Goal: Task Accomplishment & Management: Complete application form

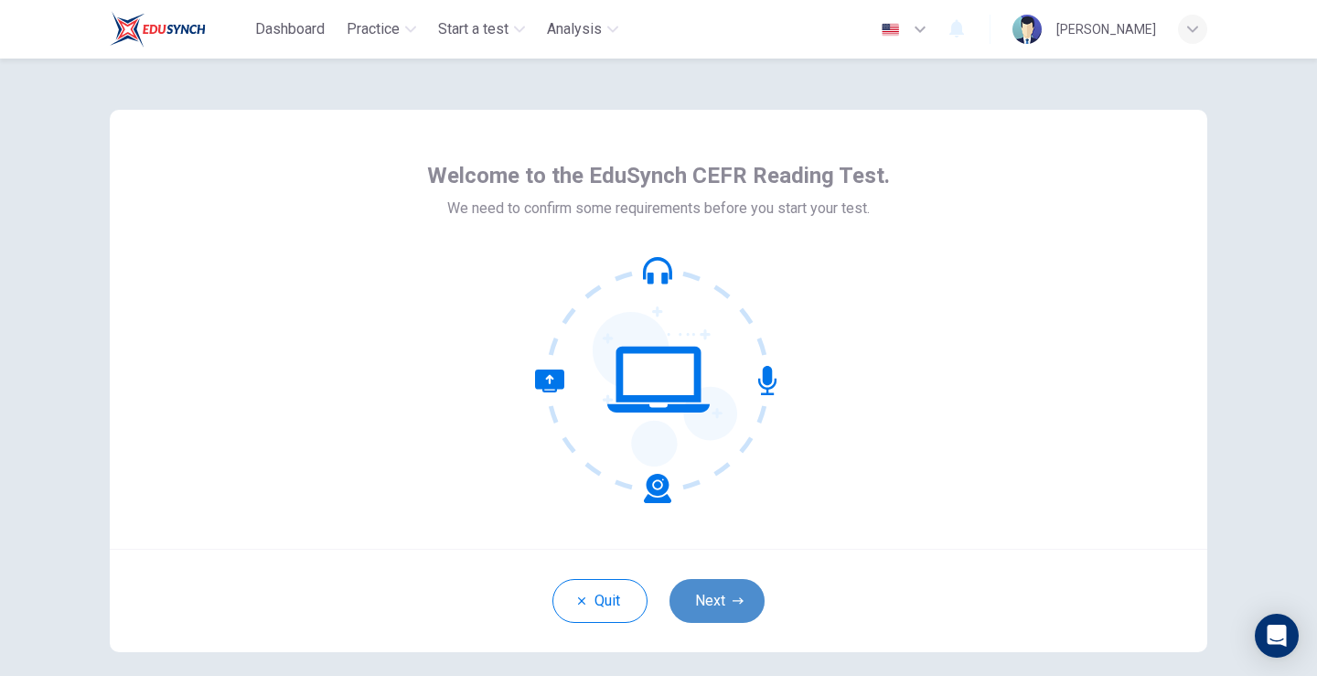
click at [722, 610] on button "Next" at bounding box center [716, 601] width 95 height 44
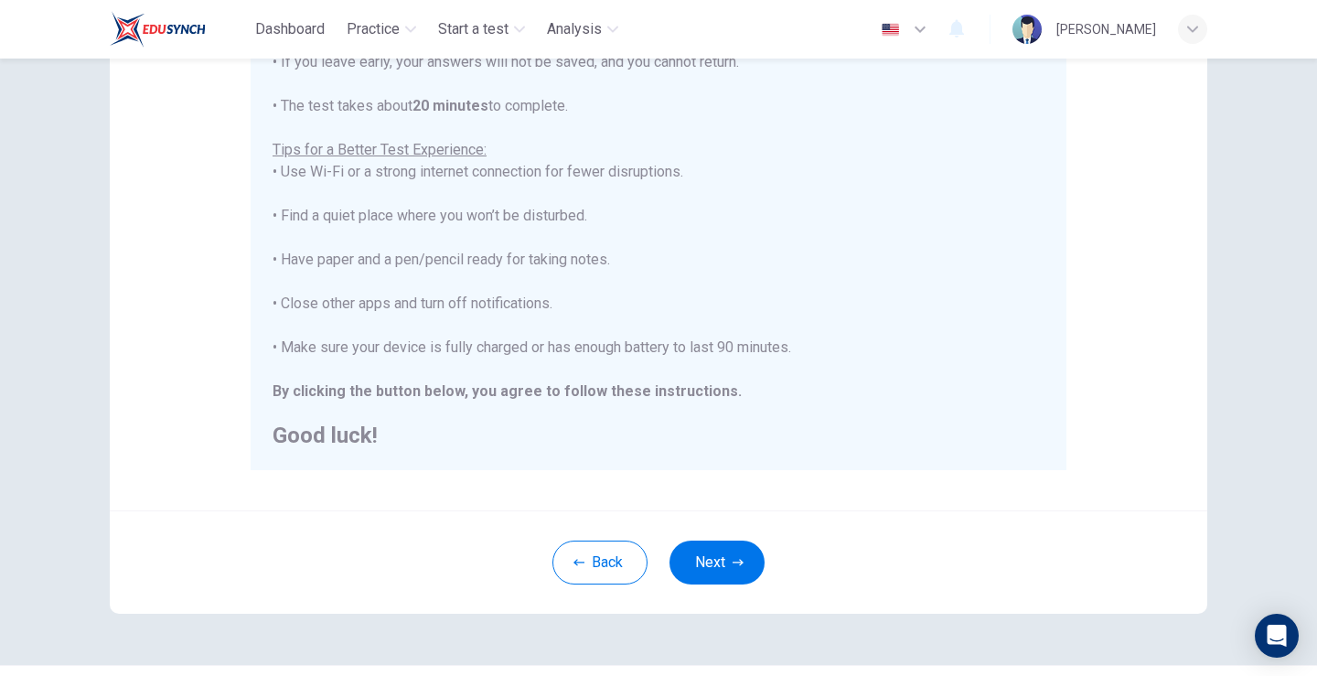
scroll to position [341, 0]
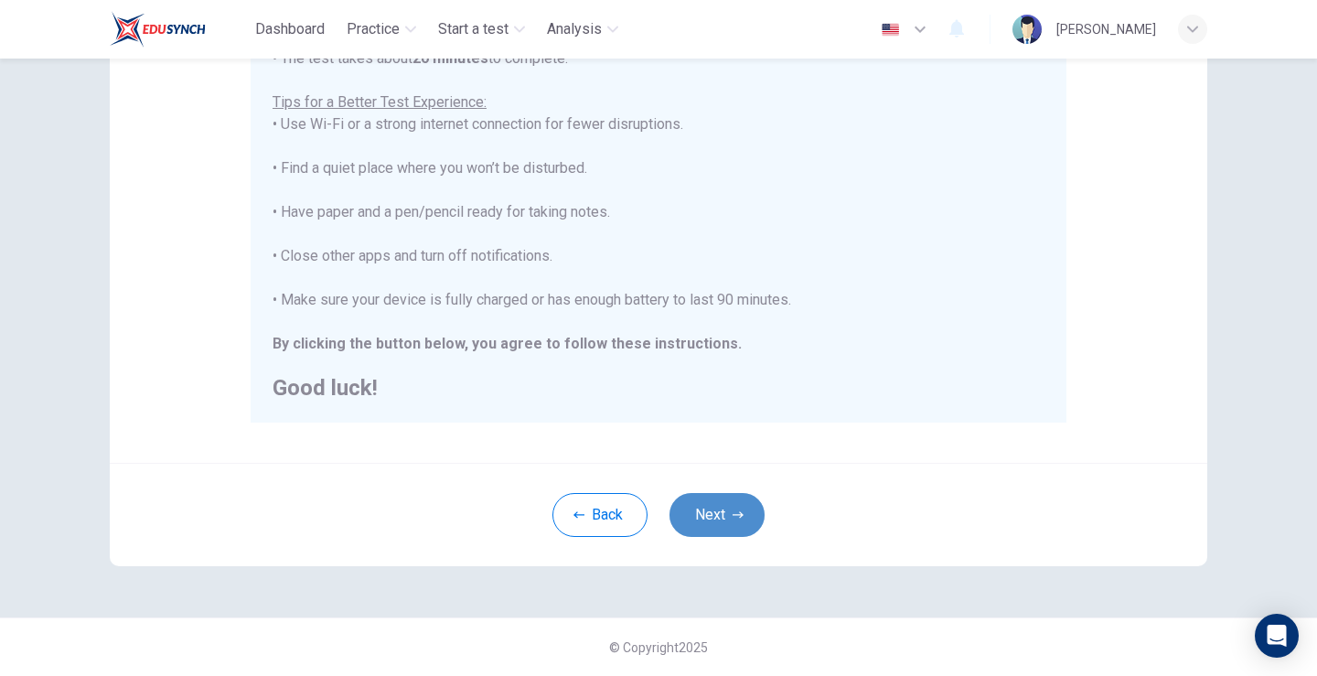
click at [697, 509] on button "Next" at bounding box center [716, 515] width 95 height 44
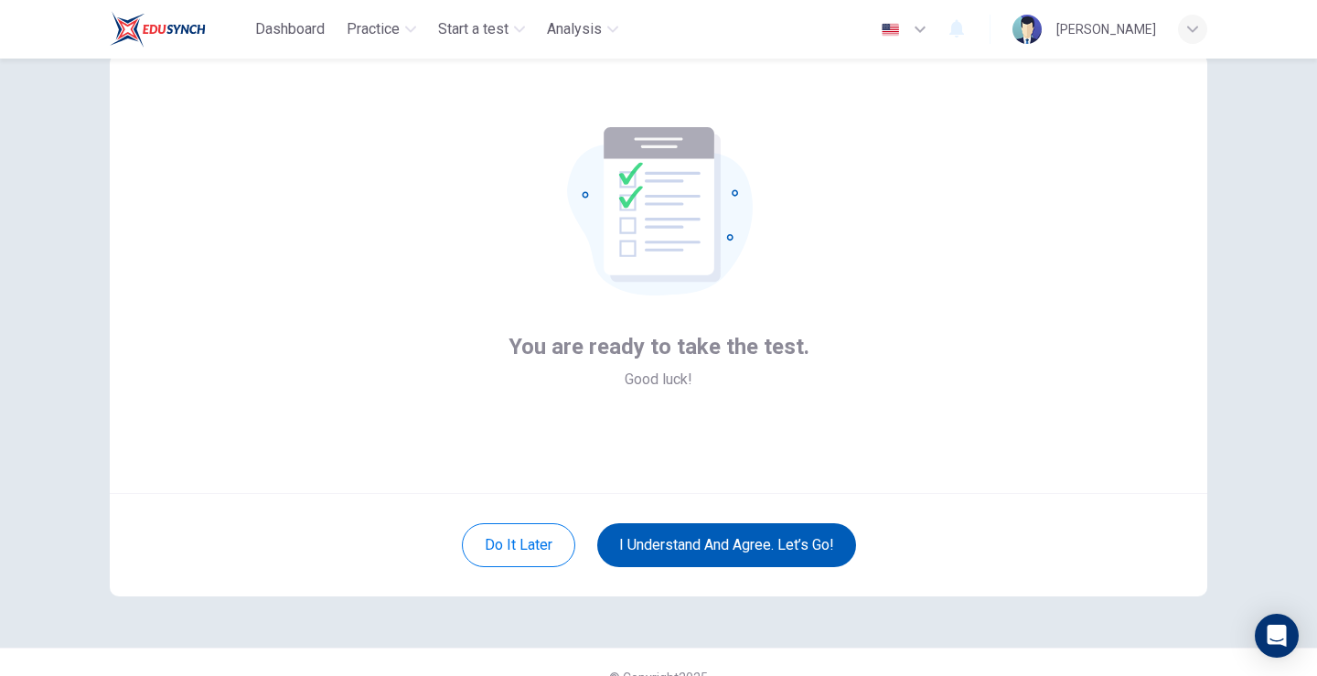
scroll to position [86, 0]
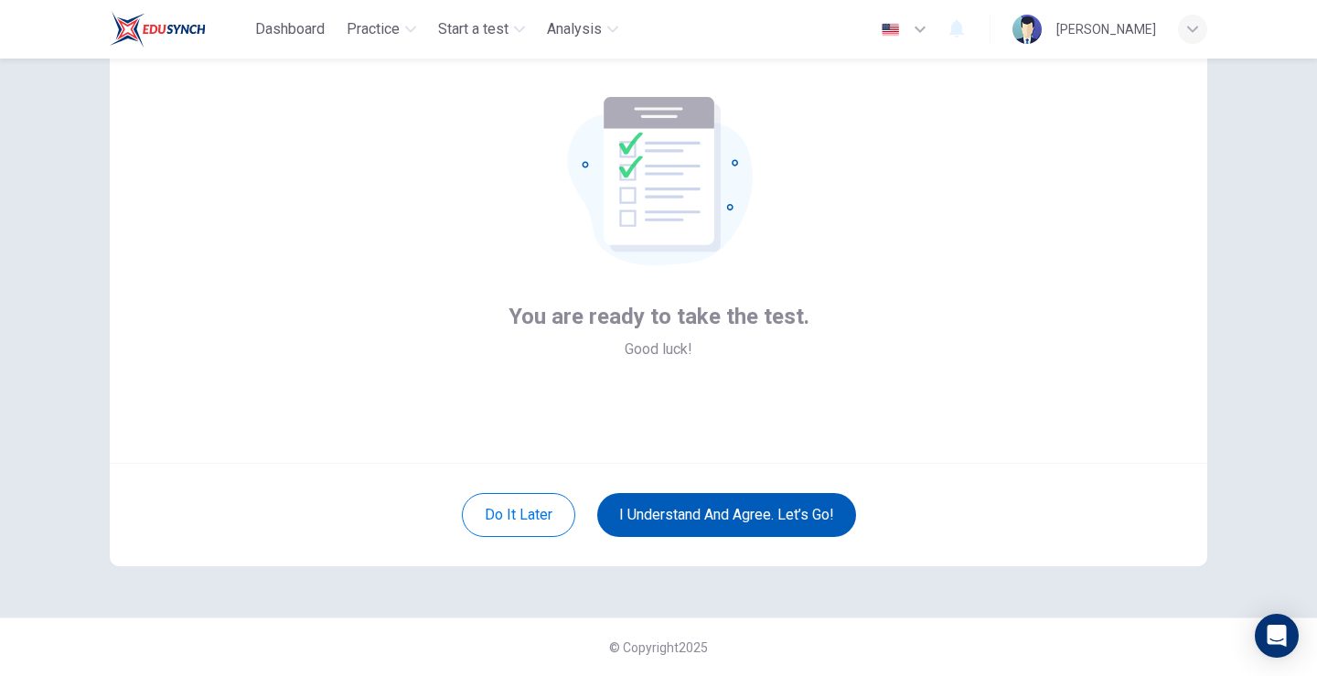
click at [724, 518] on button "I understand and agree. Let’s go!" at bounding box center [726, 515] width 259 height 44
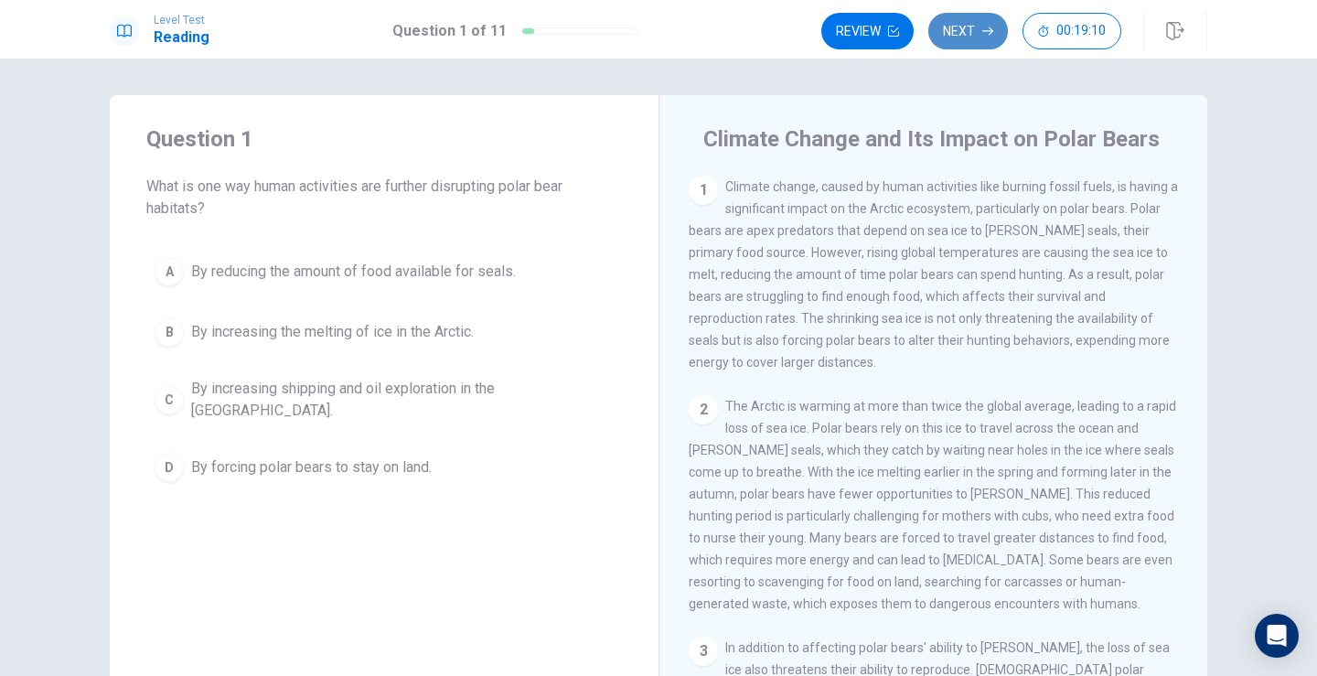
click at [974, 28] on button "Next" at bounding box center [968, 31] width 80 height 37
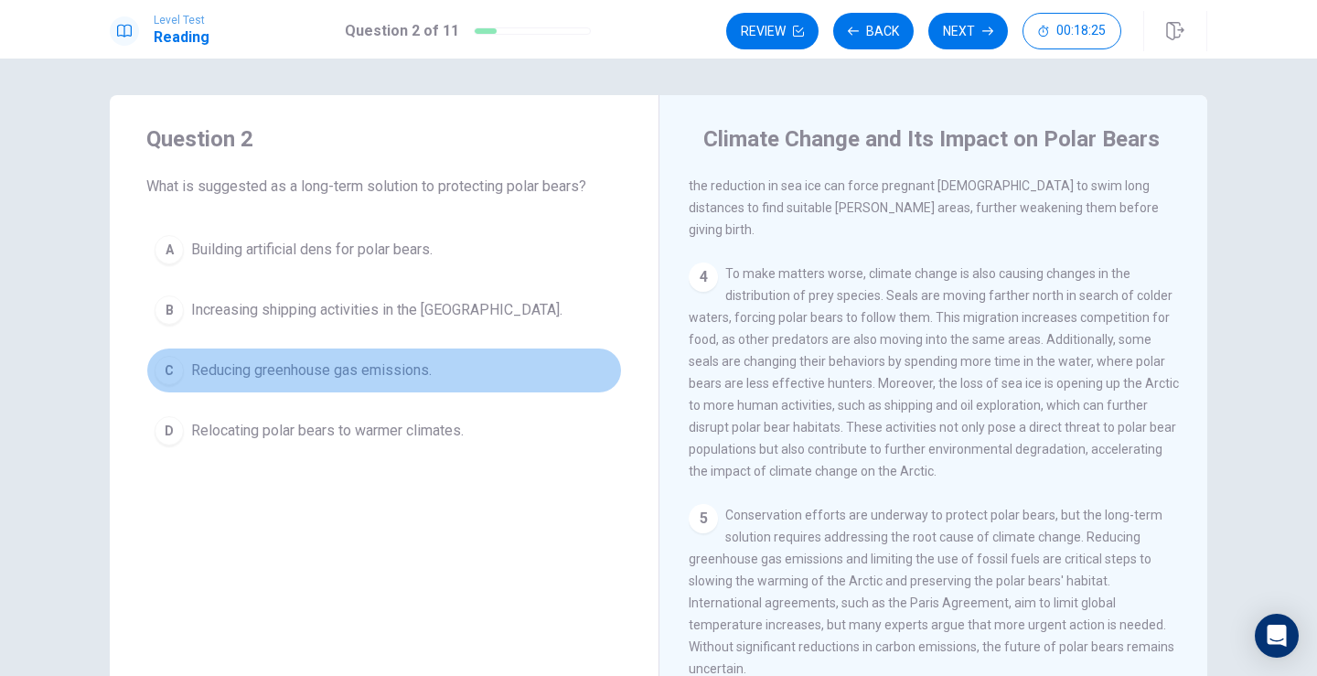
click at [164, 370] on div "C" at bounding box center [169, 370] width 29 height 29
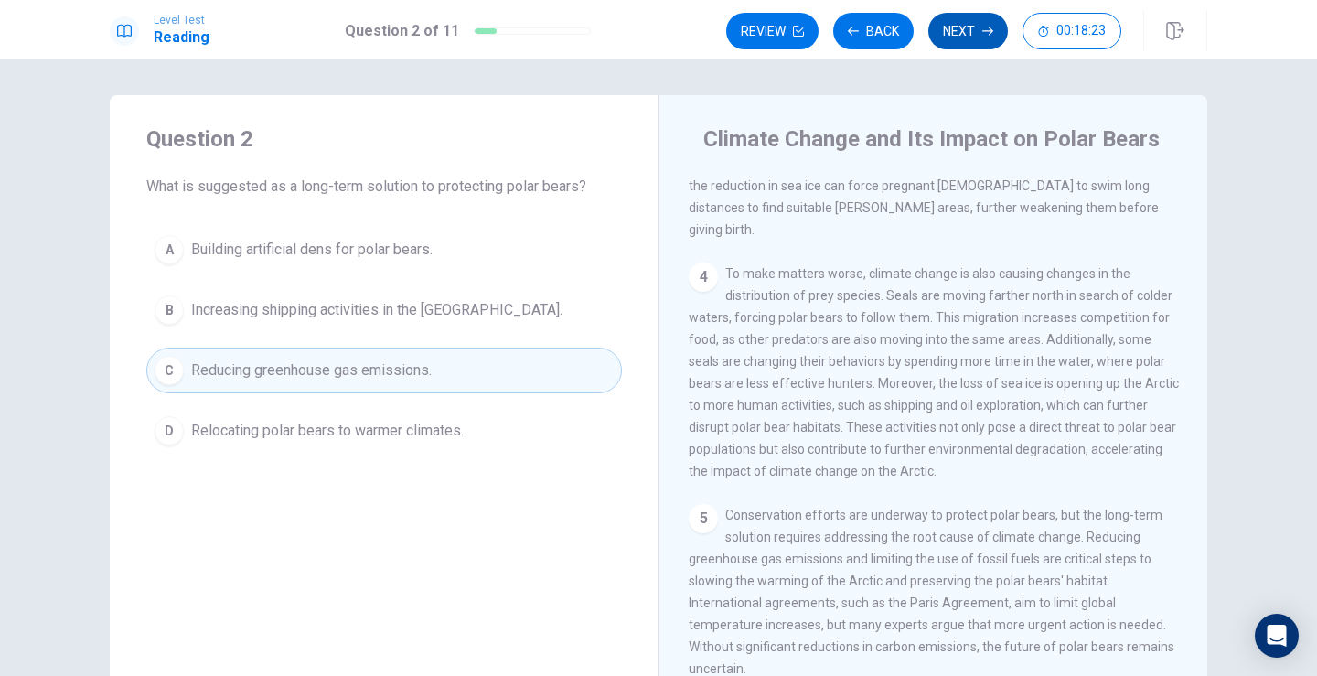
click at [982, 37] on button "Next" at bounding box center [968, 31] width 80 height 37
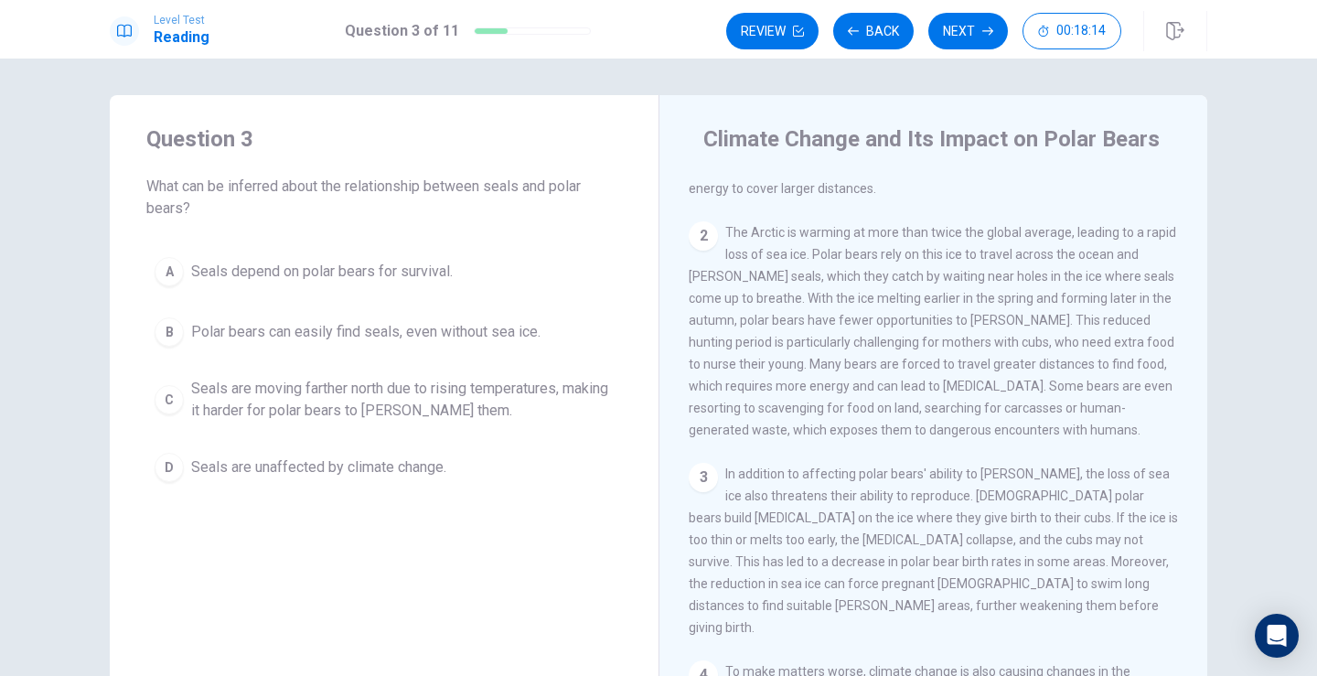
scroll to position [133, 0]
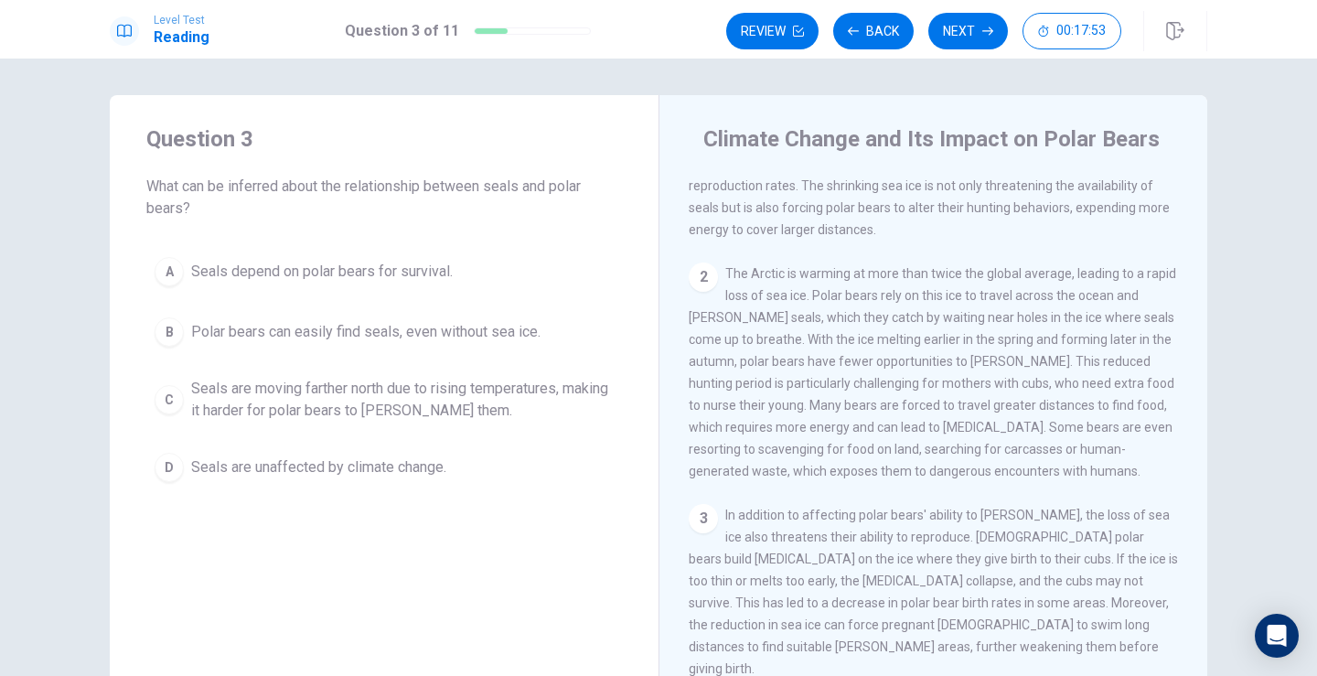
click at [953, 35] on button "Next" at bounding box center [968, 31] width 80 height 37
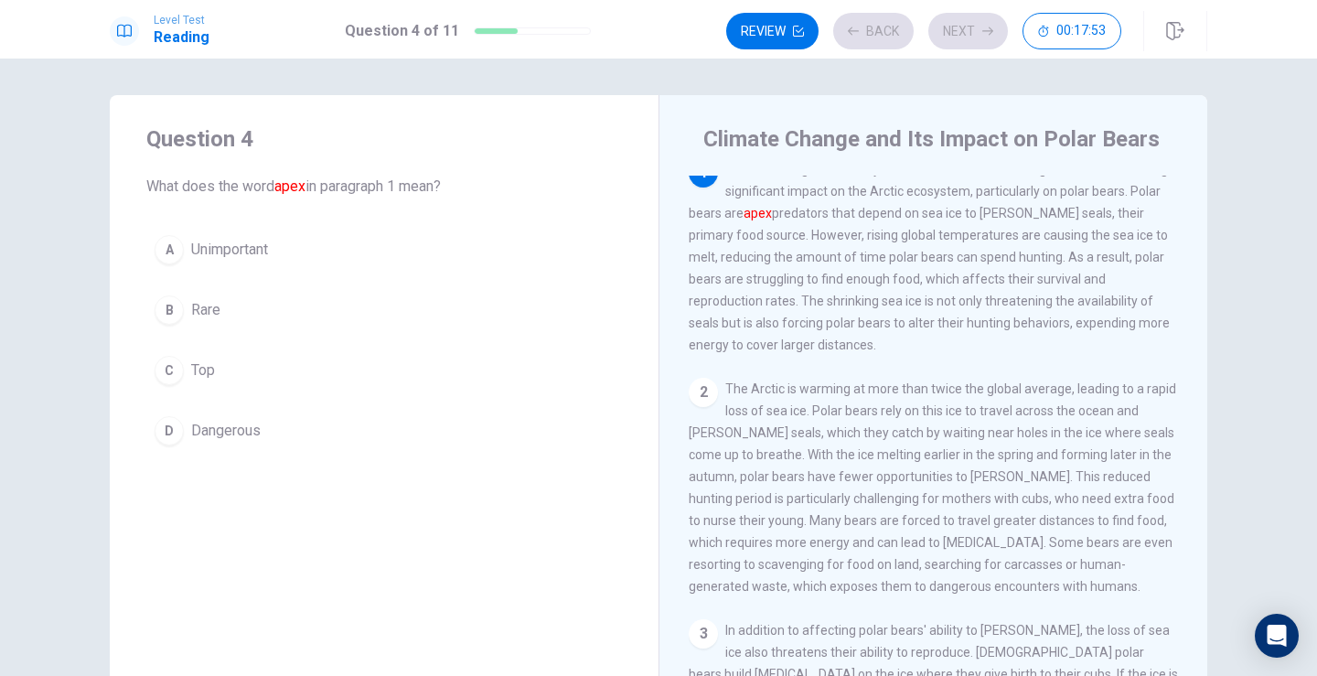
scroll to position [0, 0]
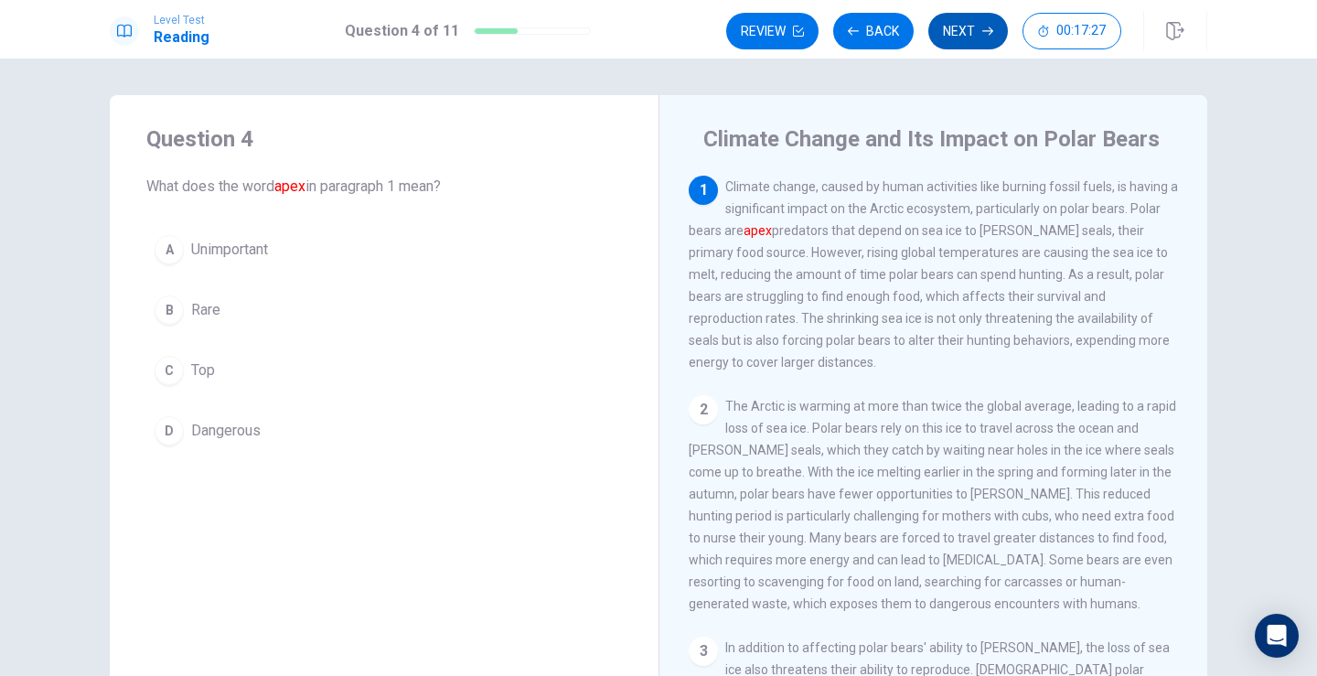
click at [957, 22] on button "Next" at bounding box center [968, 31] width 80 height 37
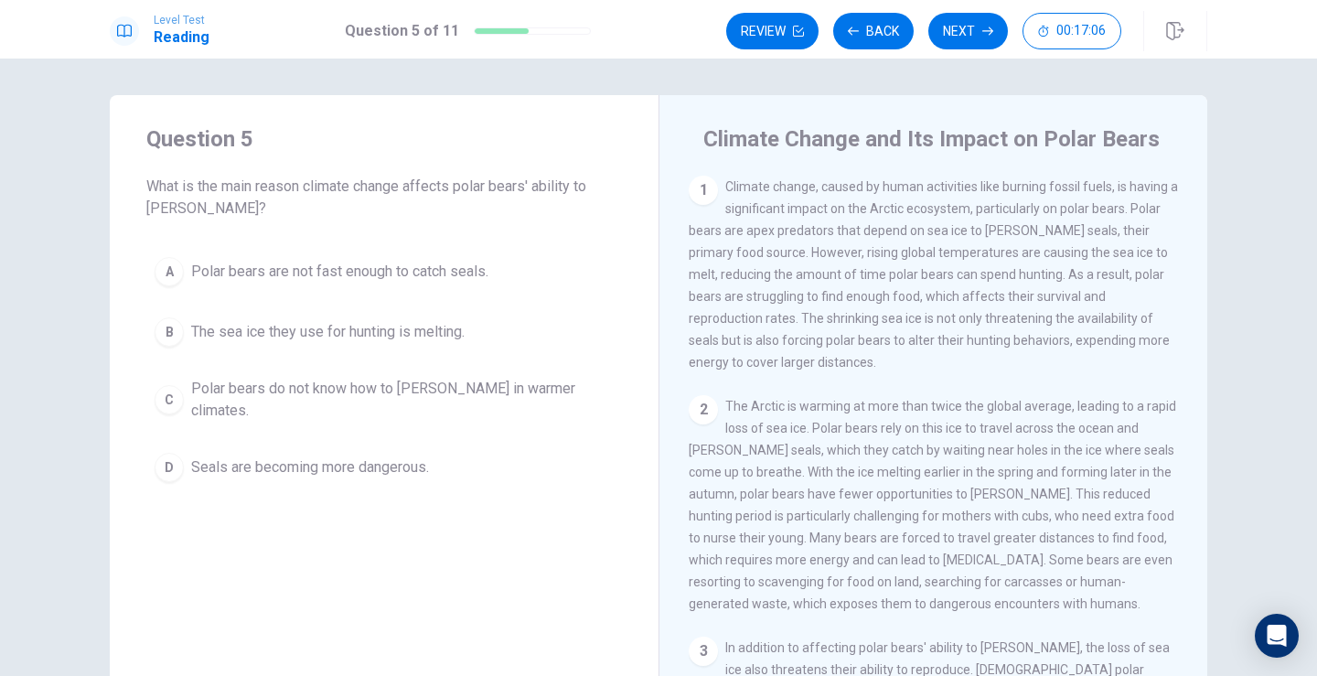
click at [155, 326] on div "B" at bounding box center [169, 331] width 29 height 29
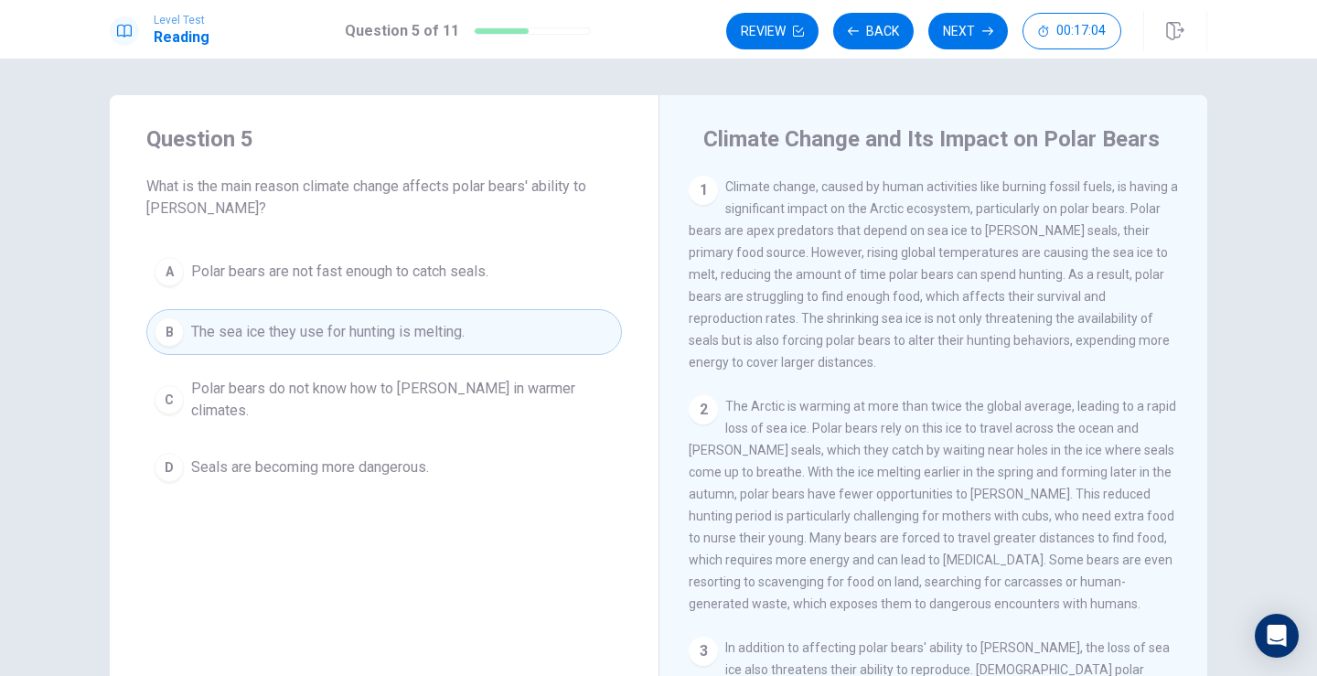
click at [1002, 28] on button "Next" at bounding box center [968, 31] width 80 height 37
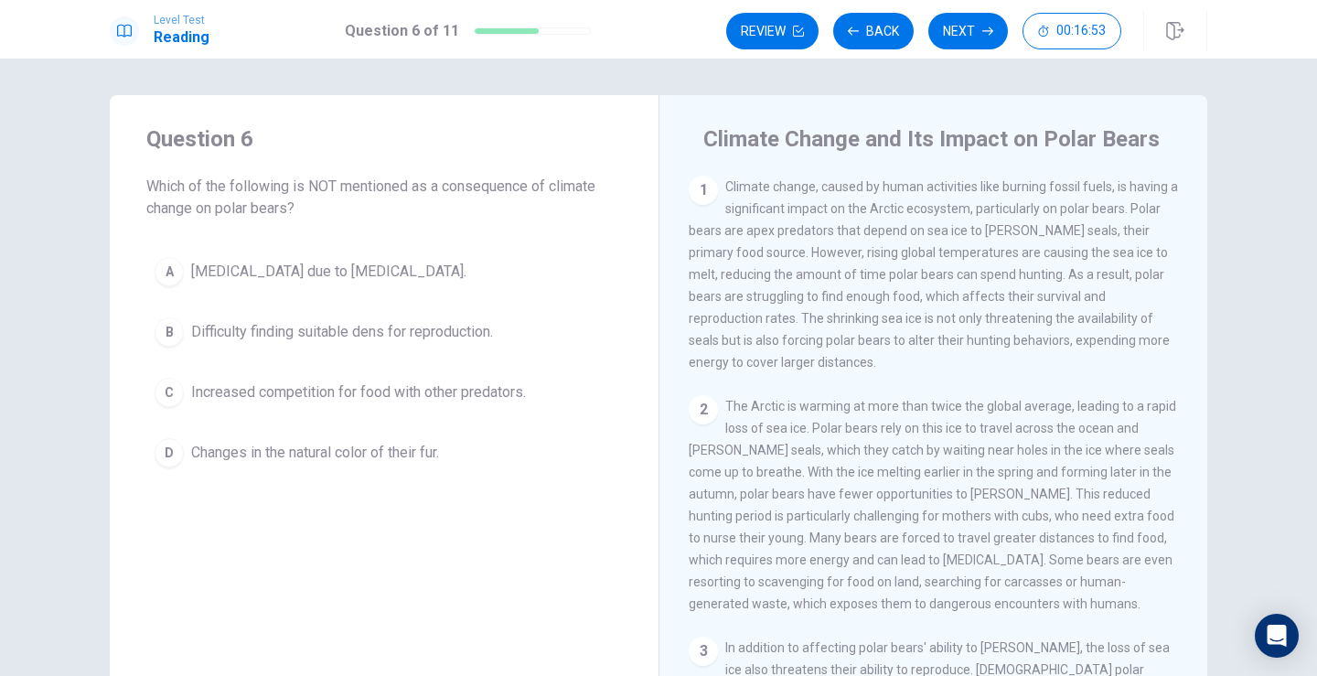
click at [259, 450] on span "Changes in the natural color of their fur." at bounding box center [315, 453] width 248 height 22
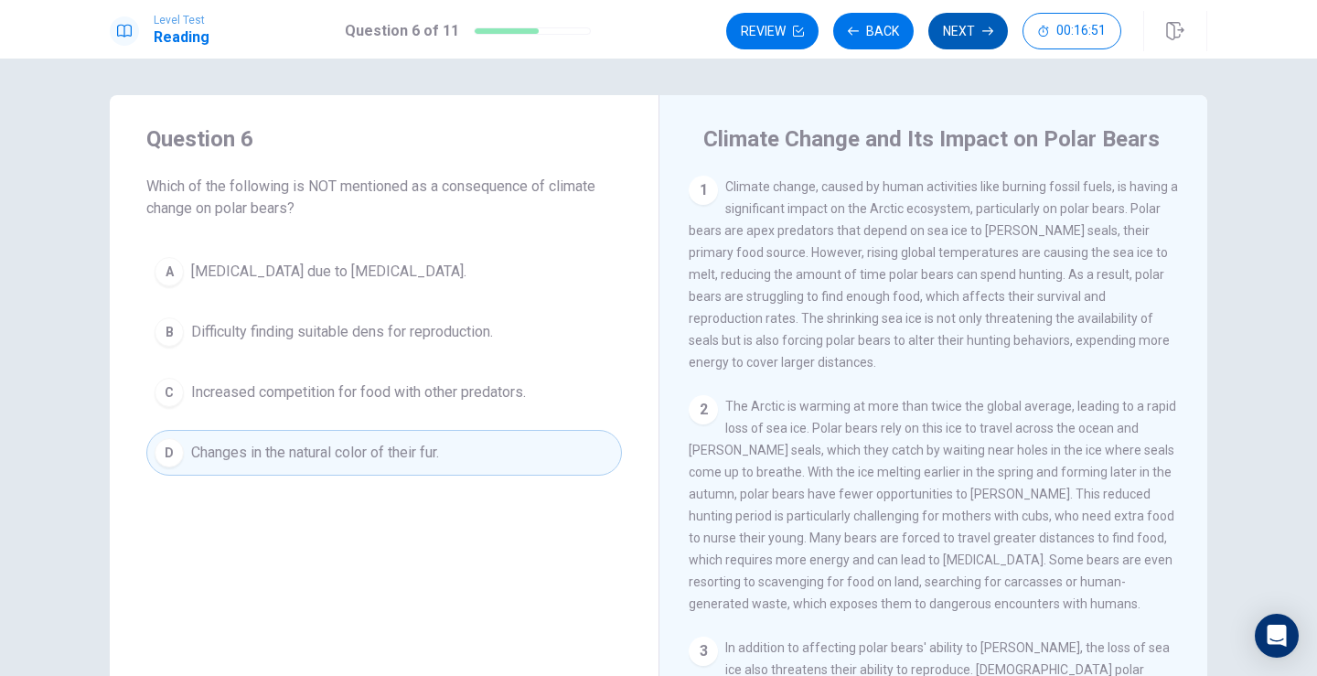
click at [945, 27] on button "Next" at bounding box center [968, 31] width 80 height 37
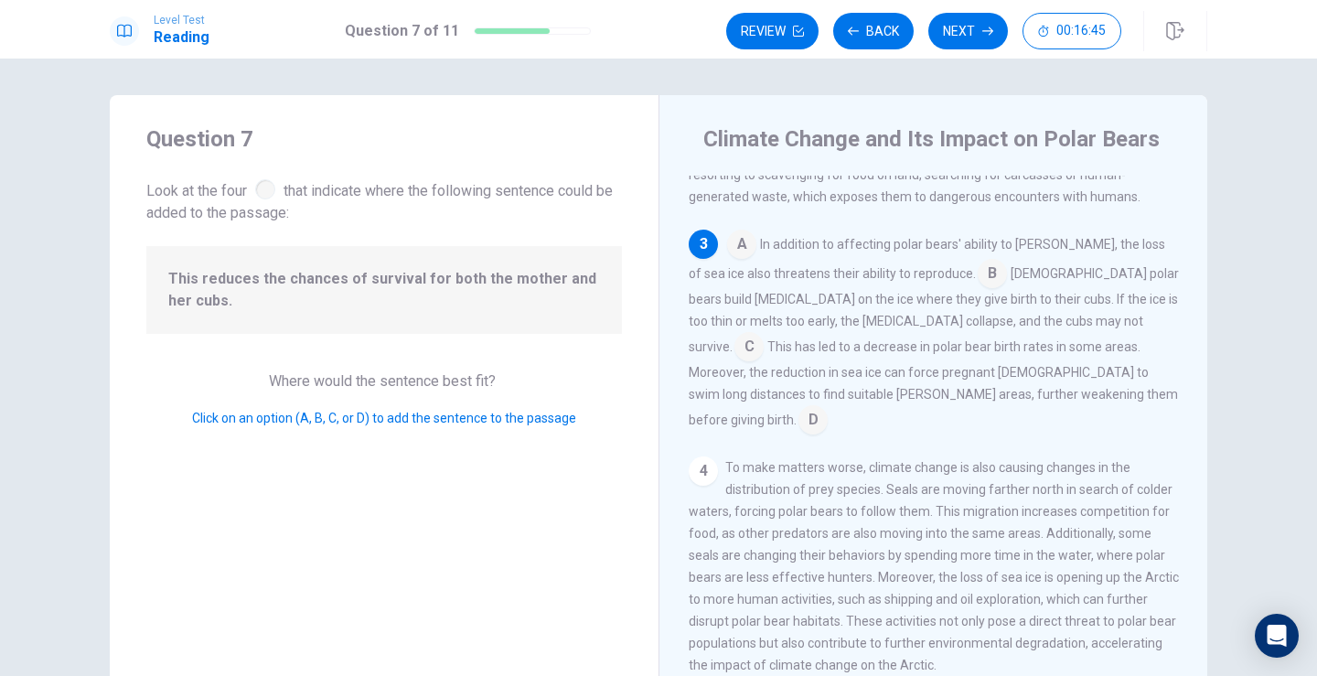
scroll to position [410, 0]
click at [764, 341] on input at bounding box center [748, 345] width 29 height 29
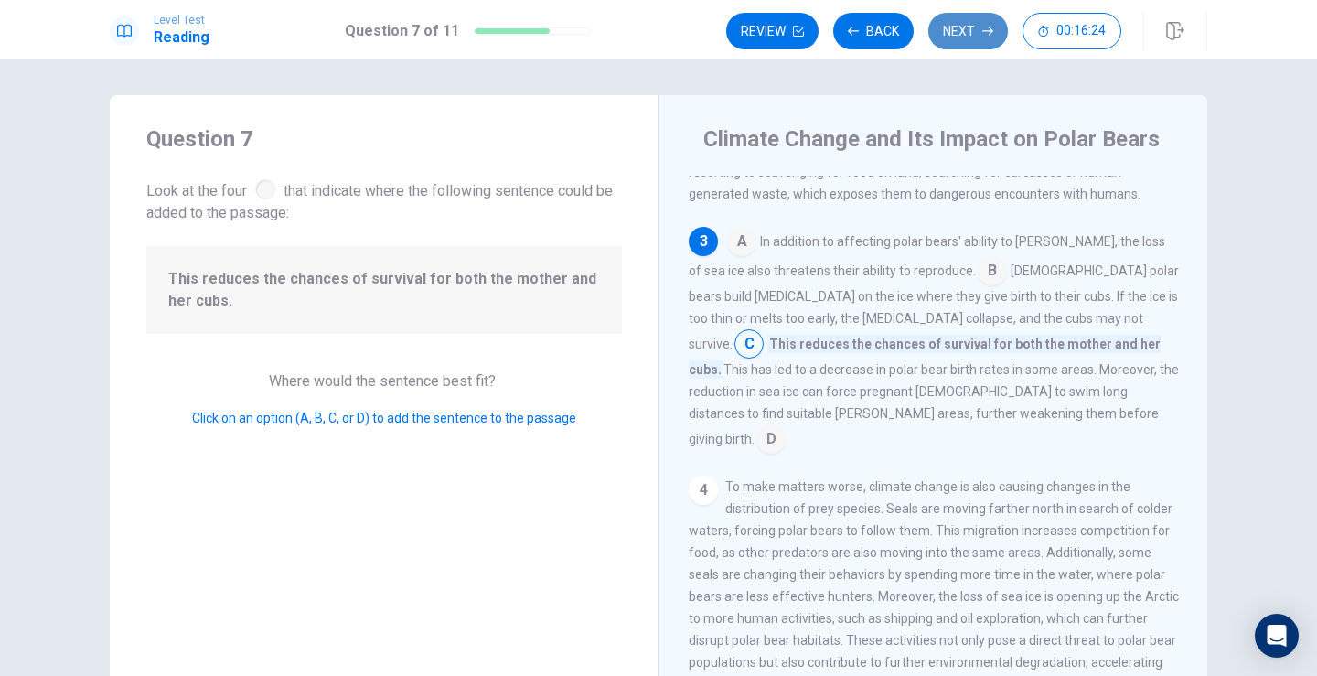
click at [952, 34] on button "Next" at bounding box center [968, 31] width 80 height 37
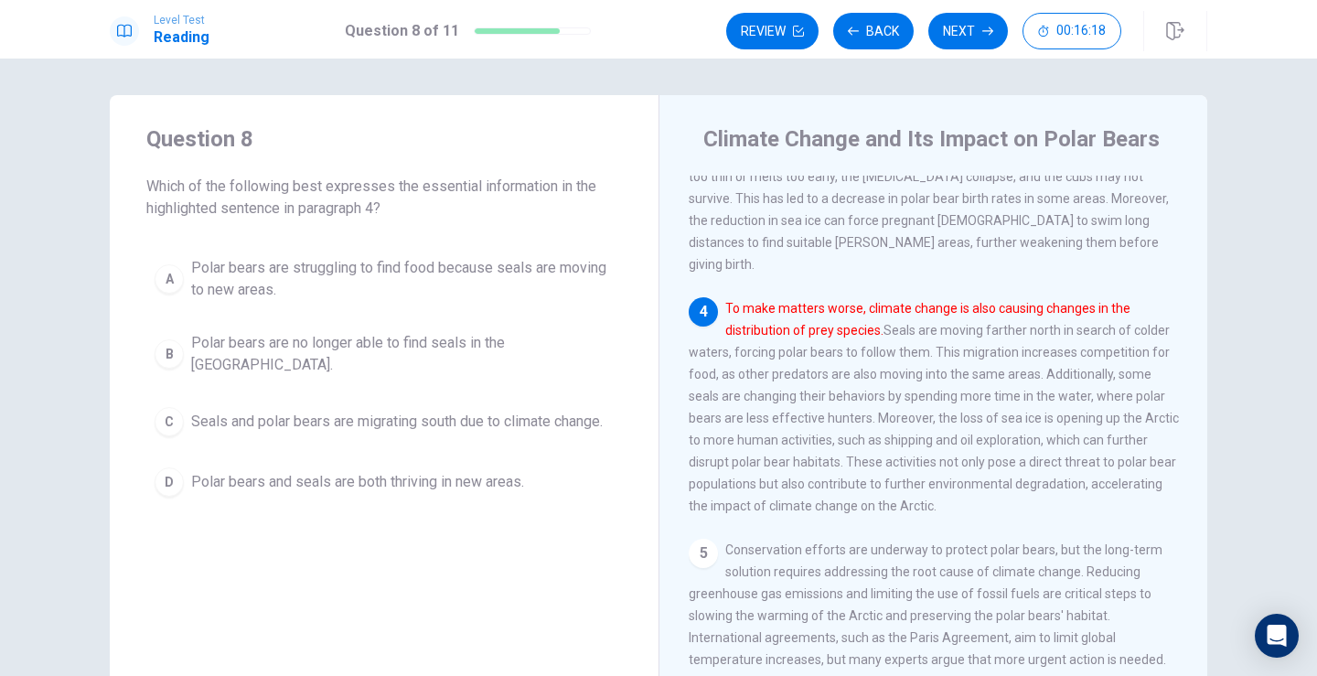
scroll to position [549, 0]
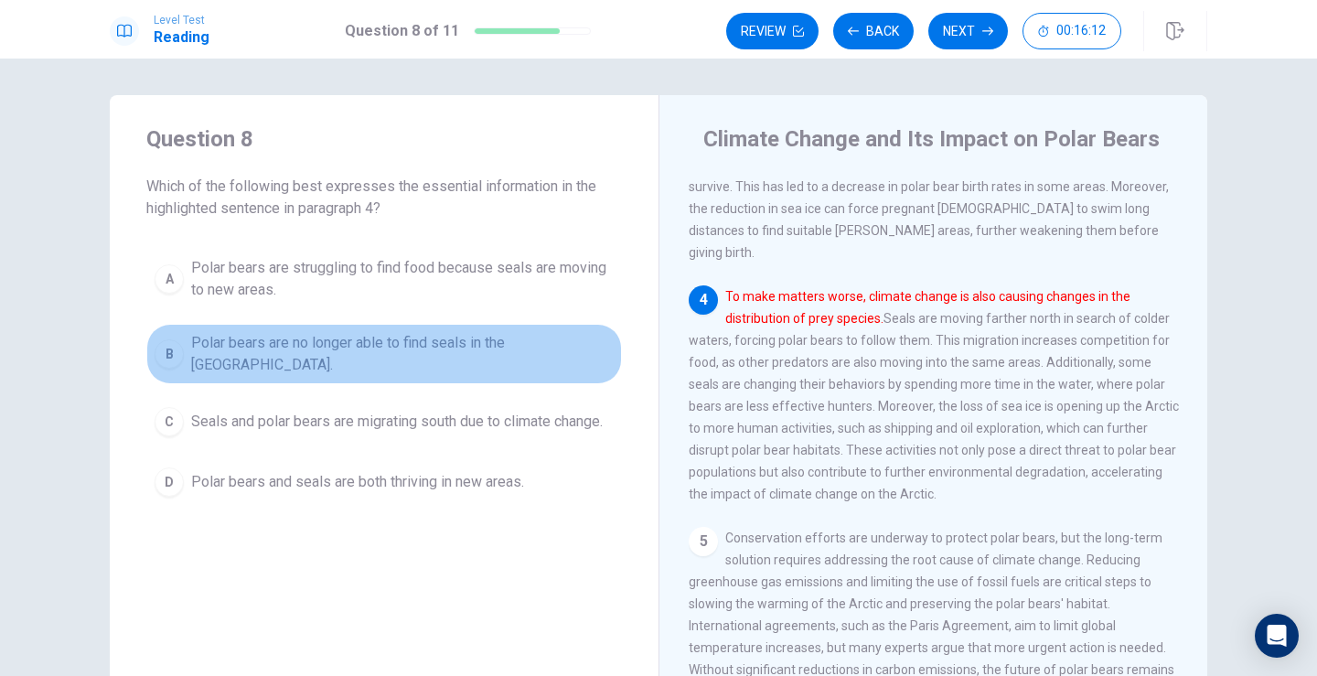
drag, startPoint x: 529, startPoint y: 340, endPoint x: 481, endPoint y: 326, distance: 49.5
click at [486, 328] on button "B Polar bears are no longer able to find seals in the [GEOGRAPHIC_DATA]." at bounding box center [383, 354] width 475 height 60
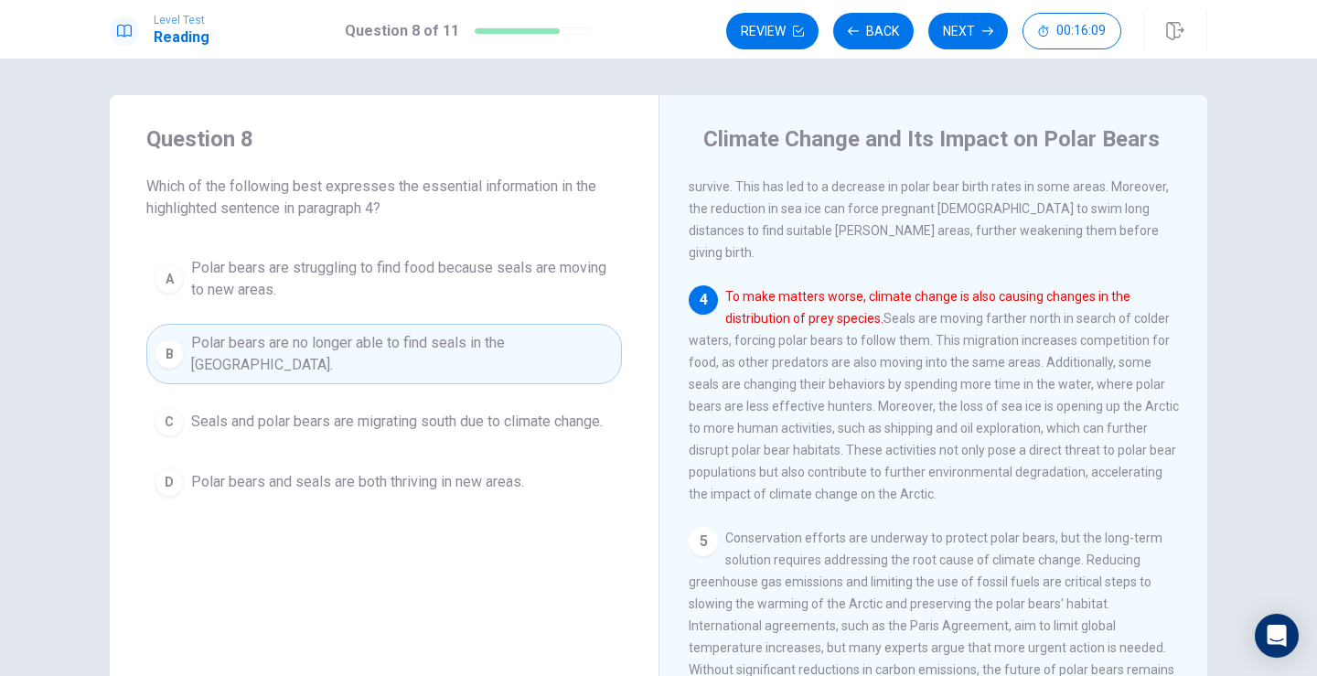
drag, startPoint x: 474, startPoint y: 315, endPoint x: 479, endPoint y: 334, distance: 19.1
click at [474, 317] on div "A Polar bears are struggling to find food because seals are moving to new areas…" at bounding box center [383, 377] width 475 height 256
click at [481, 338] on span "Polar bears are no longer able to find seals in the [GEOGRAPHIC_DATA]." at bounding box center [402, 354] width 422 height 44
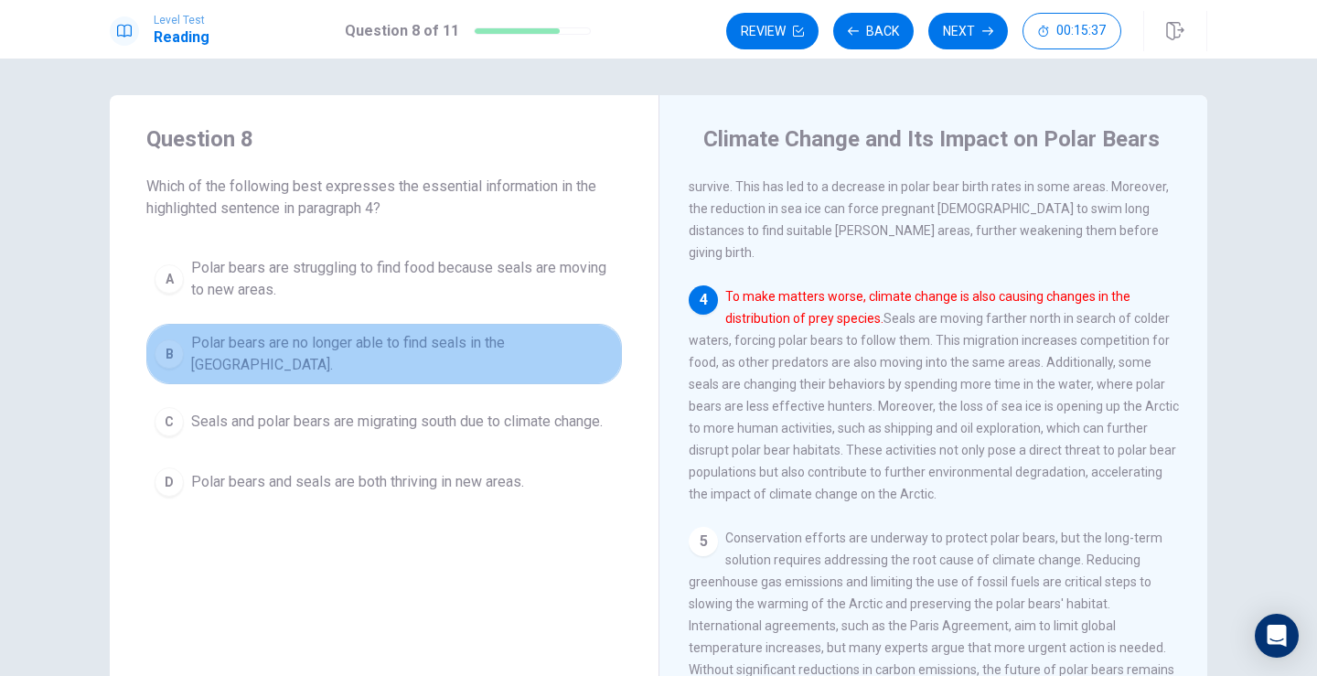
click at [487, 348] on span "Polar bears are no longer able to find seals in the [GEOGRAPHIC_DATA]." at bounding box center [402, 354] width 422 height 44
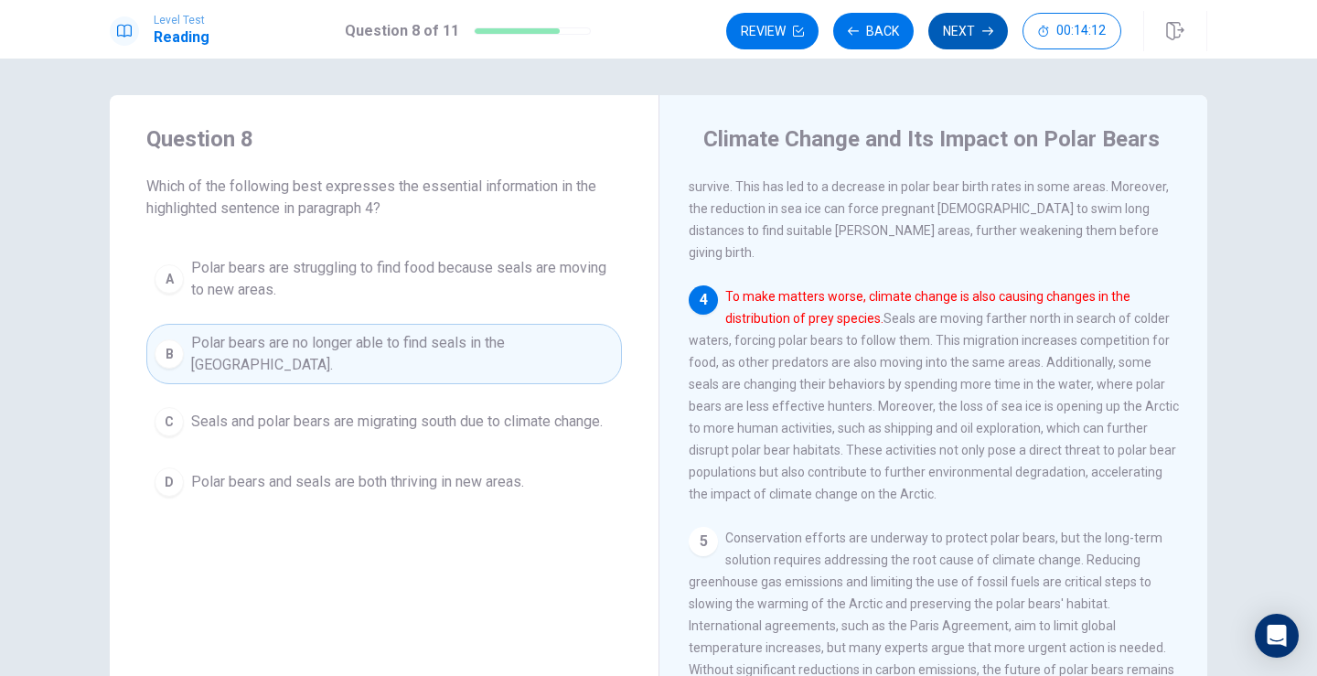
click at [973, 25] on button "Next" at bounding box center [968, 31] width 80 height 37
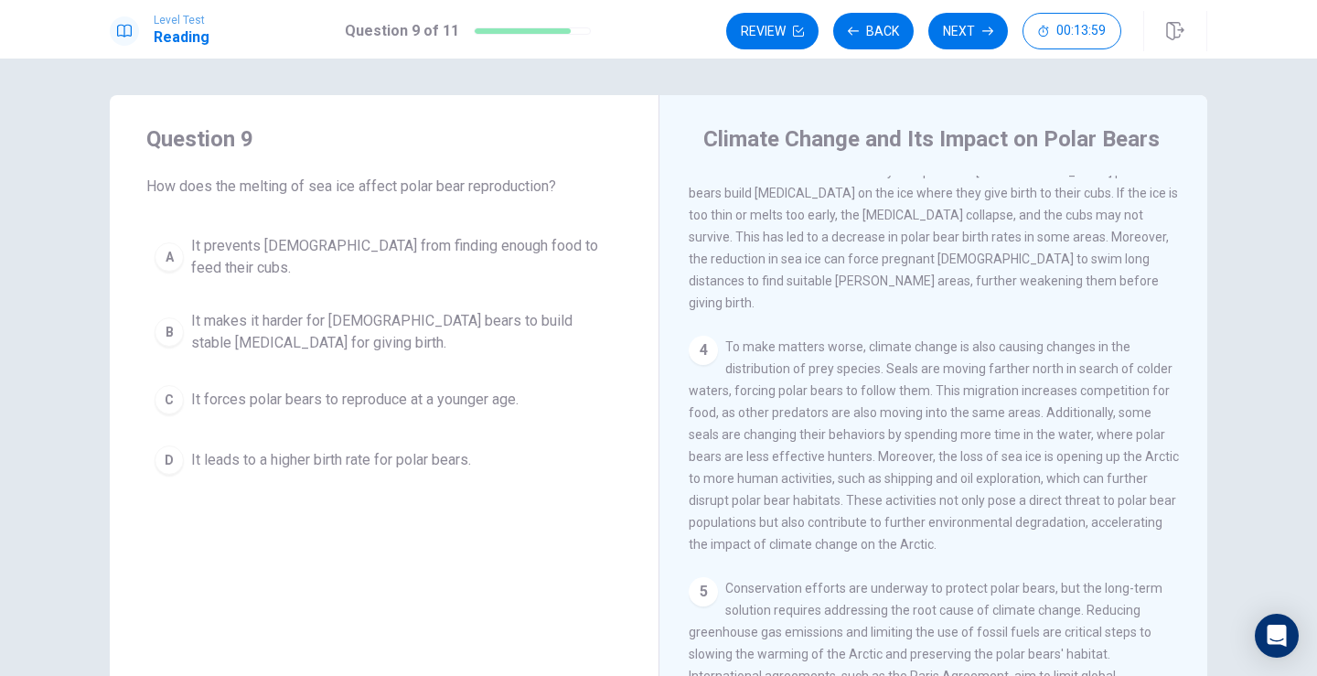
scroll to position [457, 0]
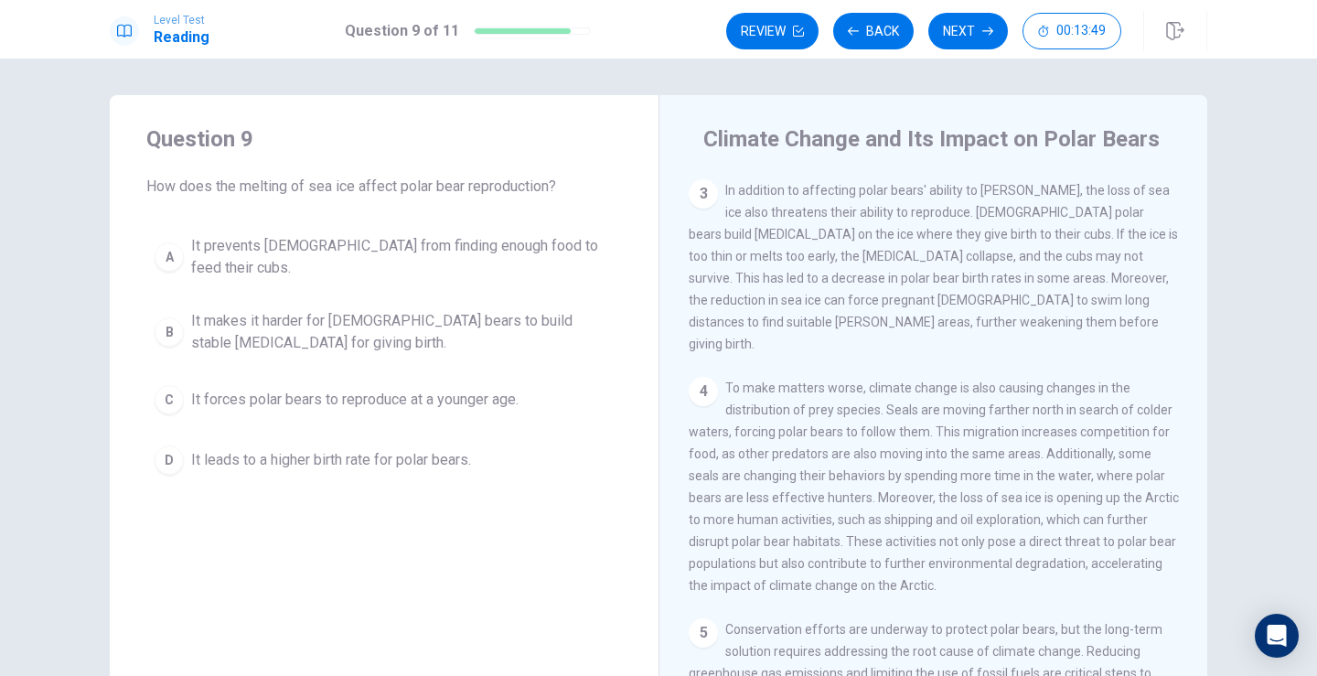
click at [336, 314] on span "It makes it harder for [DEMOGRAPHIC_DATA] bears to build stable [MEDICAL_DATA] …" at bounding box center [402, 332] width 422 height 44
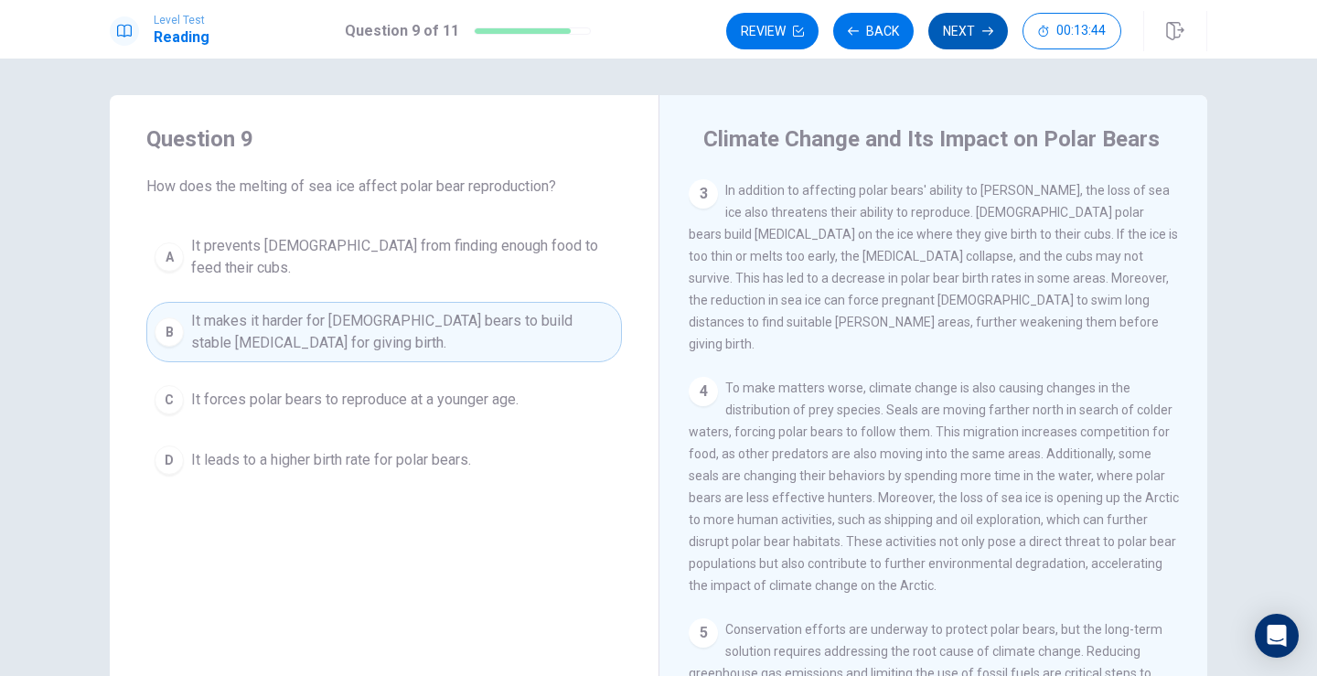
click at [956, 30] on button "Next" at bounding box center [968, 31] width 80 height 37
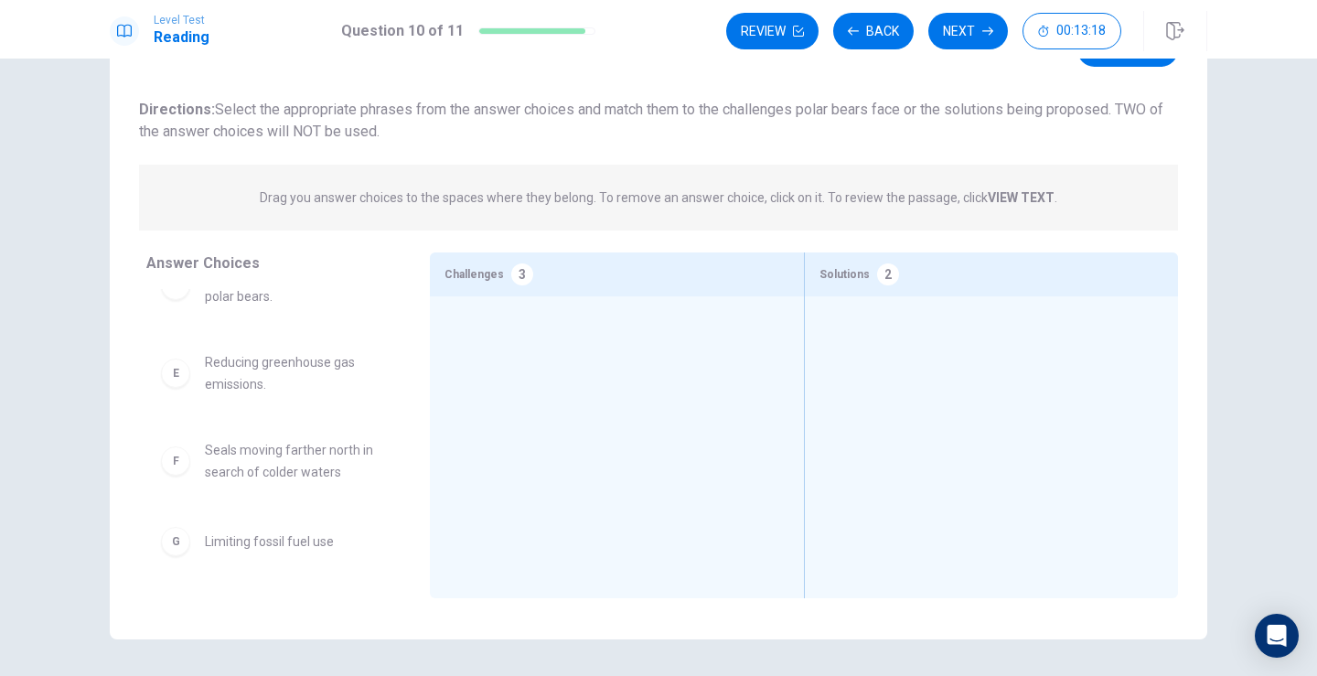
scroll to position [212, 0]
drag, startPoint x: 282, startPoint y: 482, endPoint x: 926, endPoint y: 386, distance: 651.8
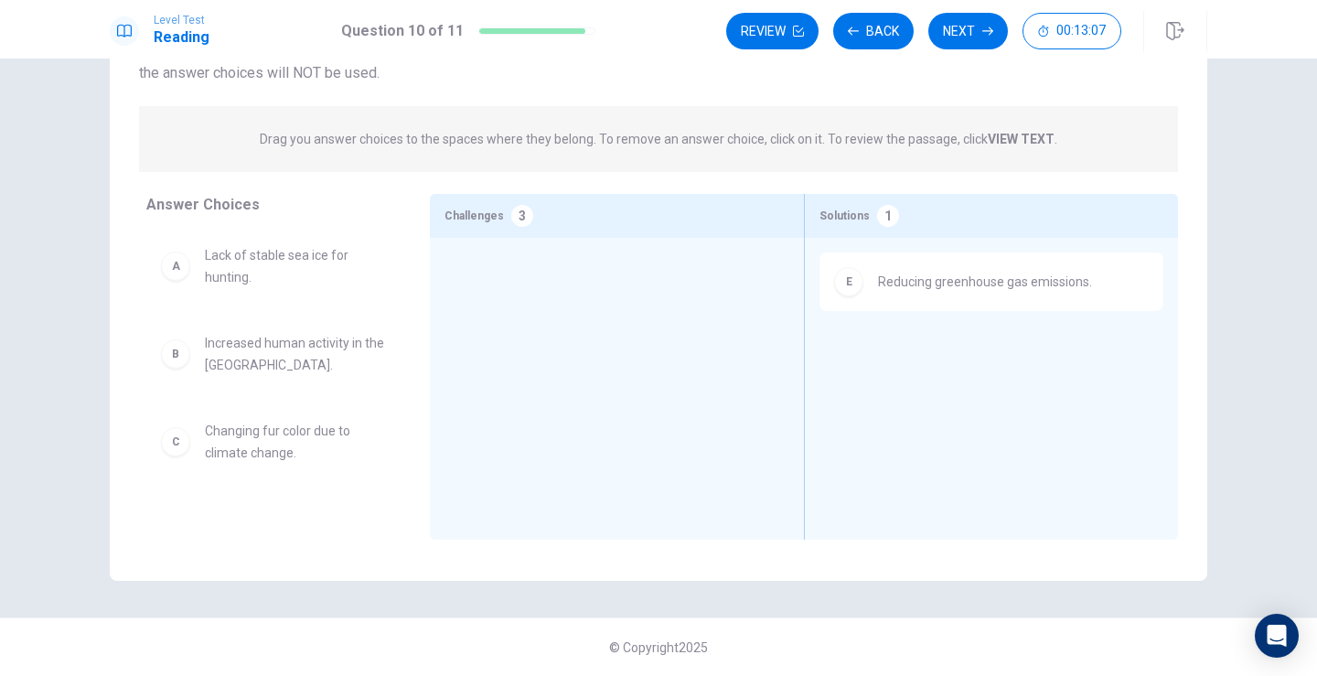
scroll to position [0, 0]
drag, startPoint x: 283, startPoint y: 282, endPoint x: 611, endPoint y: 305, distance: 329.1
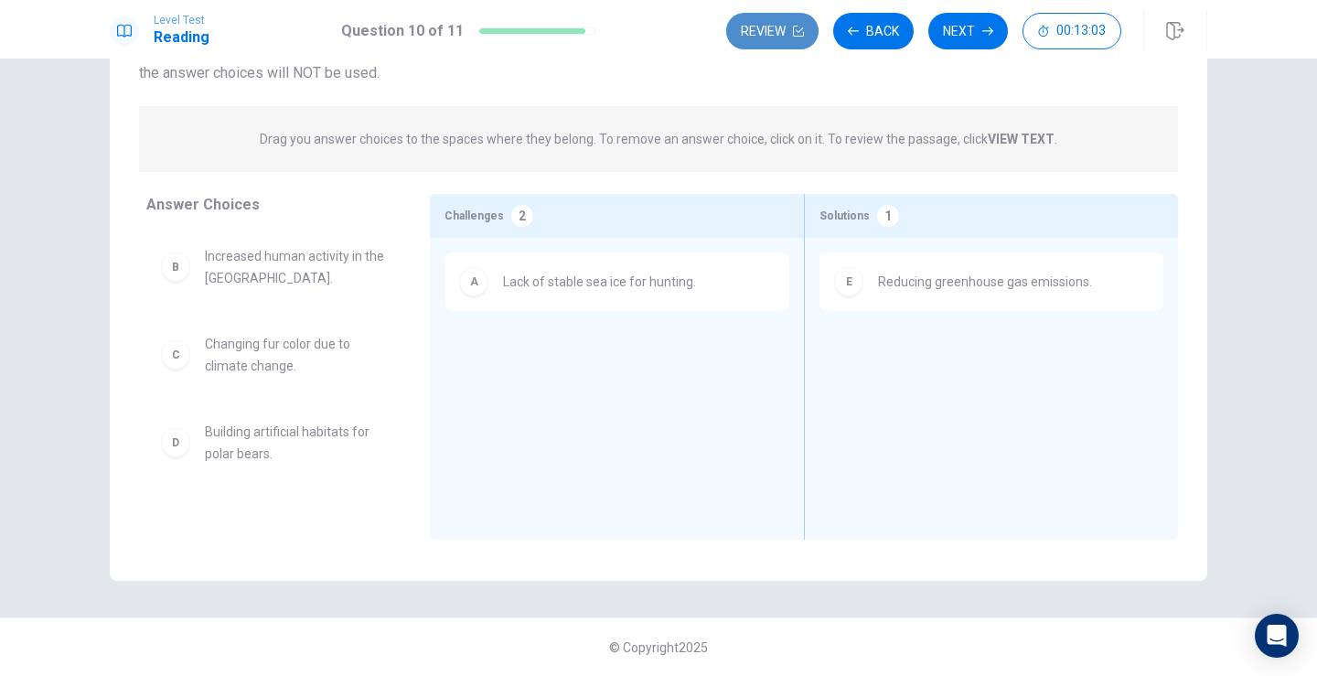
click at [768, 29] on button "Review" at bounding box center [772, 31] width 92 height 37
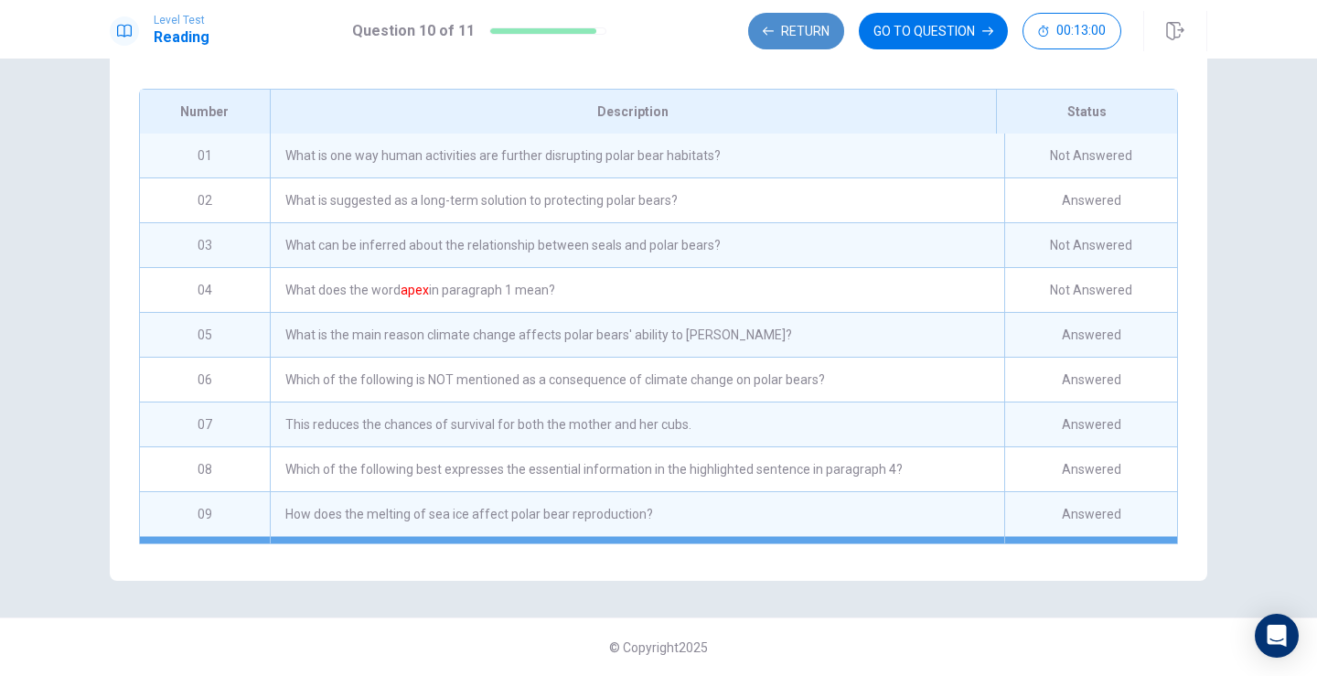
click at [785, 30] on button "Return" at bounding box center [796, 31] width 96 height 37
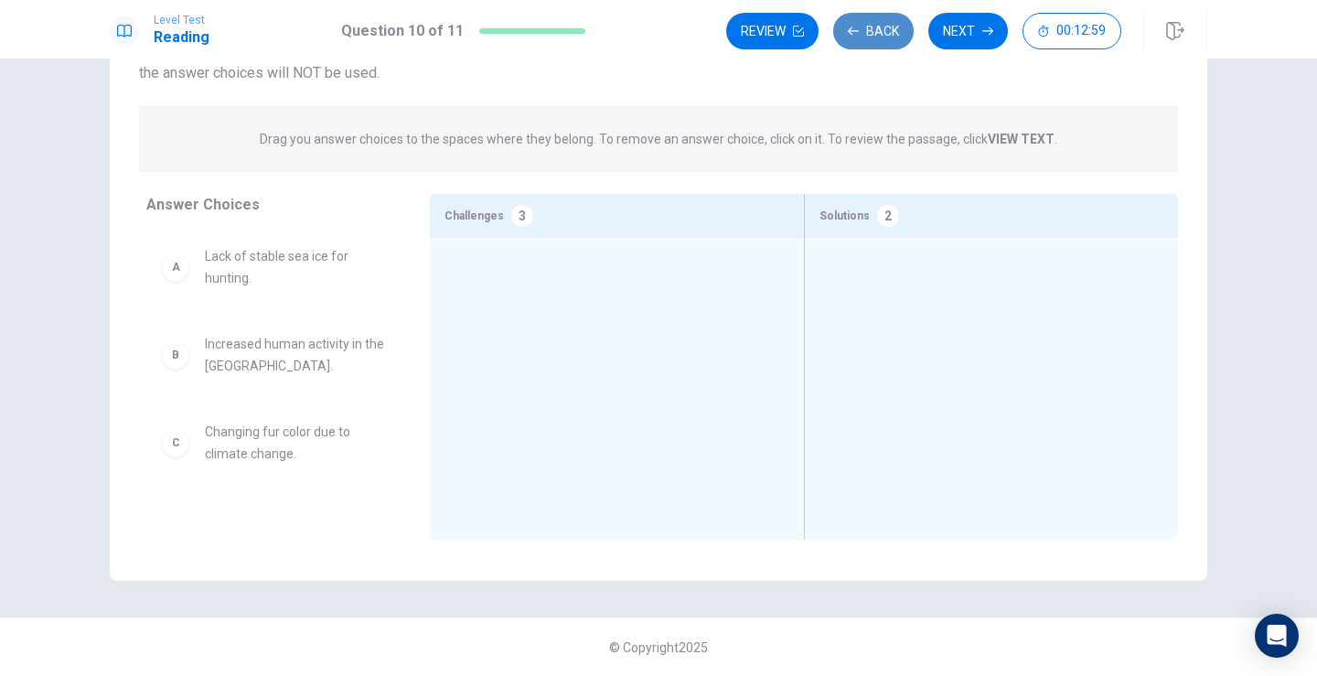
click at [869, 29] on button "Back" at bounding box center [873, 31] width 80 height 37
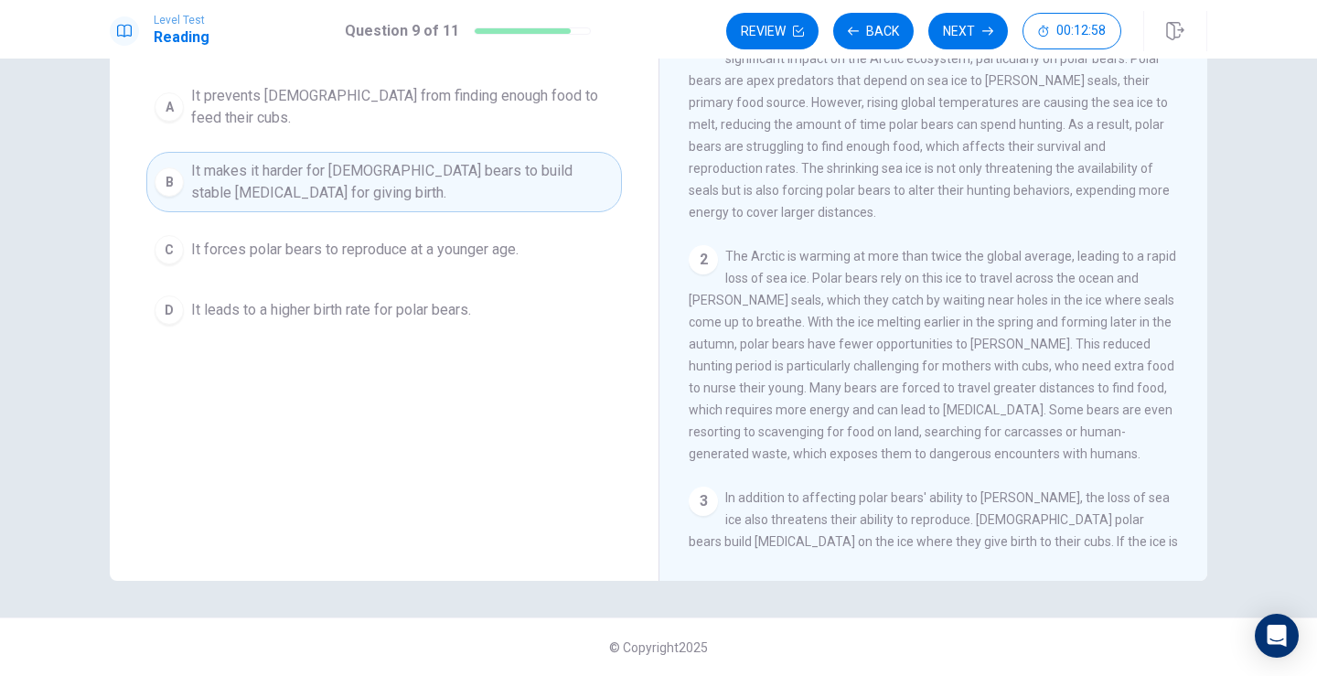
scroll to position [0, 0]
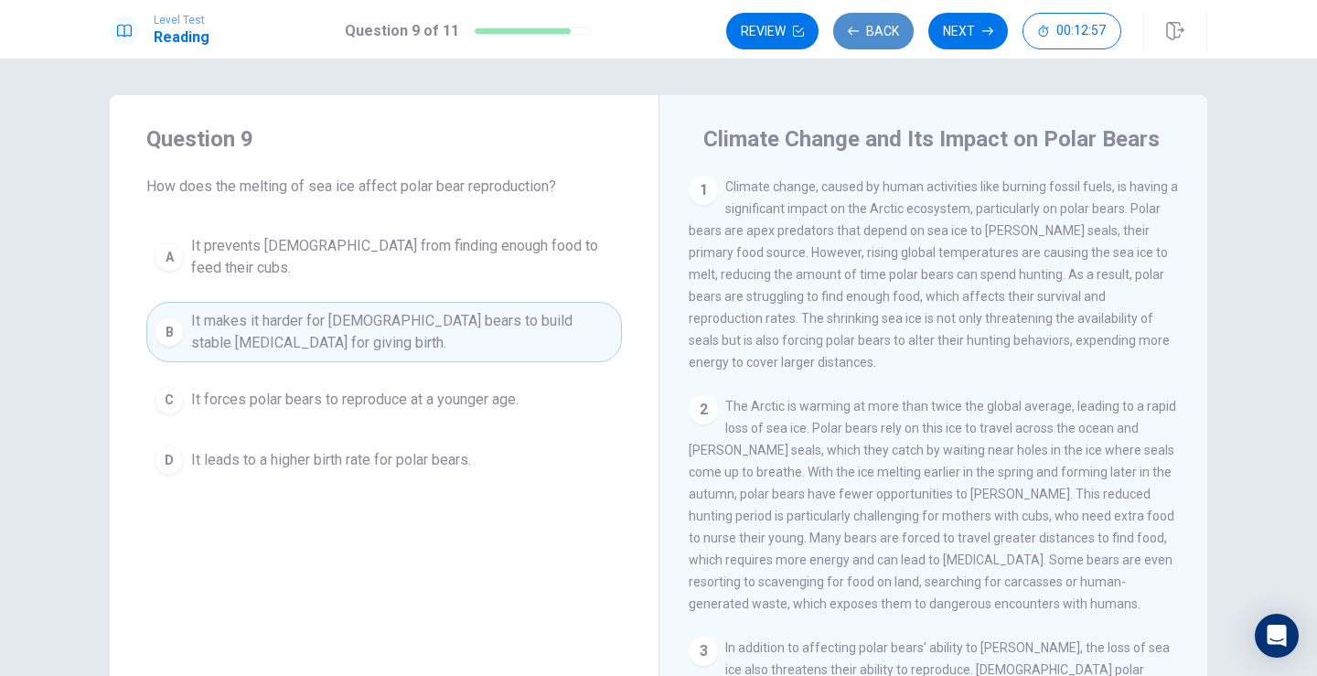
click at [870, 27] on button "Back" at bounding box center [873, 31] width 80 height 37
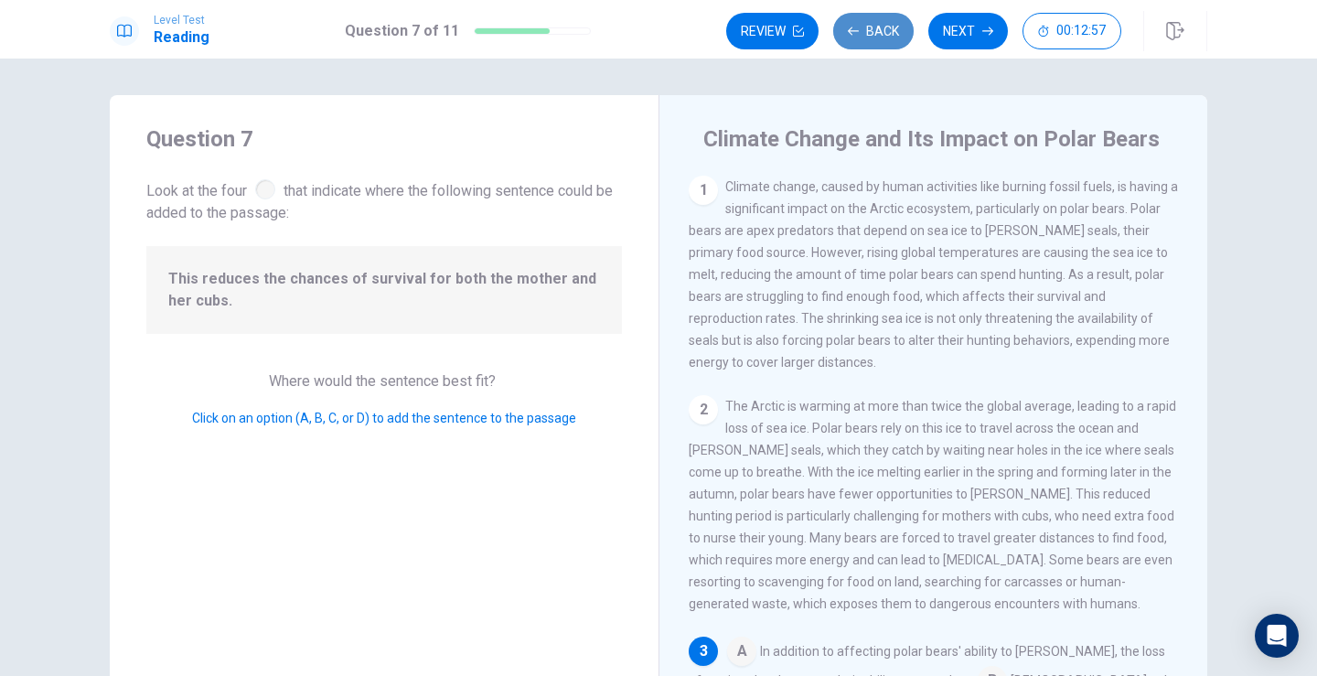
click at [870, 27] on button "Back" at bounding box center [873, 31] width 80 height 37
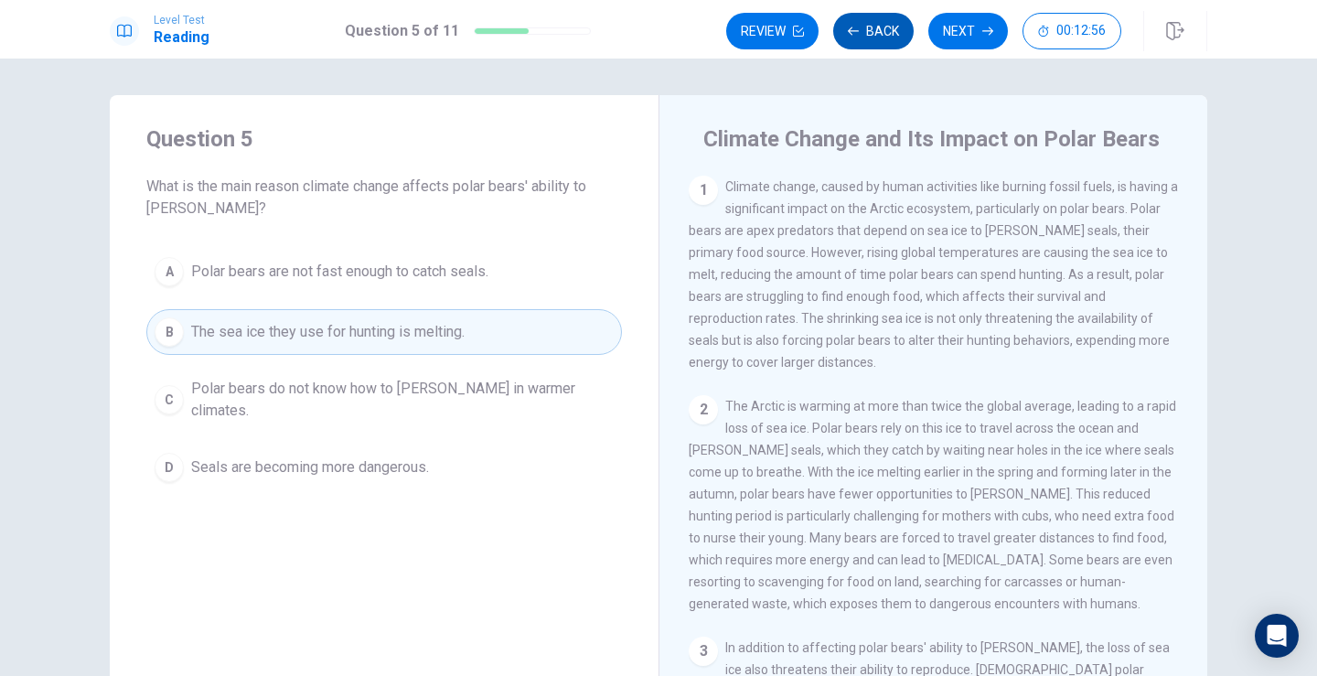
click at [870, 27] on button "Back" at bounding box center [873, 31] width 80 height 37
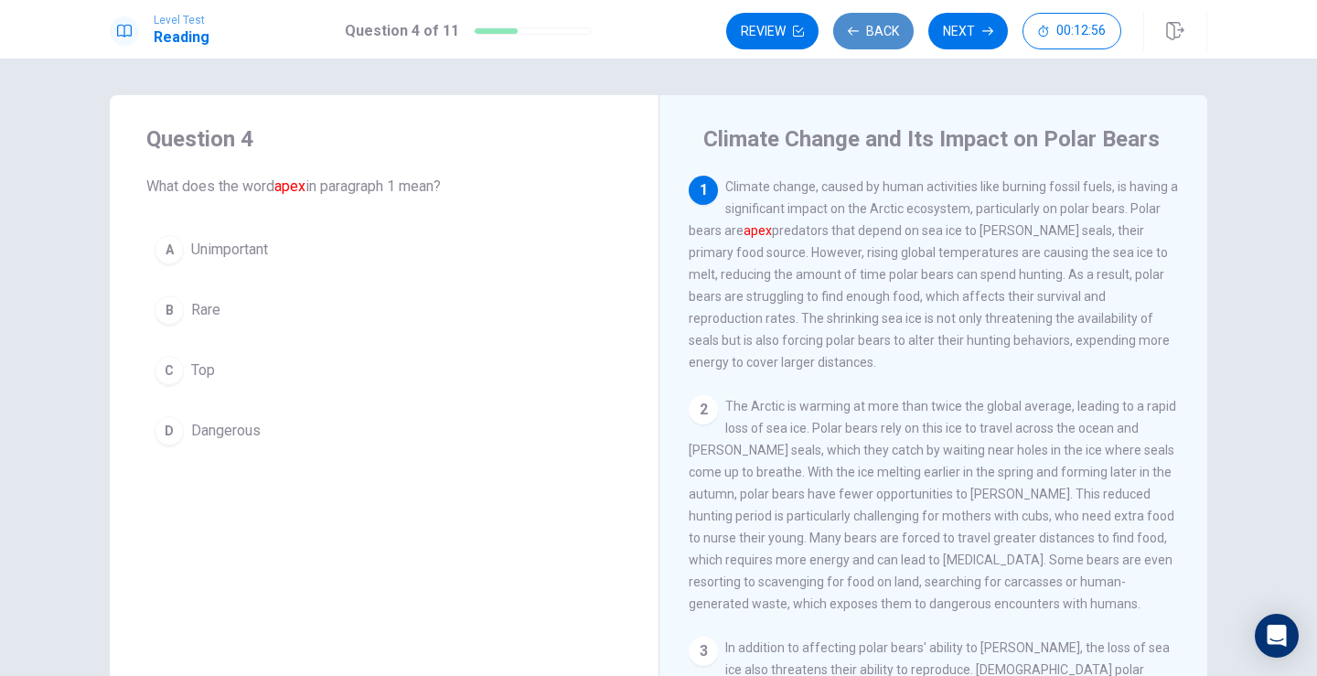
click at [870, 27] on button "Back" at bounding box center [873, 31] width 80 height 37
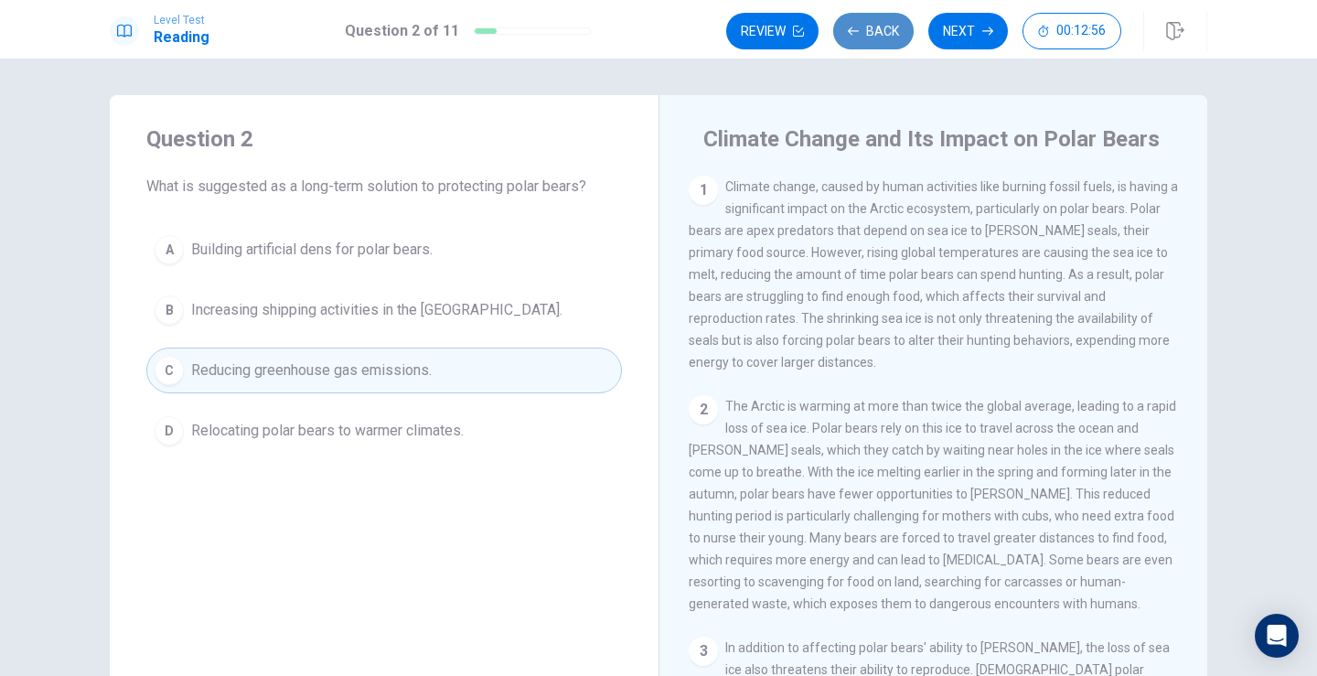
click at [870, 27] on button "Back" at bounding box center [873, 31] width 80 height 37
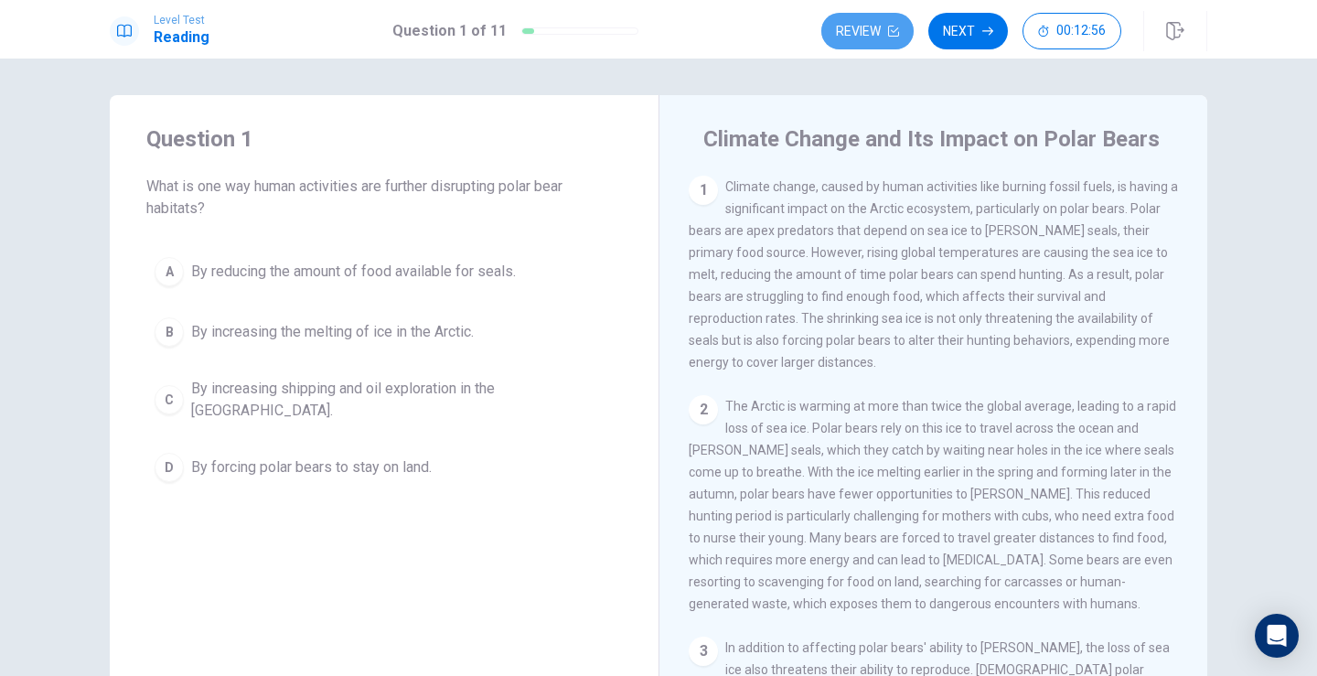
click at [870, 27] on button "Review" at bounding box center [867, 31] width 92 height 37
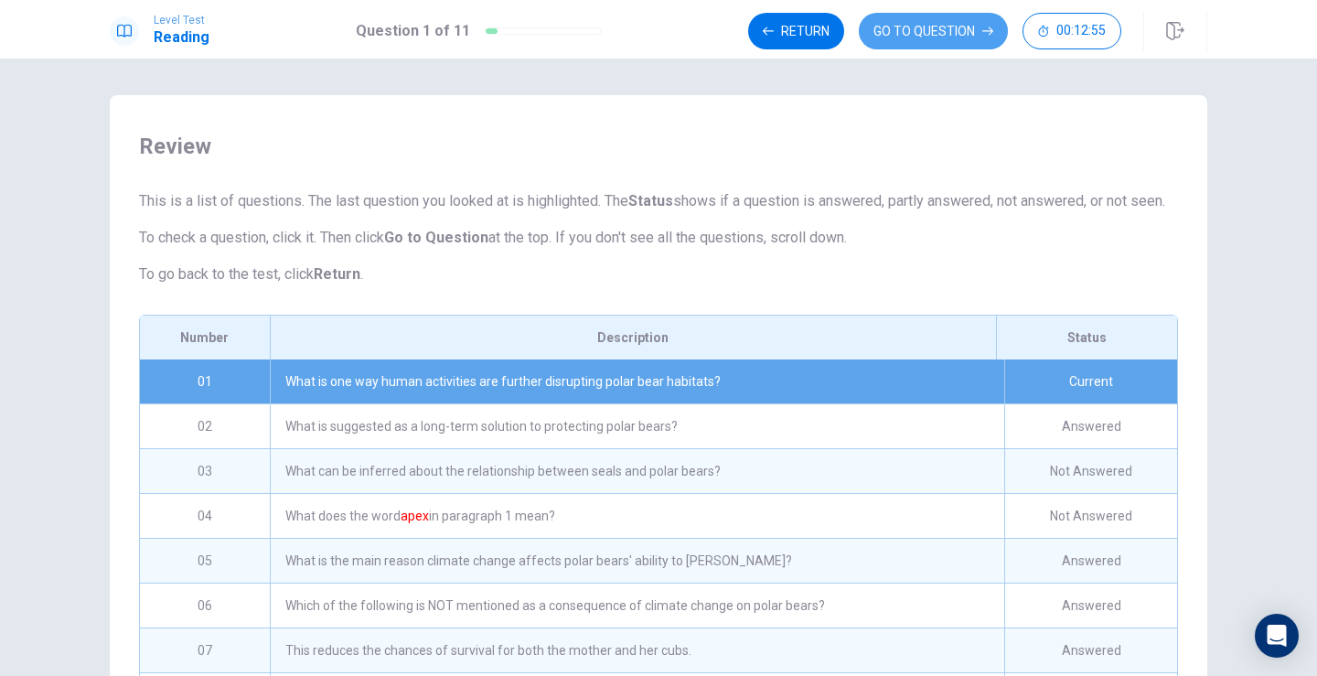
click at [870, 27] on button "GO TO QUESTION" at bounding box center [933, 31] width 149 height 37
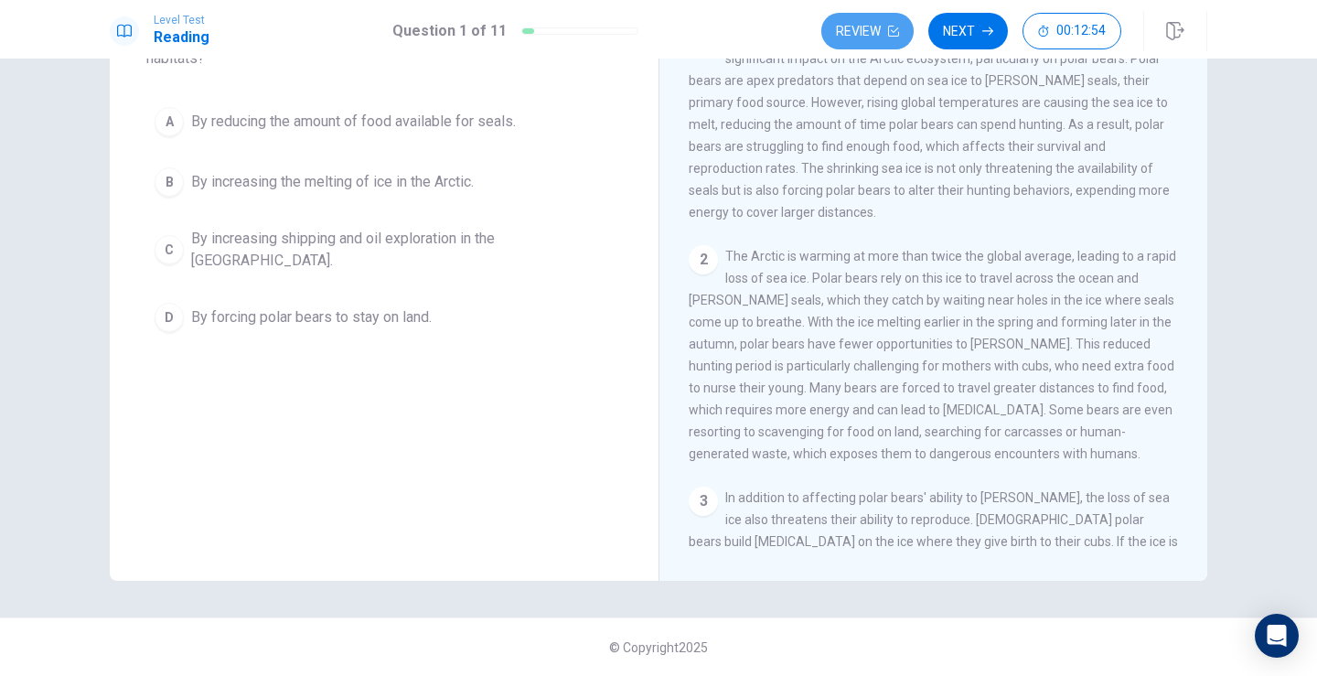
click at [870, 27] on button "Review" at bounding box center [867, 31] width 92 height 37
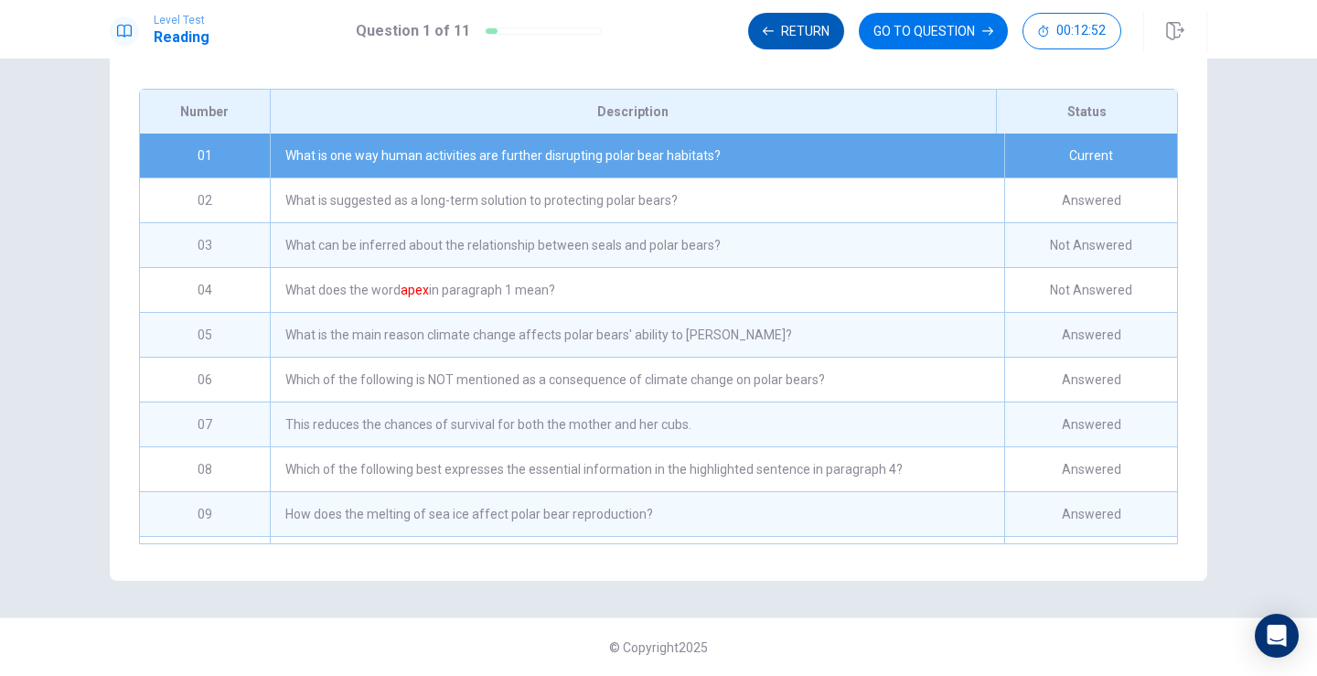
click at [812, 27] on button "Return" at bounding box center [796, 31] width 96 height 37
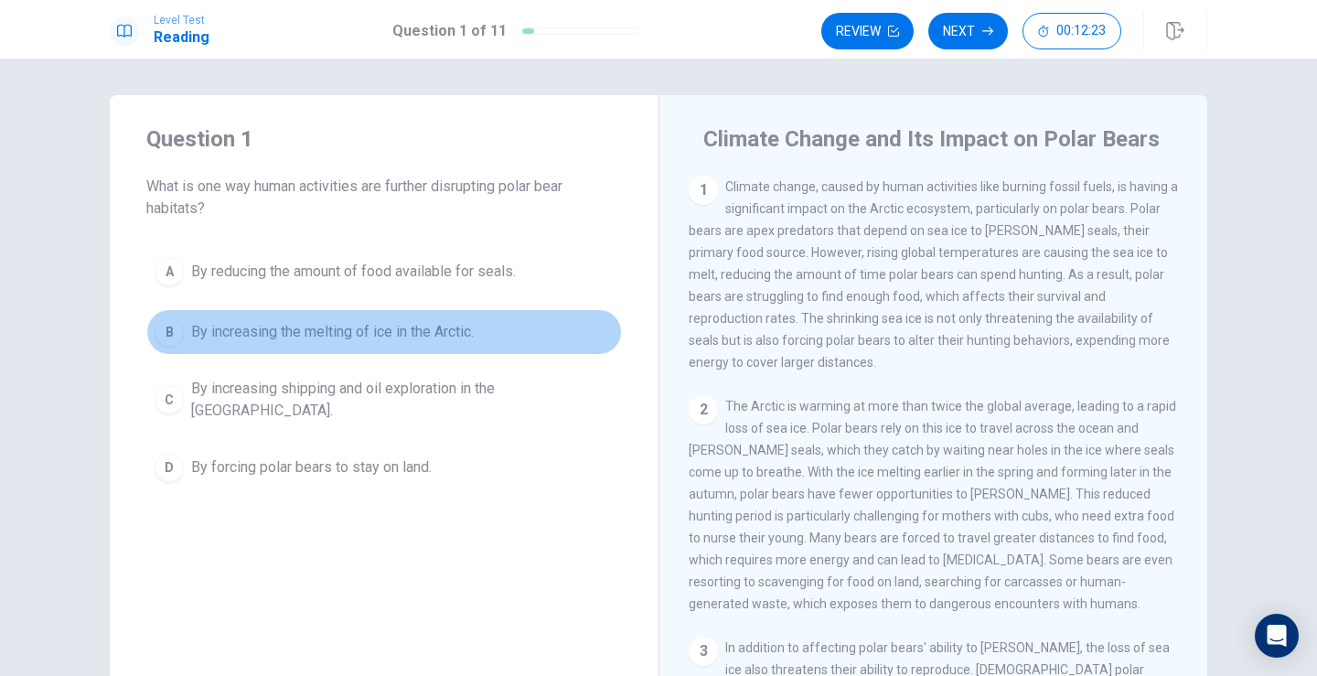
click at [341, 333] on span "By increasing the melting of ice in the Arctic." at bounding box center [332, 332] width 283 height 22
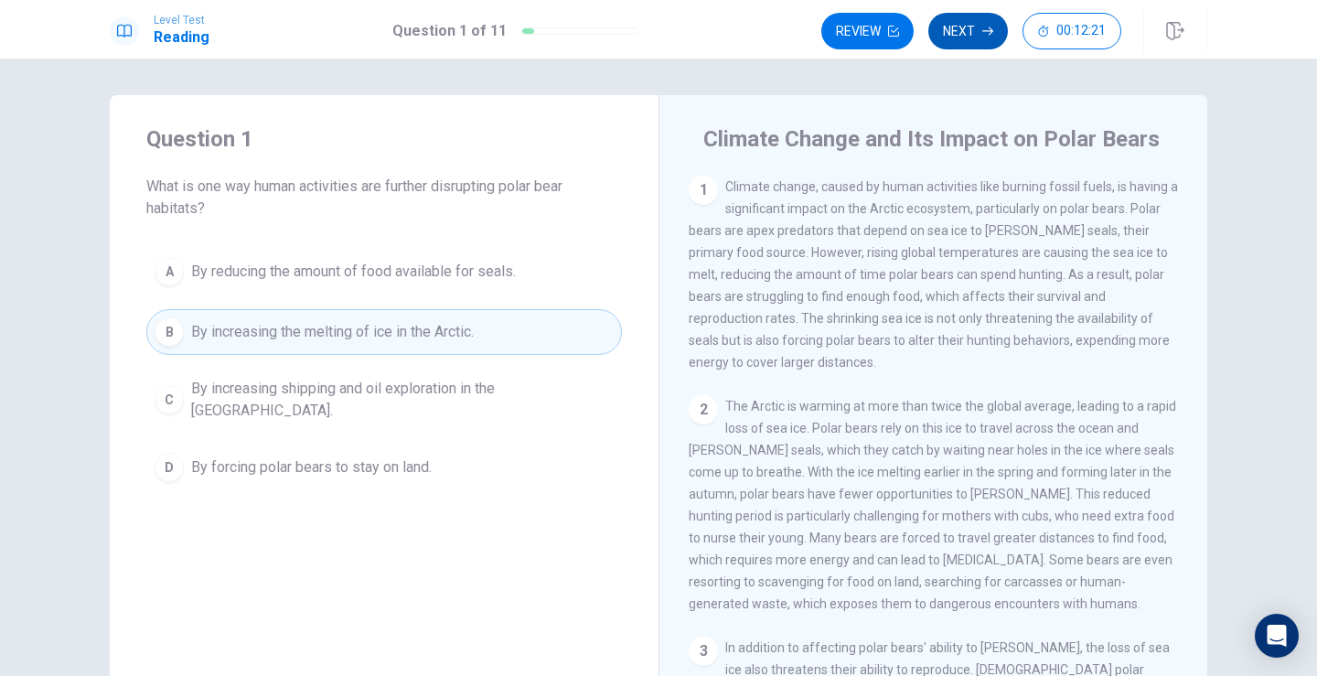
click at [980, 34] on button "Next" at bounding box center [968, 31] width 80 height 37
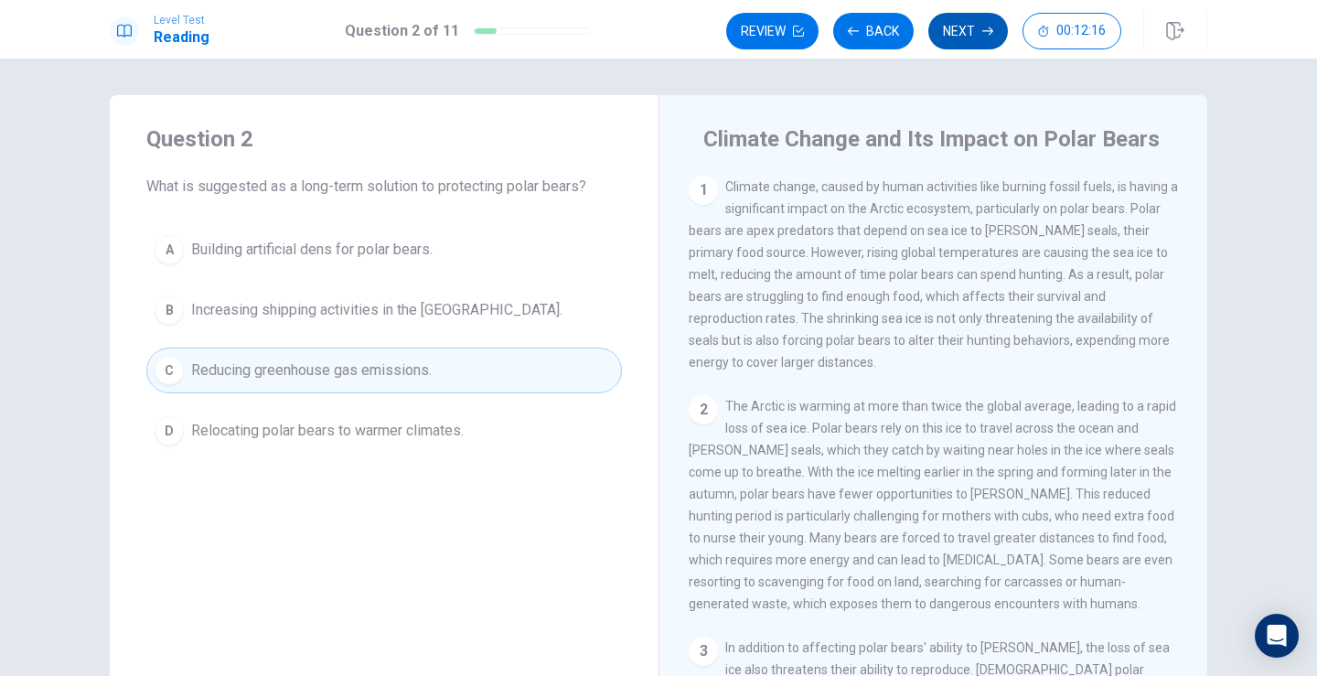
click at [954, 32] on button "Next" at bounding box center [968, 31] width 80 height 37
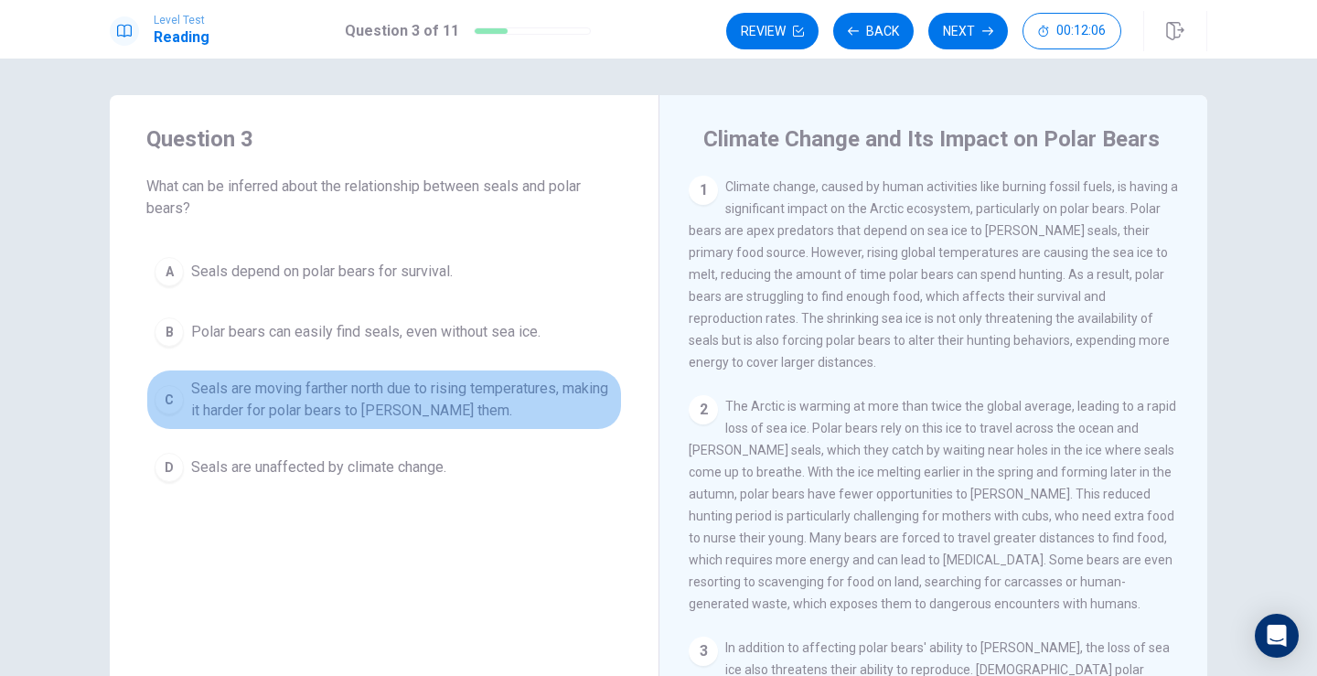
click at [428, 415] on span "Seals are moving farther north due to rising temperatures, making it harder for…" at bounding box center [402, 400] width 422 height 44
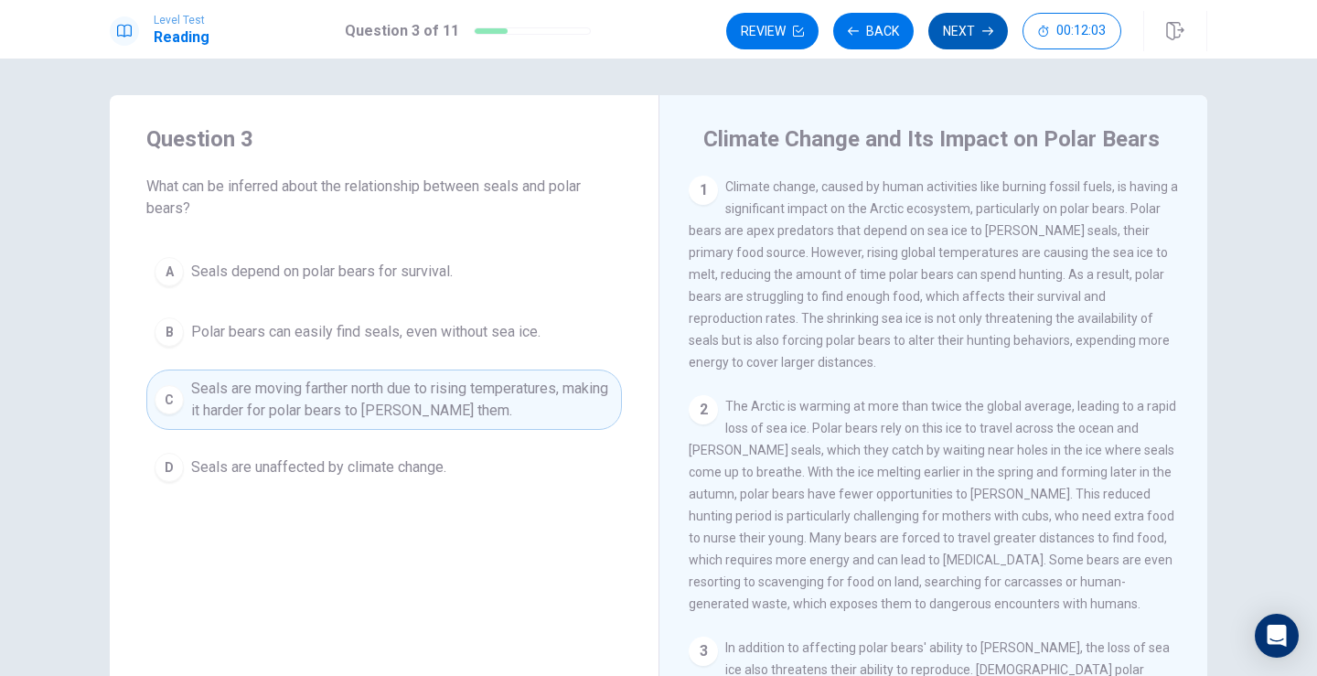
click at [958, 33] on button "Next" at bounding box center [968, 31] width 80 height 37
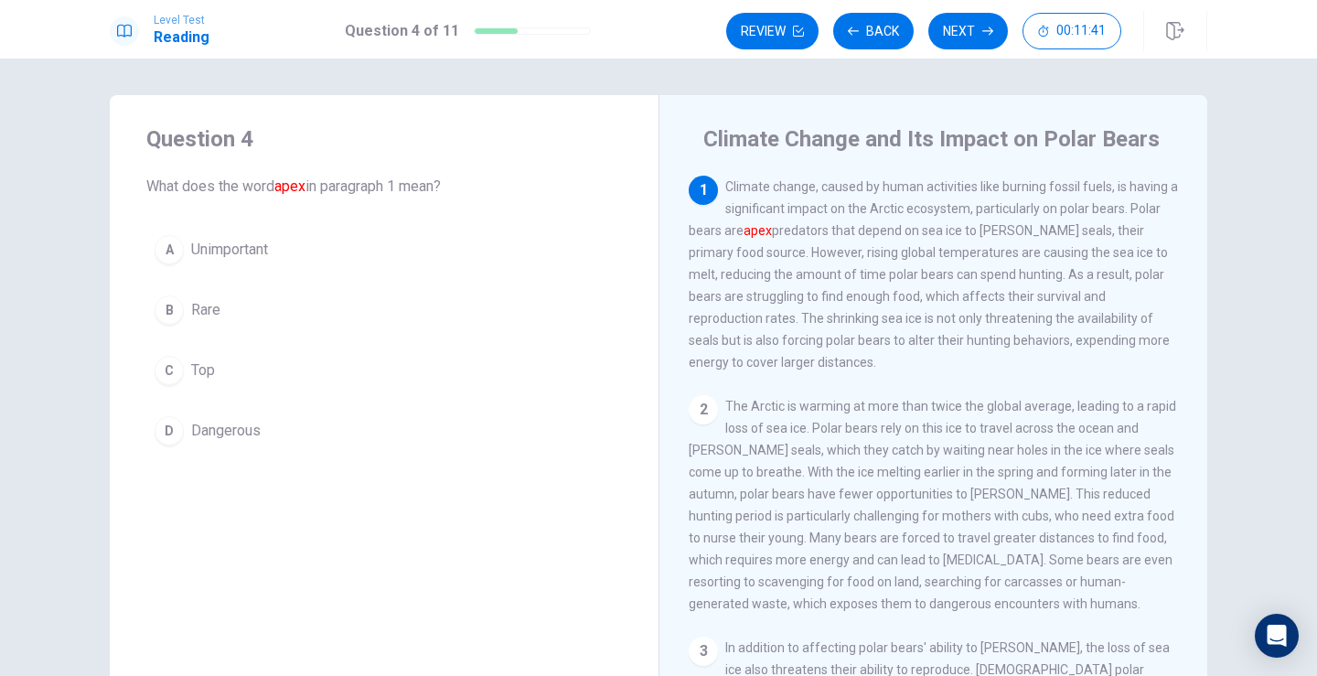
click at [238, 432] on span "Dangerous" at bounding box center [225, 431] width 69 height 22
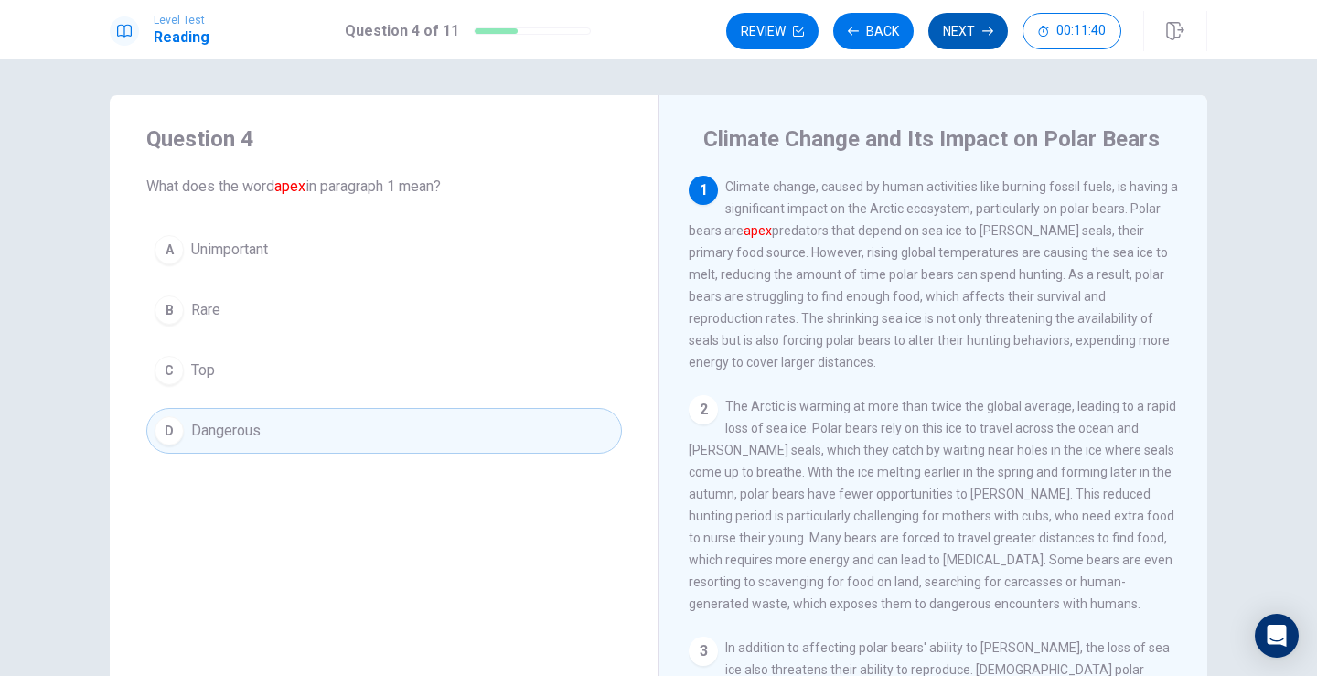
click at [972, 34] on button "Next" at bounding box center [968, 31] width 80 height 37
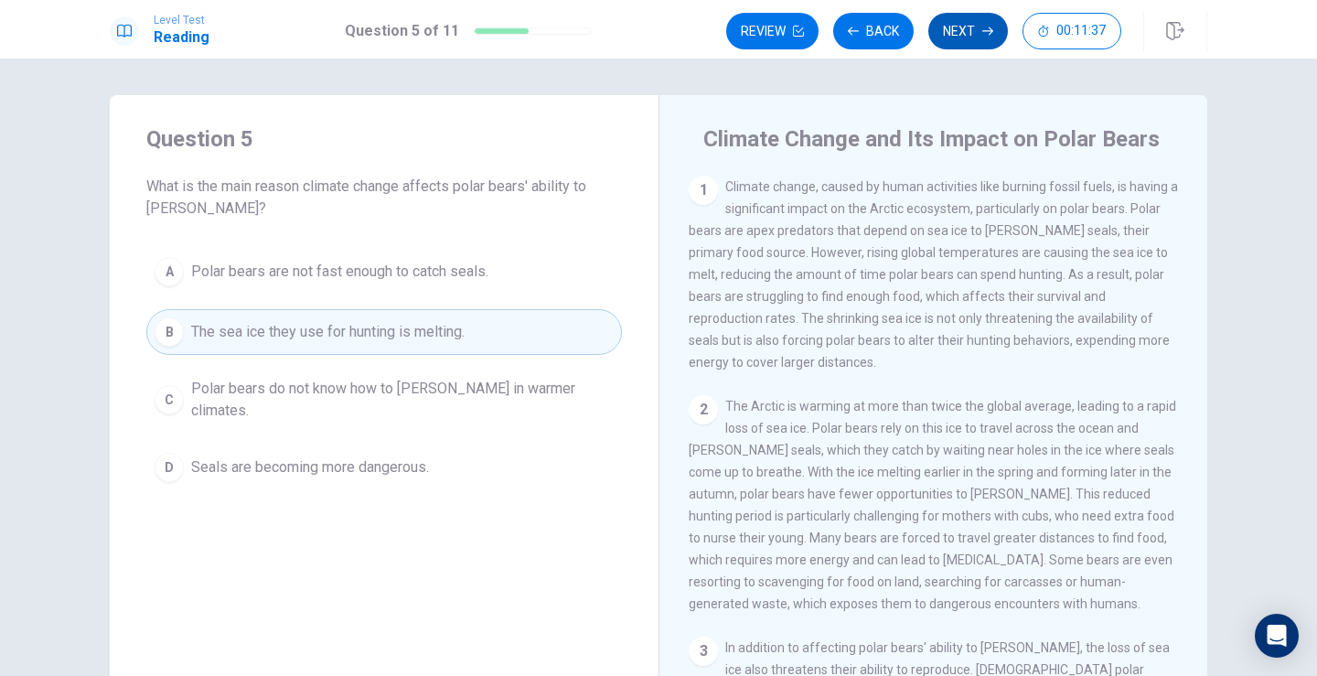
click at [960, 22] on button "Next" at bounding box center [968, 31] width 80 height 37
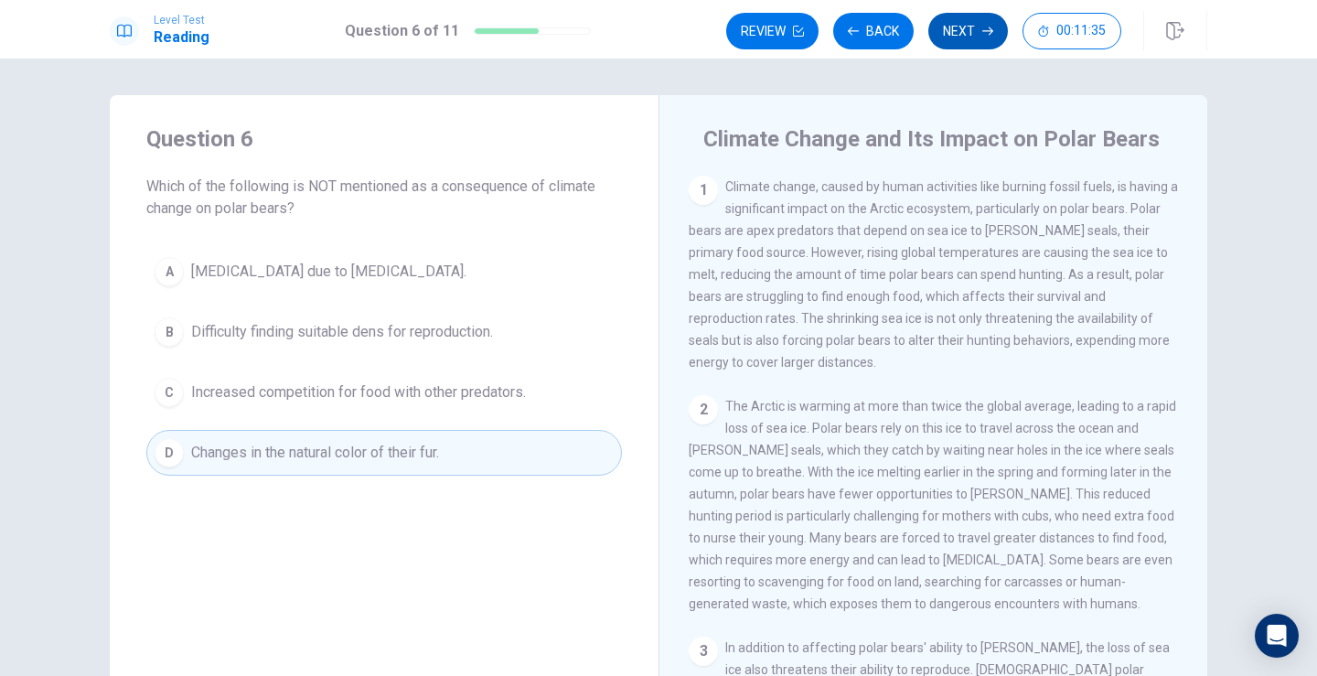
click at [957, 38] on button "Next" at bounding box center [968, 31] width 80 height 37
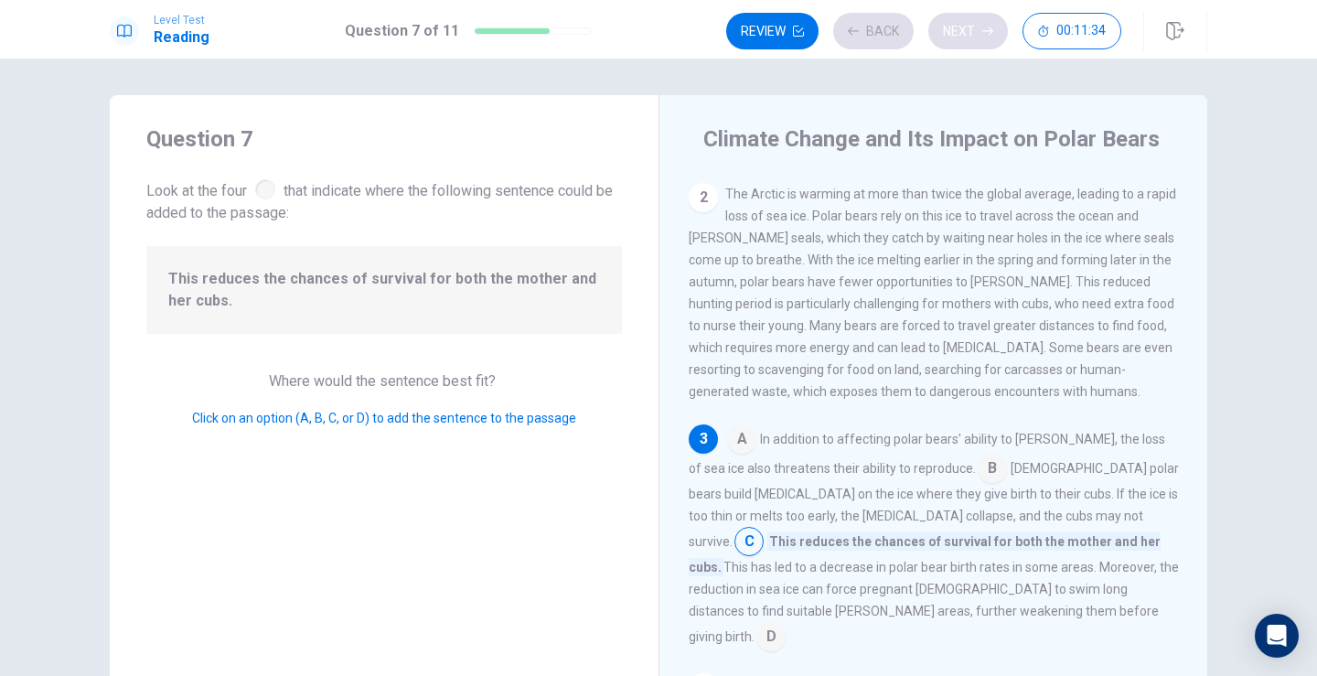
scroll to position [340, 0]
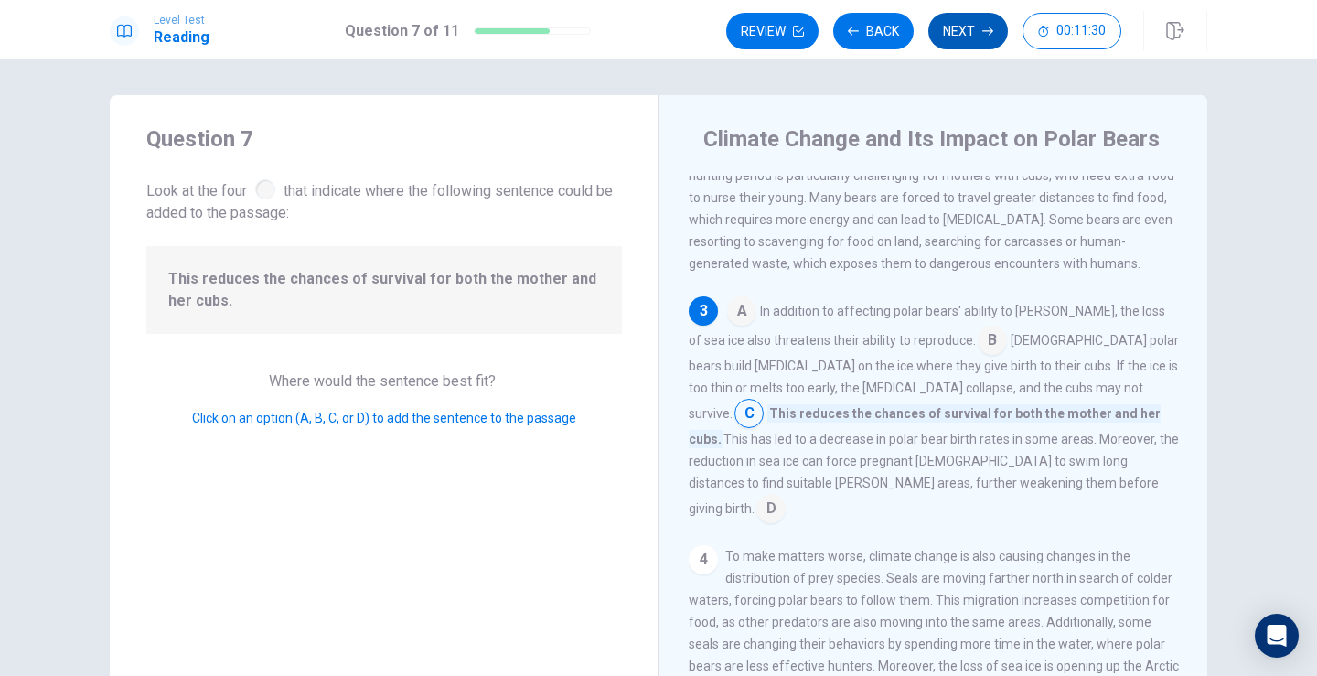
click at [956, 32] on button "Next" at bounding box center [968, 31] width 80 height 37
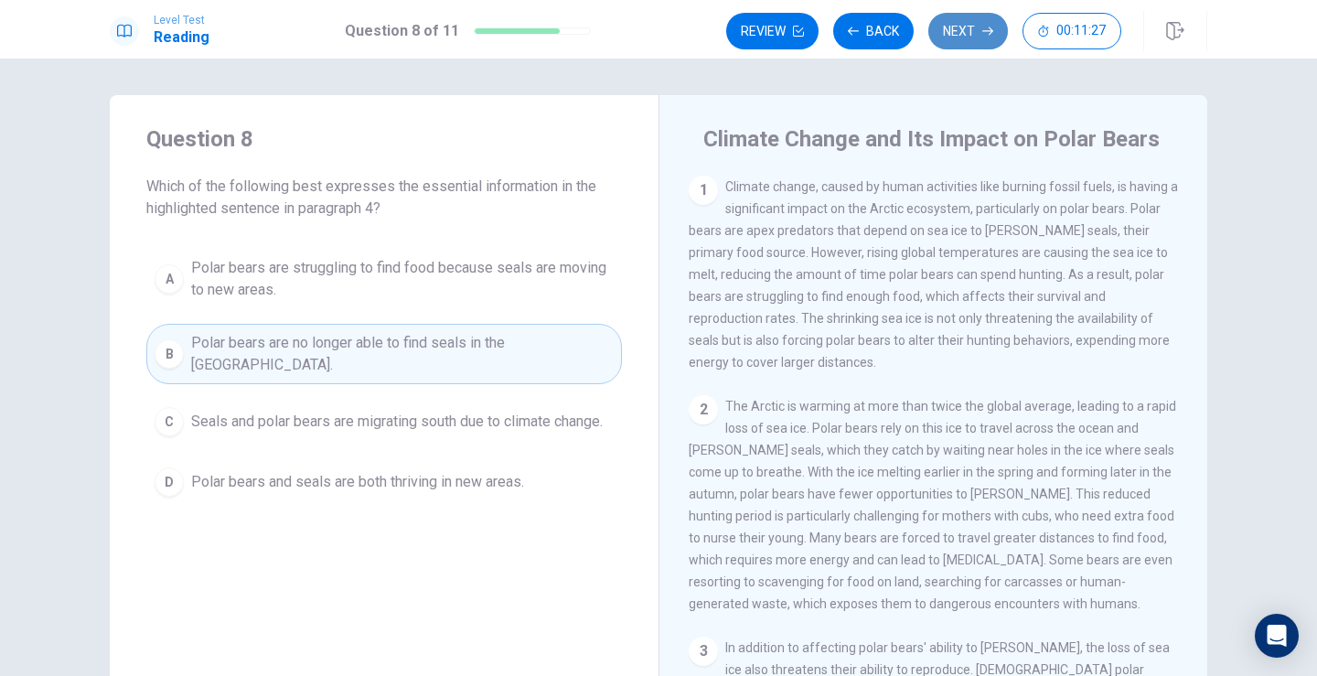
click at [958, 32] on button "Next" at bounding box center [968, 31] width 80 height 37
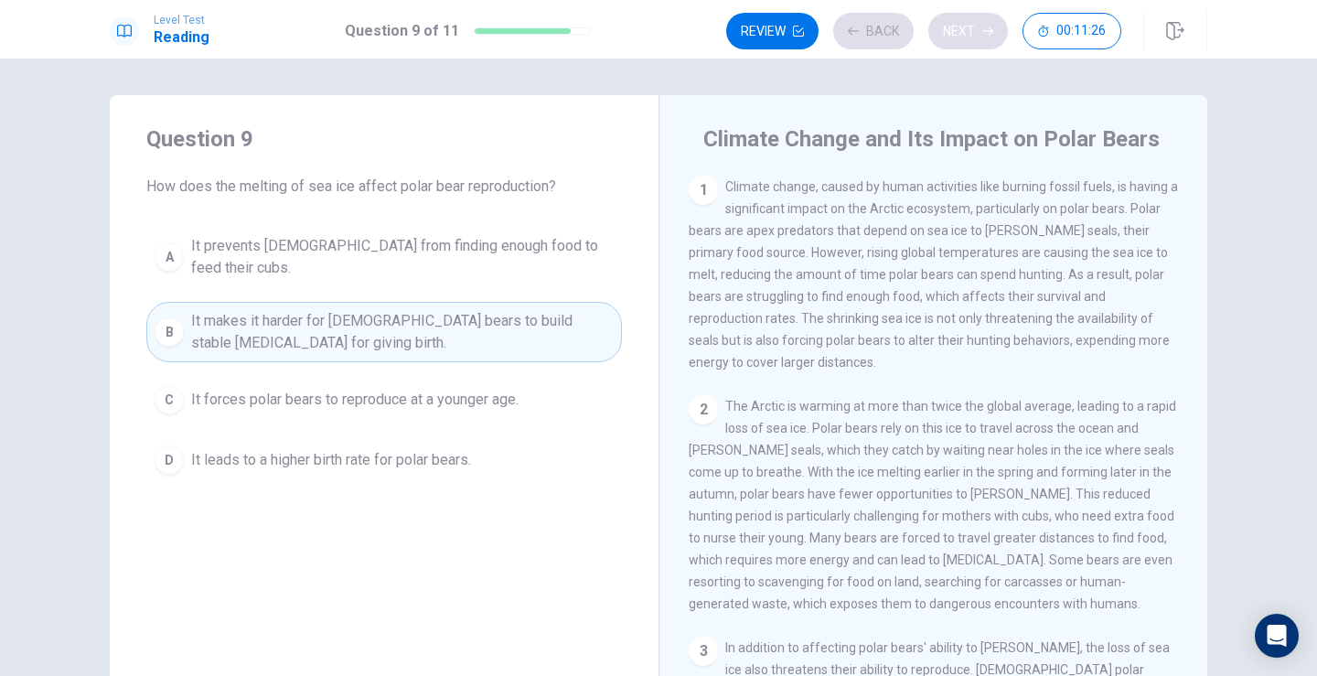
click at [958, 32] on div "Review Back Next 00:11:26" at bounding box center [923, 31] width 395 height 37
click at [971, 36] on button "Next" at bounding box center [968, 31] width 80 height 37
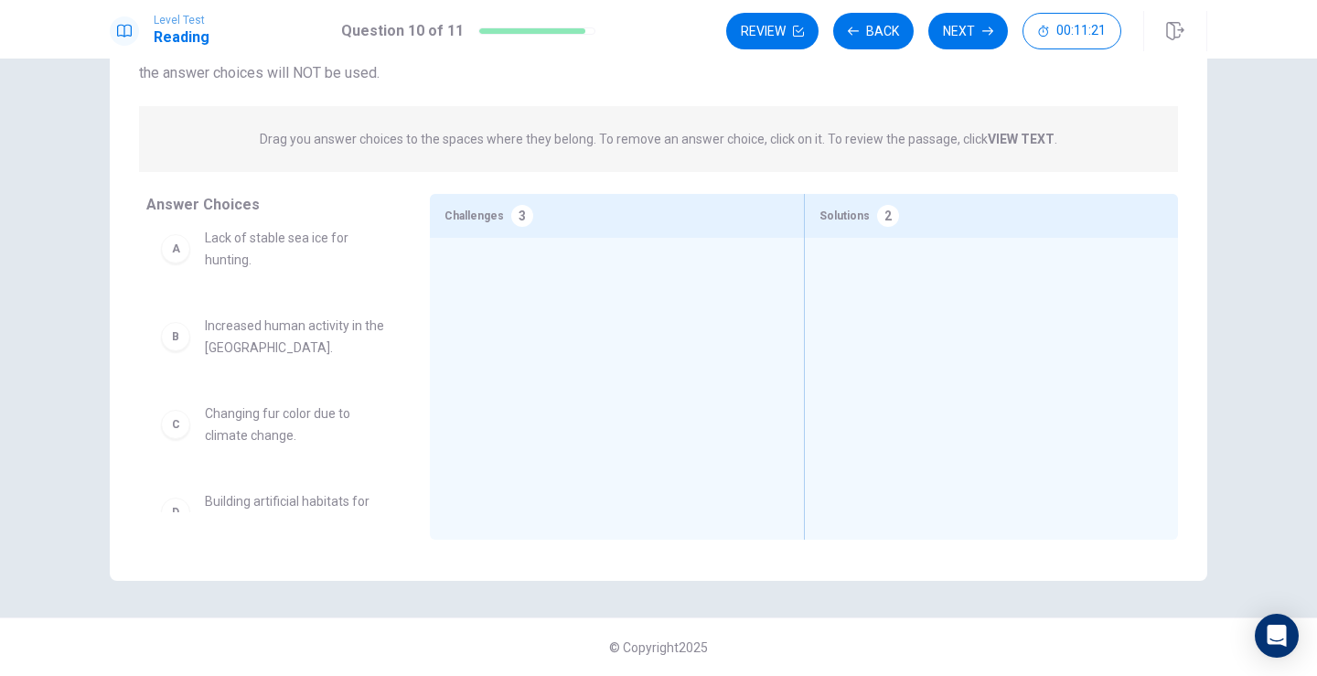
scroll to position [0, 0]
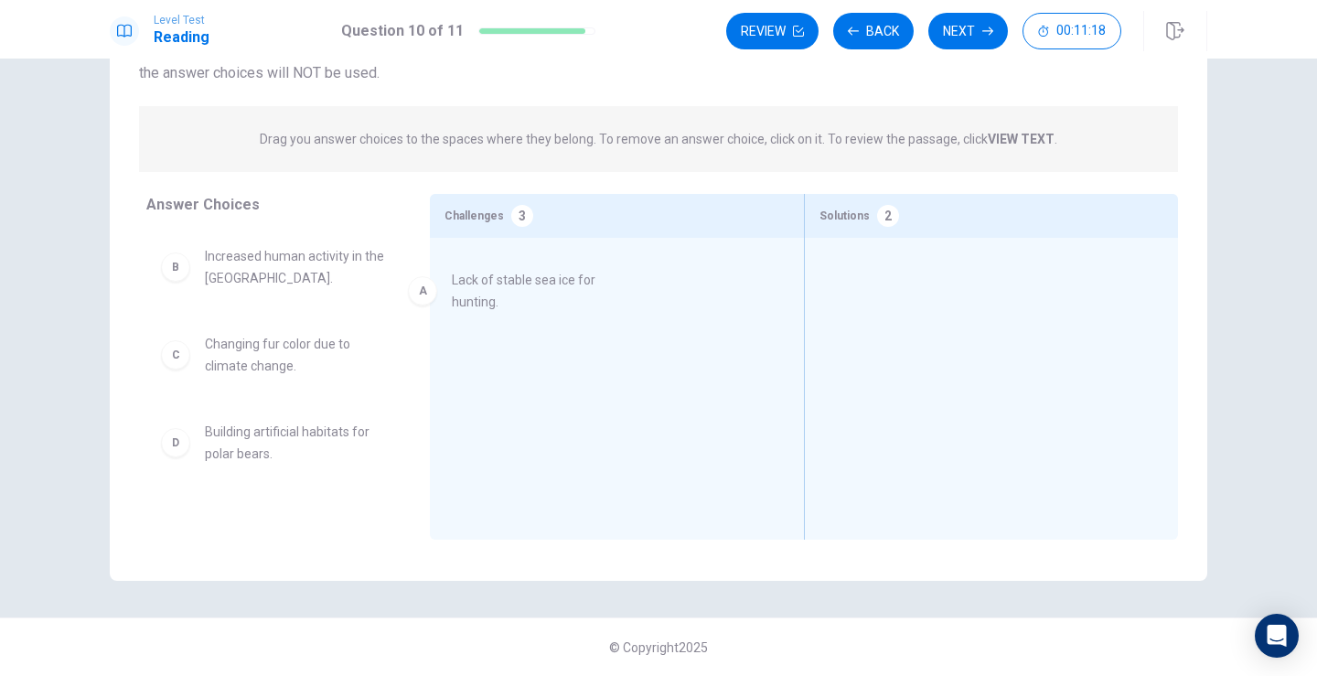
drag, startPoint x: 315, startPoint y: 280, endPoint x: 571, endPoint y: 304, distance: 257.1
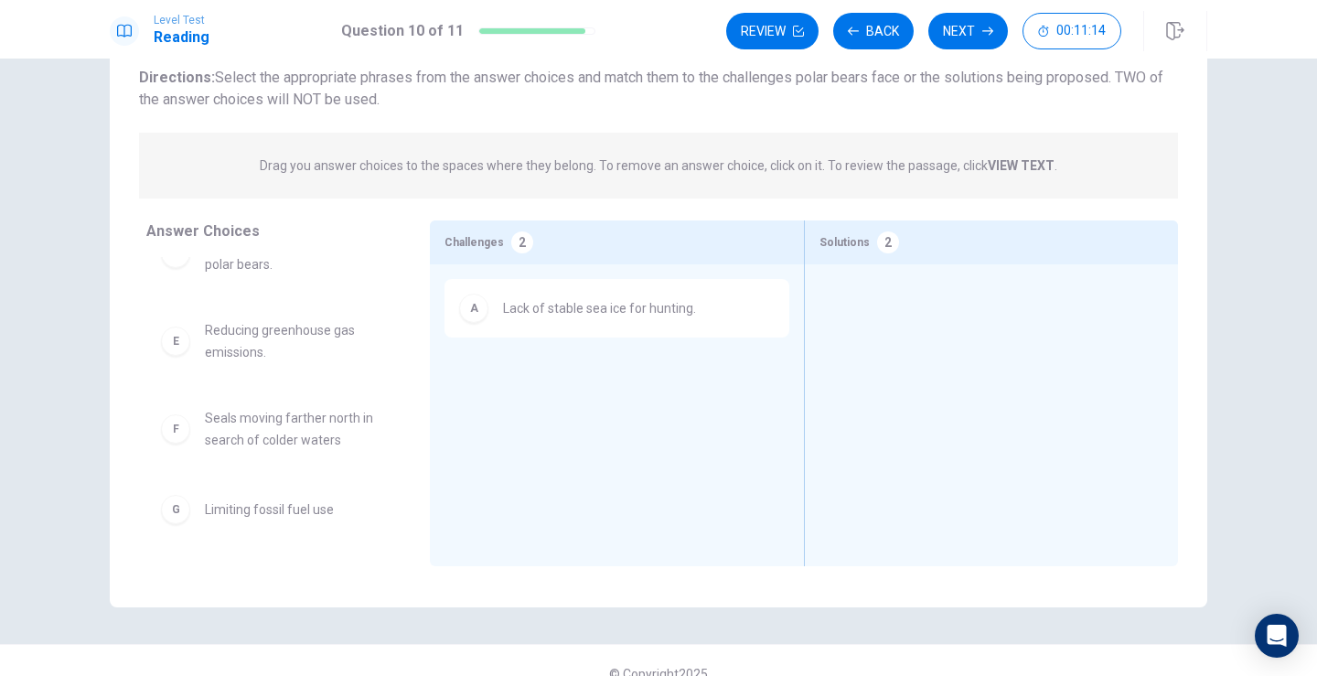
scroll to position [150, 0]
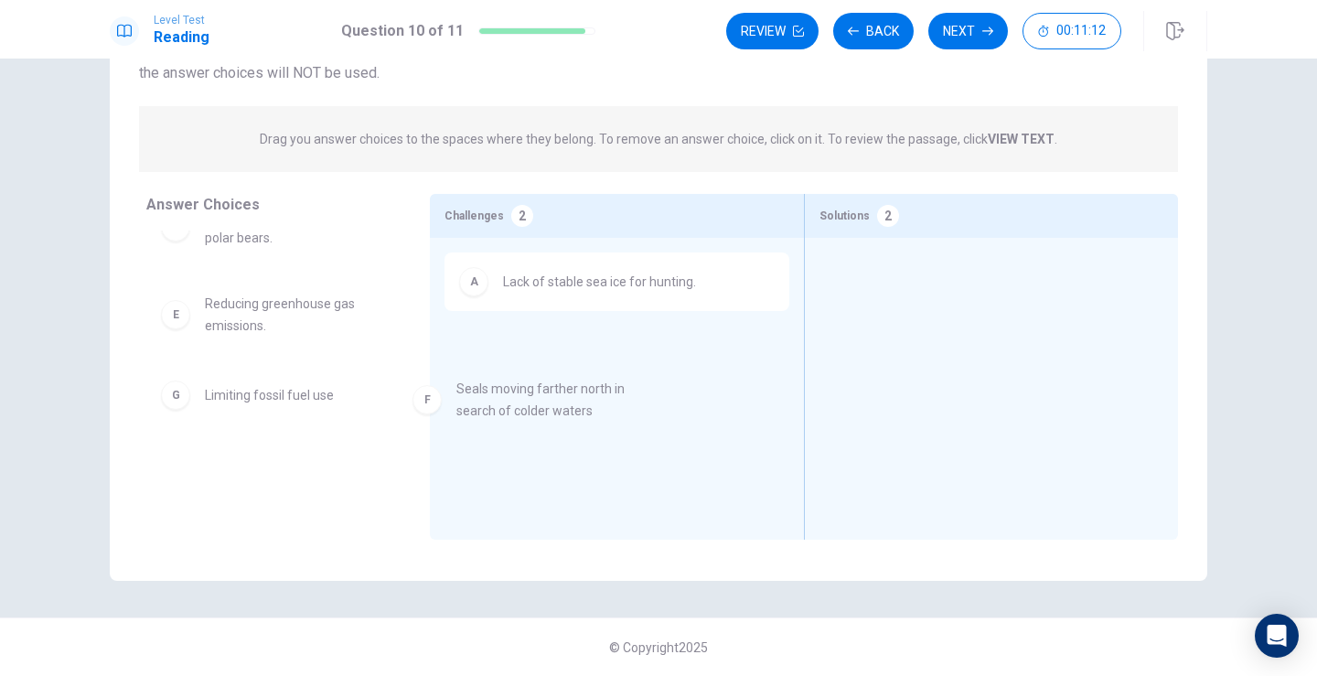
drag, startPoint x: 305, startPoint y: 423, endPoint x: 574, endPoint y: 420, distance: 268.9
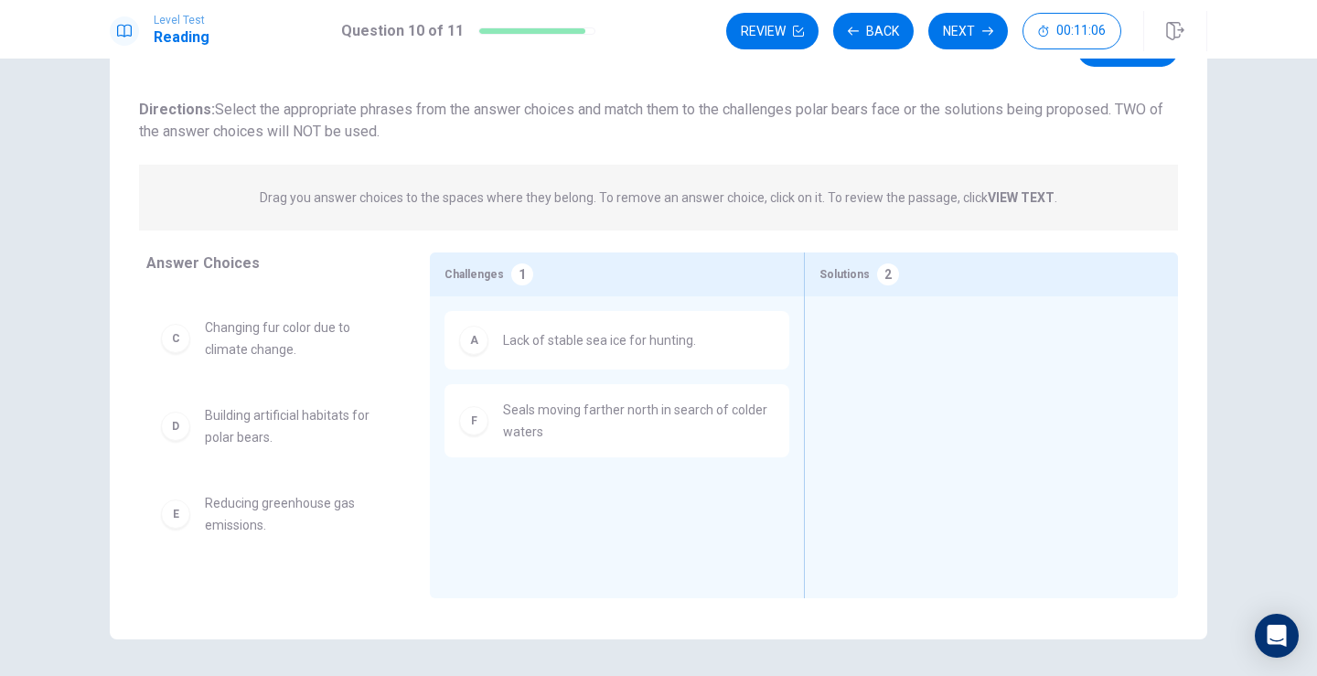
scroll to position [128, 0]
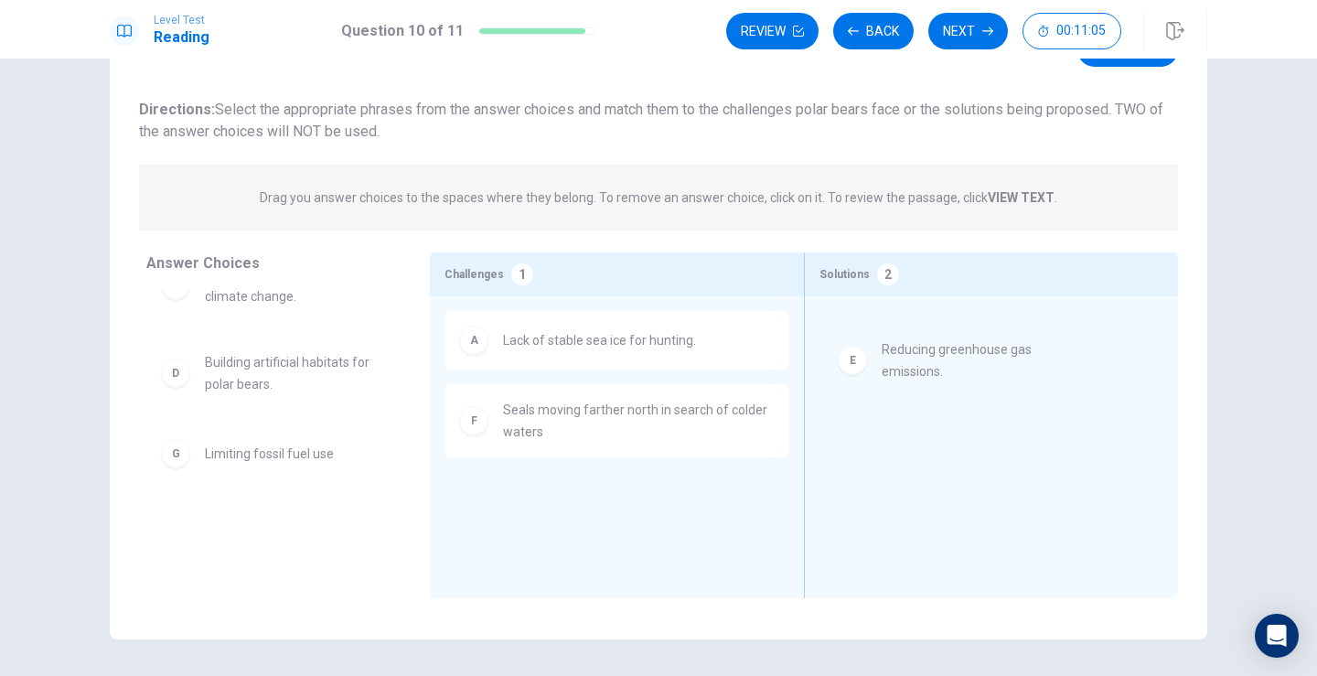
drag, startPoint x: 315, startPoint y: 475, endPoint x: 1006, endPoint y: 369, distance: 699.2
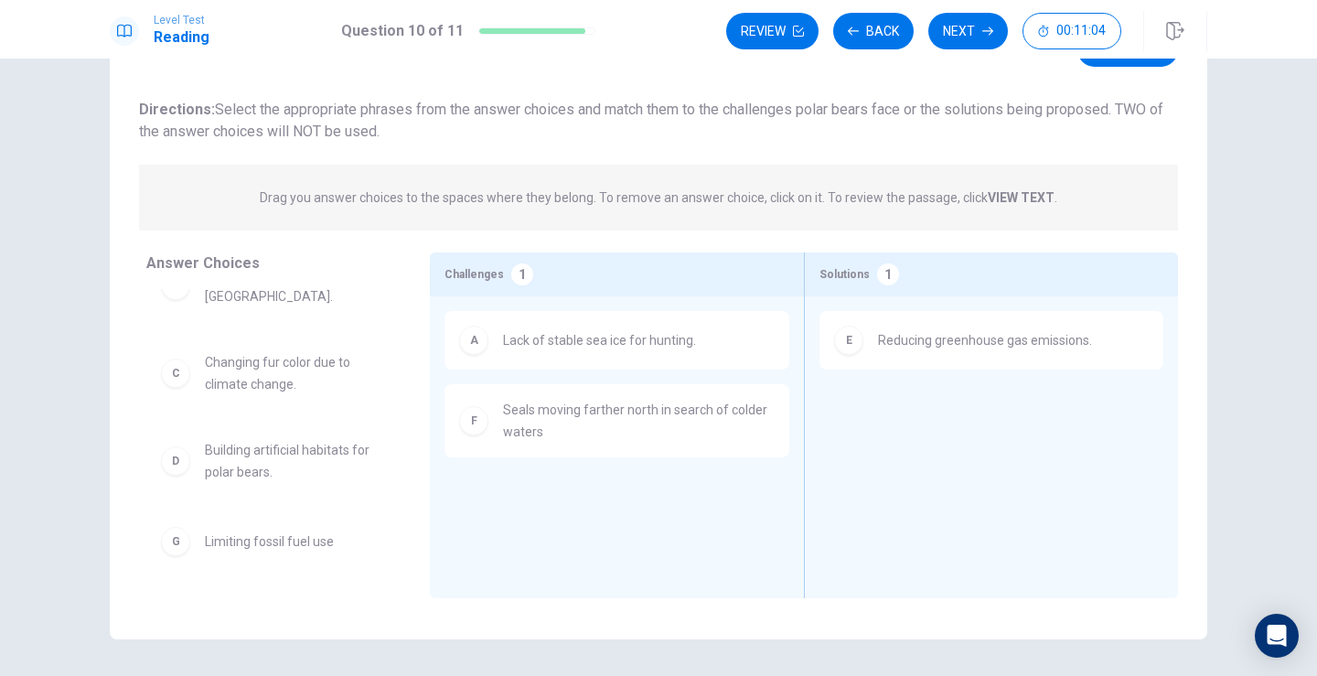
scroll to position [0, 0]
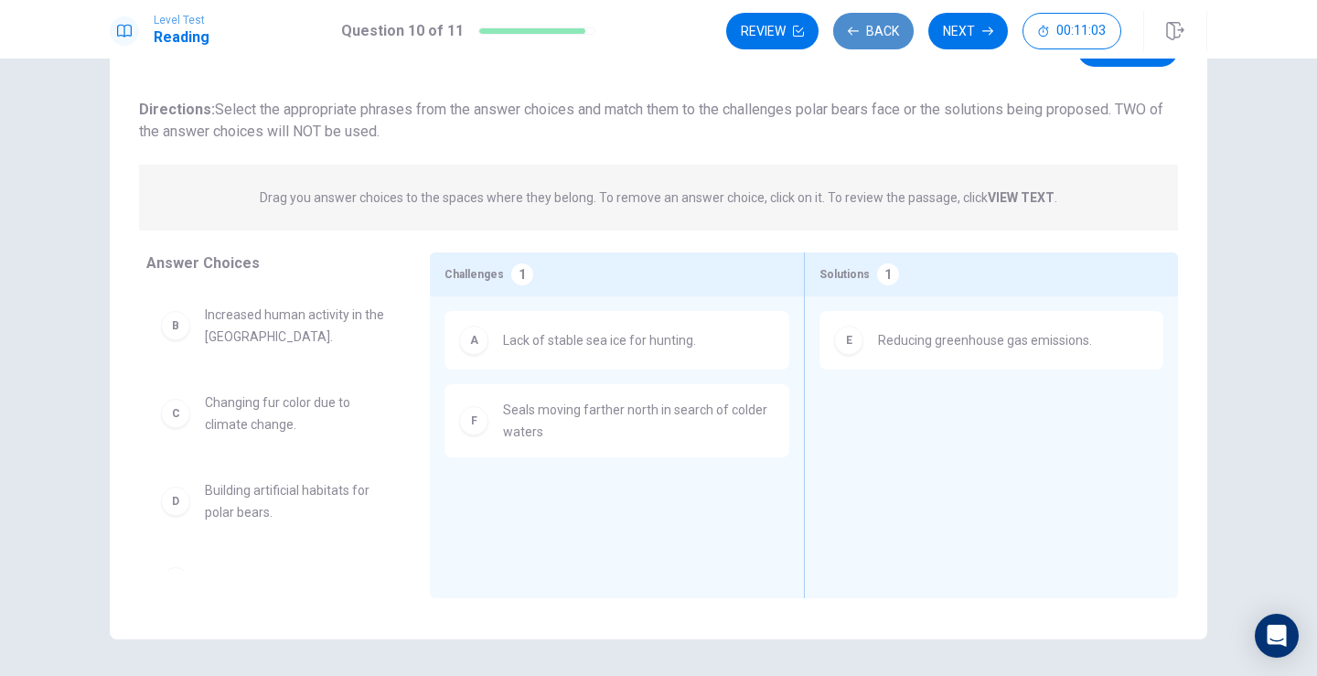
click at [856, 39] on button "Back" at bounding box center [873, 31] width 80 height 37
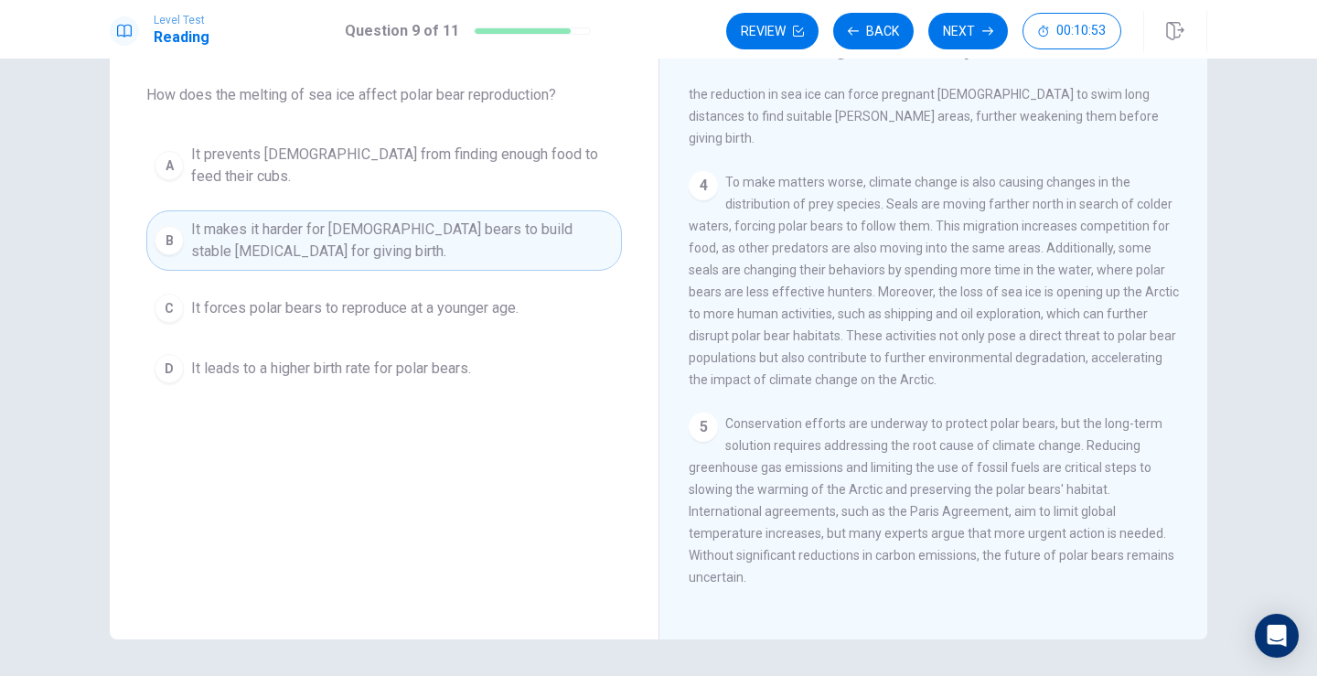
scroll to position [590, 0]
click at [963, 13] on button "Next" at bounding box center [968, 31] width 80 height 37
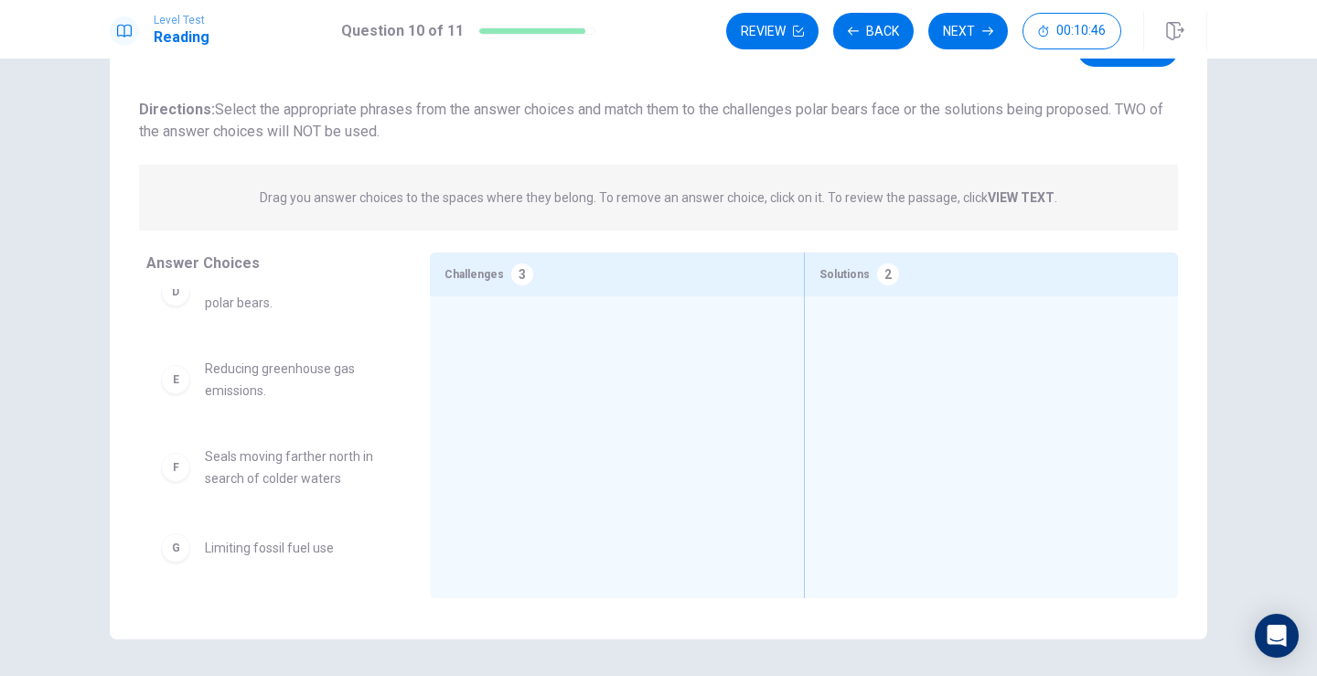
scroll to position [304, 0]
drag, startPoint x: 385, startPoint y: 365, endPoint x: 1020, endPoint y: 330, distance: 635.5
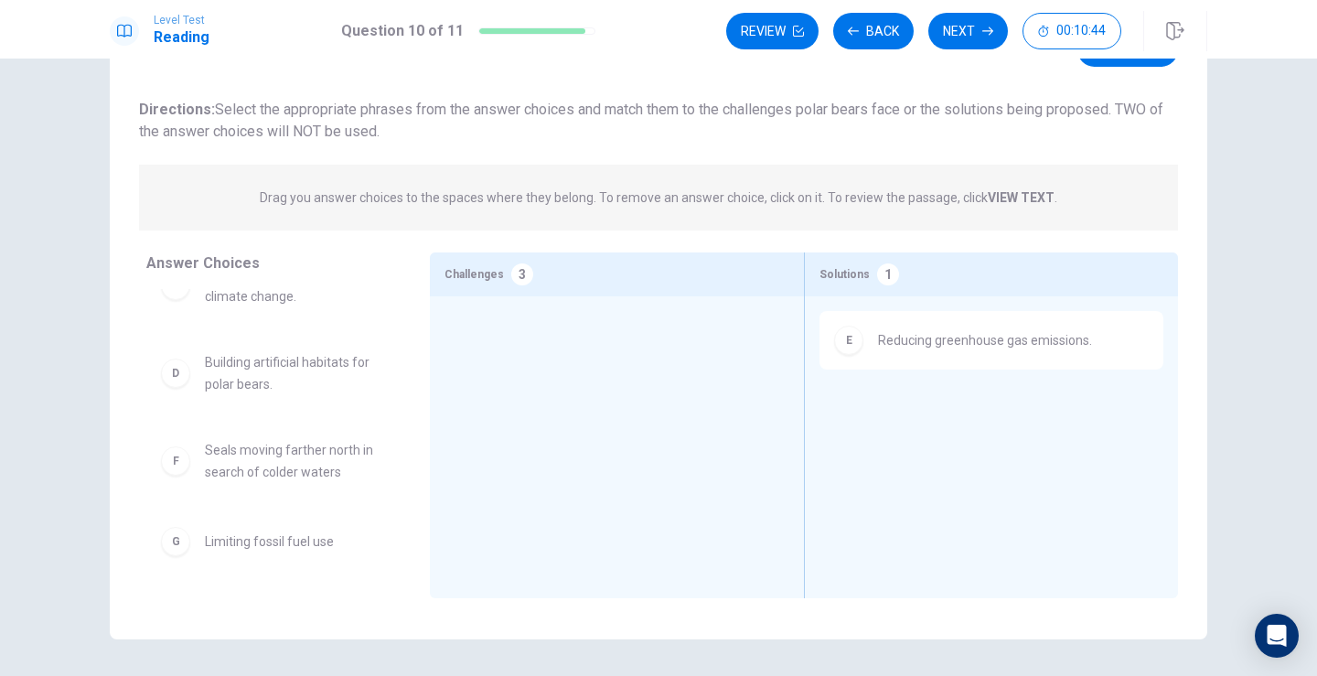
scroll to position [216, 0]
drag, startPoint x: 320, startPoint y: 550, endPoint x: 1020, endPoint y: 460, distance: 706.1
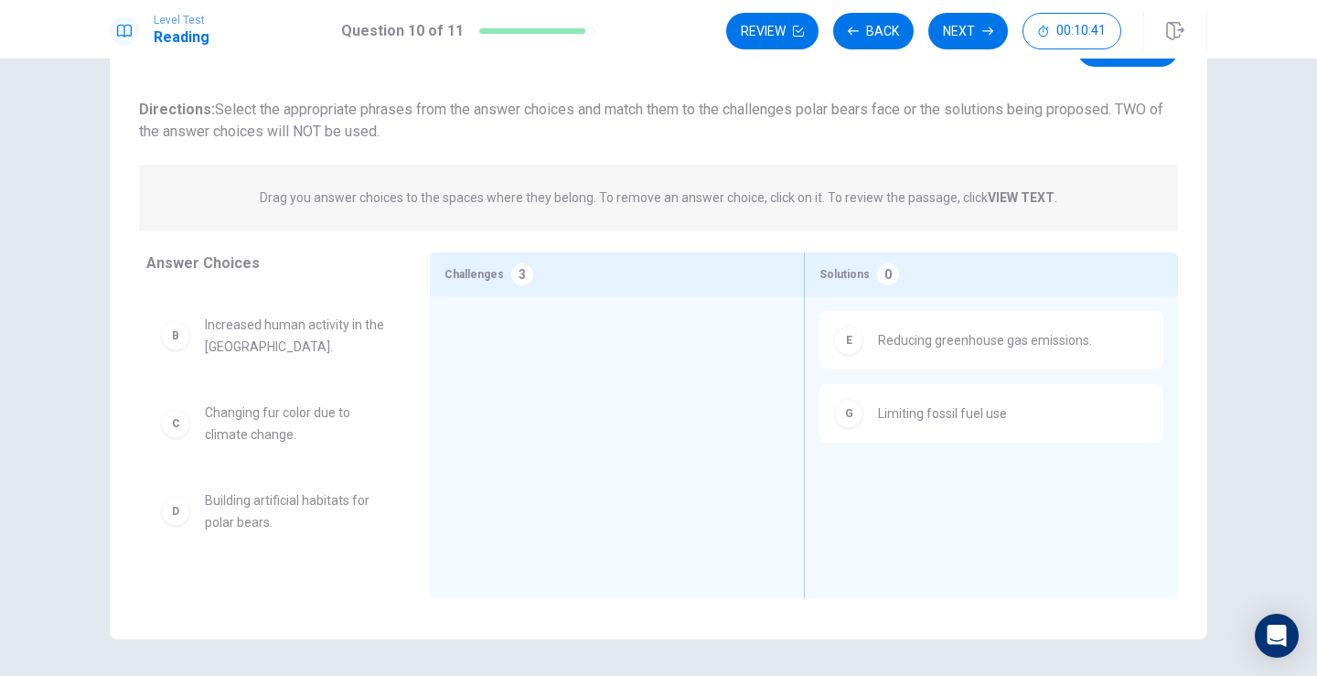
scroll to position [0, 0]
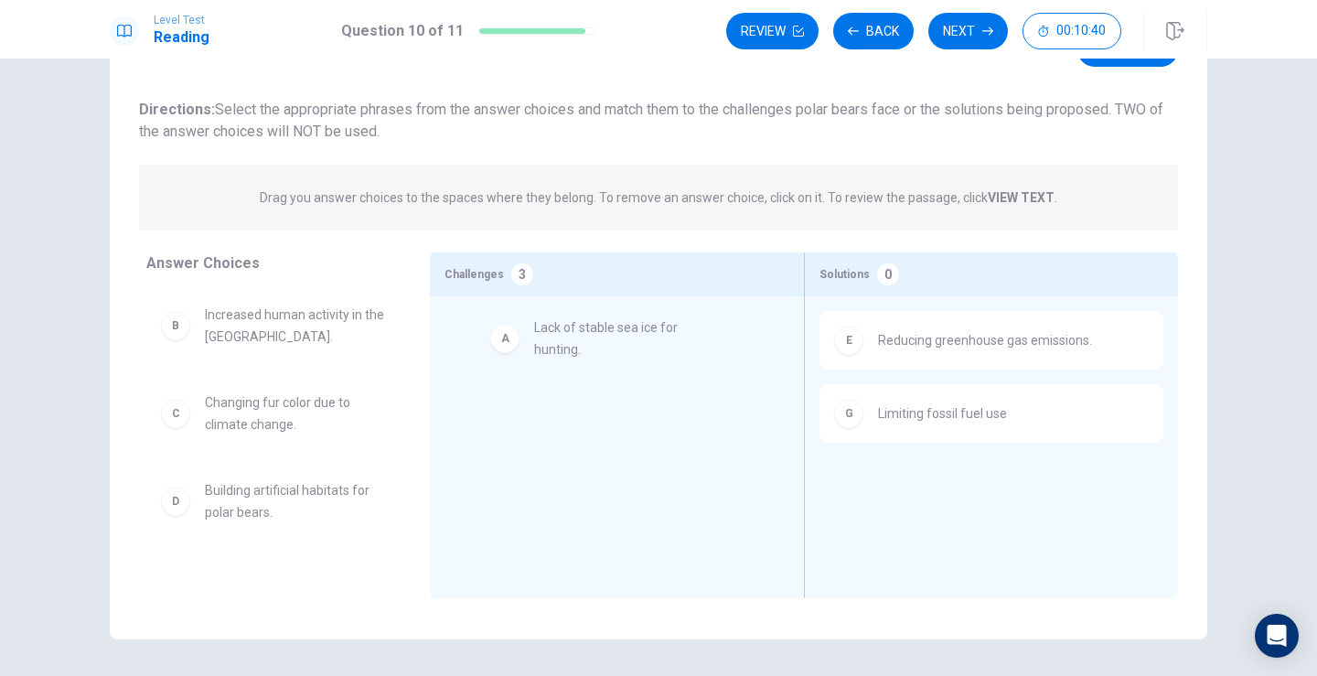
drag, startPoint x: 319, startPoint y: 345, endPoint x: 665, endPoint y: 358, distance: 345.9
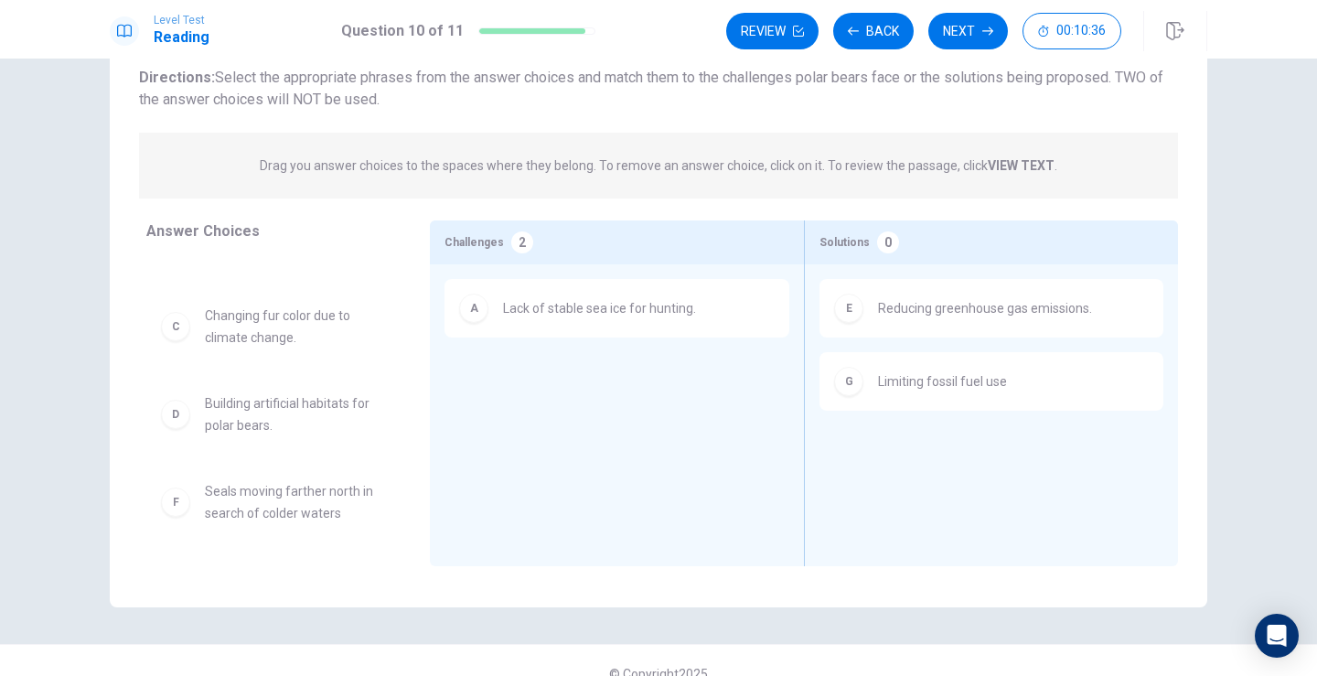
scroll to position [150, 0]
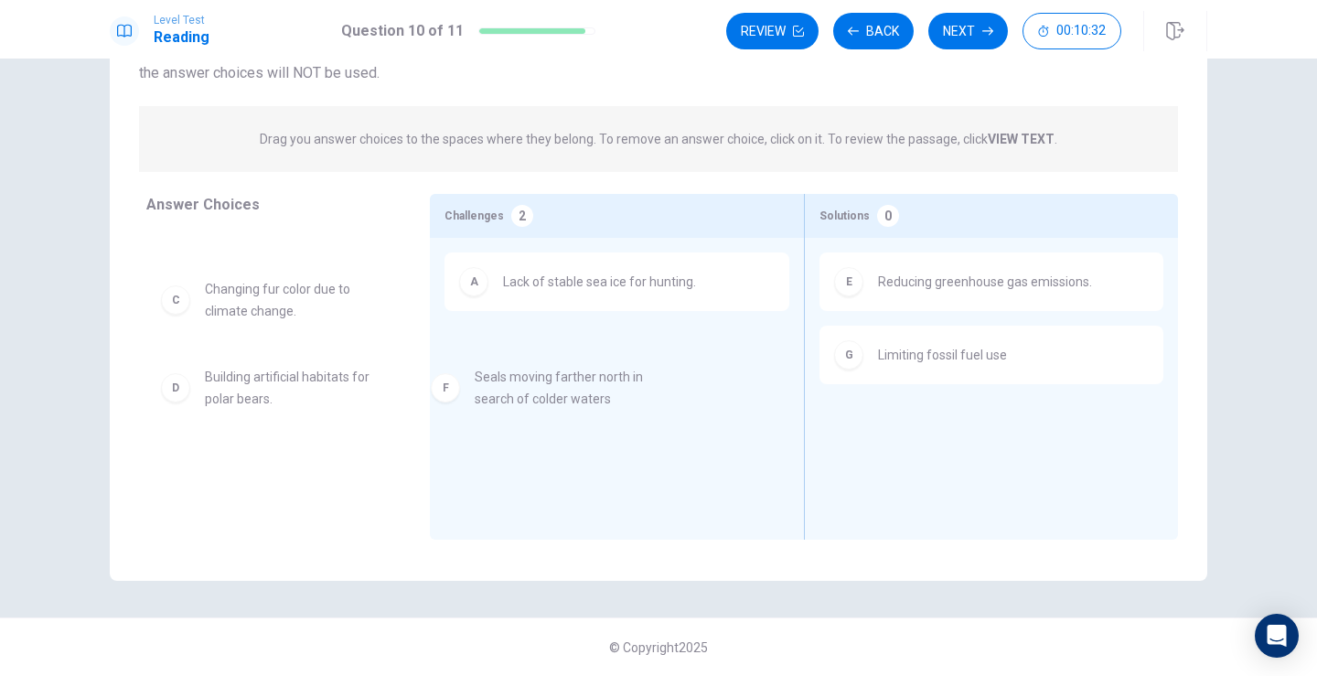
drag, startPoint x: 404, startPoint y: 447, endPoint x: 613, endPoint y: 393, distance: 215.3
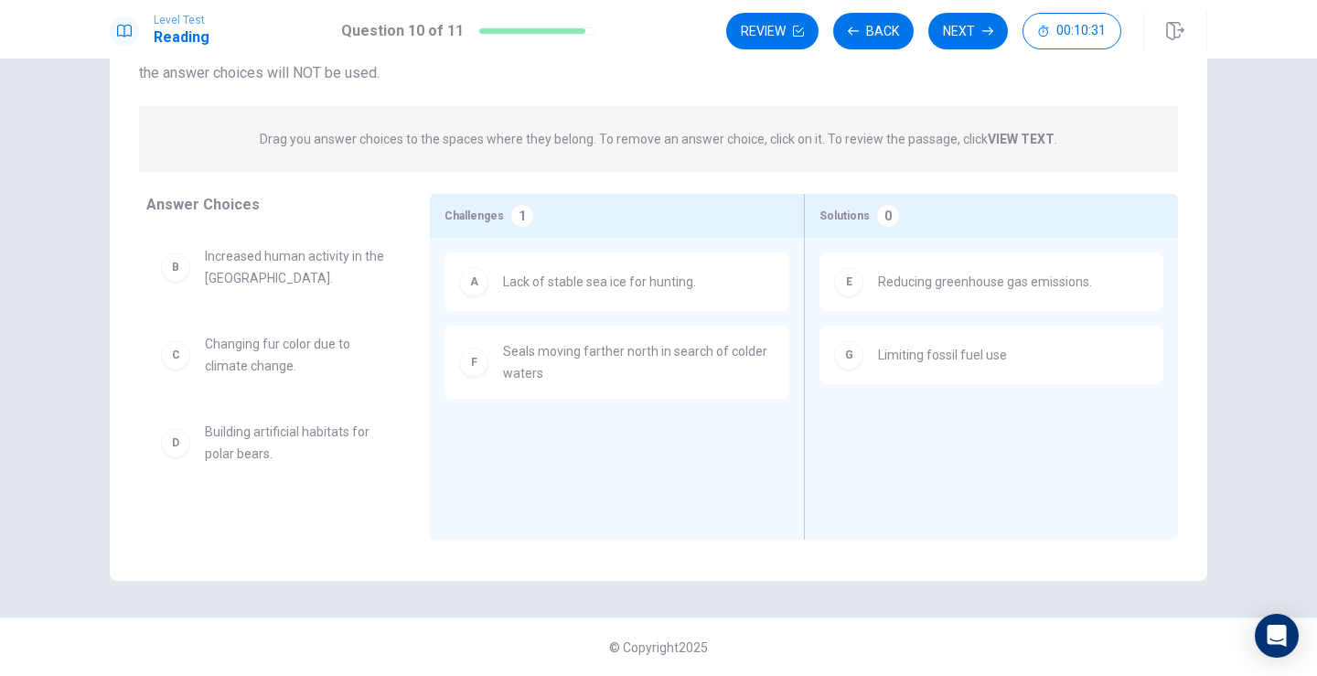
scroll to position [0, 0]
drag, startPoint x: 283, startPoint y: 265, endPoint x: 624, endPoint y: 477, distance: 400.9
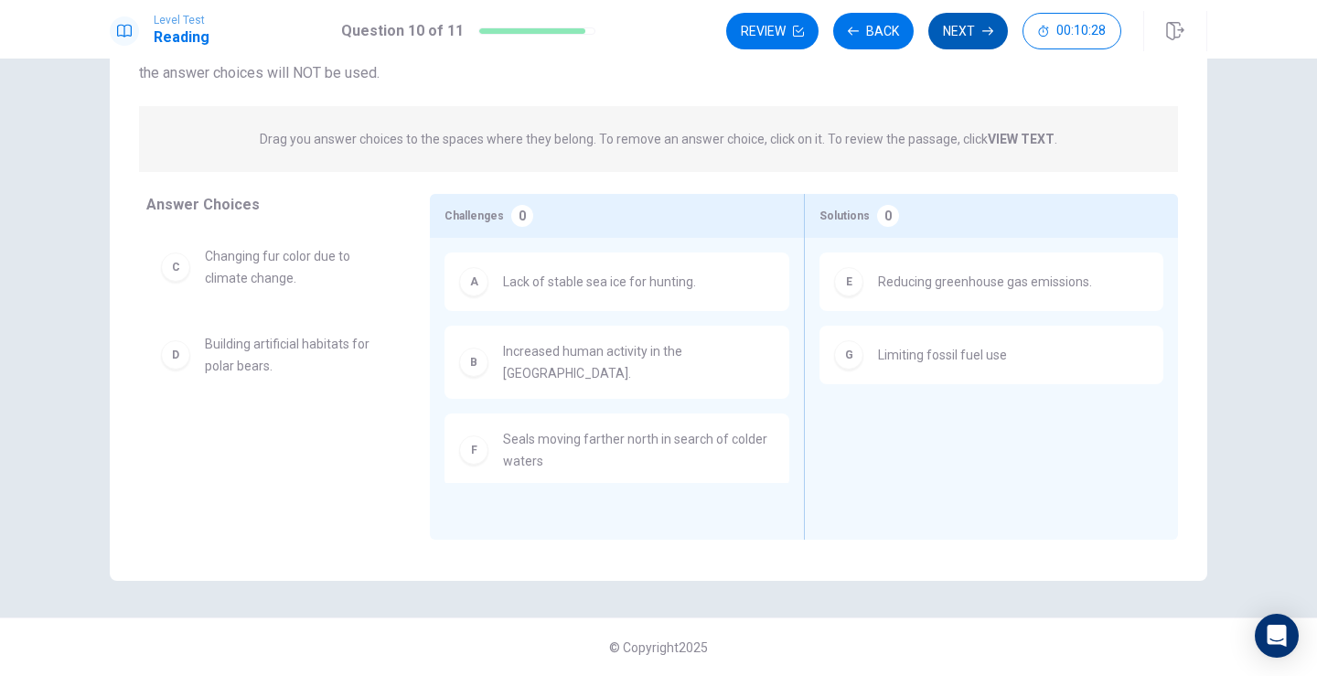
click at [967, 27] on button "Next" at bounding box center [968, 31] width 80 height 37
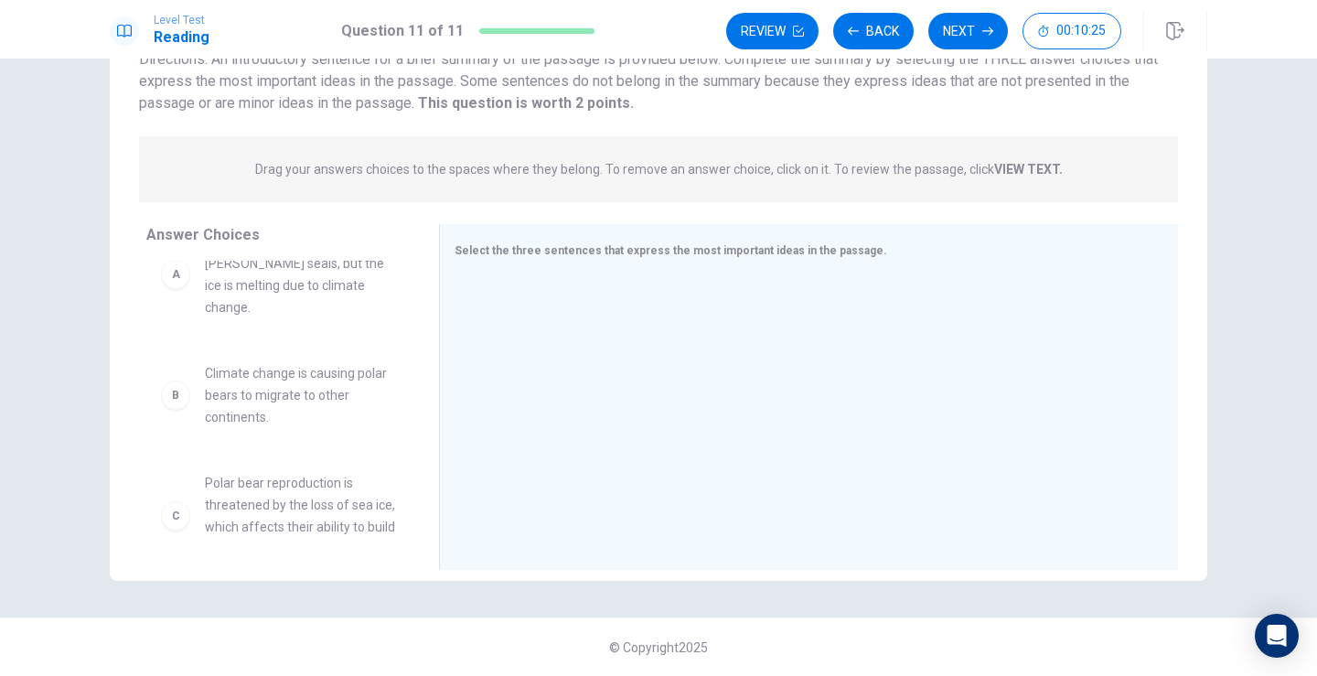
scroll to position [1, 0]
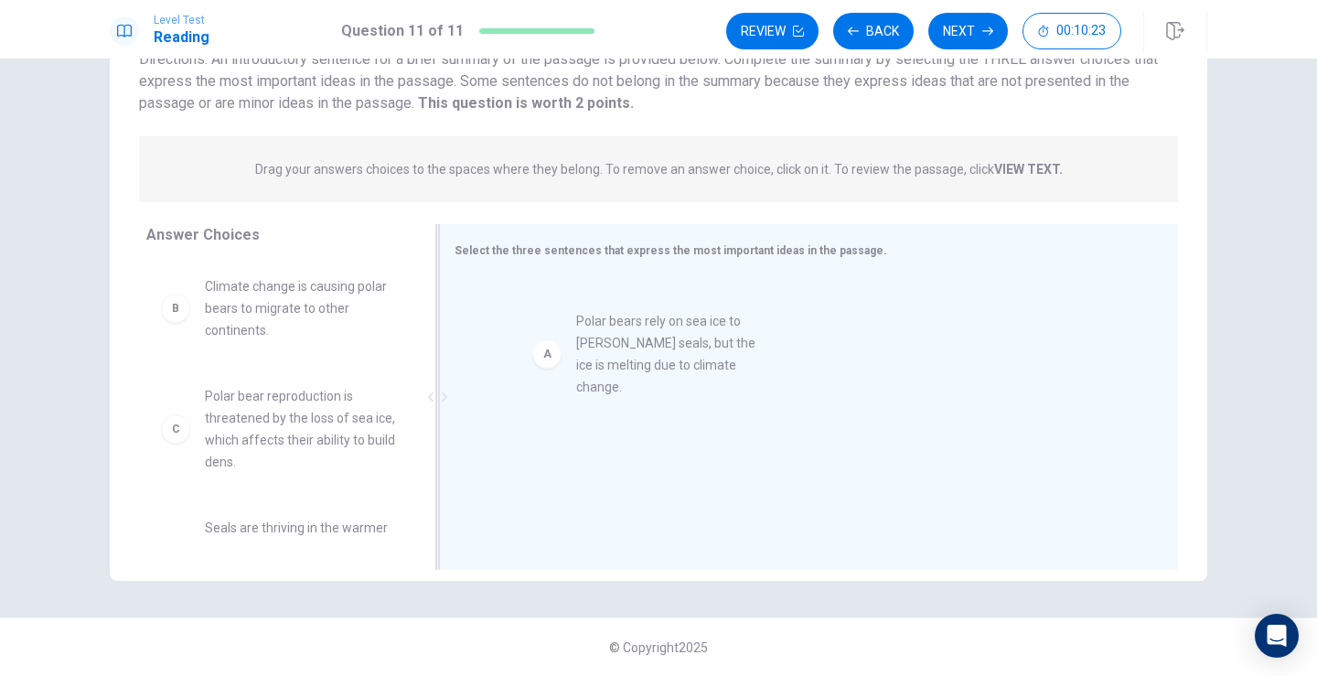
drag, startPoint x: 283, startPoint y: 311, endPoint x: 676, endPoint y: 346, distance: 393.8
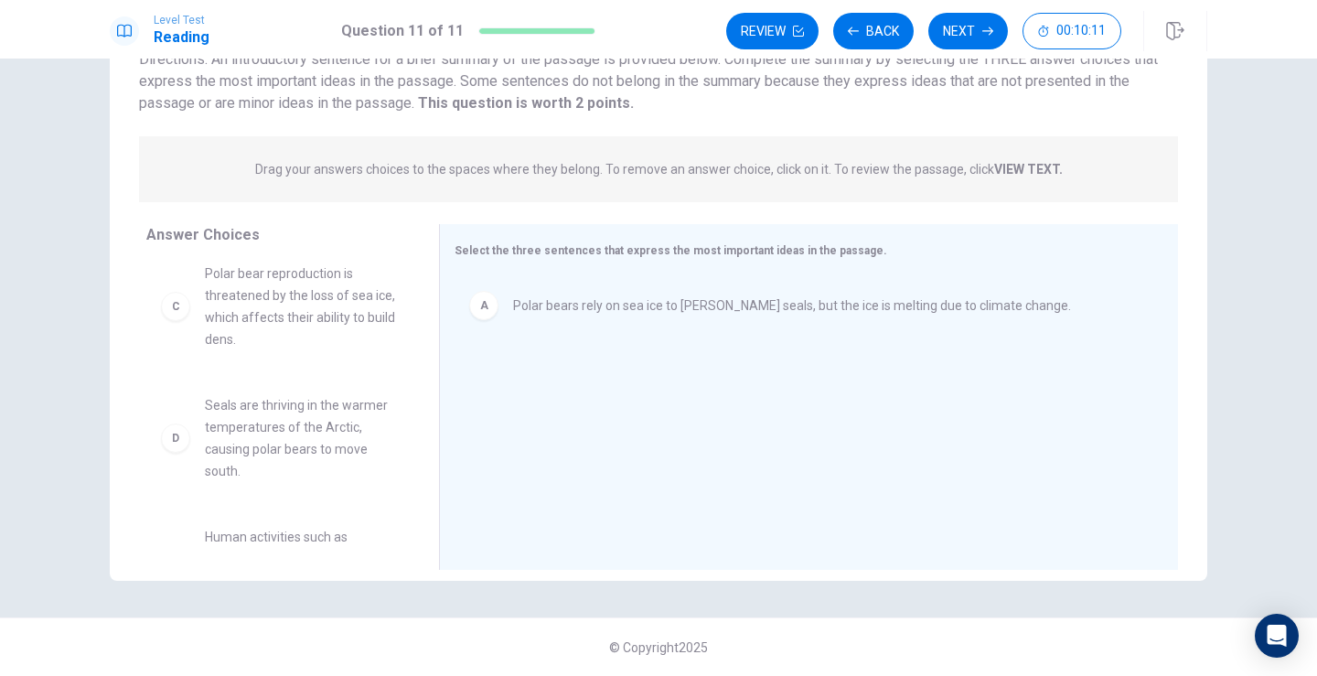
scroll to position [91, 0]
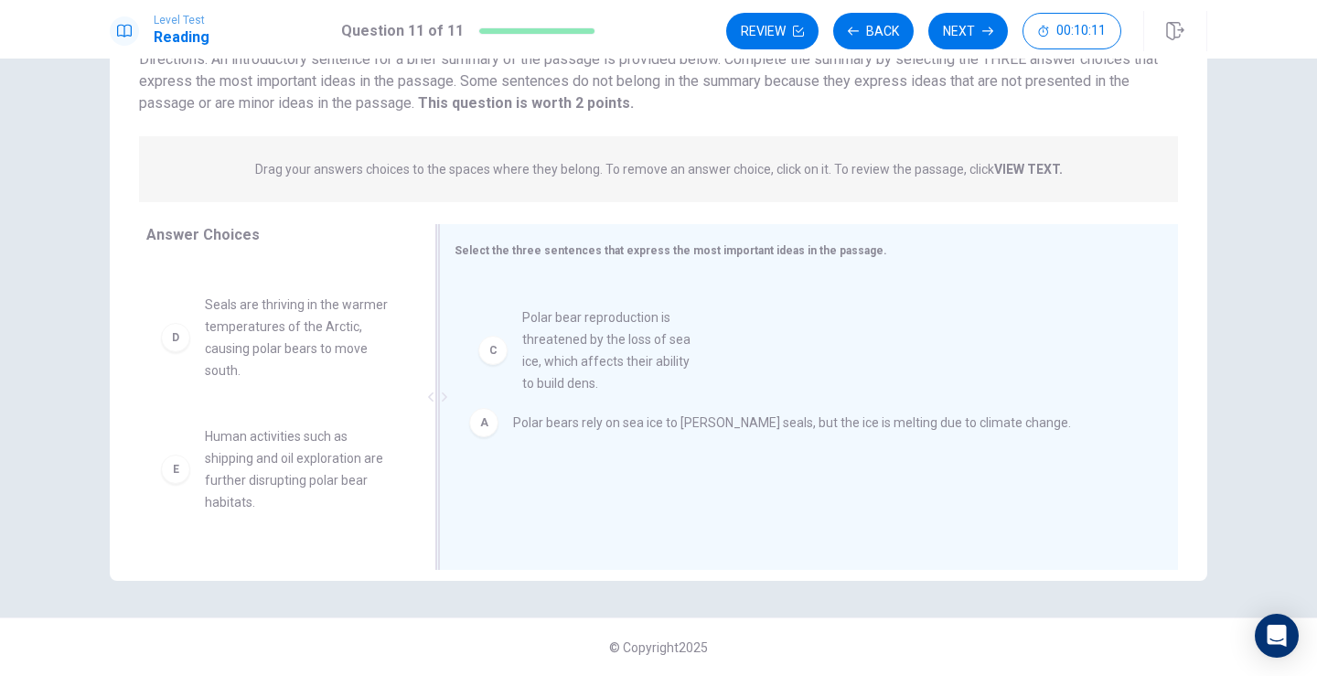
drag, startPoint x: 308, startPoint y: 358, endPoint x: 640, endPoint y: 370, distance: 332.1
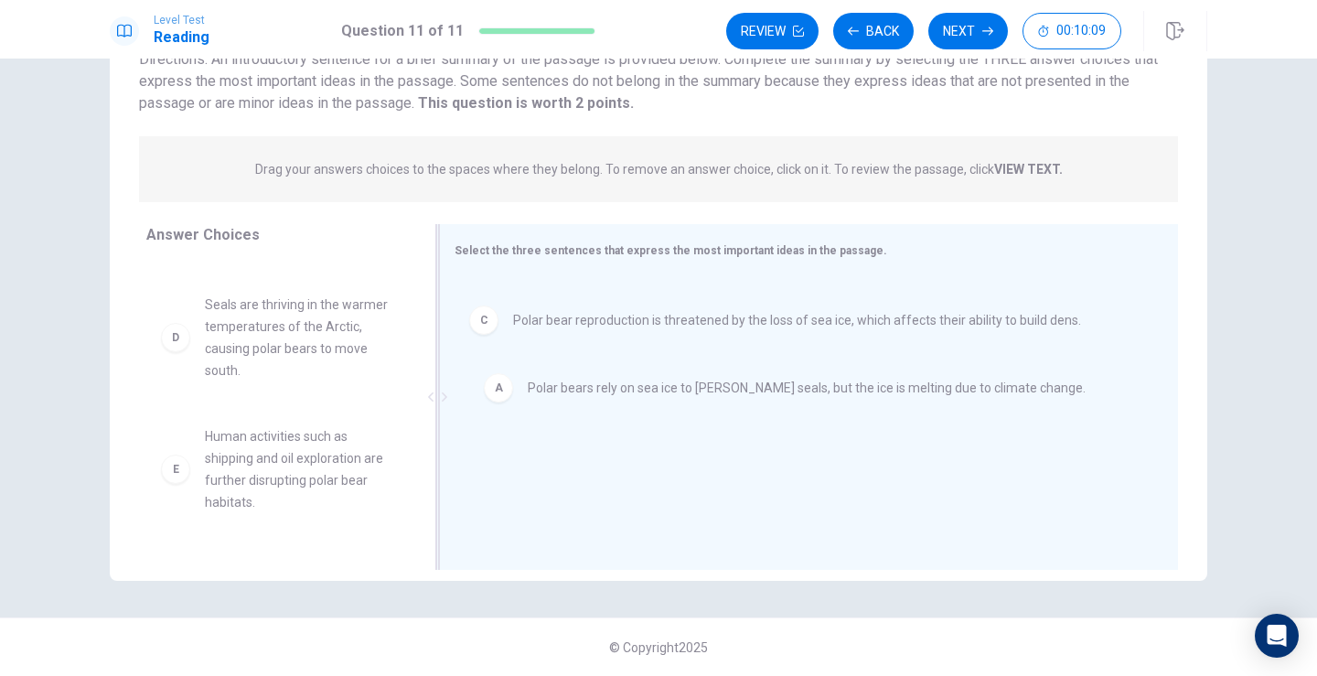
drag, startPoint x: 668, startPoint y: 316, endPoint x: 693, endPoint y: 418, distance: 104.5
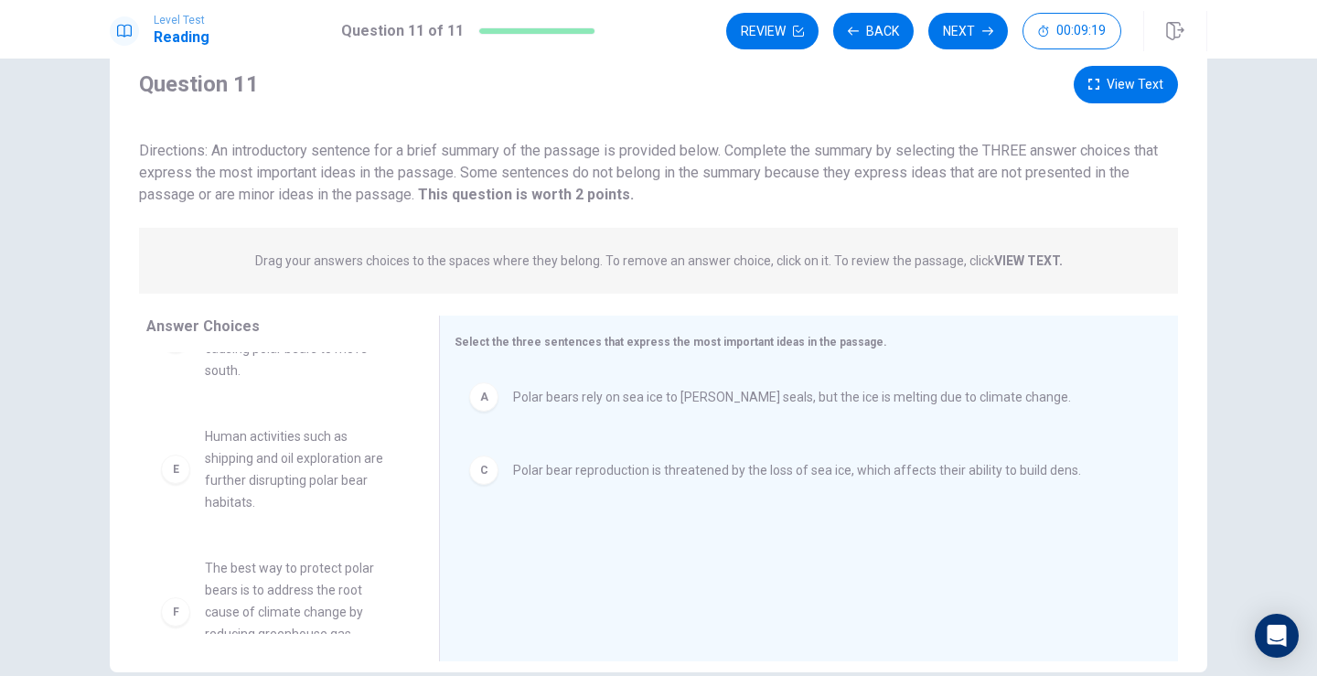
scroll to position [230, 0]
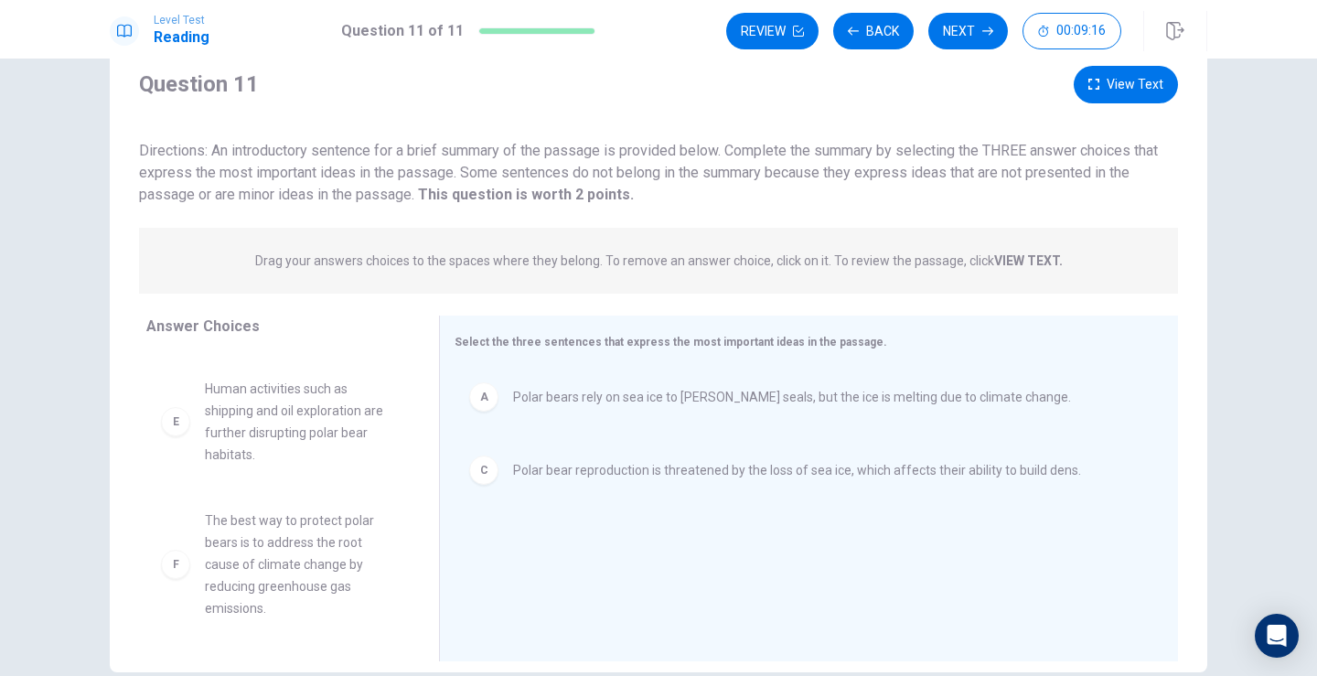
click at [1095, 88] on icon "button" at bounding box center [1093, 84] width 11 height 11
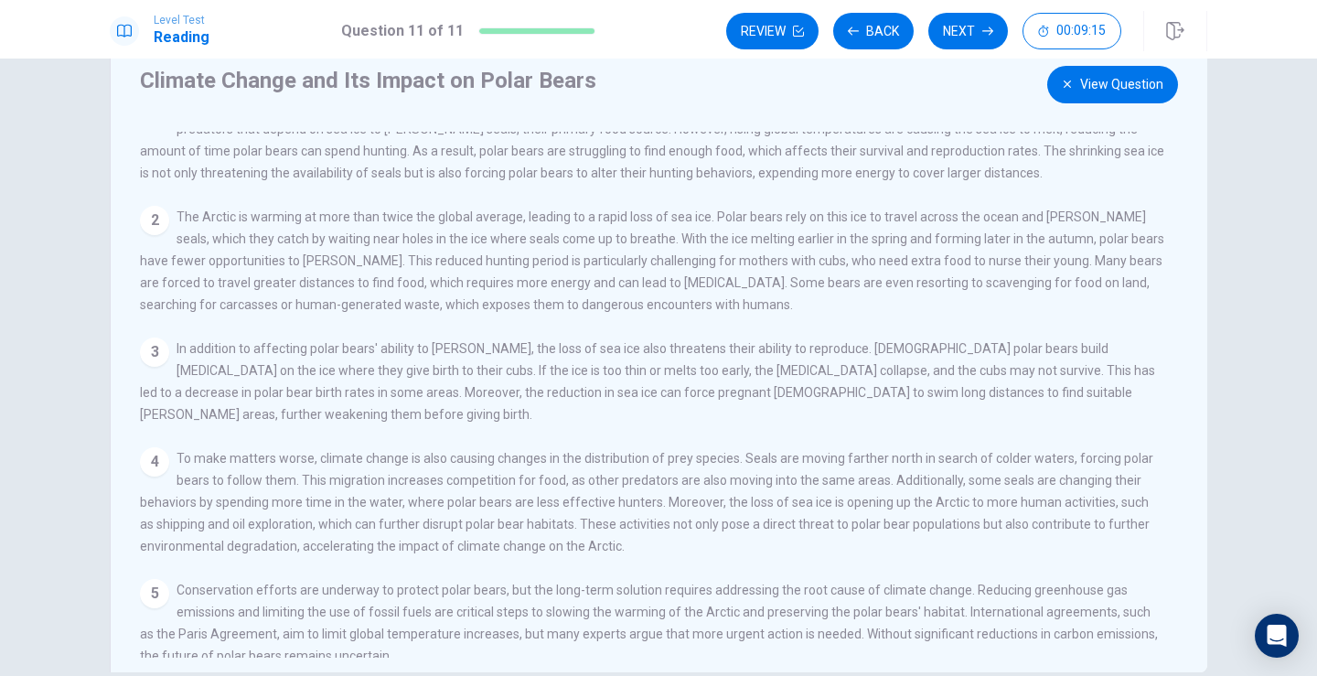
scroll to position [64, 0]
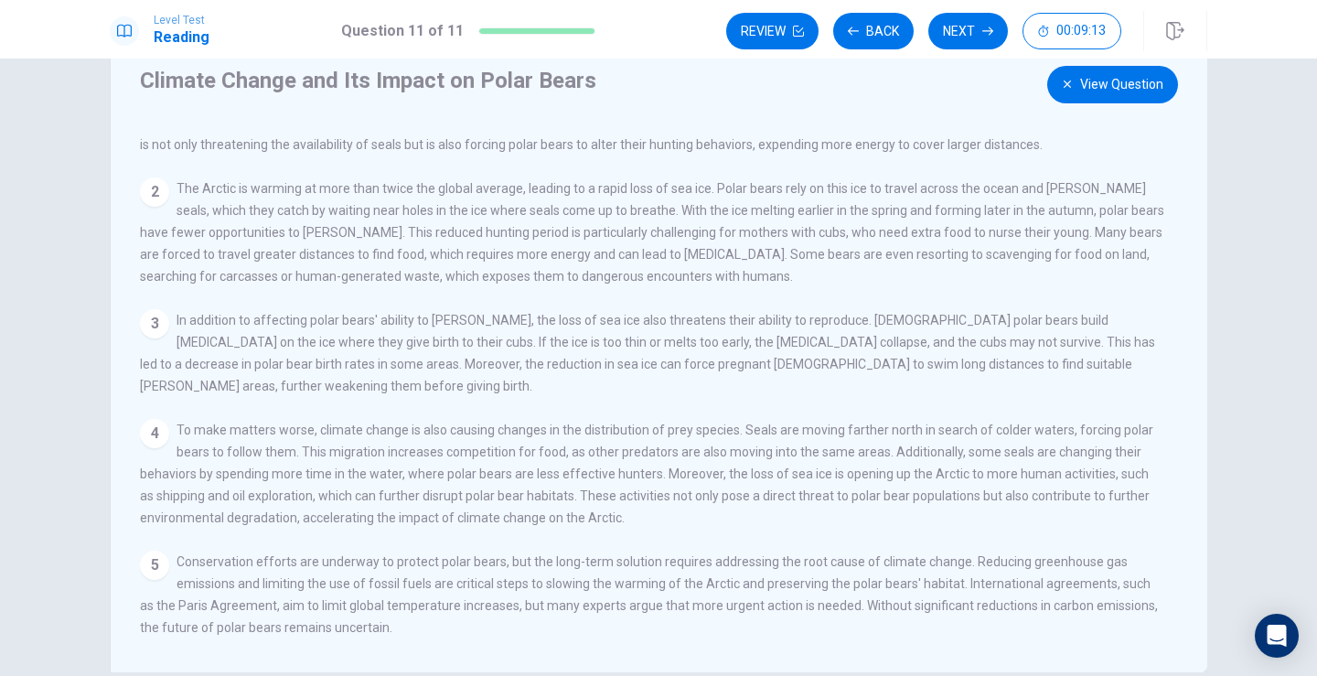
click at [1102, 93] on button "View Question" at bounding box center [1112, 84] width 131 height 37
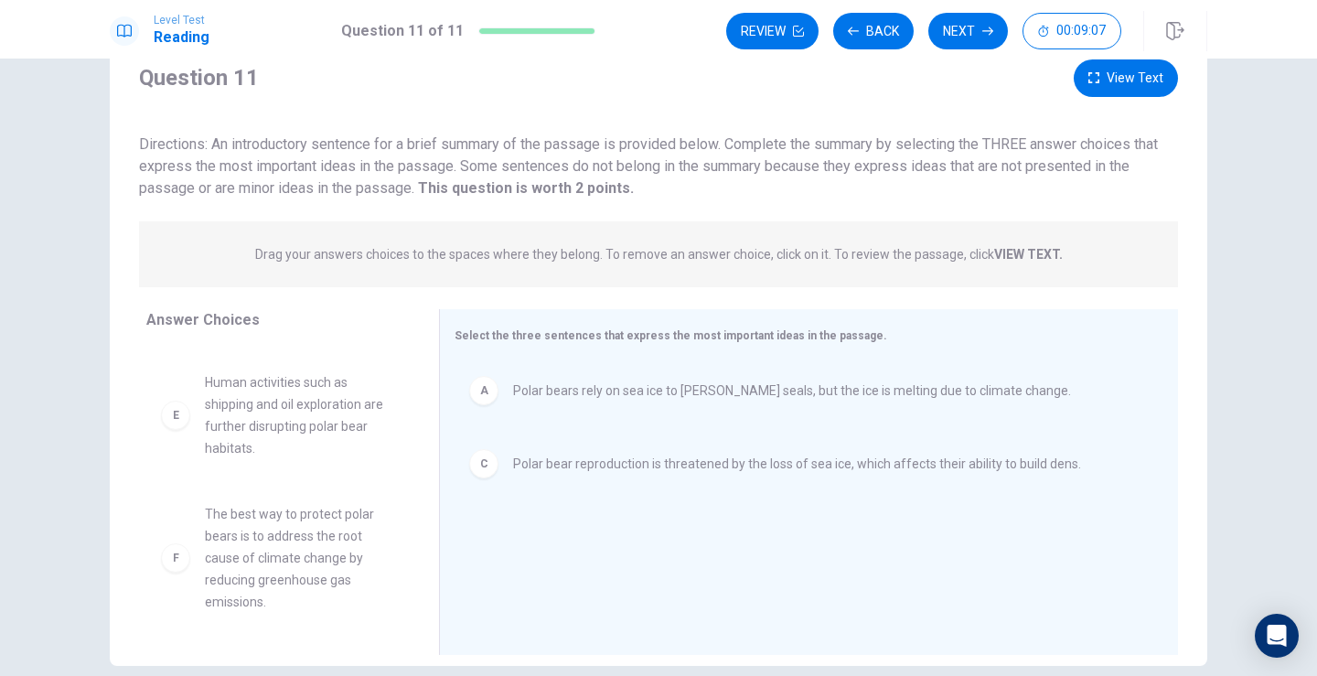
scroll to position [0, 0]
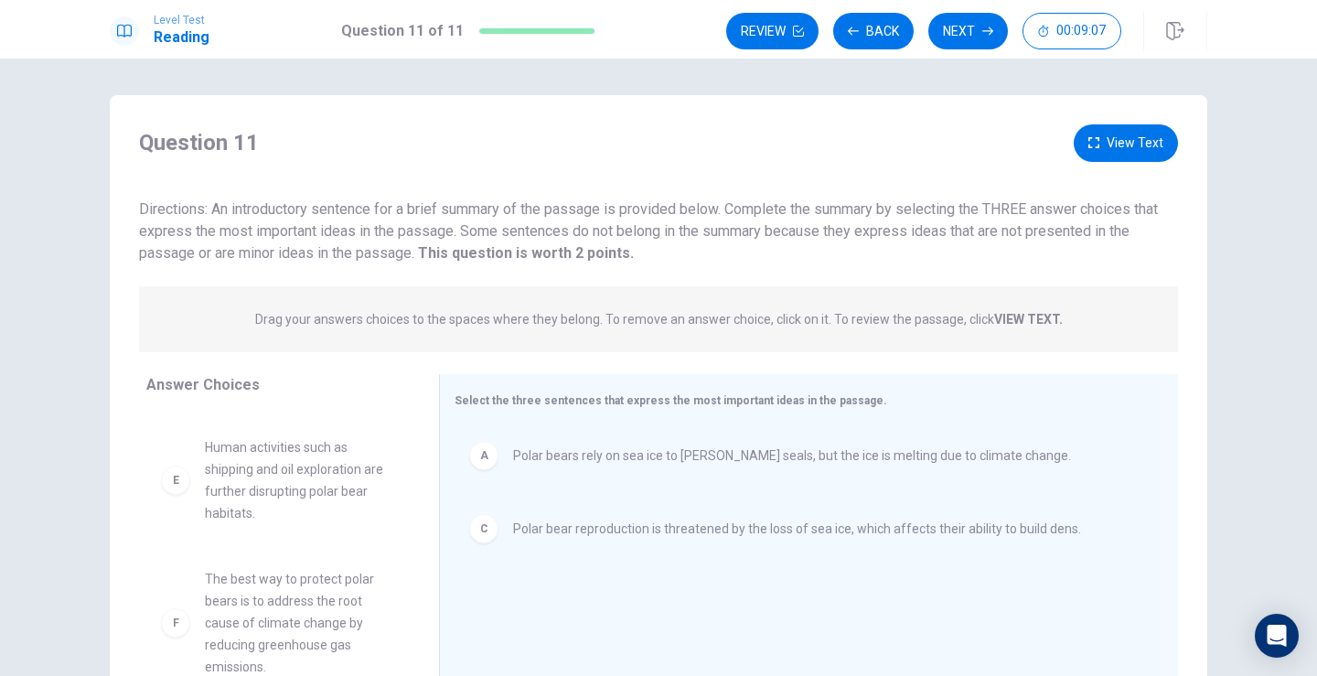
click at [1148, 146] on button "View Text" at bounding box center [1125, 142] width 104 height 37
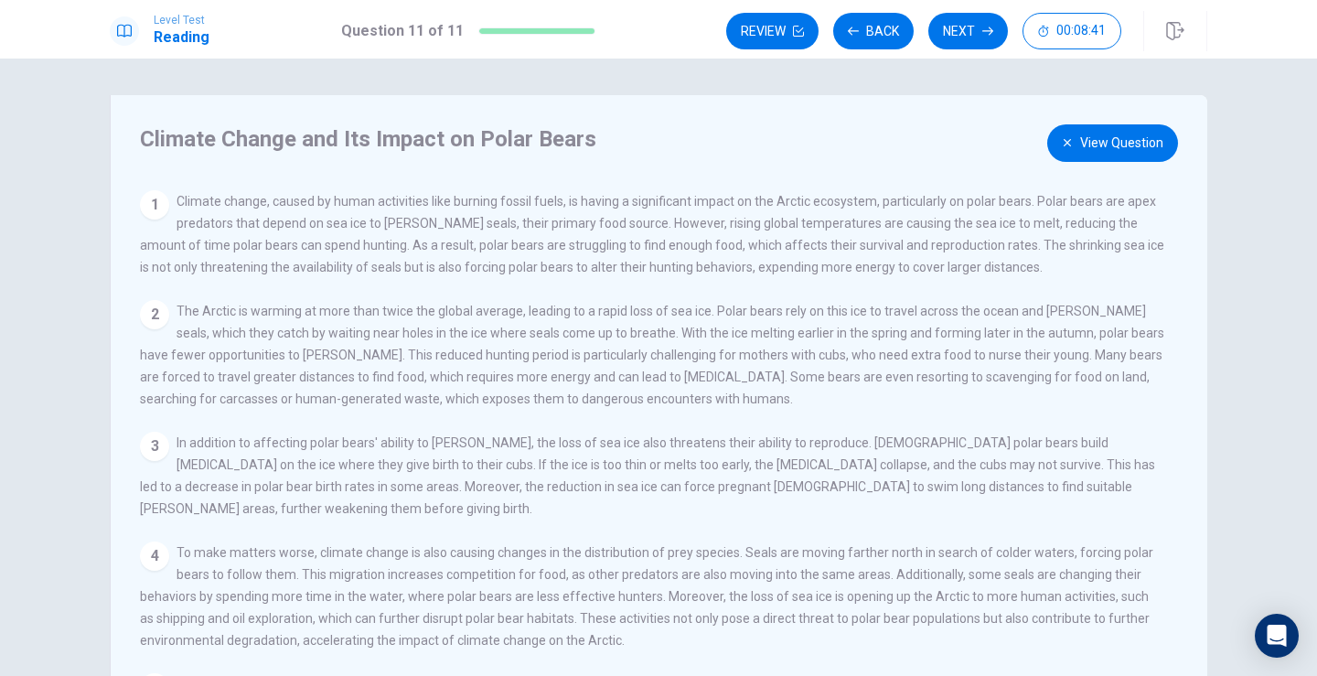
click at [1094, 144] on button "View Question" at bounding box center [1112, 142] width 131 height 37
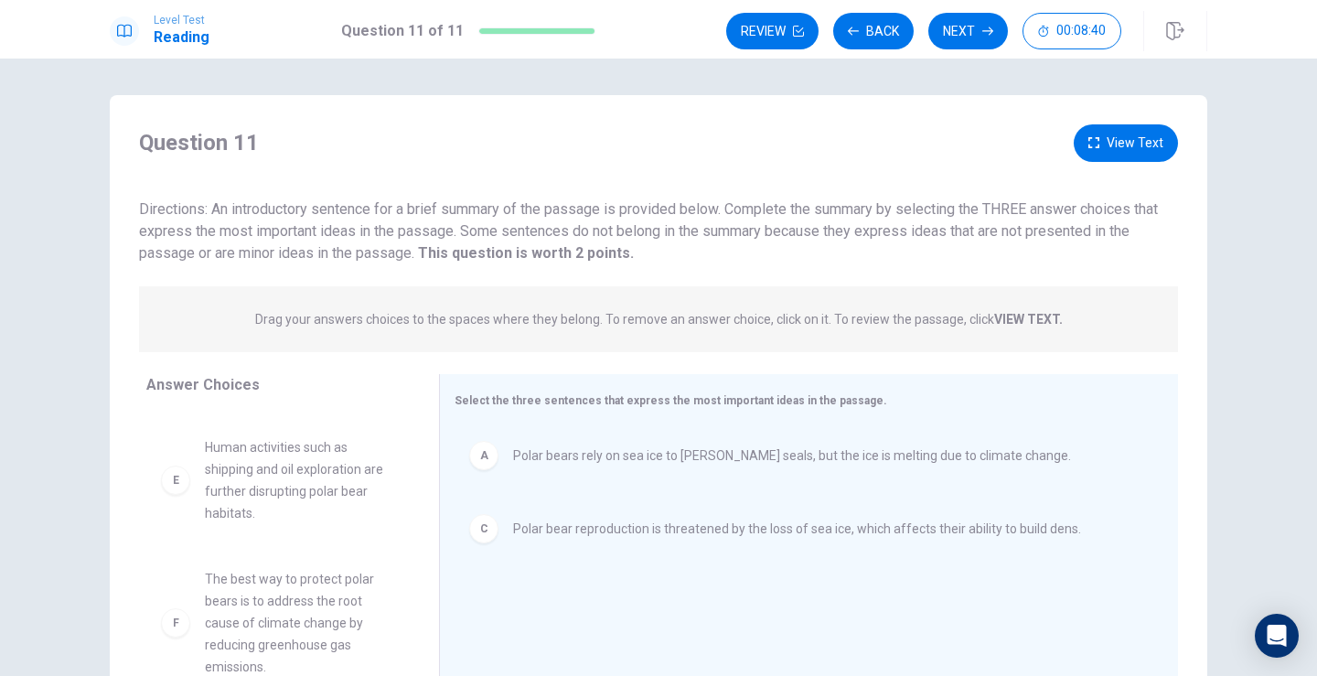
scroll to position [150, 0]
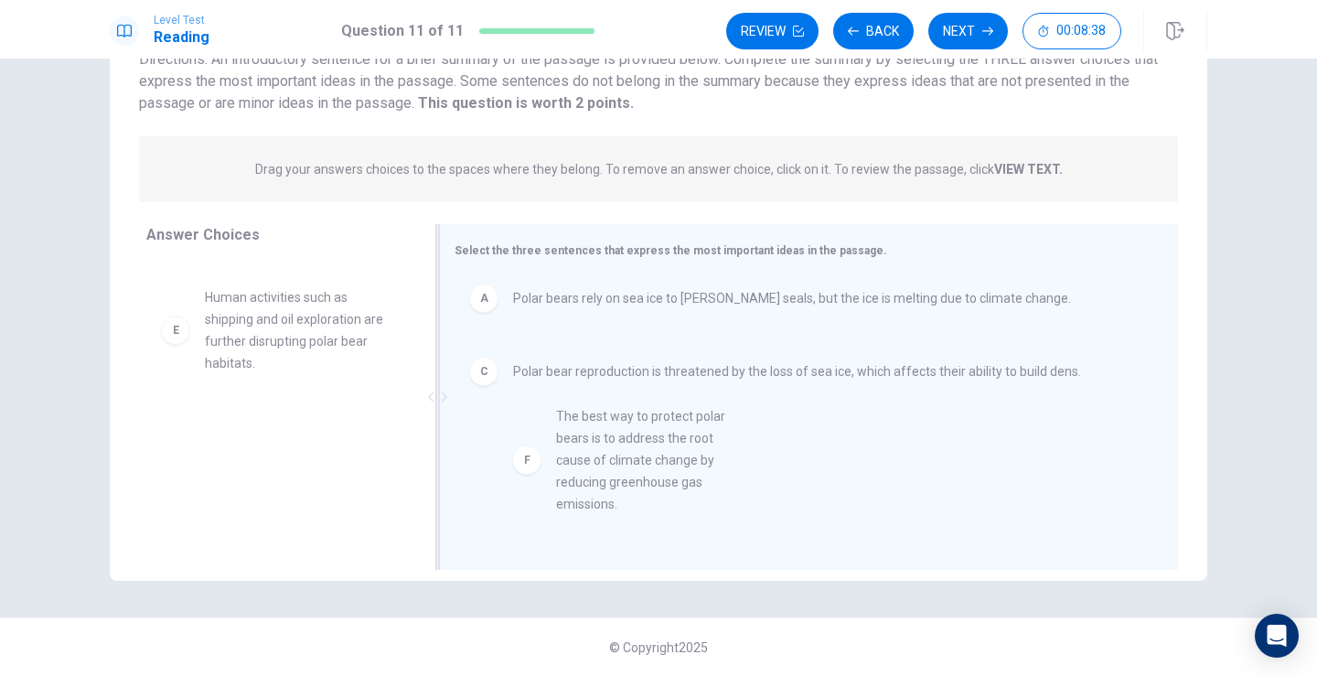
drag, startPoint x: 319, startPoint y: 482, endPoint x: 686, endPoint y: 469, distance: 366.9
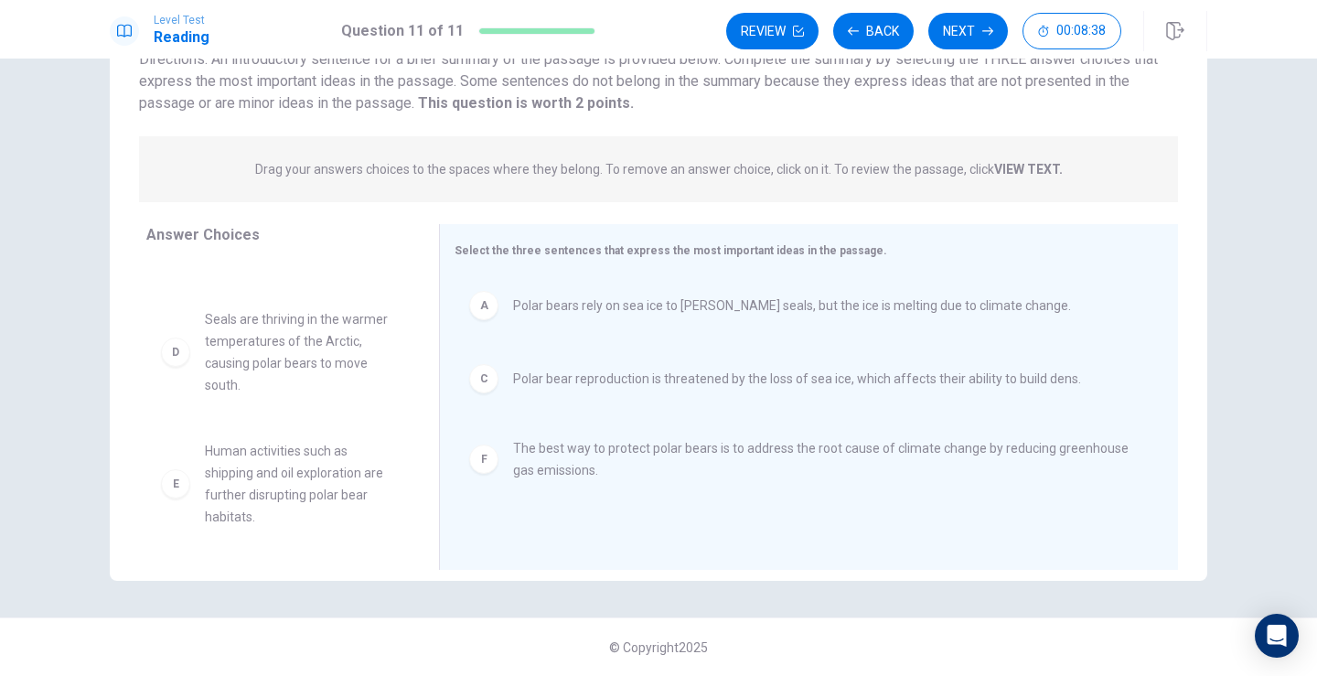
scroll to position [77, 0]
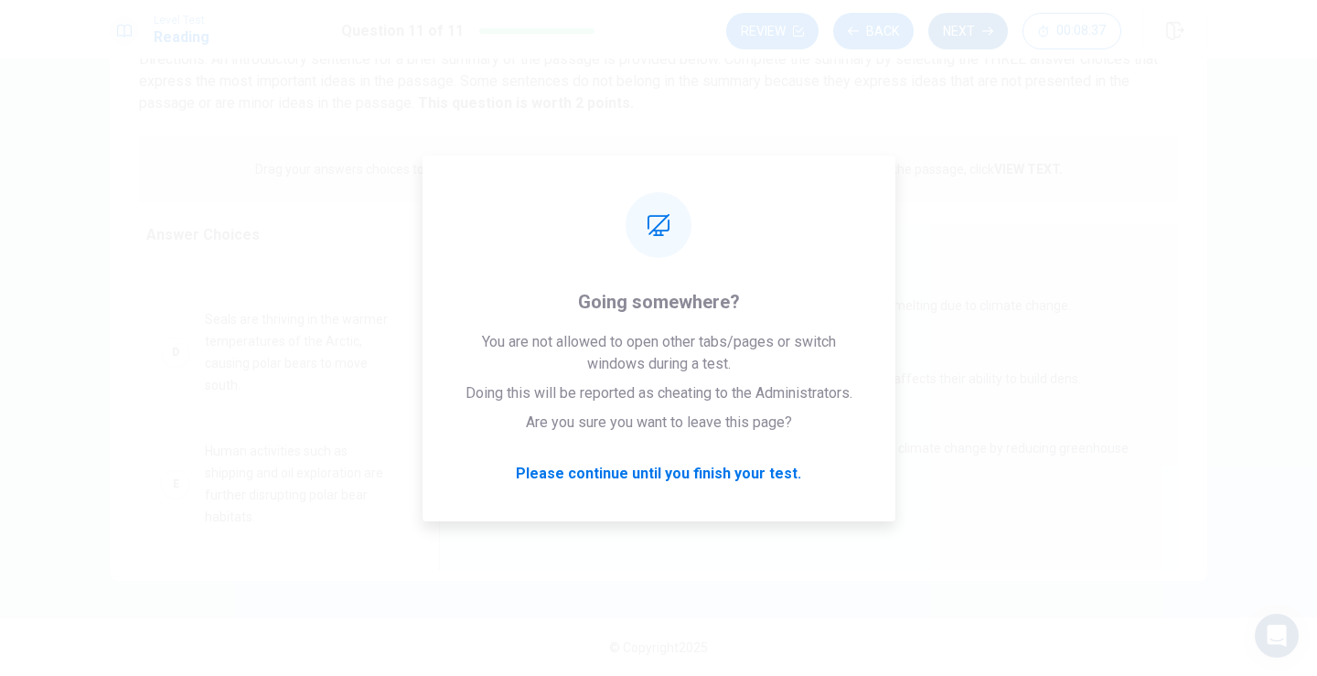
click at [980, 27] on button "Next" at bounding box center [968, 31] width 80 height 37
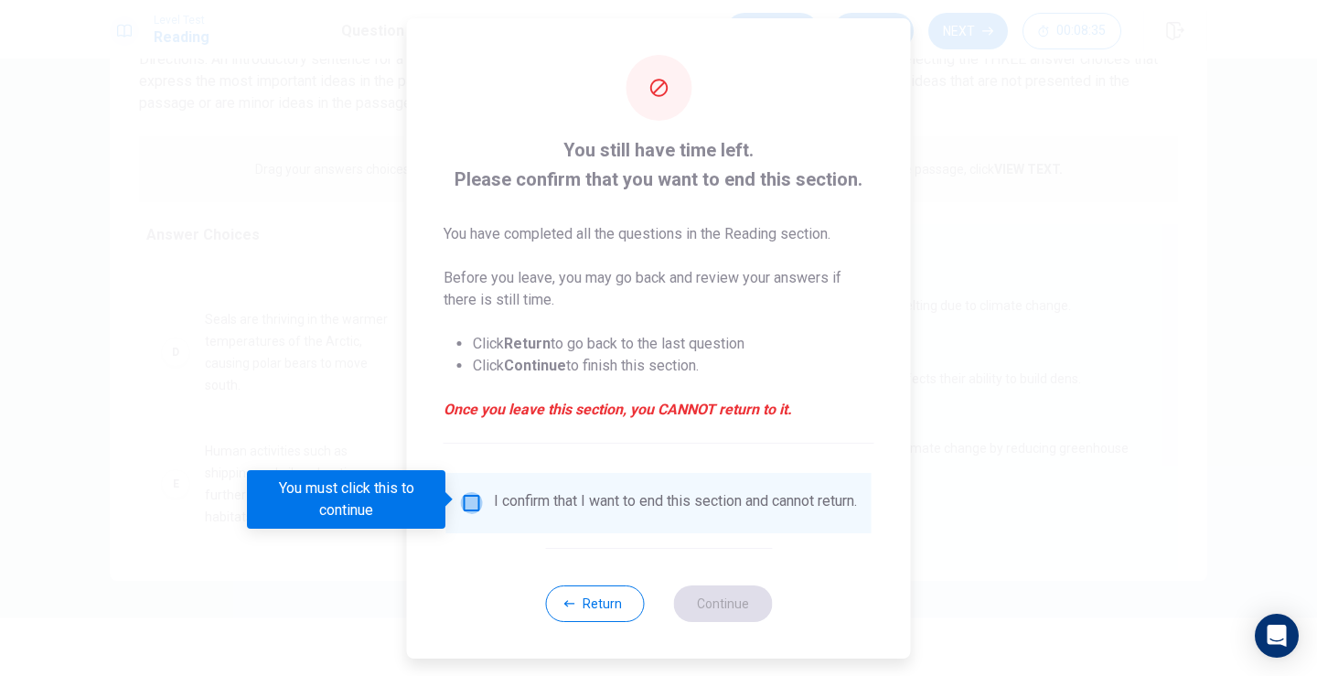
click at [473, 504] on input "You must click this to continue" at bounding box center [472, 503] width 22 height 22
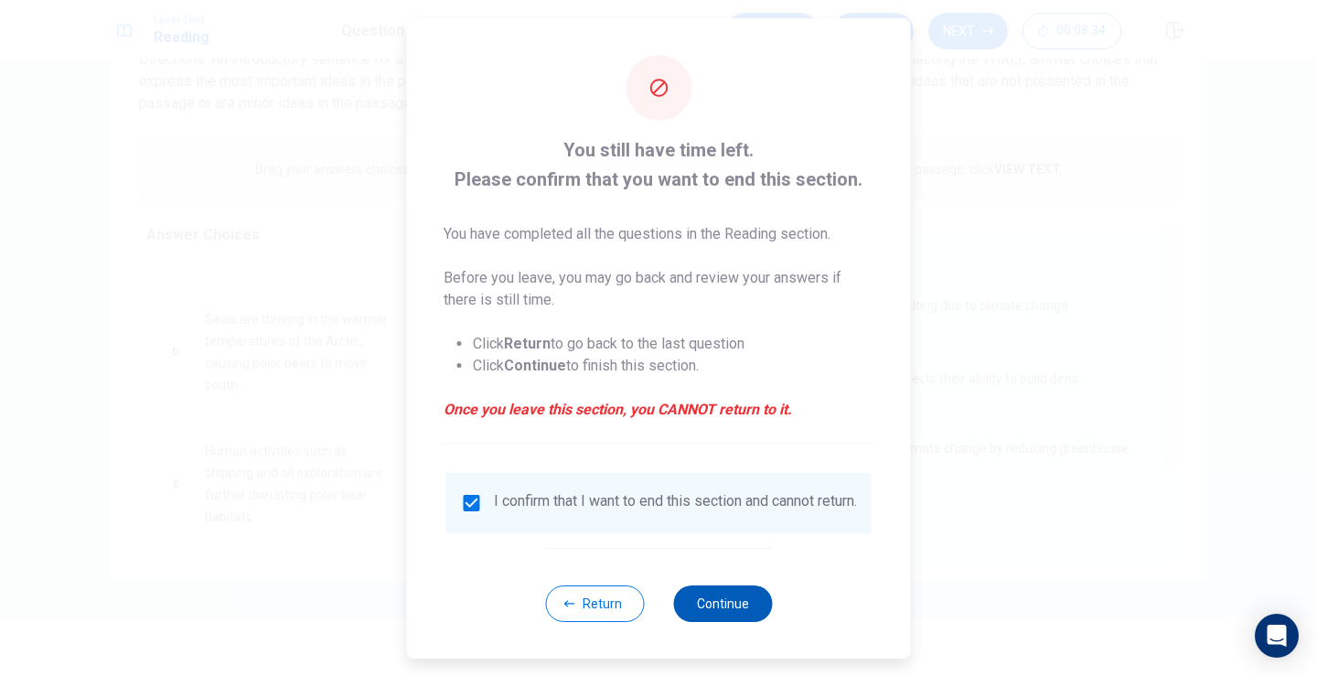
click at [703, 621] on button "Continue" at bounding box center [722, 603] width 99 height 37
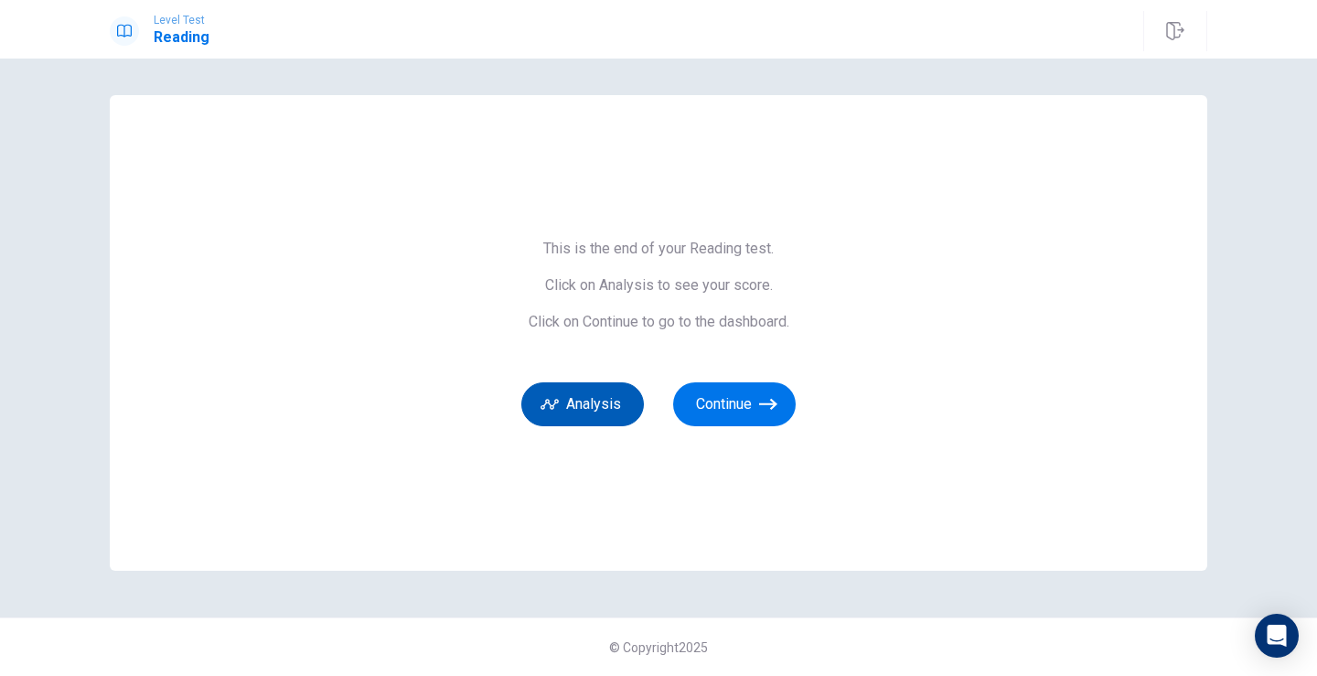
click at [619, 402] on button "Analysis" at bounding box center [582, 404] width 123 height 44
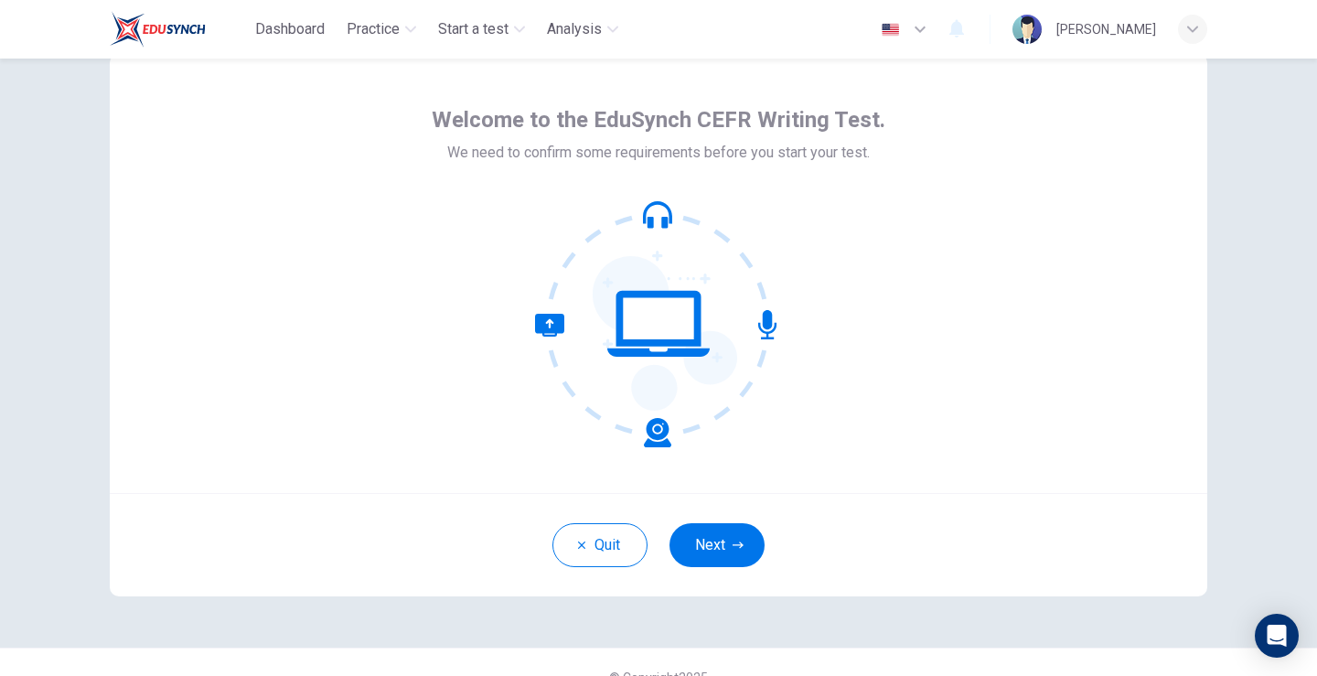
scroll to position [86, 0]
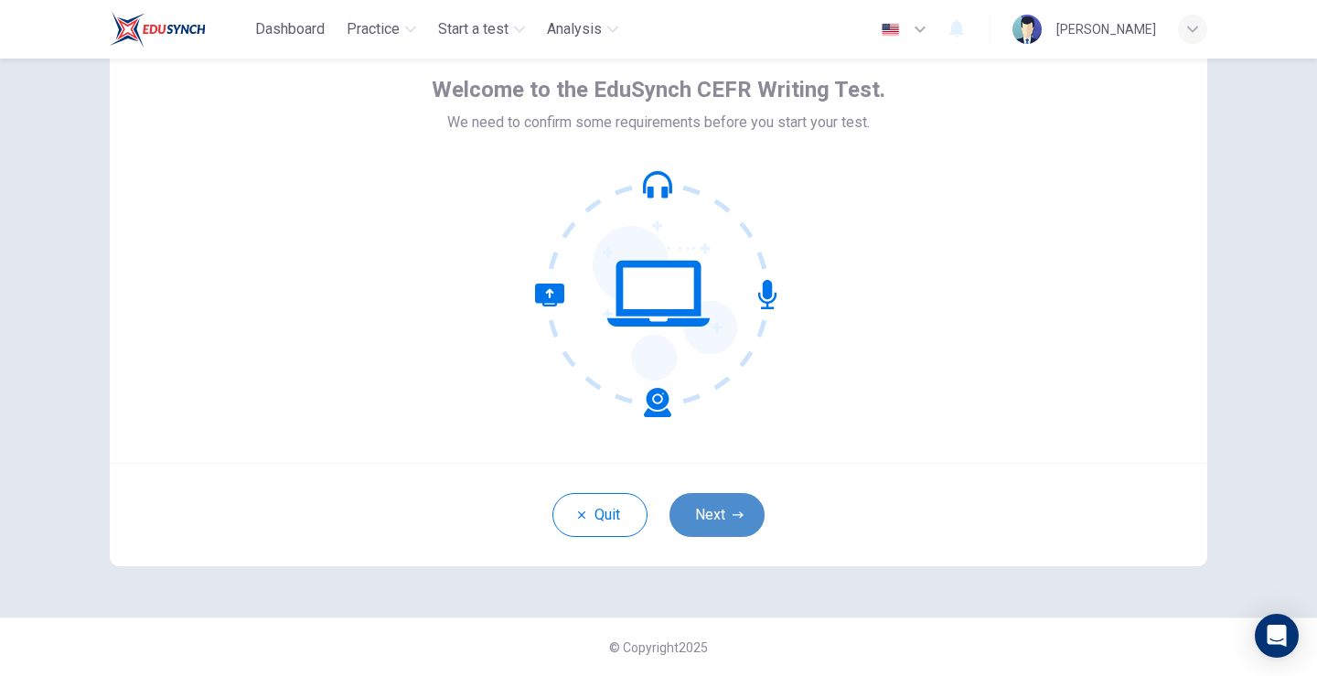
click at [721, 512] on button "Next" at bounding box center [716, 515] width 95 height 44
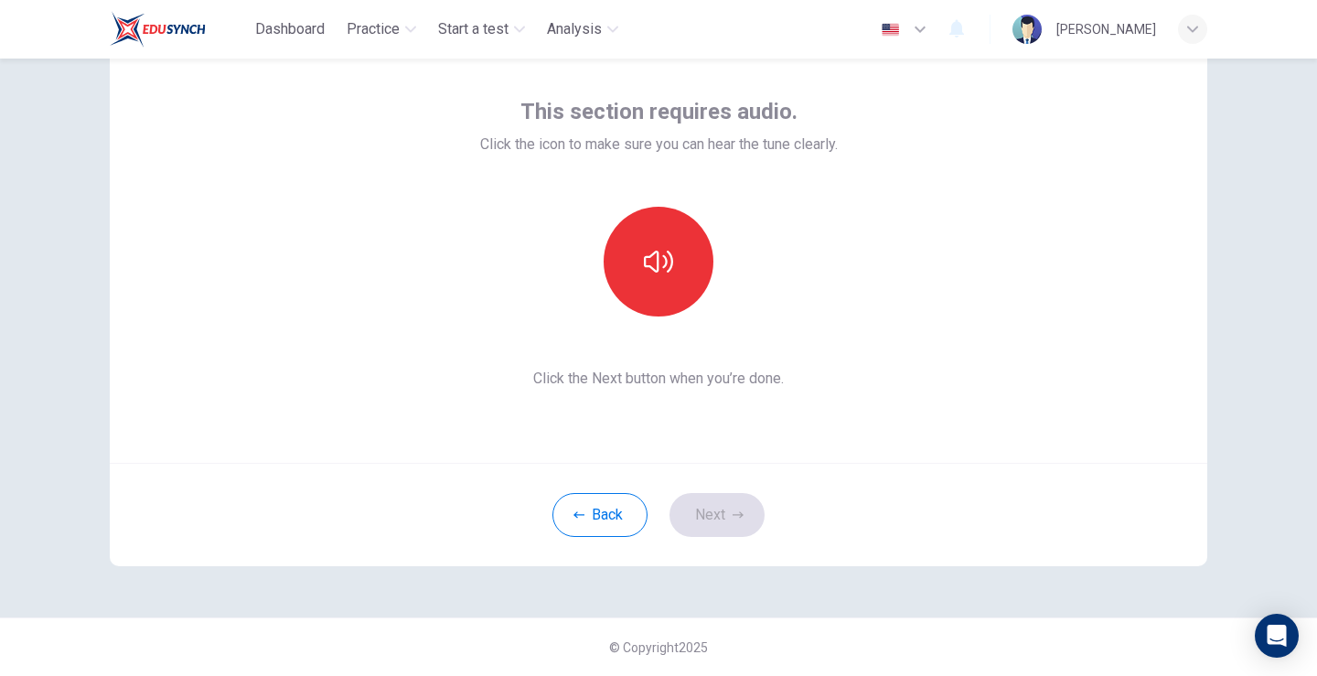
scroll to position [0, 0]
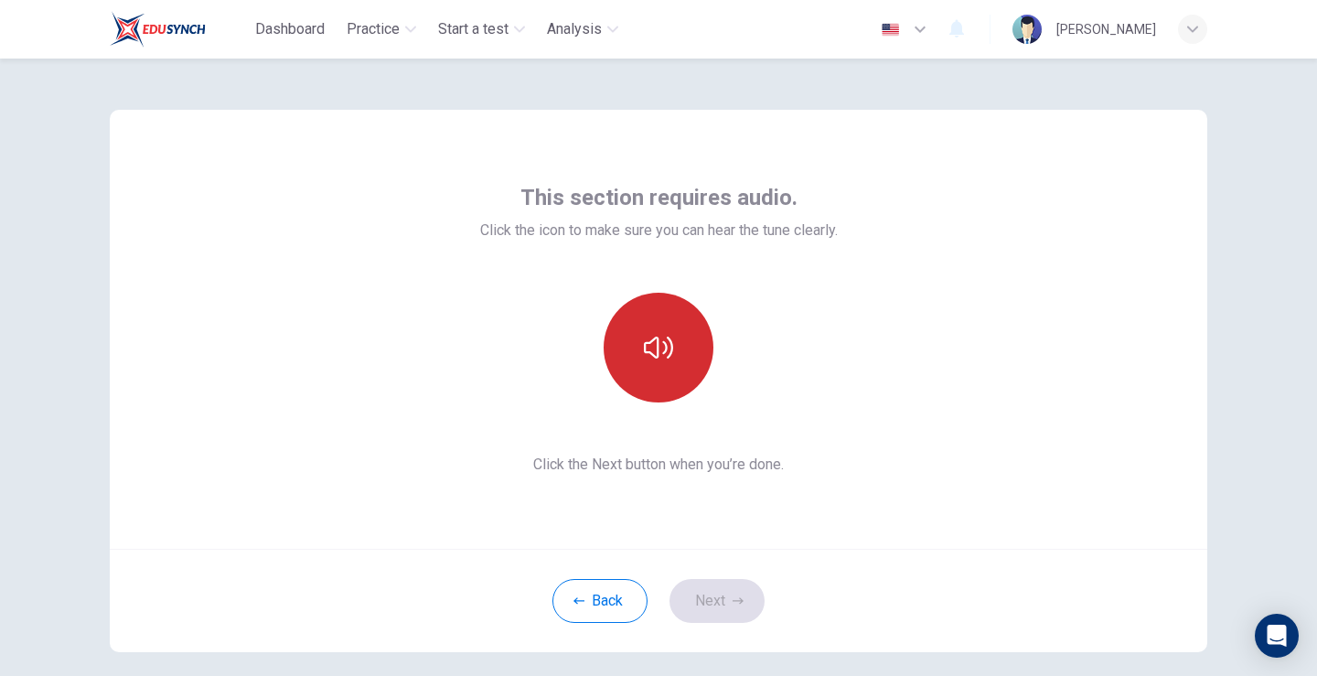
click at [663, 332] on button "button" at bounding box center [658, 348] width 110 height 110
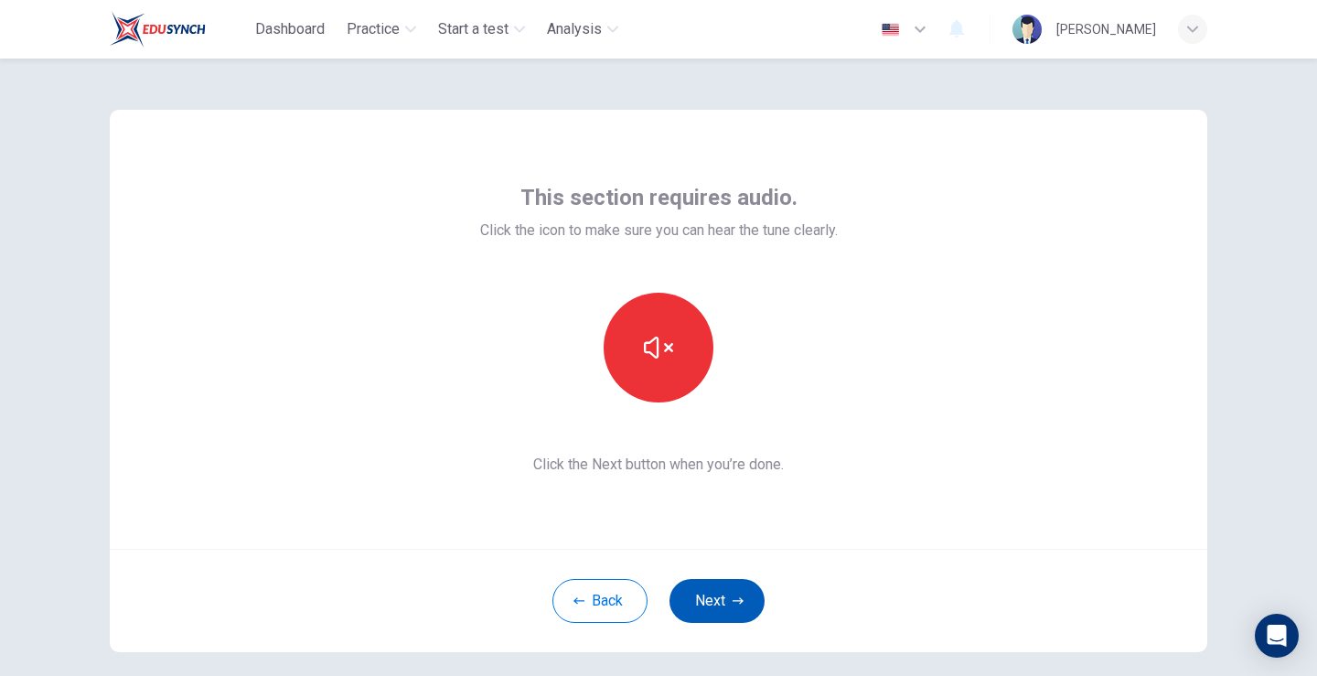
click at [747, 597] on button "Next" at bounding box center [716, 601] width 95 height 44
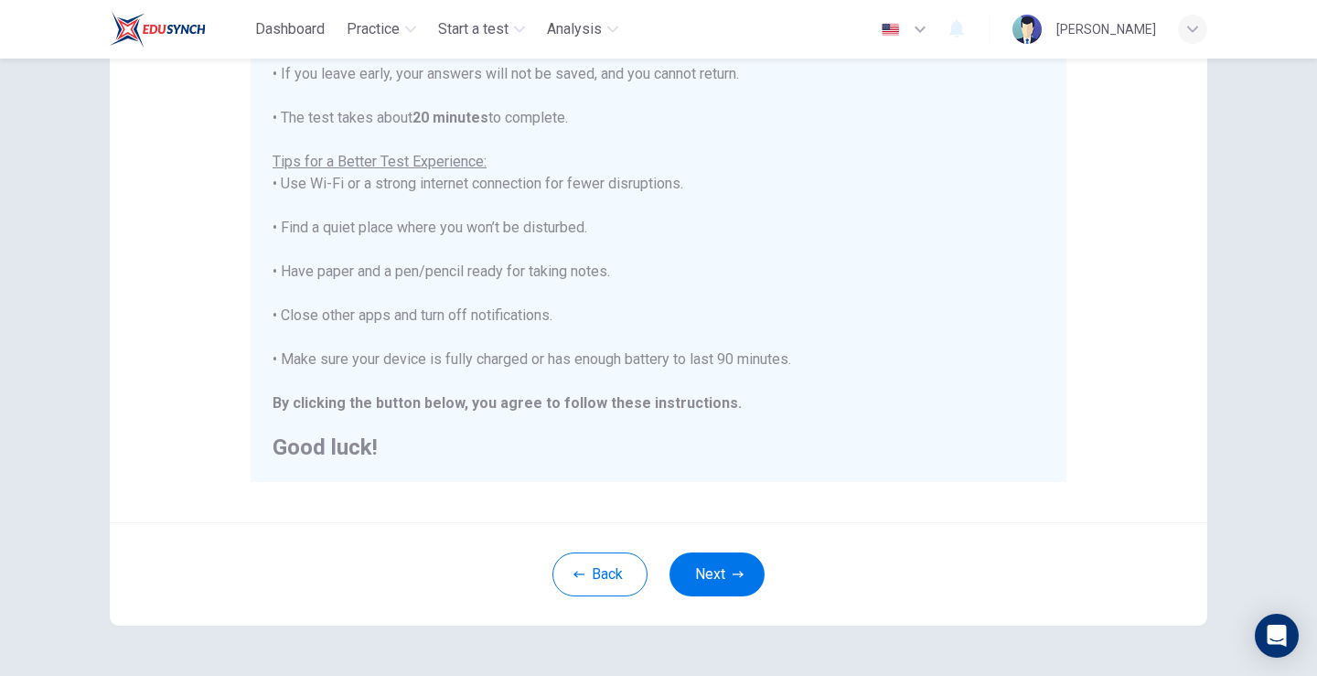
scroll to position [341, 0]
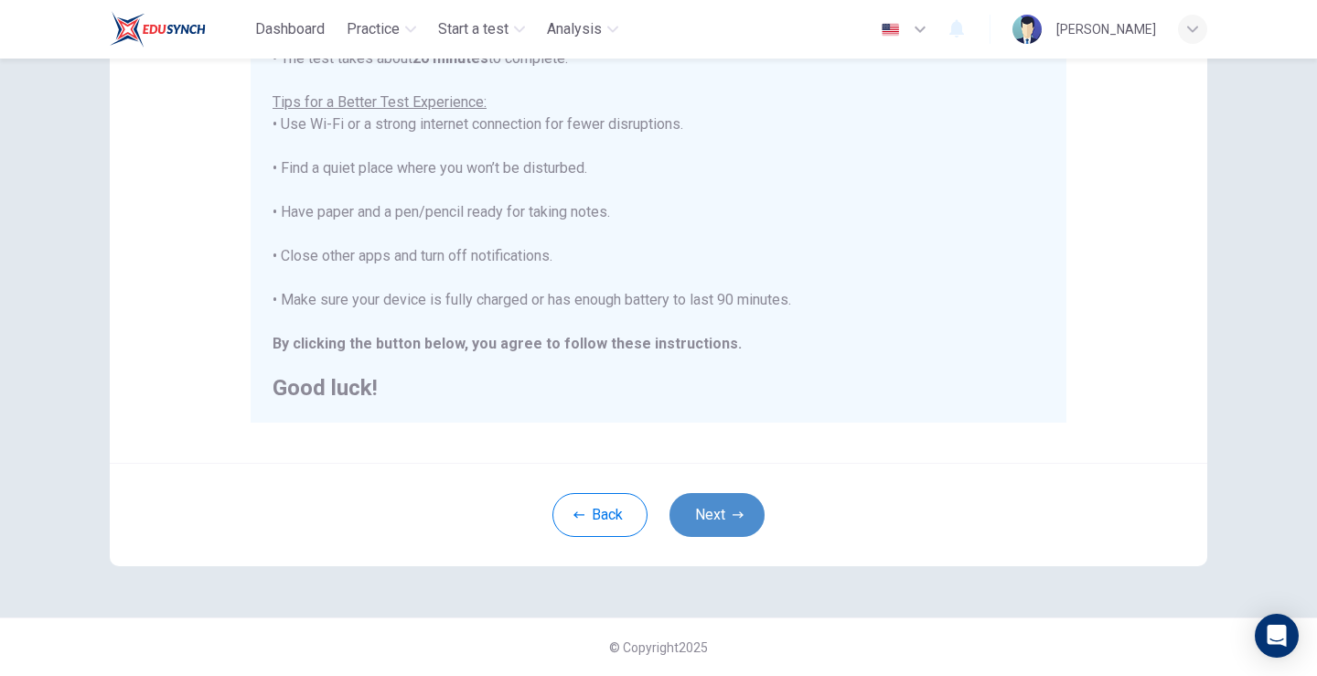
click at [737, 517] on icon "button" at bounding box center [737, 514] width 11 height 11
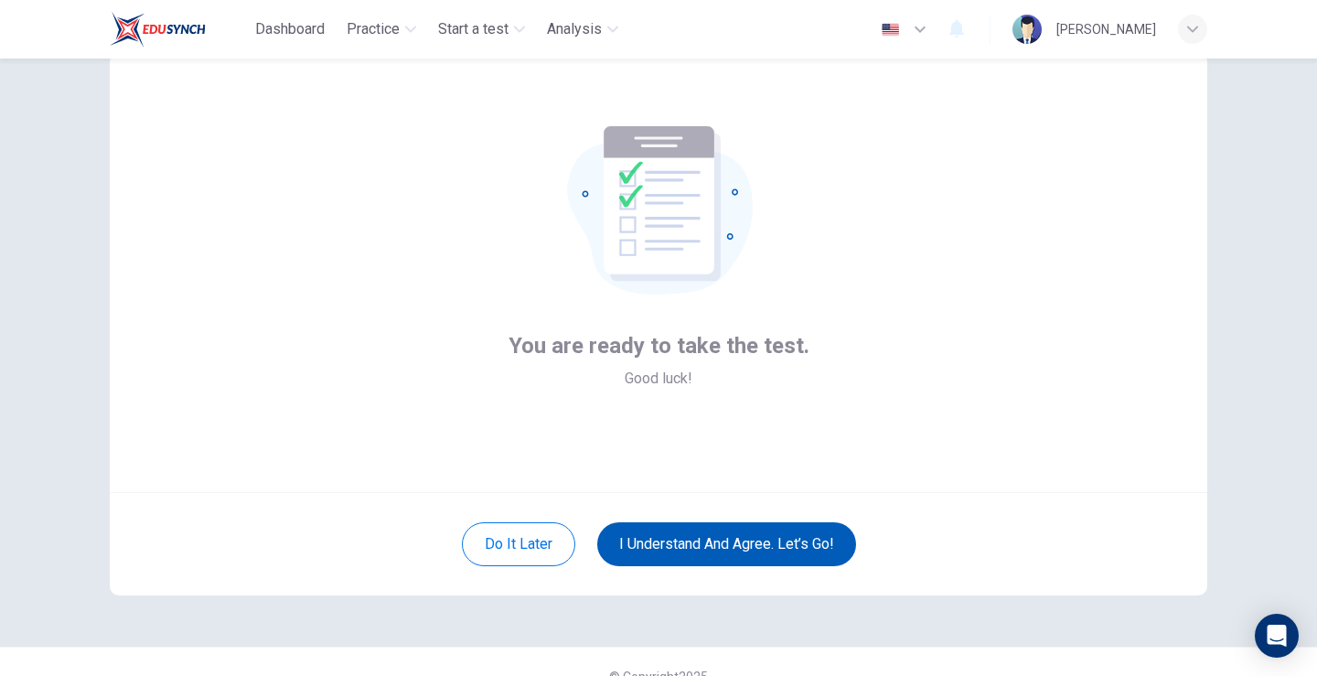
scroll to position [86, 0]
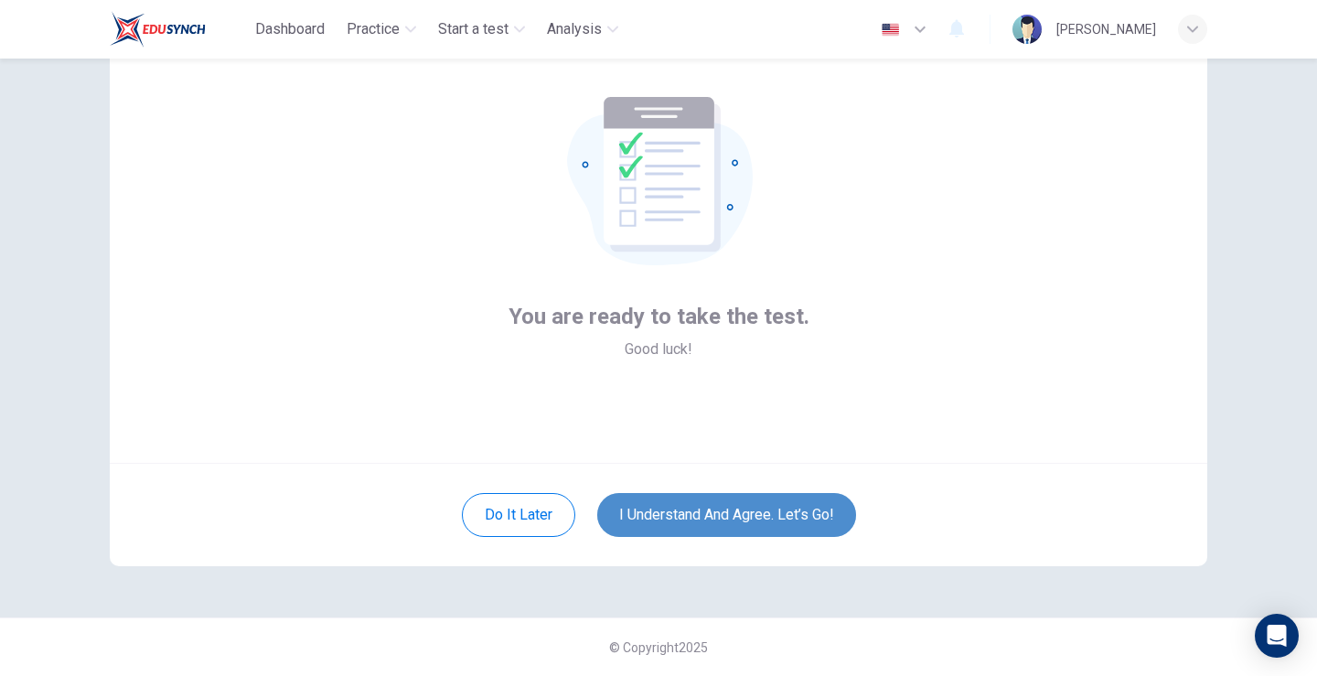
click at [773, 510] on button "I understand and agree. Let’s go!" at bounding box center [726, 515] width 259 height 44
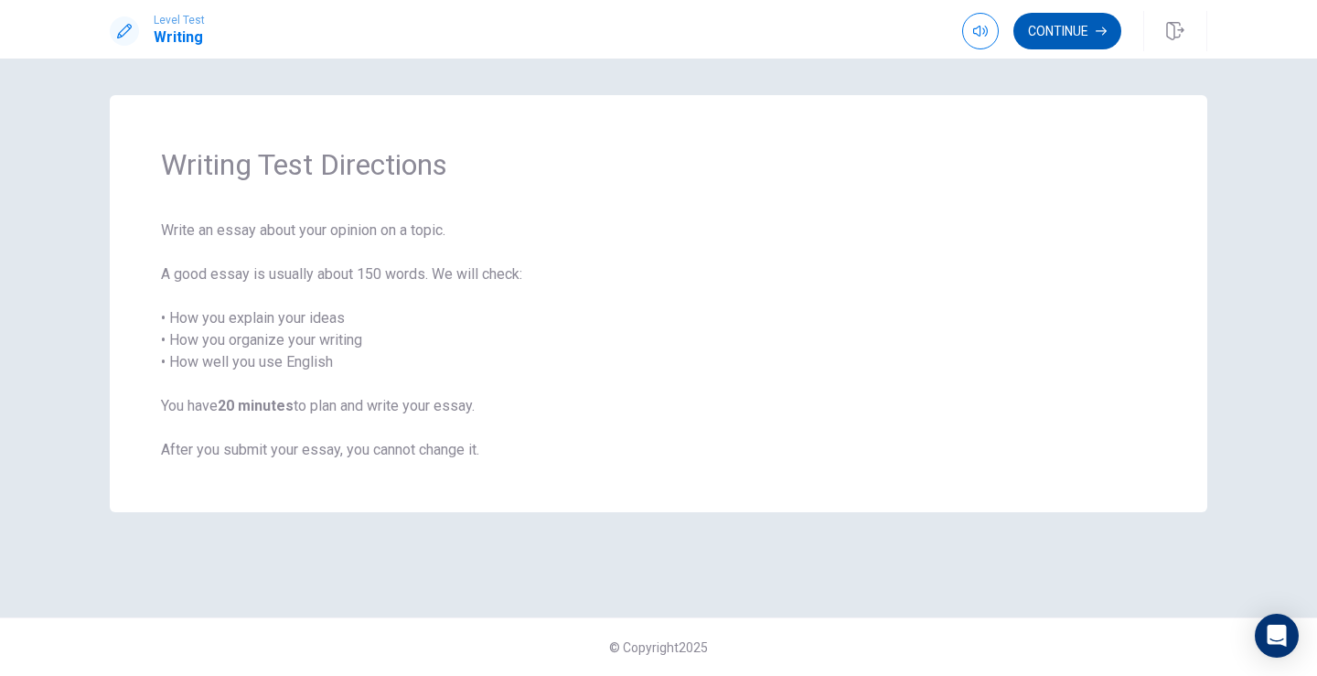
click at [1041, 25] on button "Continue" at bounding box center [1067, 31] width 108 height 37
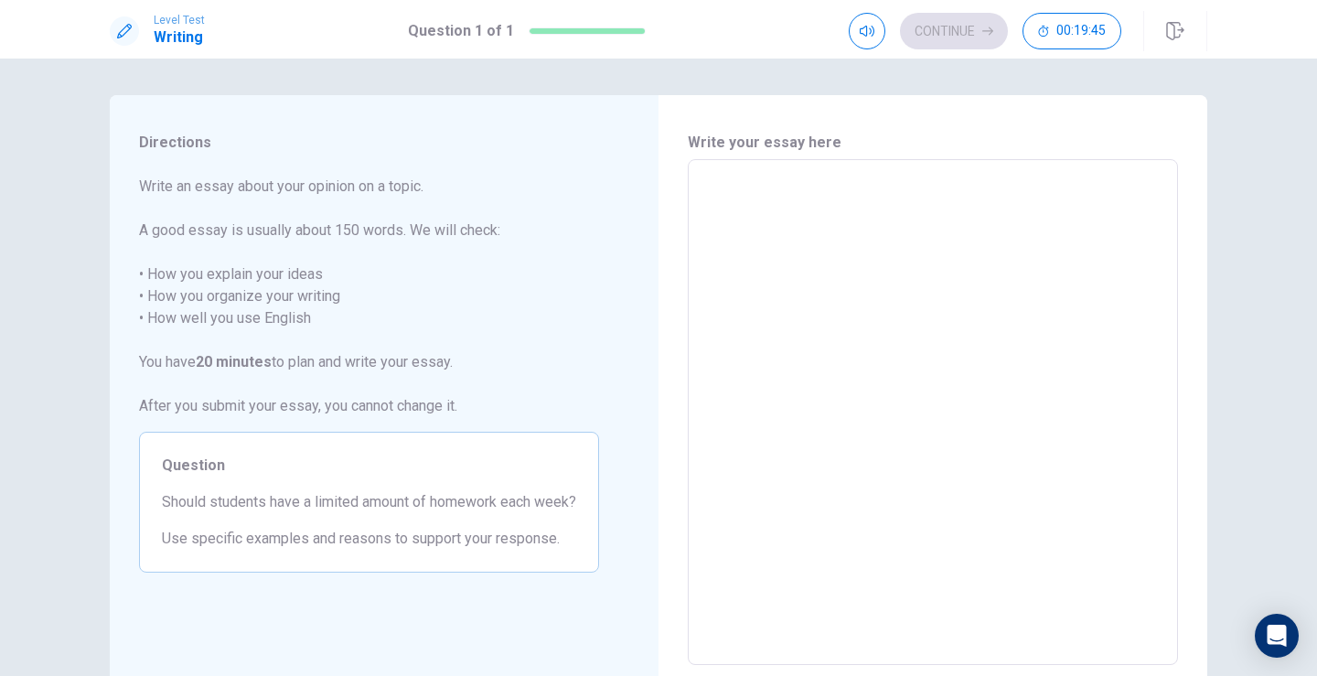
click at [823, 295] on textarea at bounding box center [932, 412] width 465 height 475
type textarea "I"
type textarea "x"
type textarea "In"
type textarea "x"
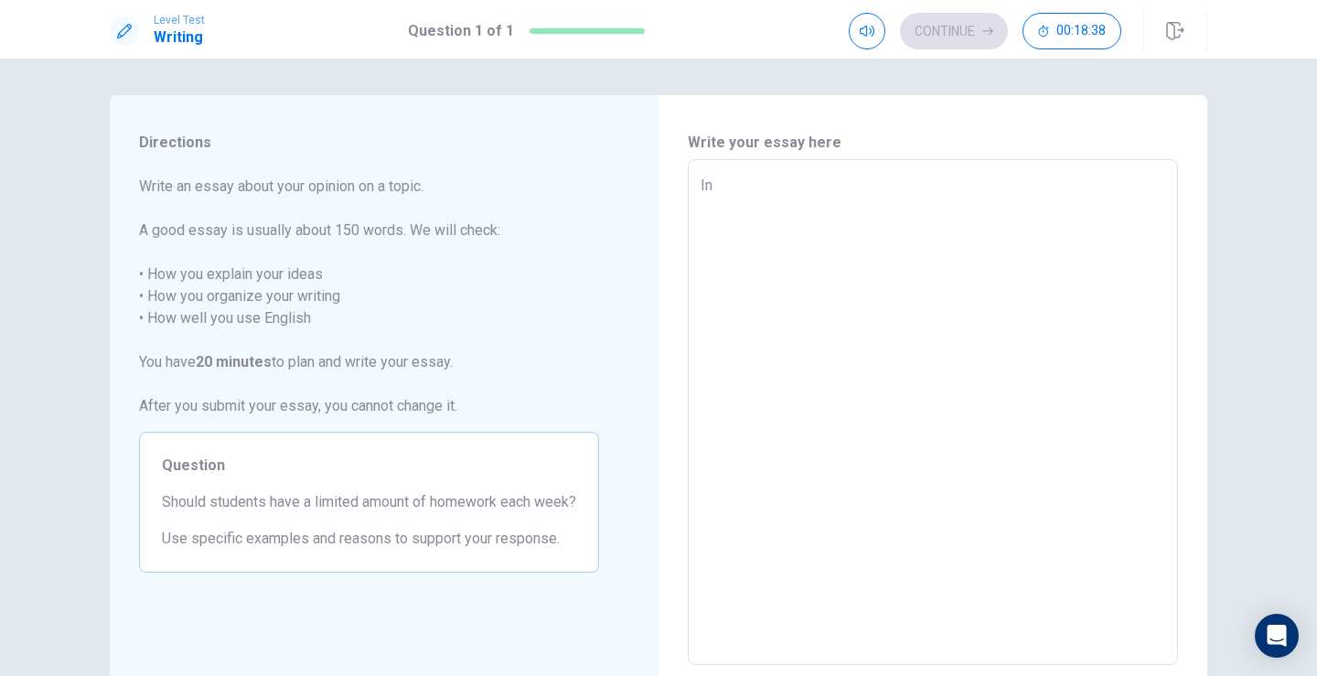
type textarea "In"
type textarea "x"
type textarea "In m"
type textarea "x"
type textarea "In my"
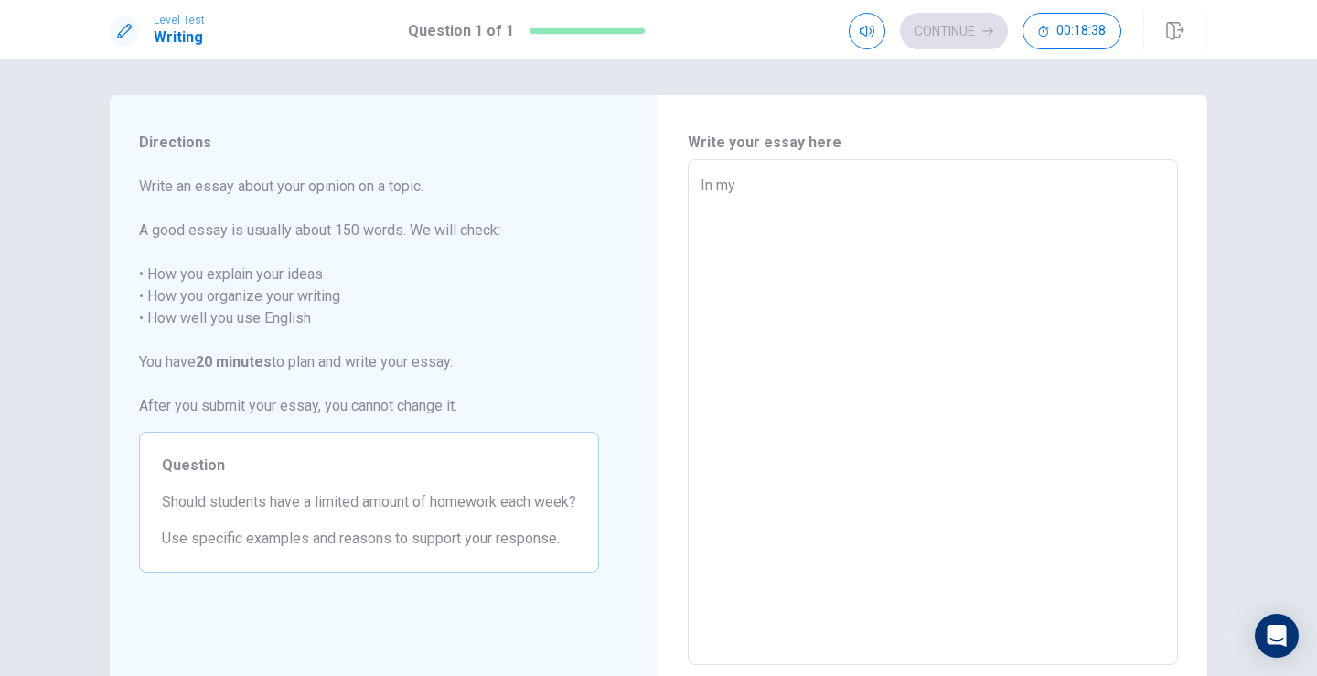
type textarea "x"
type textarea "In my"
type textarea "x"
type textarea "In my o"
type textarea "x"
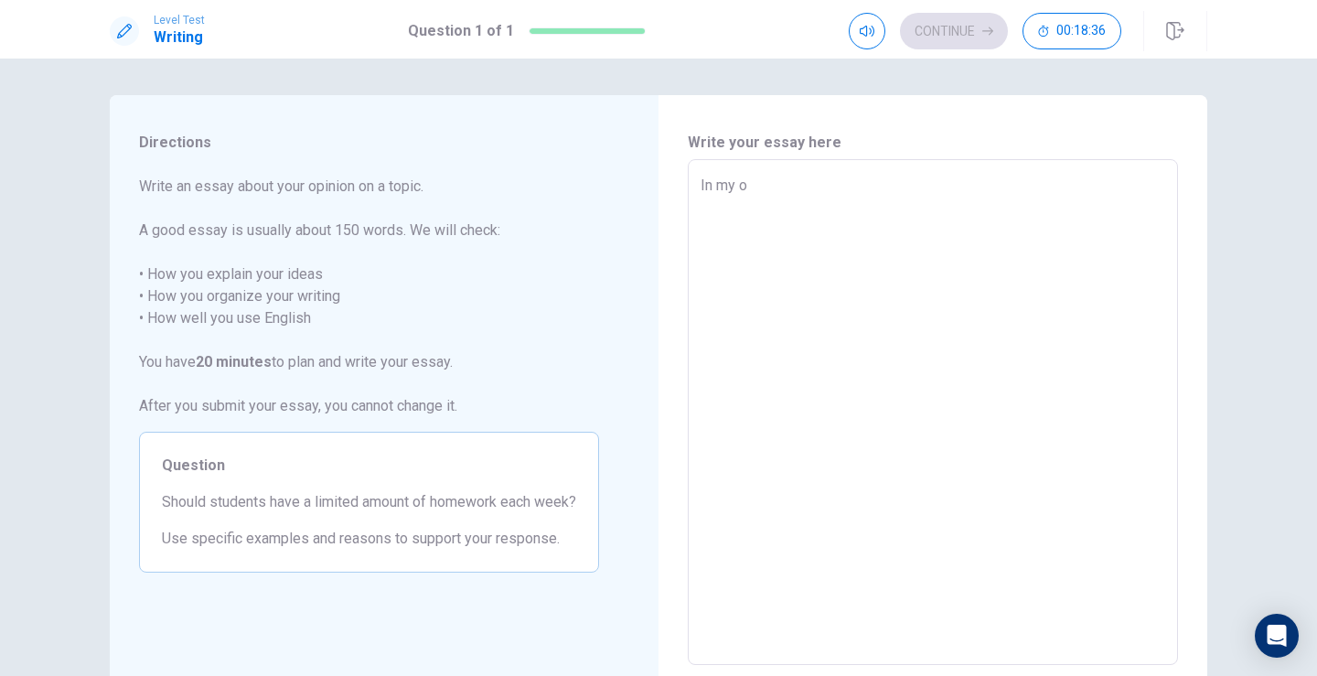
type textarea "In my op"
type textarea "x"
type textarea "In my opi"
type textarea "x"
type textarea "In my opin"
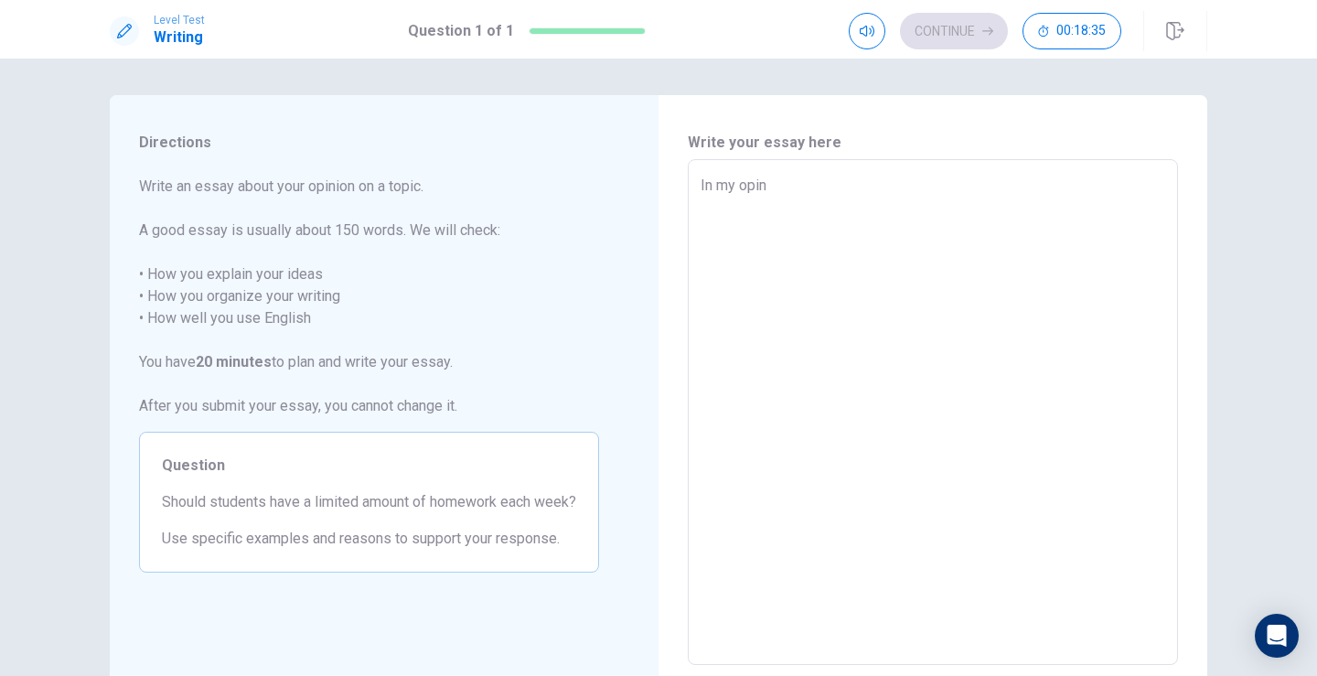
type textarea "x"
type textarea "In my opini"
type textarea "x"
type textarea "In my opinio"
type textarea "x"
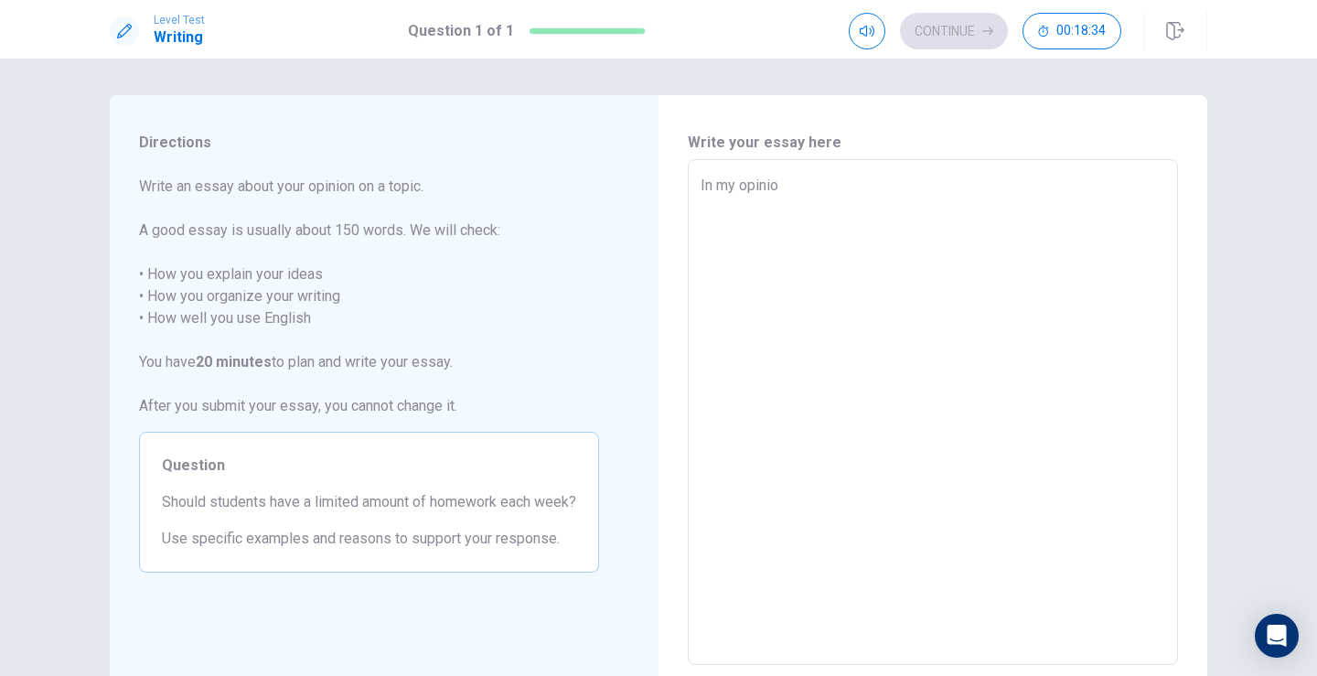
type textarea "In my opinion"
type textarea "x"
type textarea "In my opinion,"
type textarea "x"
type textarea "In my opinion,"
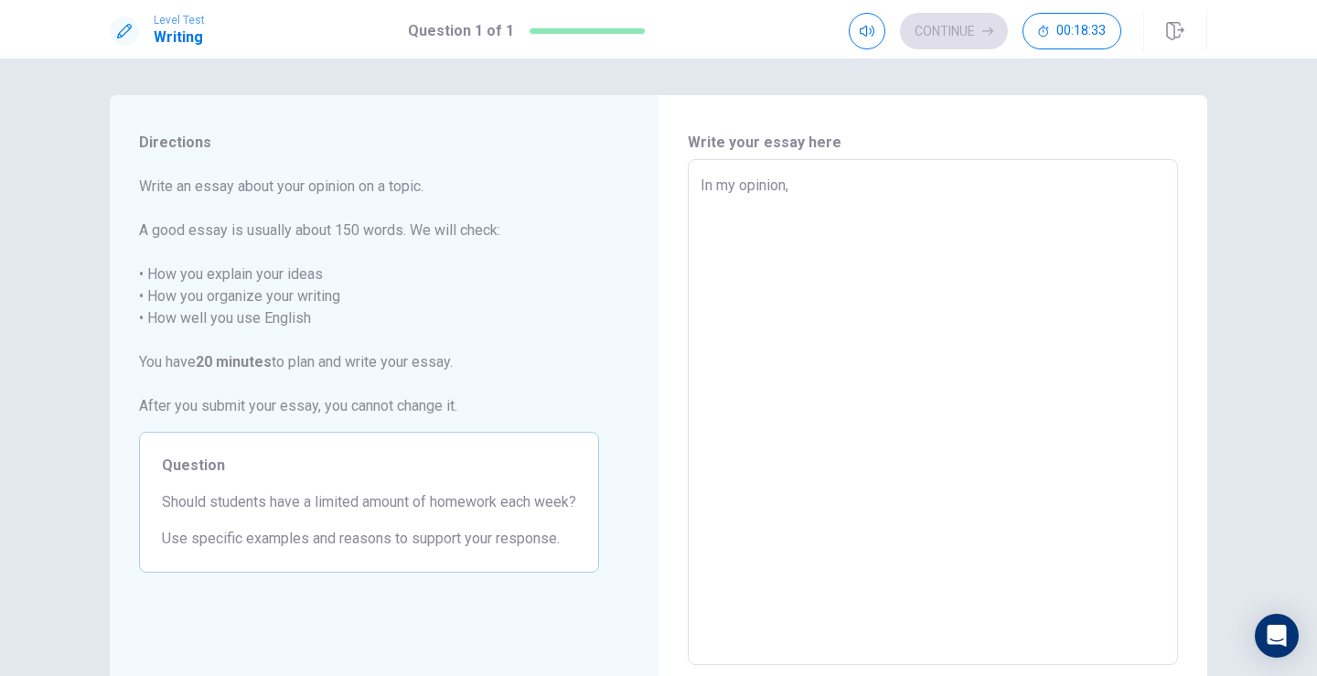
type textarea "x"
type textarea "In my opinion, S"
type textarea "x"
type textarea "In my opinion,"
type textarea "x"
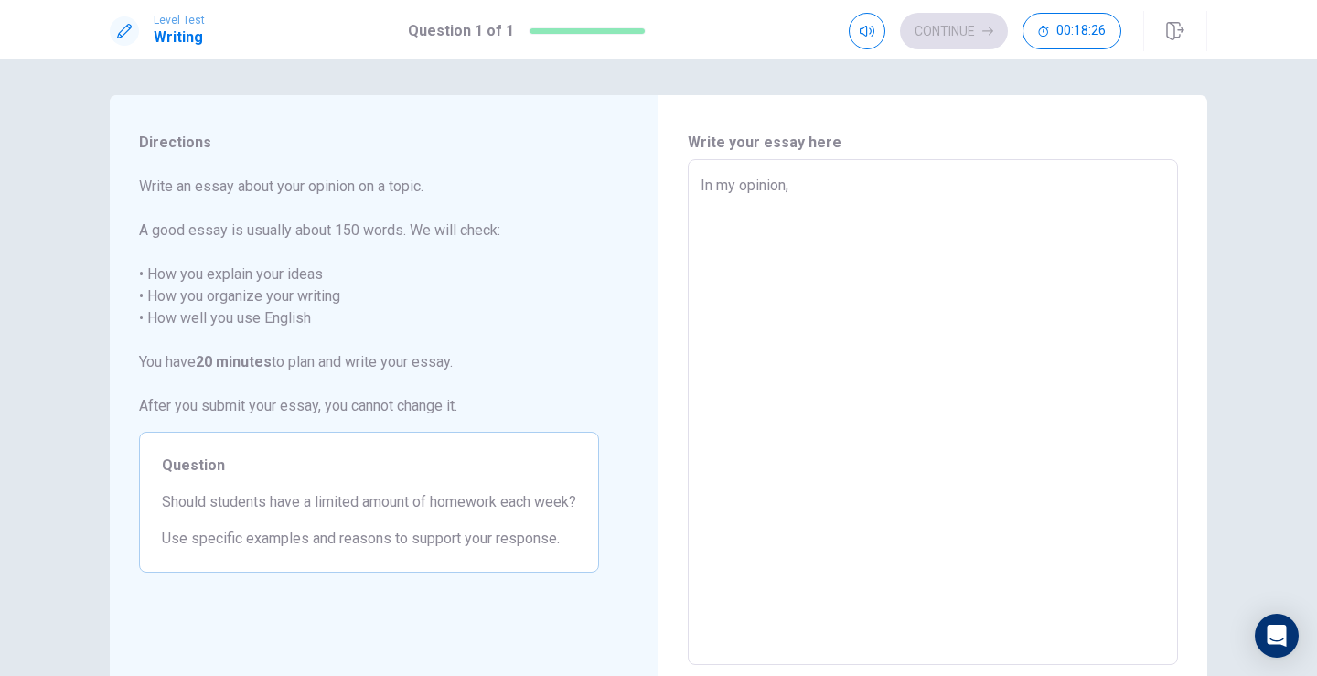
type textarea "In my opinion, s"
type textarea "x"
type textarea "In my opinion, st"
type textarea "x"
type textarea "In my opinion, stu"
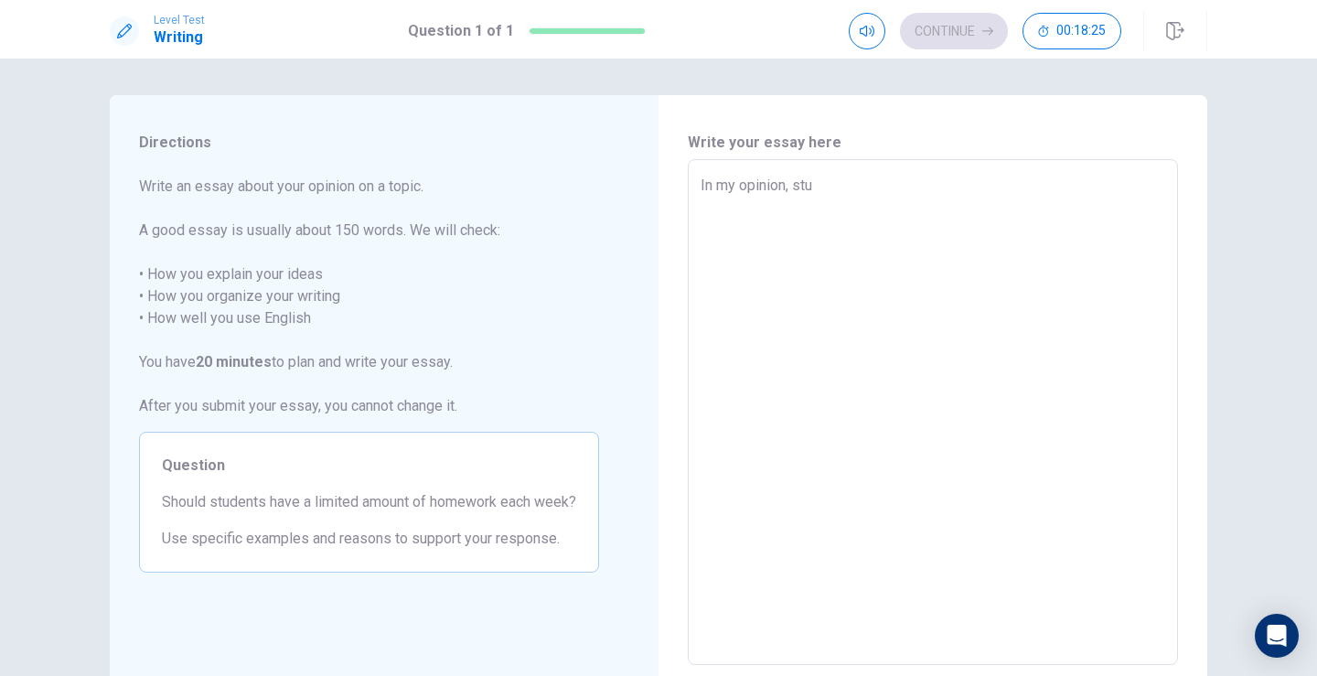
type textarea "x"
type textarea "In my opinion, stud"
type textarea "x"
type textarea "In my opinion, stude"
type textarea "x"
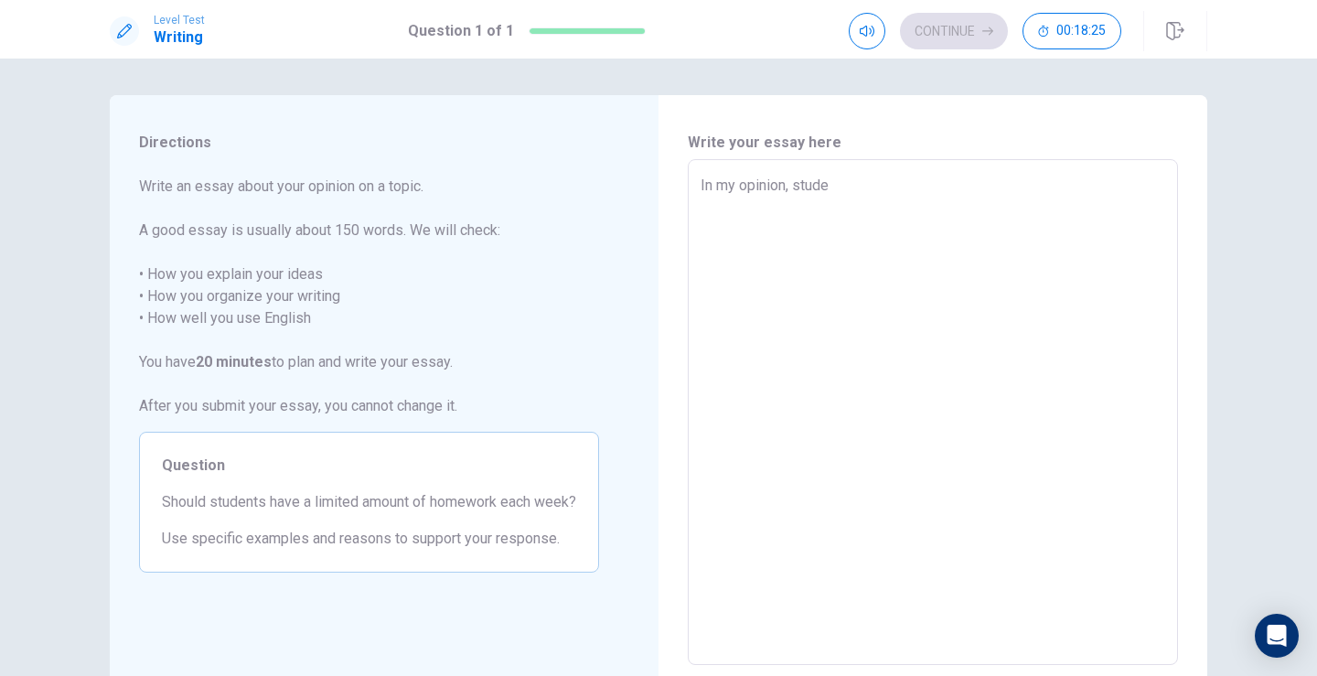
type textarea "In my opinion, studen"
type textarea "x"
type textarea "In my opinion, student"
type textarea "x"
type textarea "In my opinion, students"
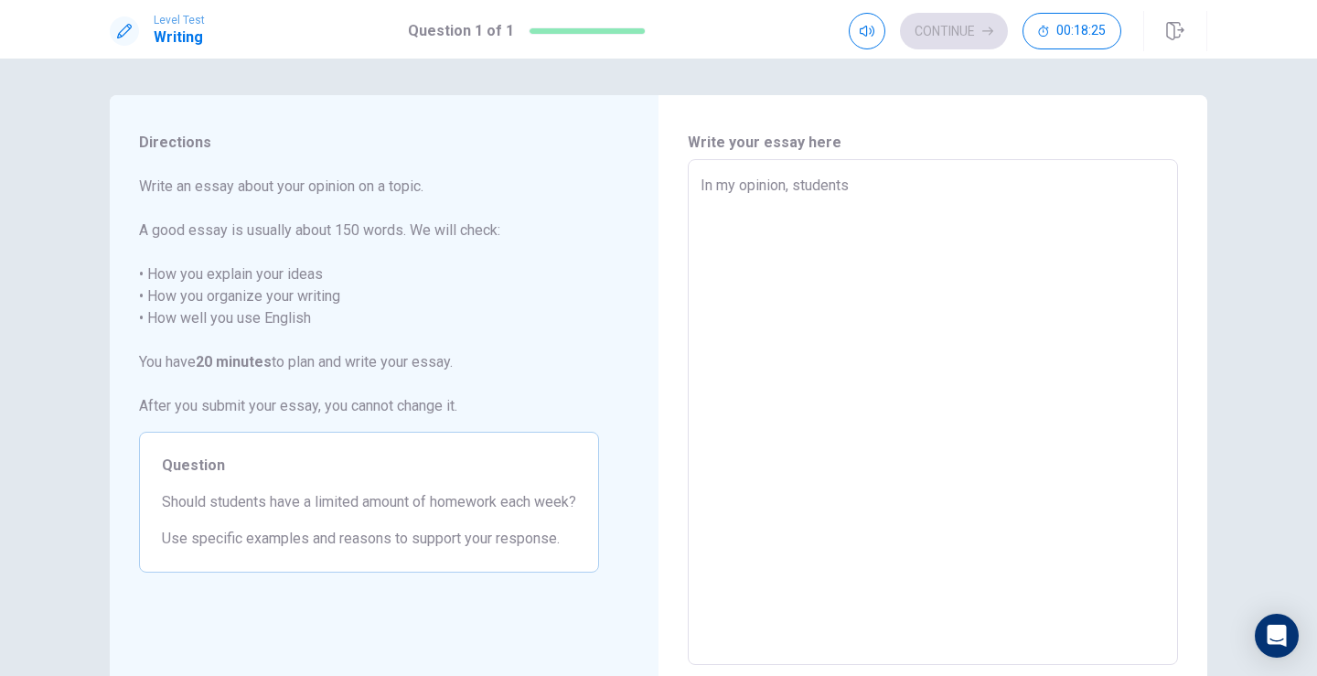
type textarea "x"
type textarea "In my opinion, students"
type textarea "x"
type textarea "In my opinion, students s"
type textarea "x"
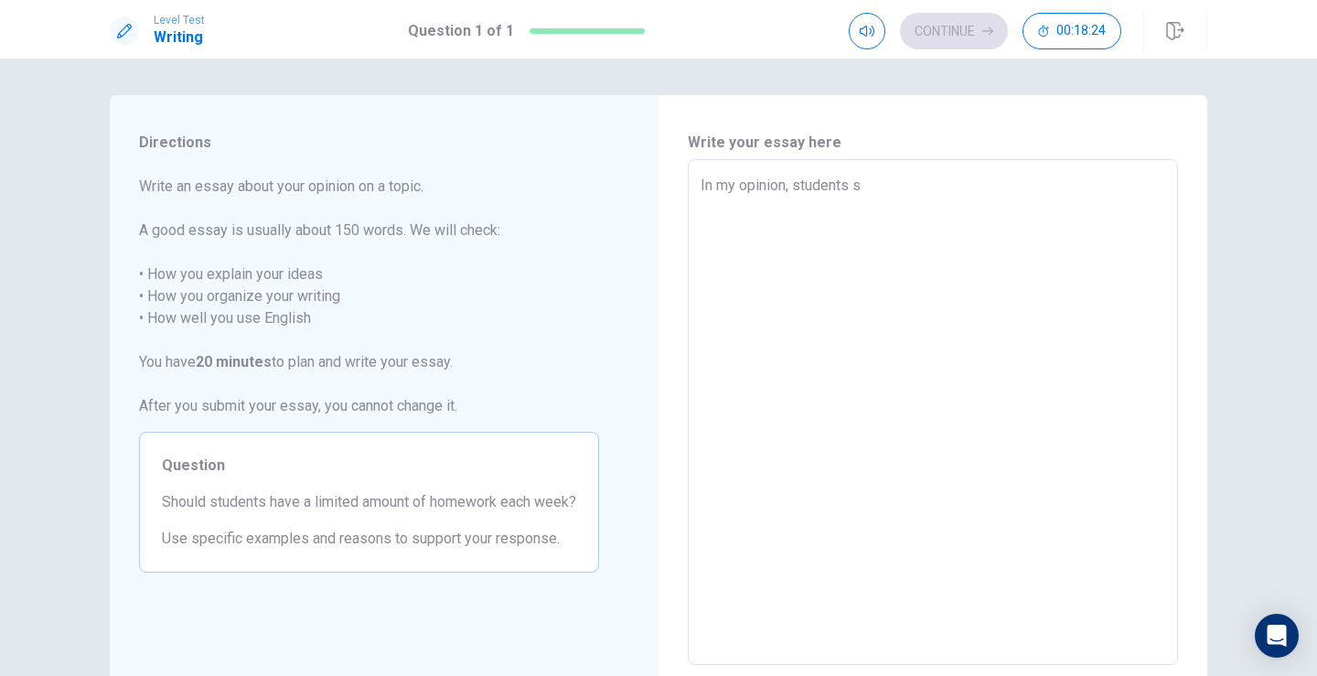
type textarea "In my opinion, students sh"
type textarea "x"
type textarea "In my opinion, students sho"
type textarea "x"
type textarea "In my opinion, students shou"
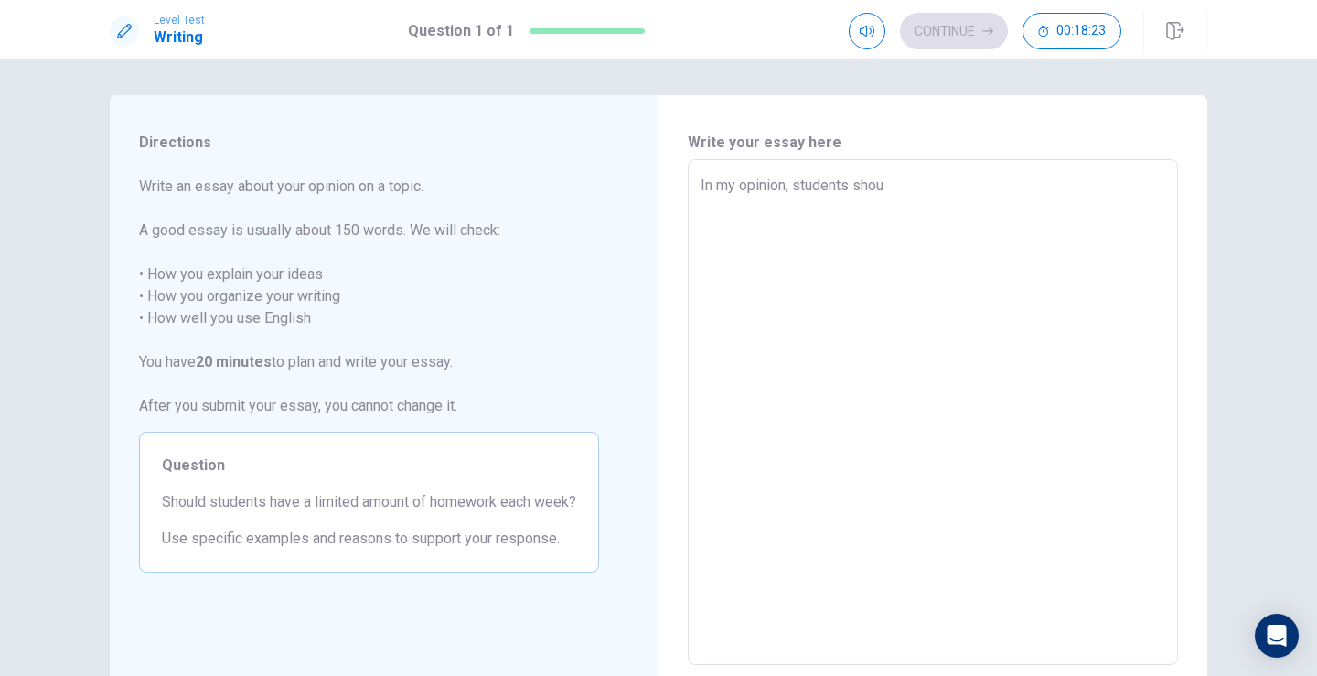
type textarea "x"
type textarea "In my opinion, students shoul"
type textarea "x"
type textarea "In my opinion, students should"
type textarea "x"
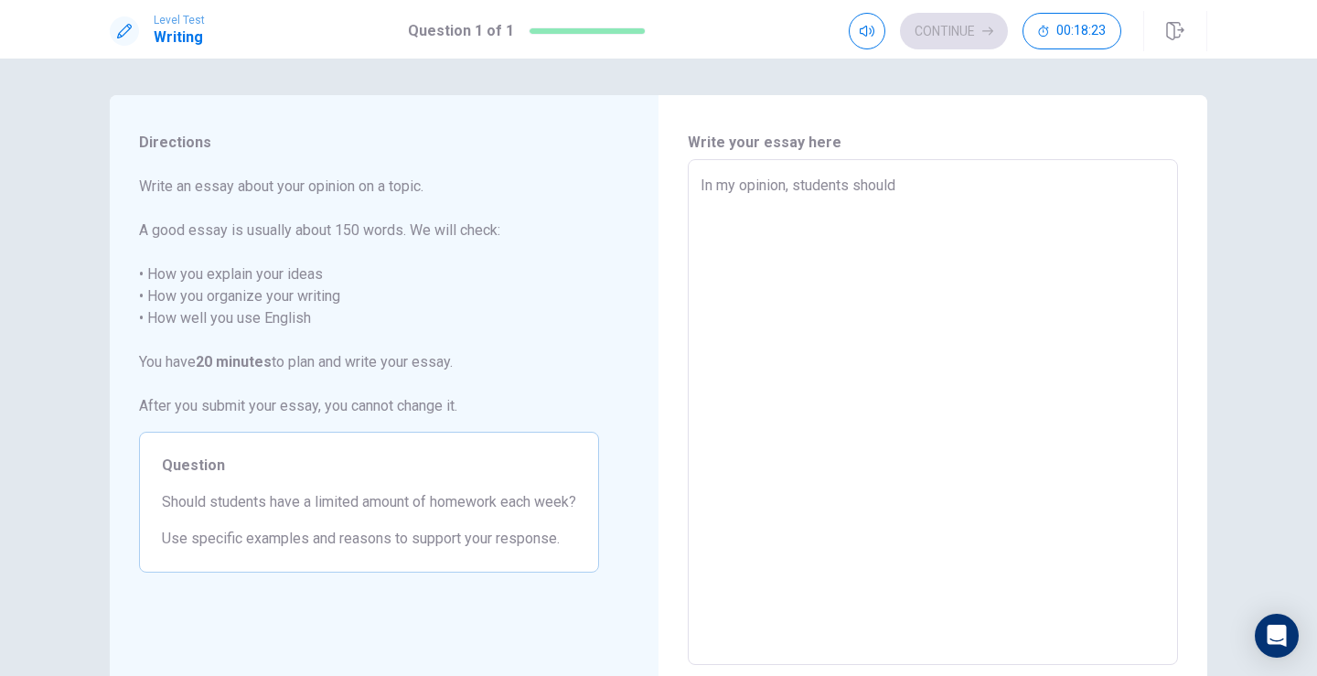
type textarea "In my opinion, students should"
type textarea "x"
type textarea "In my opinion, students should b"
type textarea "x"
type textarea "In my opinion, students should be"
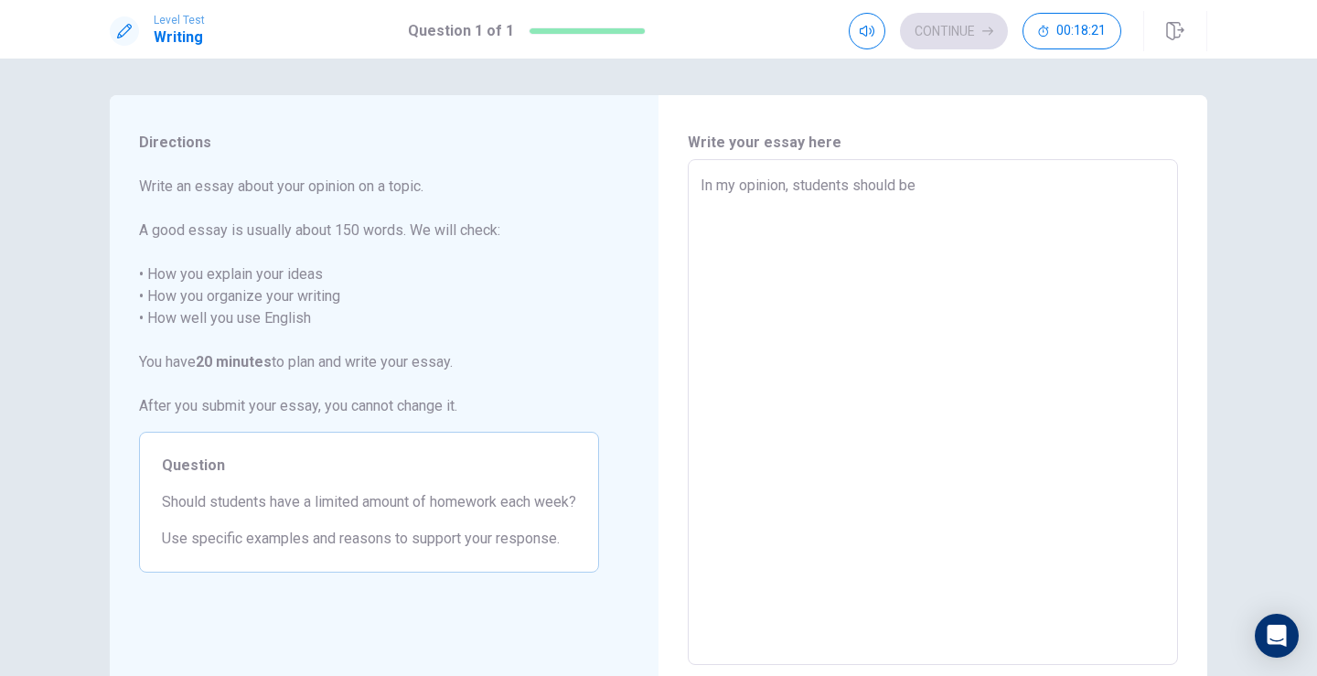
type textarea "x"
type textarea "In my opinion, students should bee"
type textarea "x"
type textarea "In my opinion, students should been"
type textarea "x"
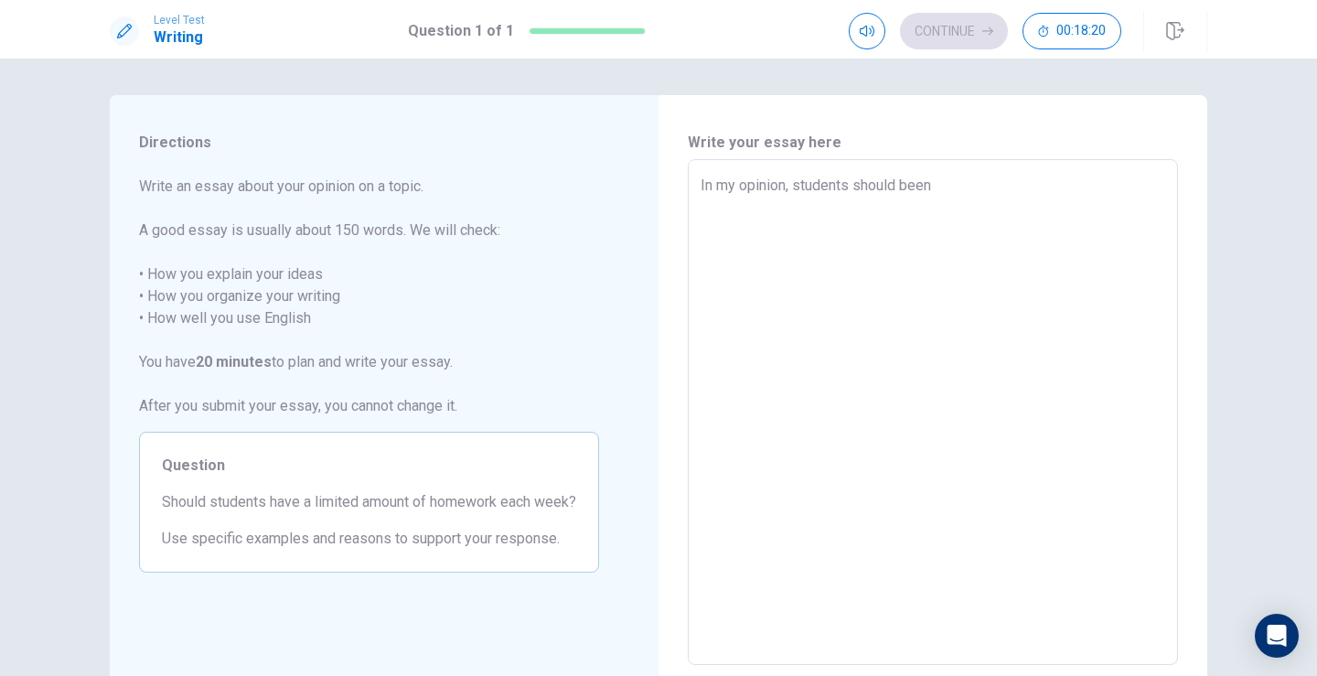
type textarea "In my opinion, students should beens"
type textarea "x"
type textarea "In my opinion, students should beensu"
type textarea "x"
type textarea "In my opinion, students should beensur"
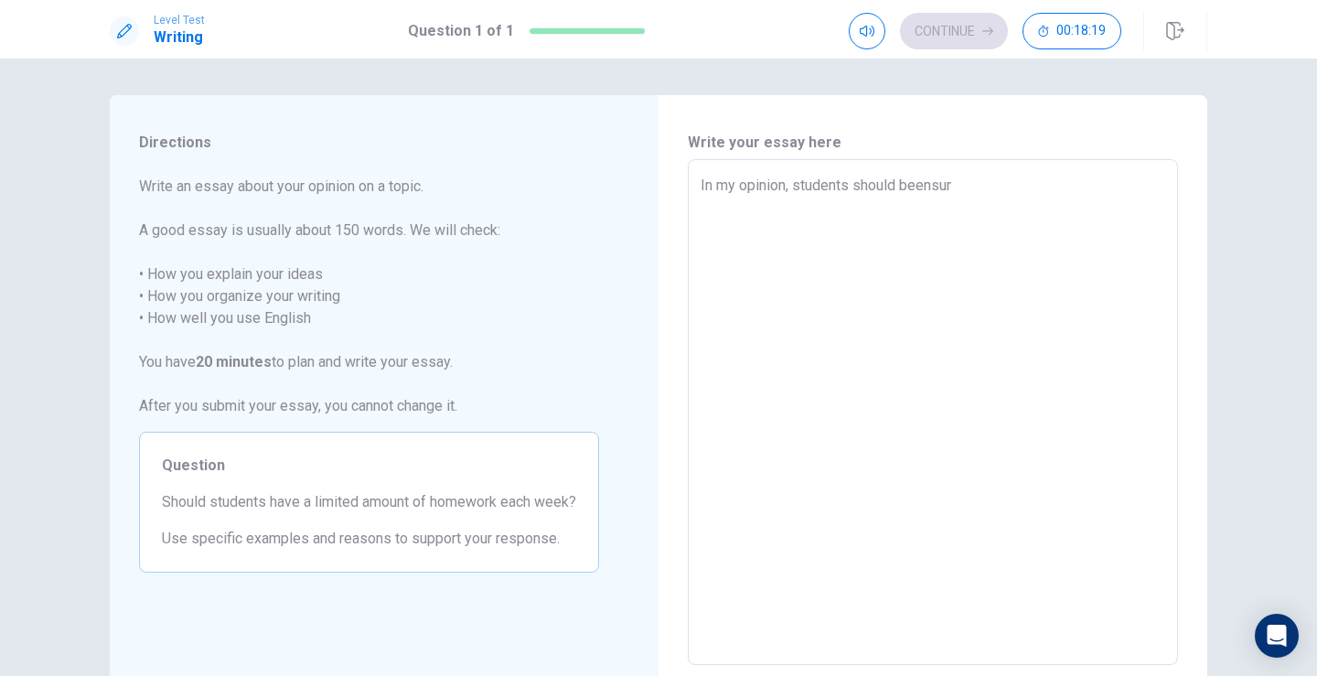
type textarea "x"
type textarea "In my opinion, students should beensure"
type textarea "x"
type textarea "In my opinion, students should beensures"
type textarea "x"
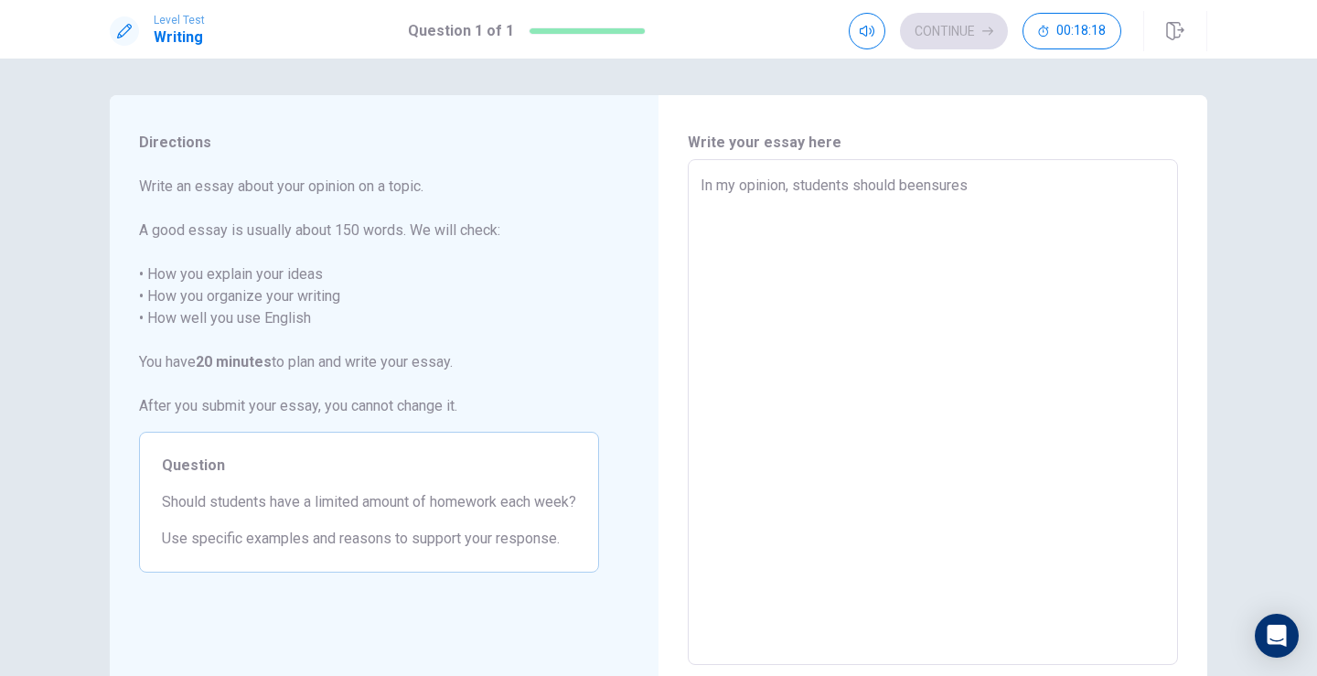
type textarea "In my opinion, students should beensure"
type textarea "x"
type textarea "In my opinion, students should beensur"
type textarea "x"
type textarea "In my opinion, students should beensu"
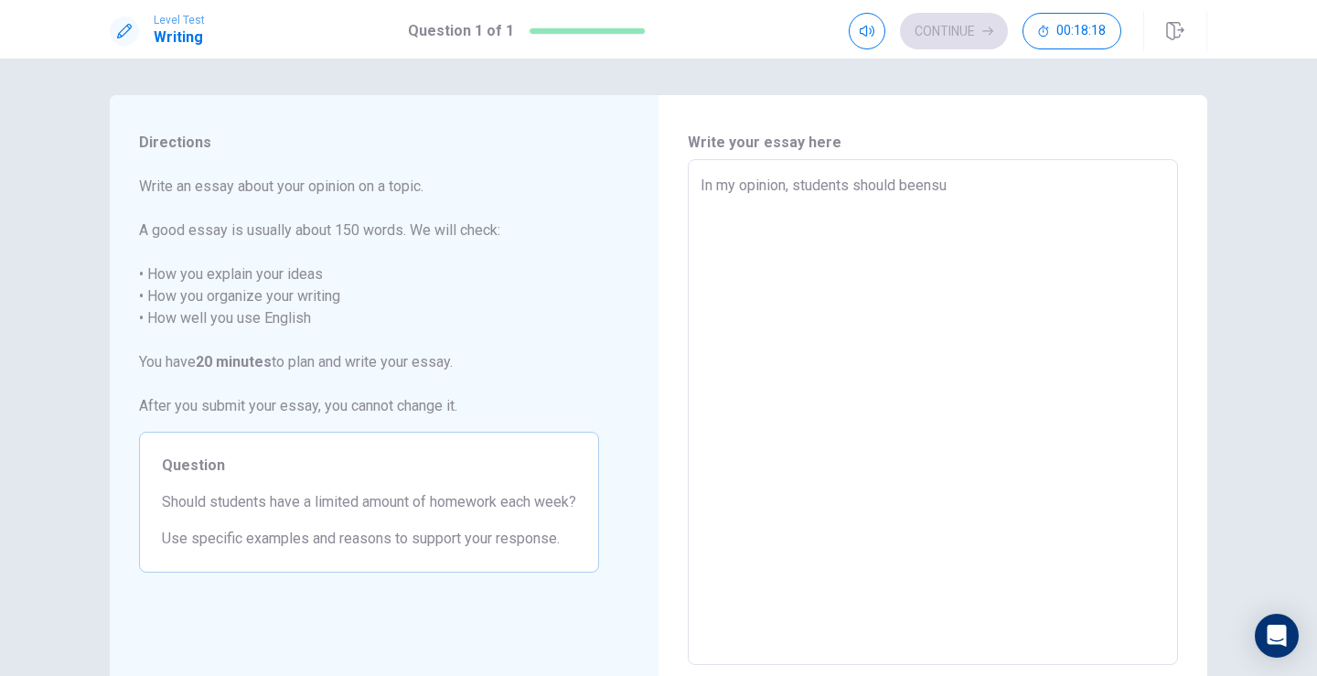
type textarea "x"
type textarea "In my opinion, students should beens"
type textarea "x"
type textarea "In my opinion, students should been"
type textarea "x"
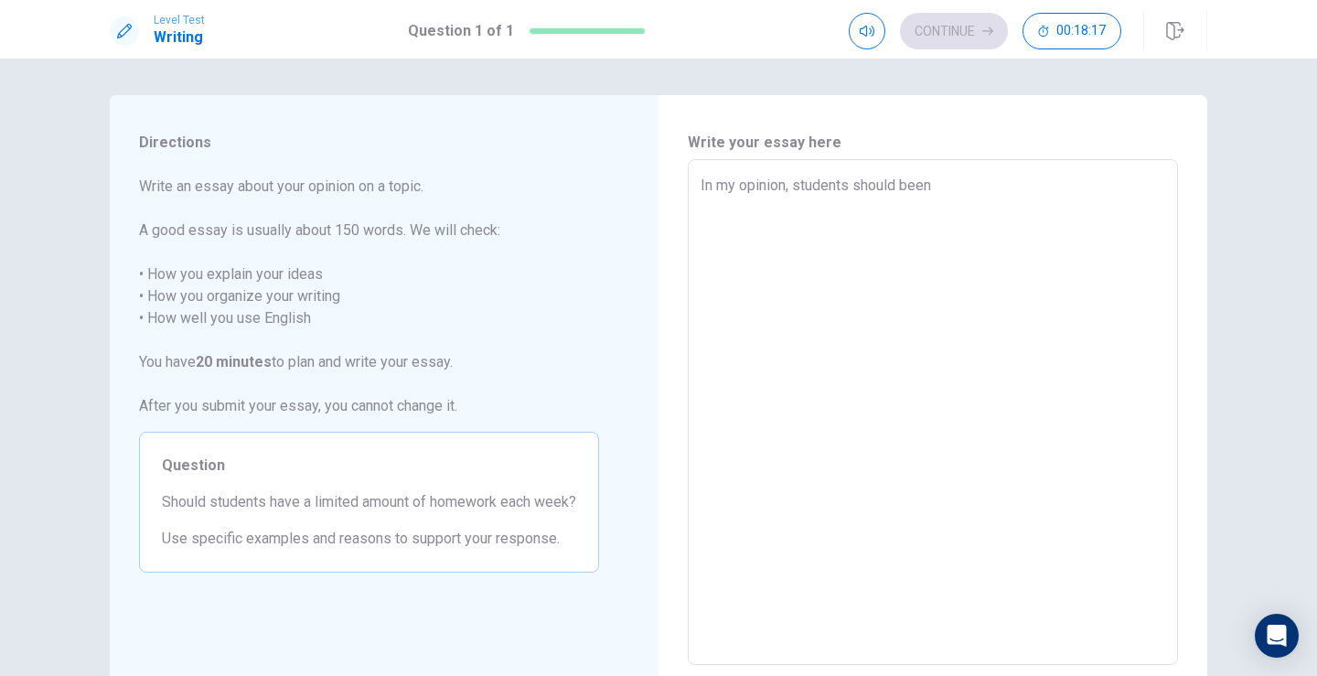
type textarea "In my opinion, students should bee"
type textarea "x"
type textarea "In my opinion, students should be"
type textarea "x"
type textarea "In my opinion, students should be"
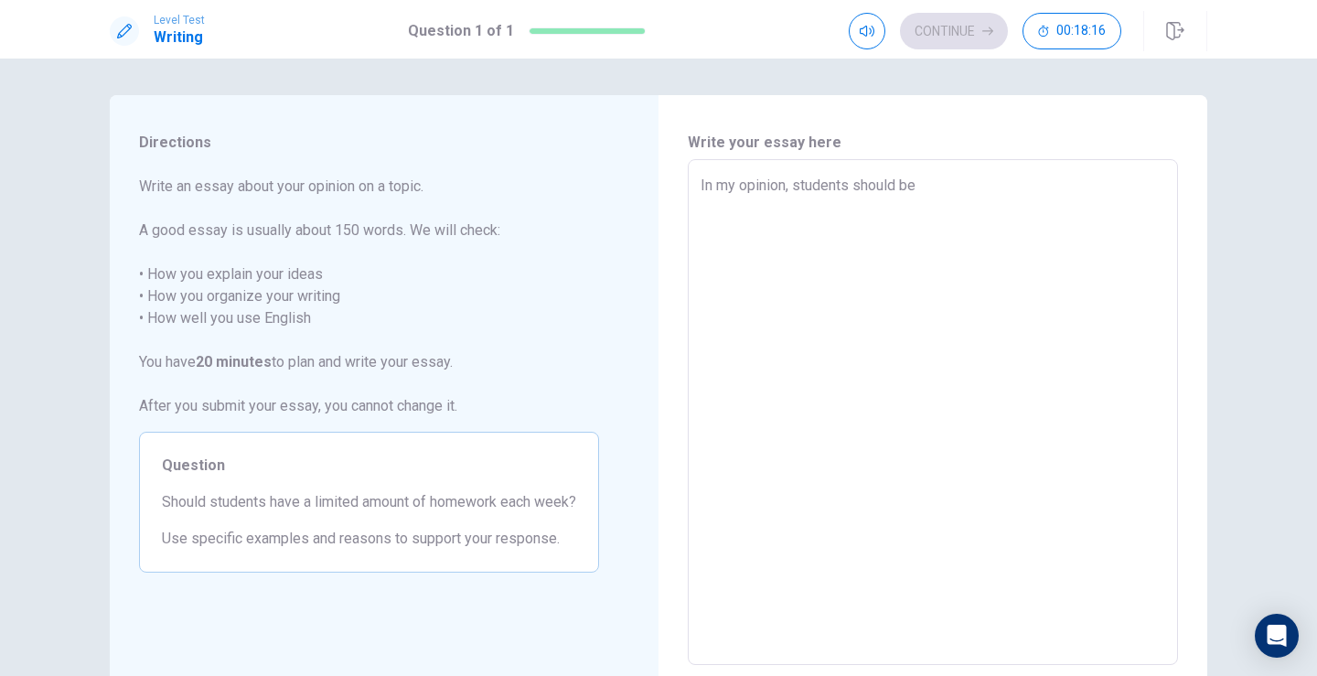
type textarea "x"
type textarea "In my opinion, students should be e"
type textarea "x"
type textarea "In my opinion, students should be en"
type textarea "x"
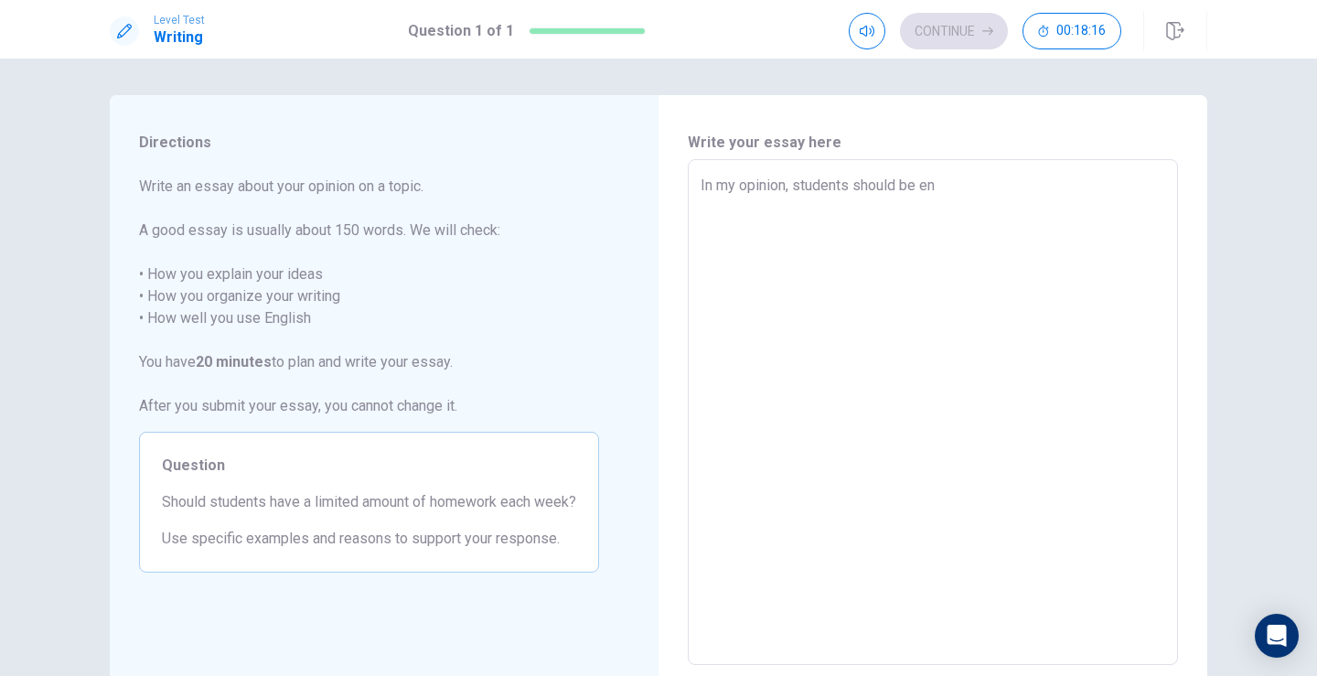
type textarea "In my opinion, students should be ens"
type textarea "x"
type textarea "In my opinion, students should be ensu"
type textarea "x"
type textarea "In my opinion, students should be ensur"
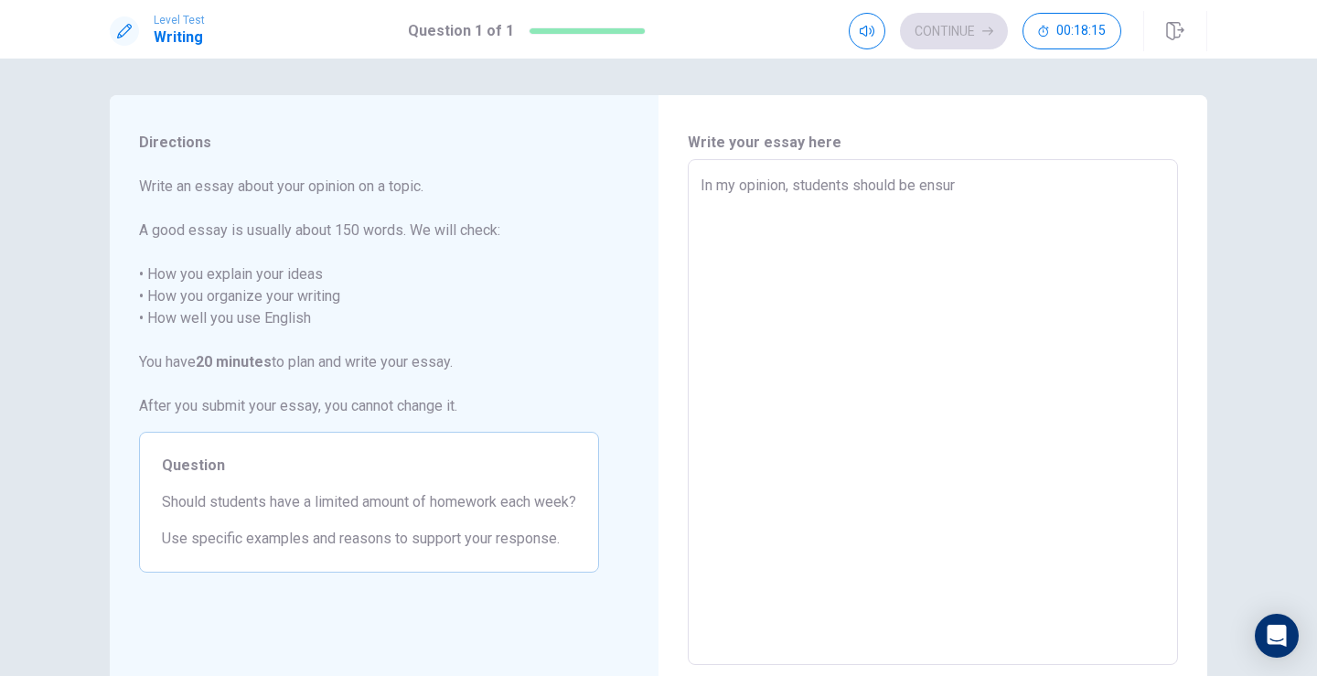
type textarea "x"
type textarea "In my opinion, students should be ensure"
type textarea "x"
type textarea "In my opinion, students should be ensures"
type textarea "x"
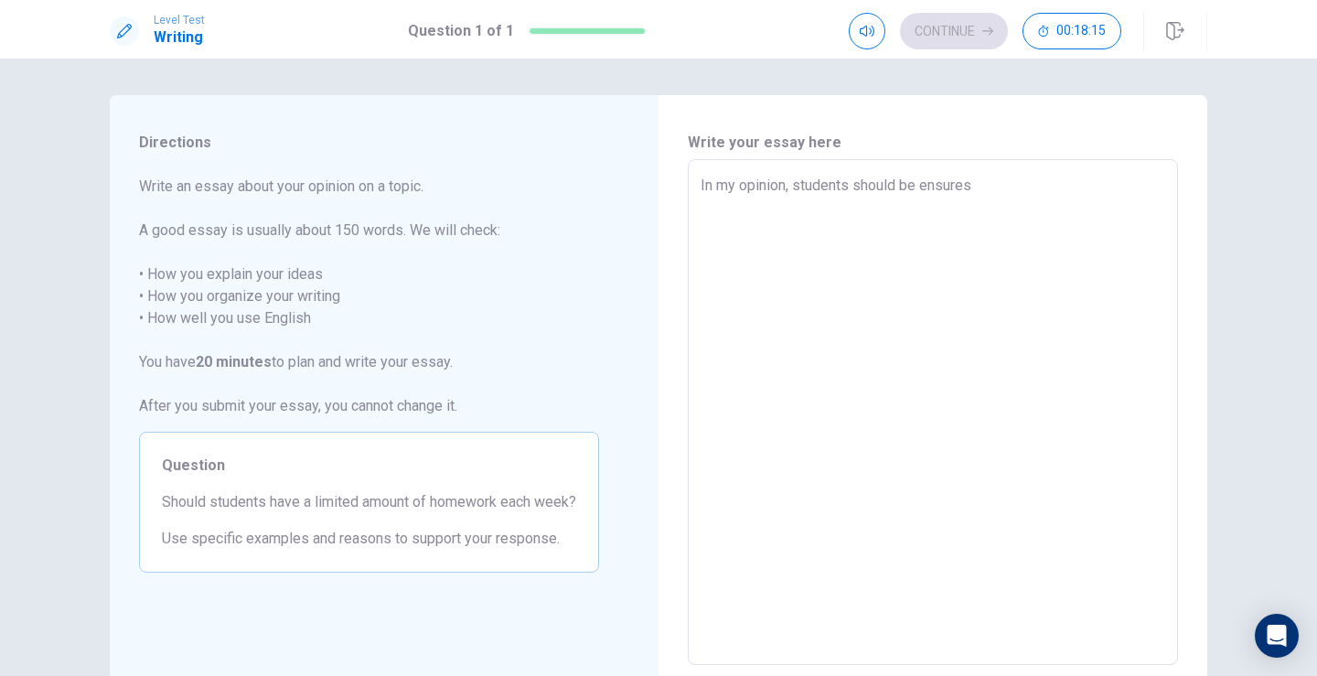
type textarea "In my opinion, students should be ensures"
type textarea "x"
type textarea "In my opinion, students should be ensures t"
type textarea "x"
type textarea "In my opinion, students should be ensures to"
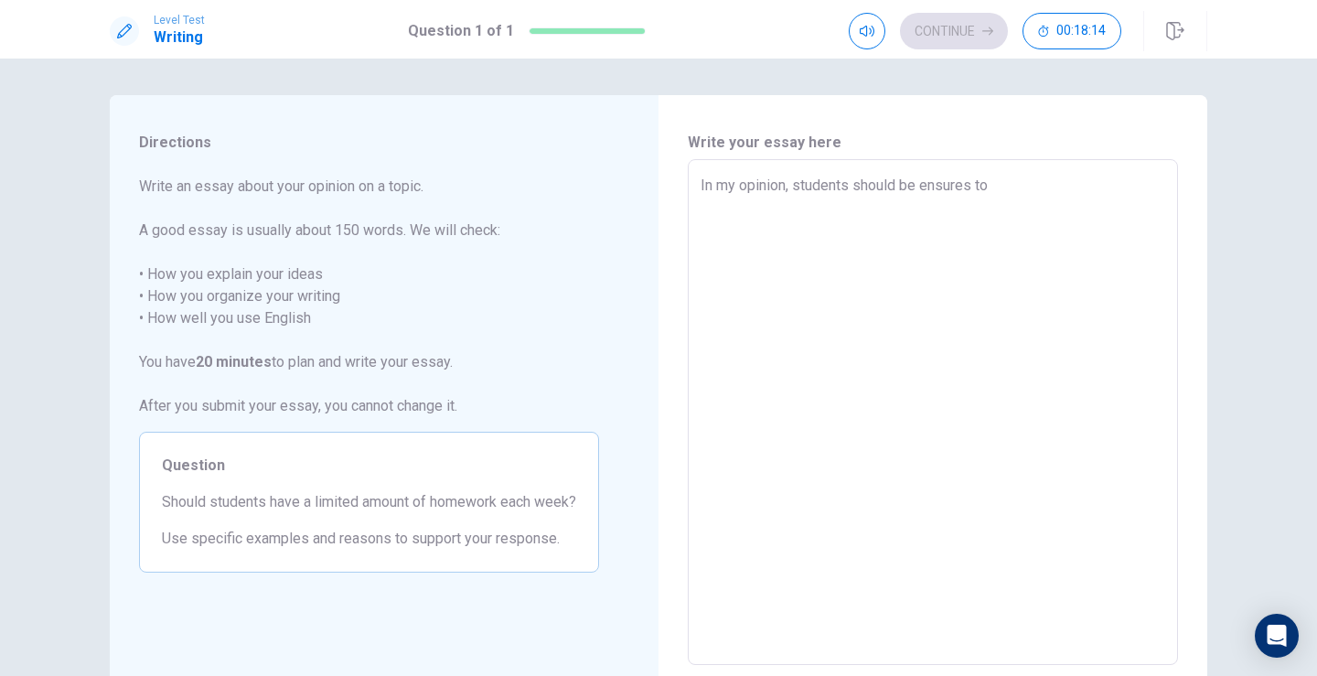
type textarea "x"
type textarea "In my opinion, students should be ensures to"
type textarea "x"
type textarea "In my opinion, students should be ensures to h"
type textarea "x"
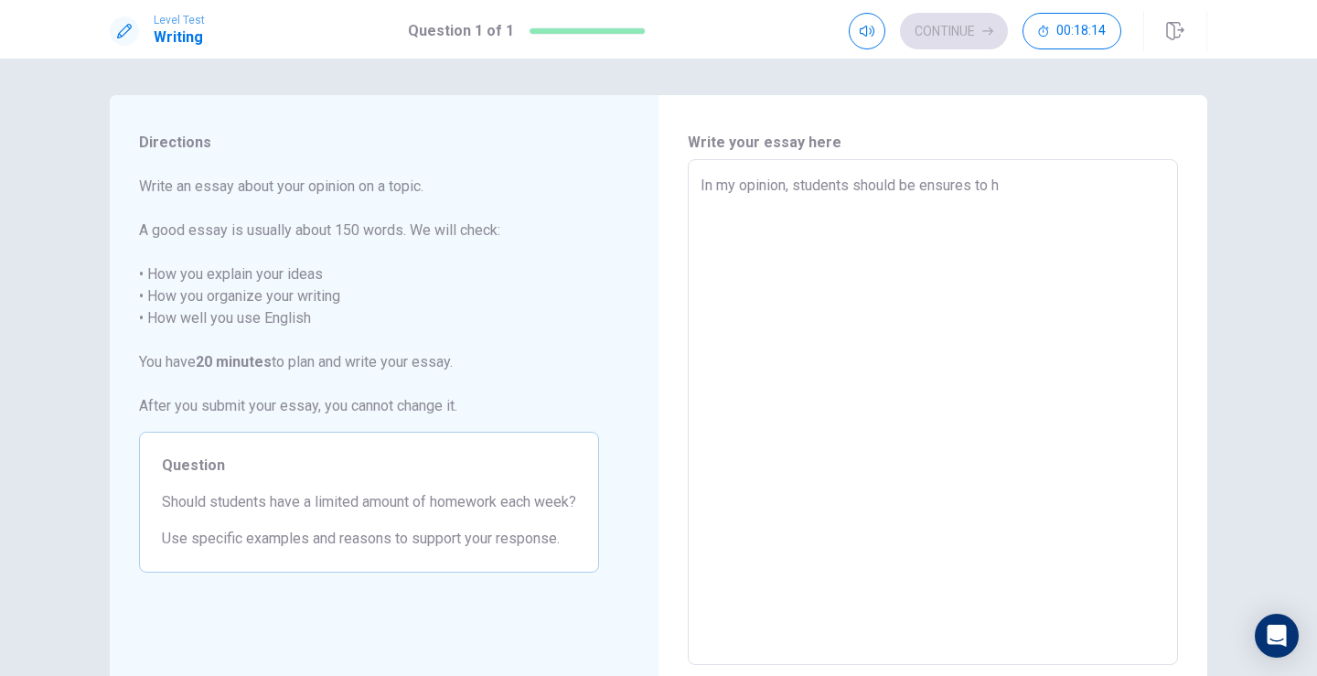
type textarea "In my opinion, students should be ensures to ha"
type textarea "x"
type textarea "In my opinion, students should be ensures to hav"
type textarea "x"
type textarea "In my opinion, students should be ensures to havr"
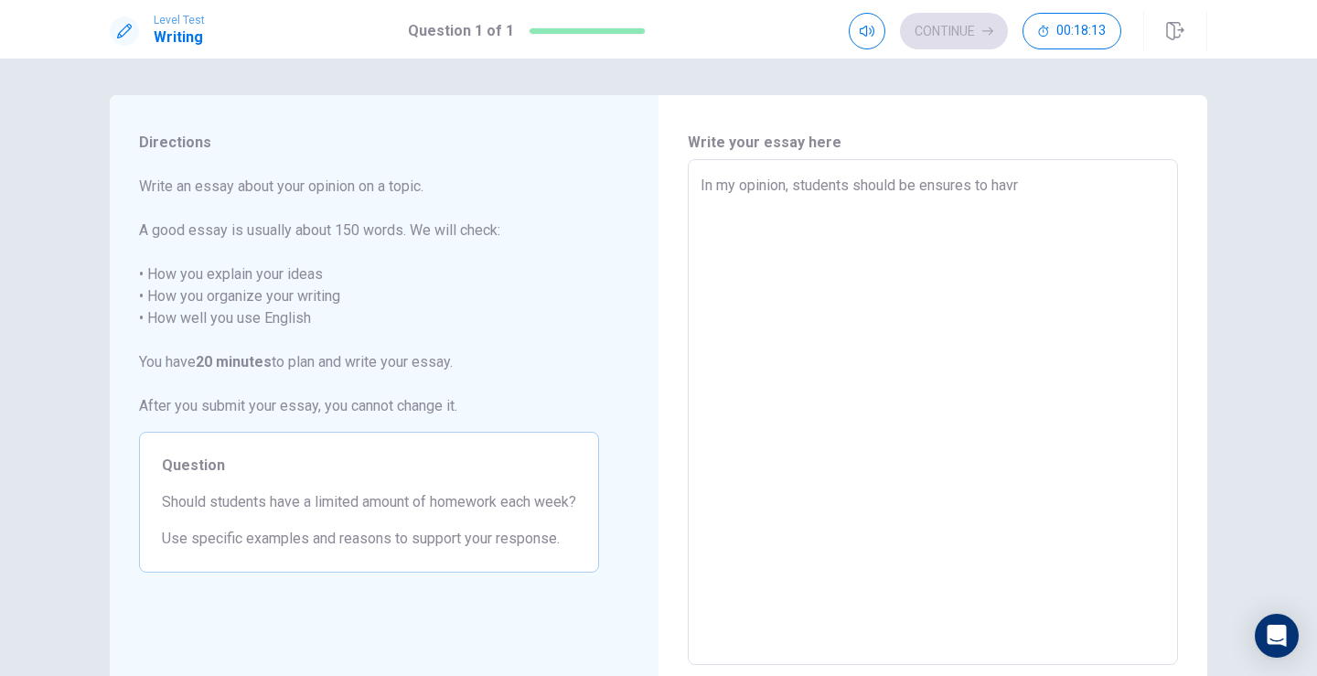
type textarea "x"
type textarea "In my opinion, students should be ensures to havr"
type textarea "x"
type textarea "In my opinion, students should be ensures to havr"
type textarea "x"
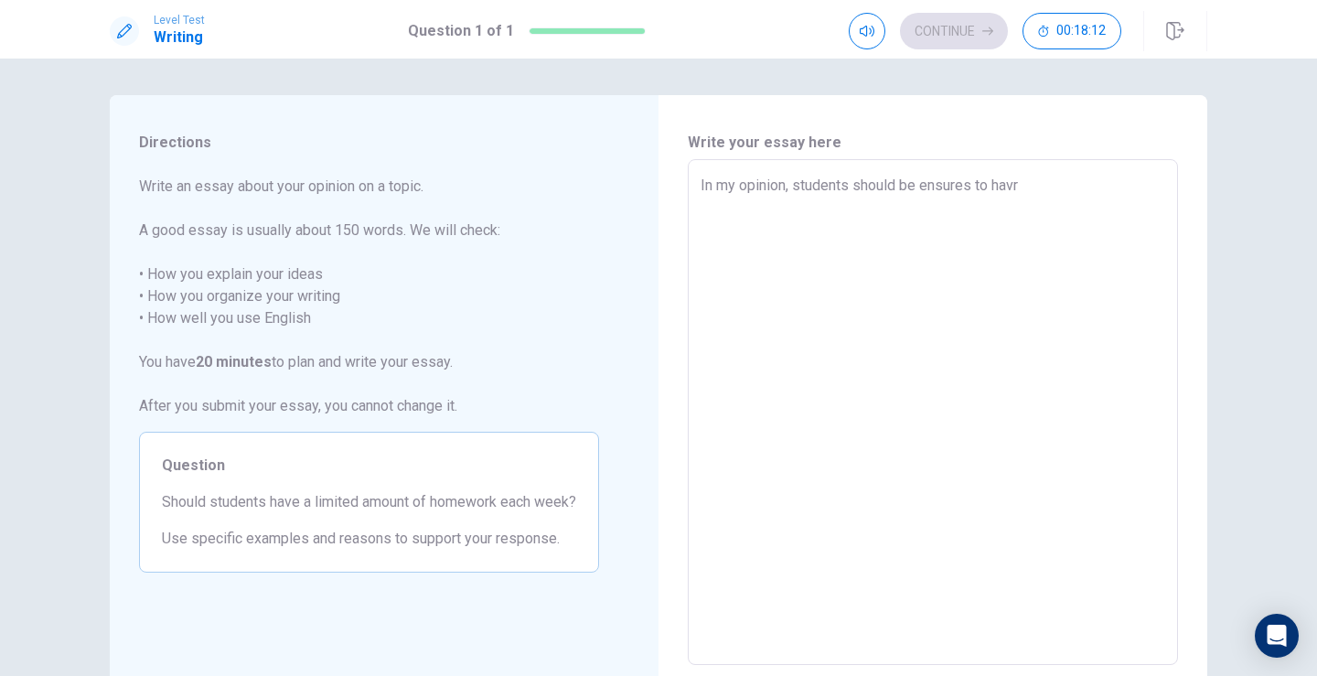
type textarea "In my opinion, students should be ensures to hav"
type textarea "x"
type textarea "In my opinion, students should be ensures to have"
type textarea "x"
type textarea "In my opinion, students should be ensures to have"
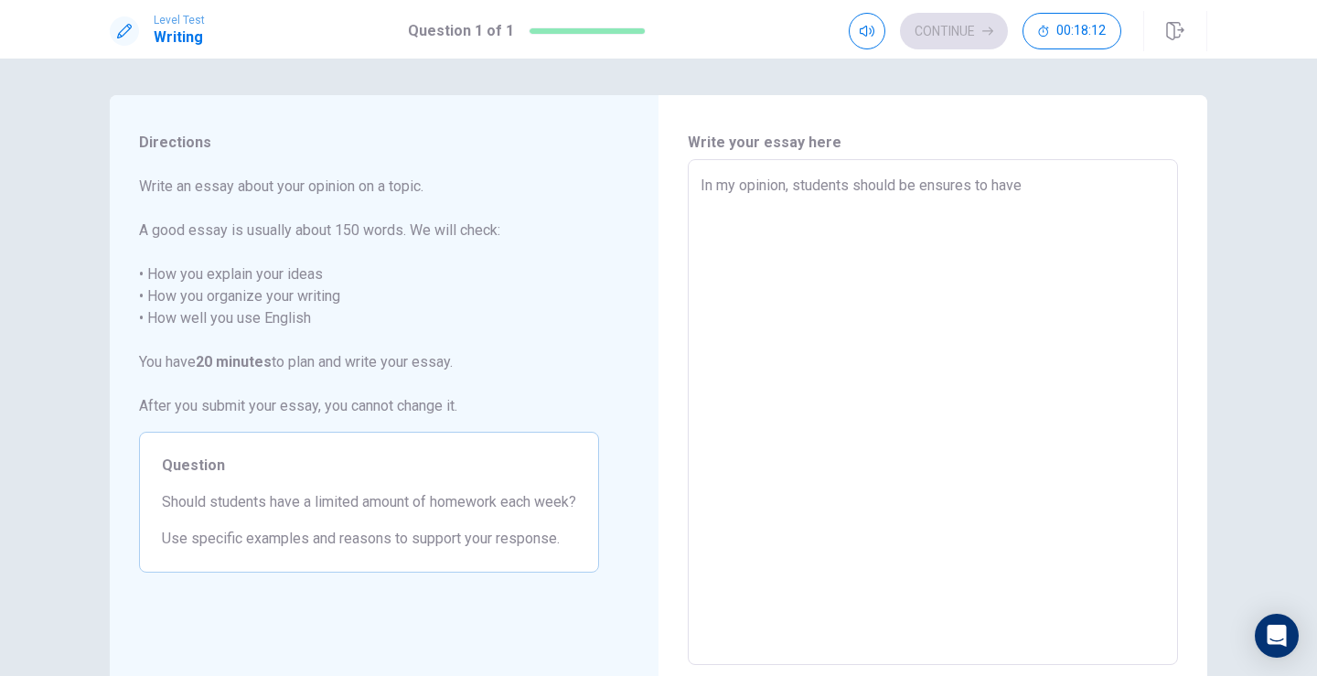
type textarea "x"
type textarea "In my opinion, students should be ensures to have c"
type textarea "x"
type textarea "In my opinion, students should be ensures to have co"
type textarea "x"
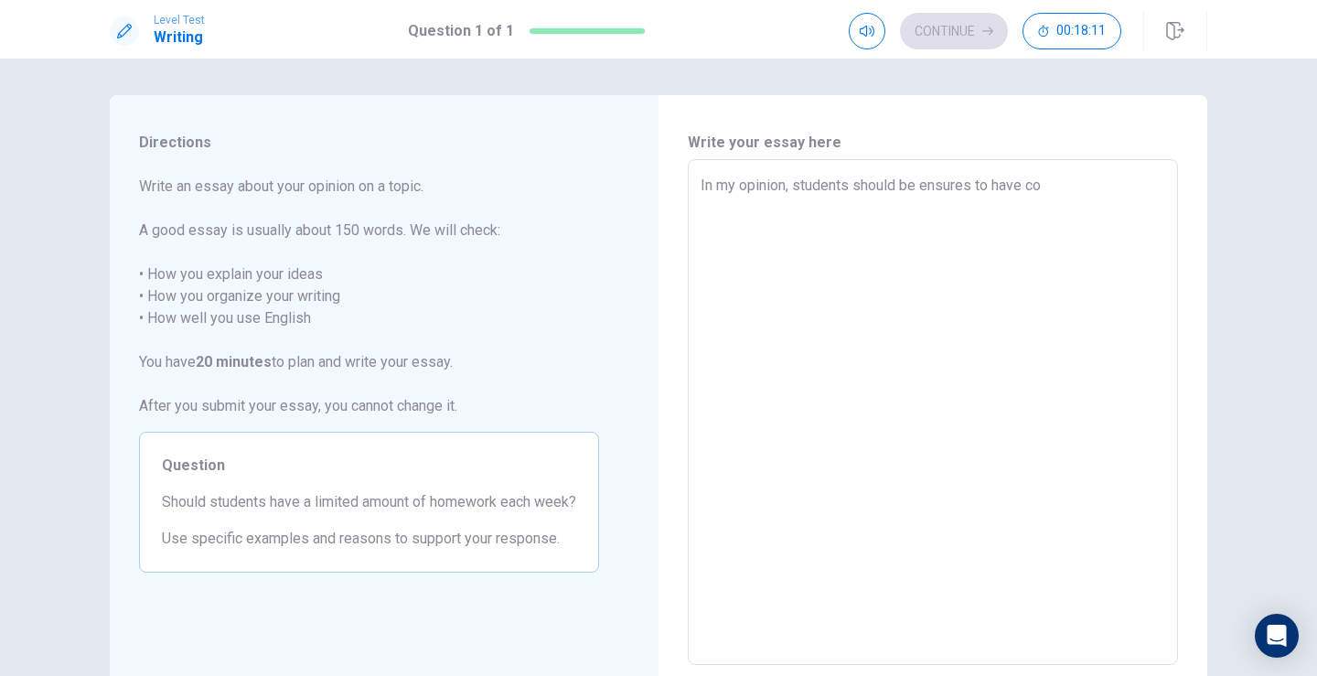
type textarea "In my opinion, students should be ensures to have con"
type textarea "x"
type textarea "In my opinion, students should be ensures to have cons"
type textarea "x"
type textarea "In my opinion, students should be ensures to have const"
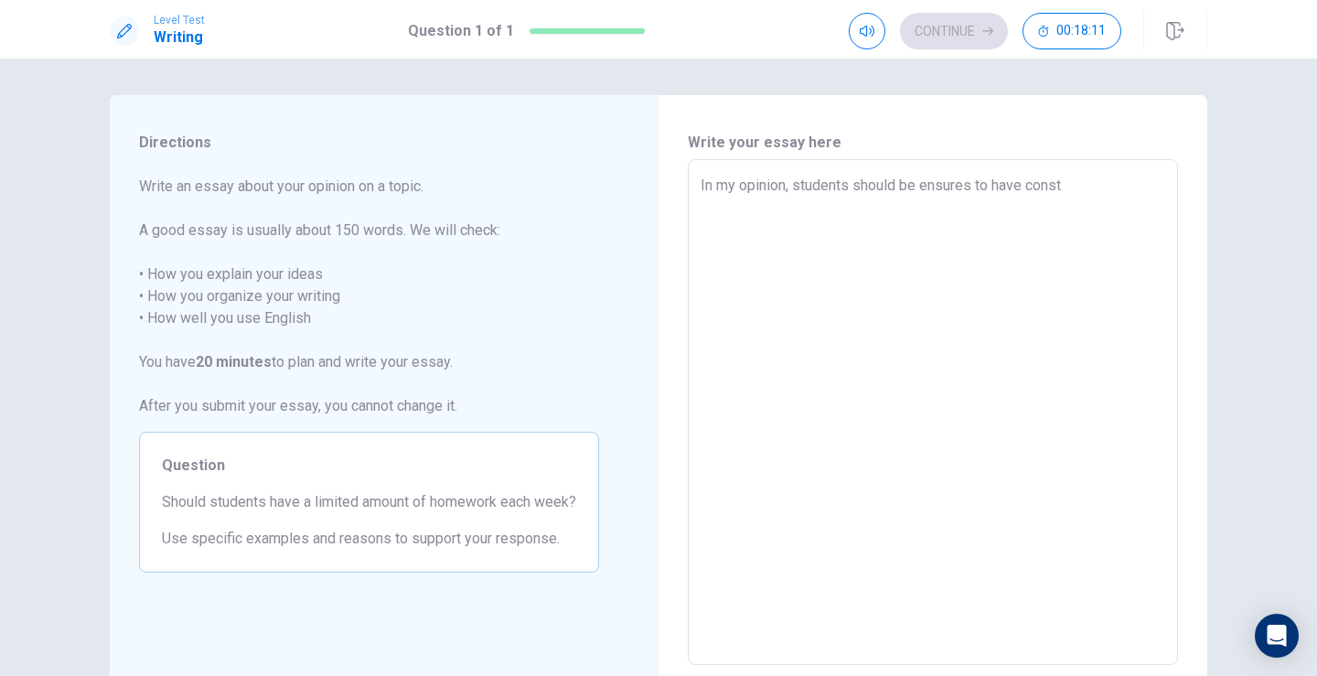
type textarea "x"
type textarea "In my opinion, students should be ensures to have consta"
type textarea "x"
type textarea "In my opinion, students should be ensures to have constat"
type textarea "x"
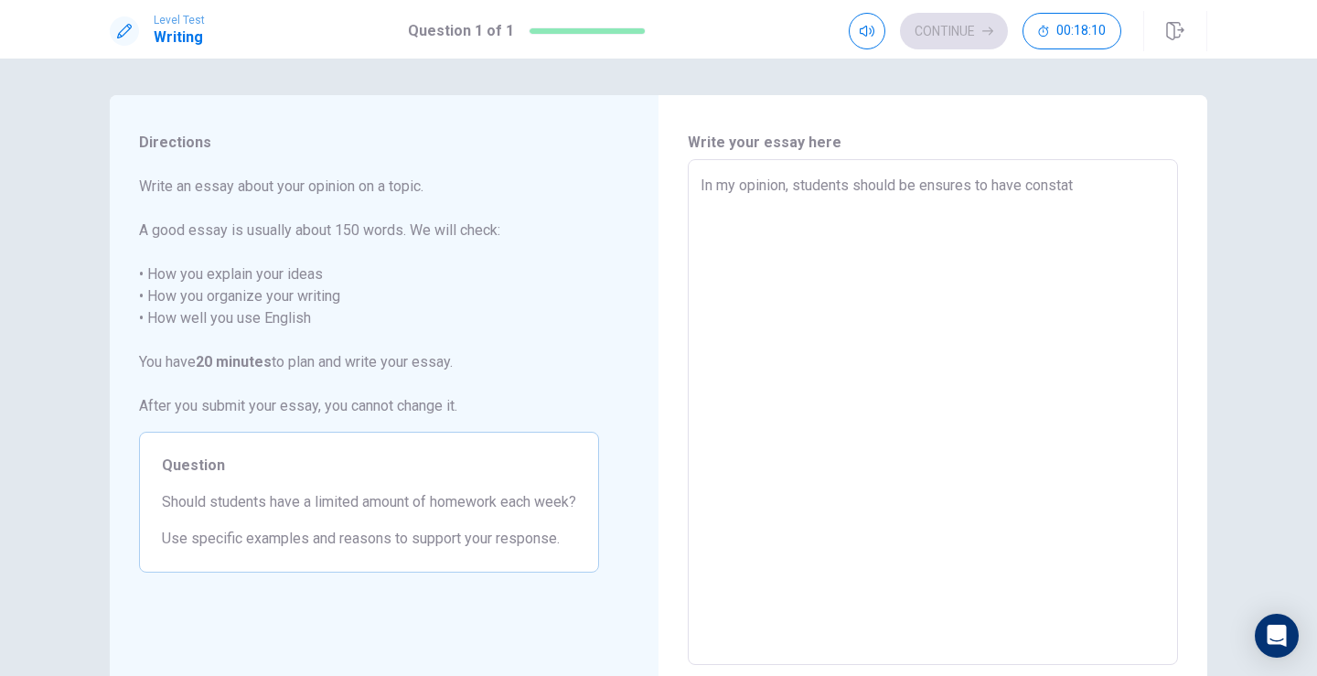
type textarea "In my opinion, students should be ensures to have consta"
type textarea "x"
type textarea "In my opinion, students should be ensures to have const"
type textarea "x"
type textarea "In my opinion, students should be ensures to have consta"
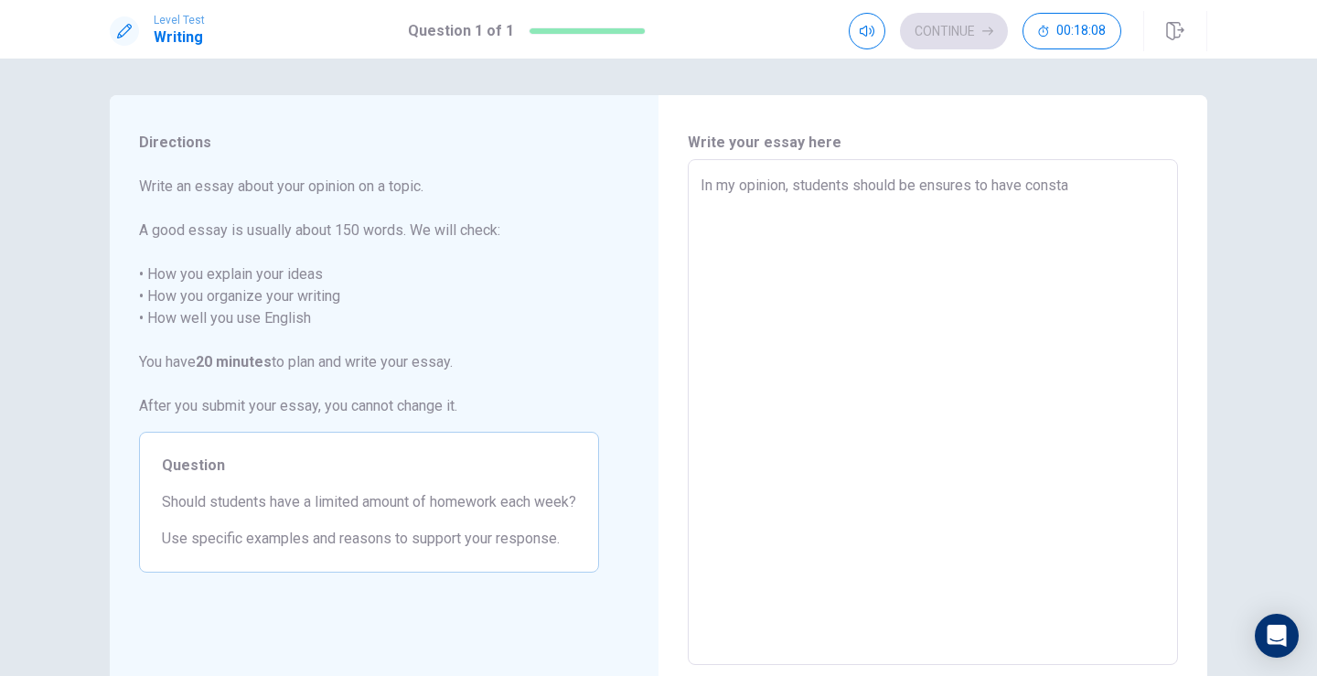
type textarea "x"
type textarea "In my opinion, students should be ensures to have constan"
type textarea "x"
type textarea "In my opinion, students should be ensures to have constant"
type textarea "x"
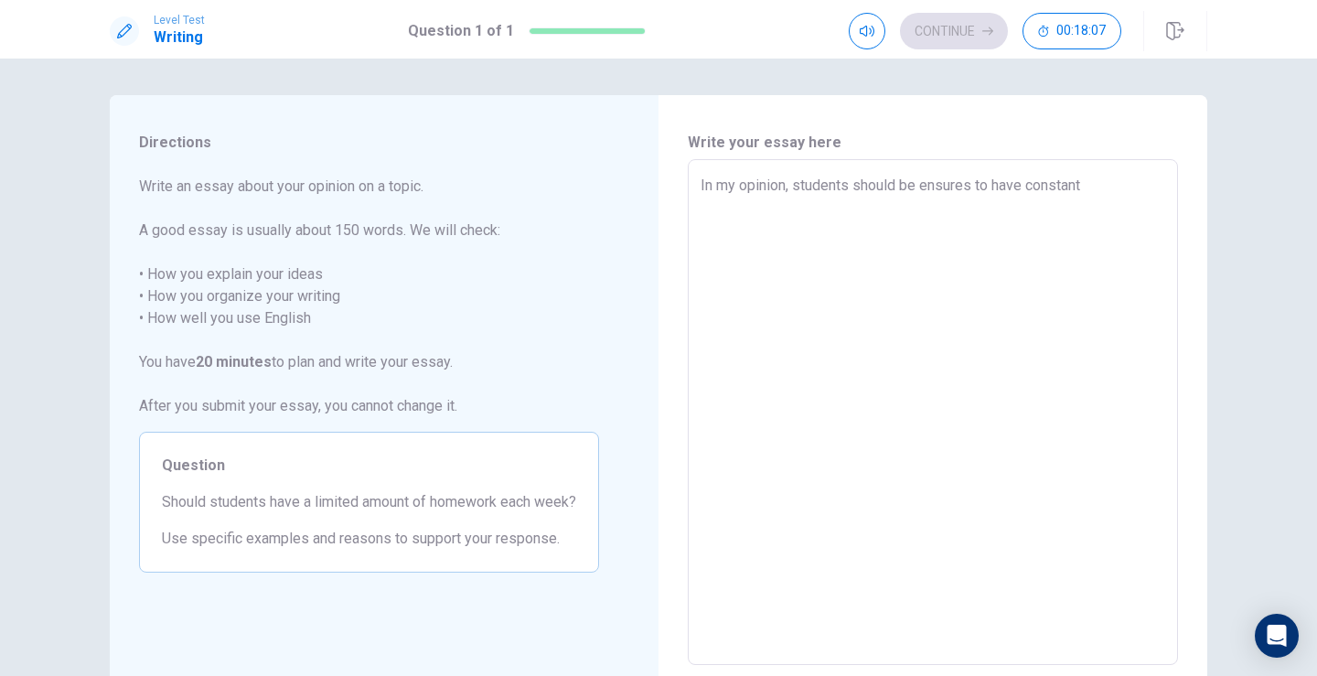
type textarea "In my opinion, students should be ensures to have constant"
type textarea "x"
type textarea "In my opinion, students should be ensures to have constant r"
type textarea "x"
type textarea "In my opinion, students should be ensures to have constant re"
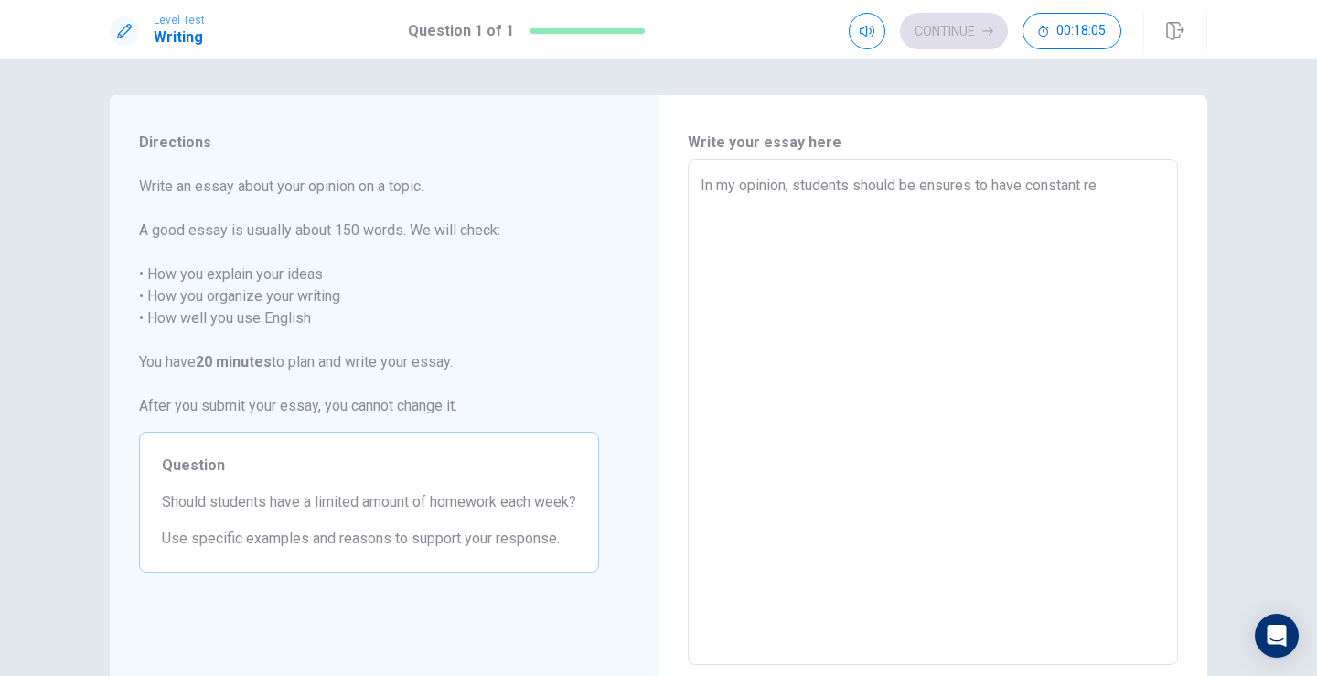
type textarea "x"
type textarea "In my opinion, students should be ensures to have constant rei"
type textarea "x"
type textarea "In my opinion, students should be ensures to have constant rein"
type textarea "x"
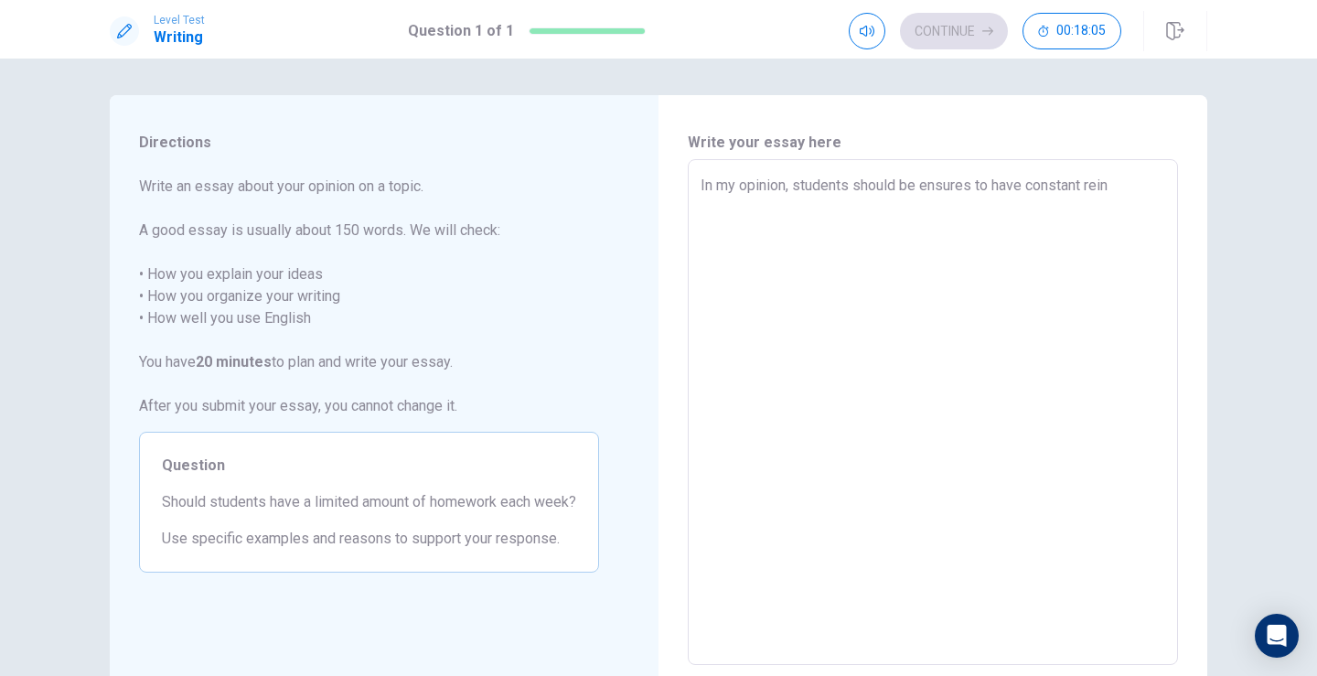
type textarea "In my opinion, students should be ensures to have constant reinf"
type textarea "x"
type textarea "In my opinion, students should be ensures to have constant reinfo"
type textarea "x"
type textarea "In my opinion, students should be ensures to have constant reinfor"
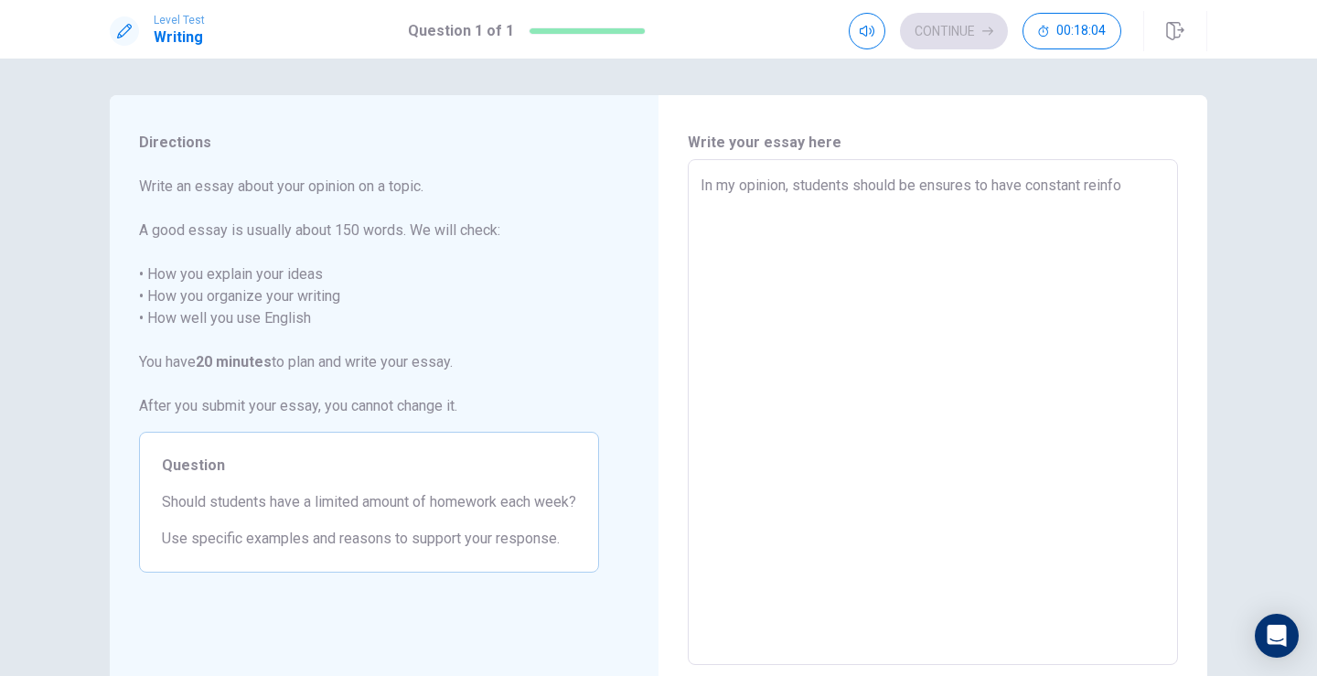
type textarea "x"
type textarea "In my opinion, students should be ensures to have constant reinforc"
type textarea "x"
type textarea "In my opinion, students should be ensures to have constant reinforce"
type textarea "x"
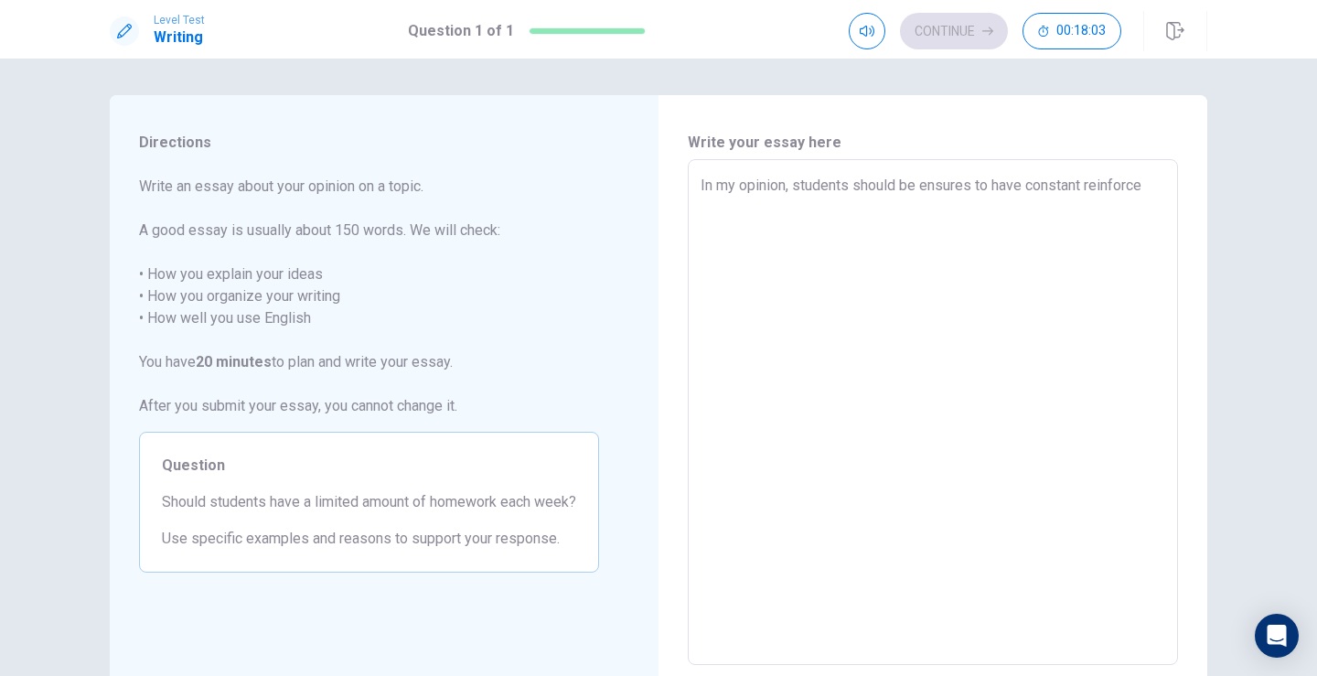
type textarea "In my opinion, students should be ensures to have constant reinforcem"
type textarea "x"
type textarea "In my opinion, students should be ensures to have constant reinforceme"
type textarea "x"
type textarea "In my opinion, students should be ensures to have constant reinforcemen"
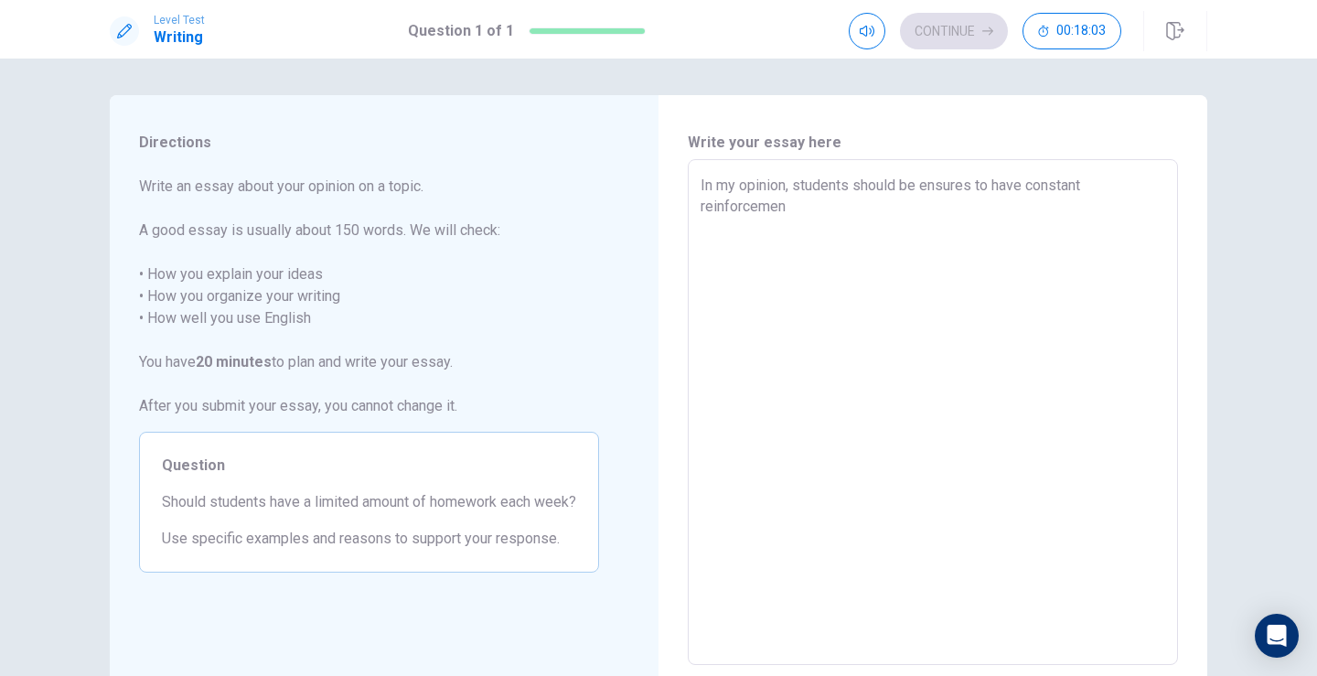
type textarea "x"
type textarea "In my opinion, students should be ensures to have constant reinforcement"
type textarea "x"
type textarea "In my opinion, students should be ensures to have constant reinforcement"
type textarea "x"
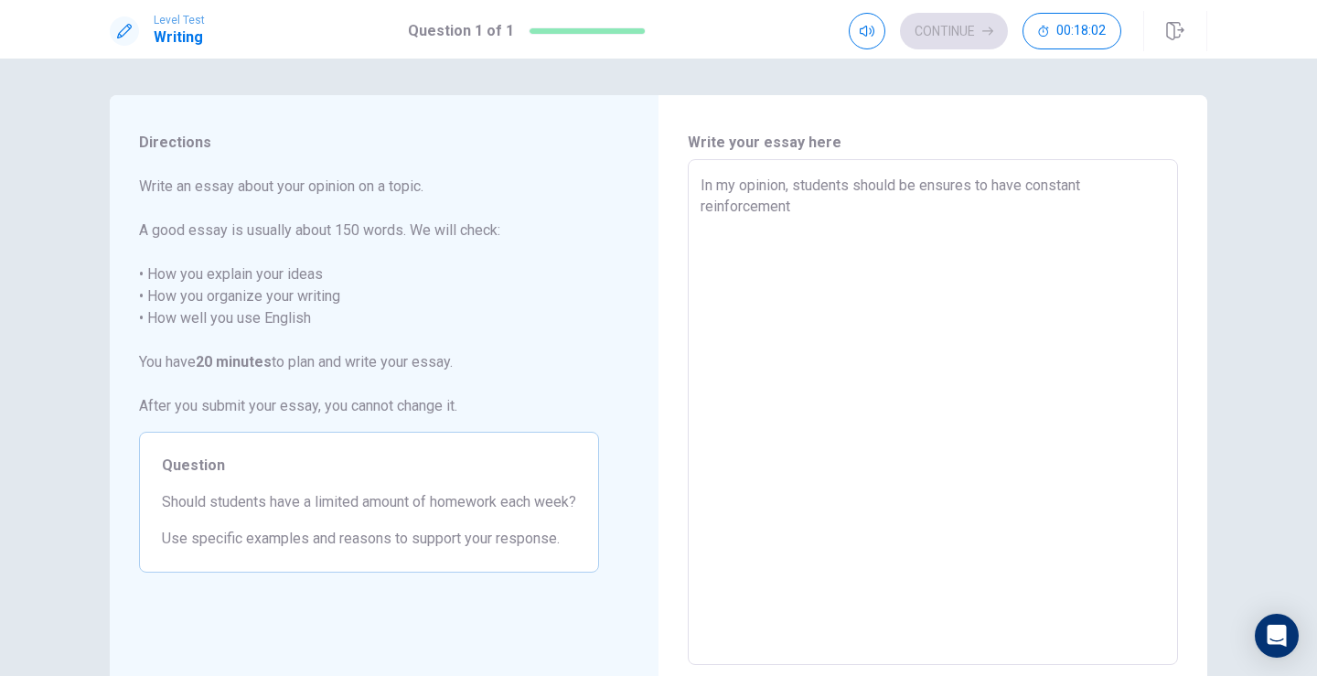
type textarea "In my opinion, students should be ensures to have constant reinforcement b"
type textarea "x"
type textarea "In my opinion, students should be ensures to have constant reinforcement by"
type textarea "x"
type textarea "In my opinion, students should be ensures to have constant reinforcement by"
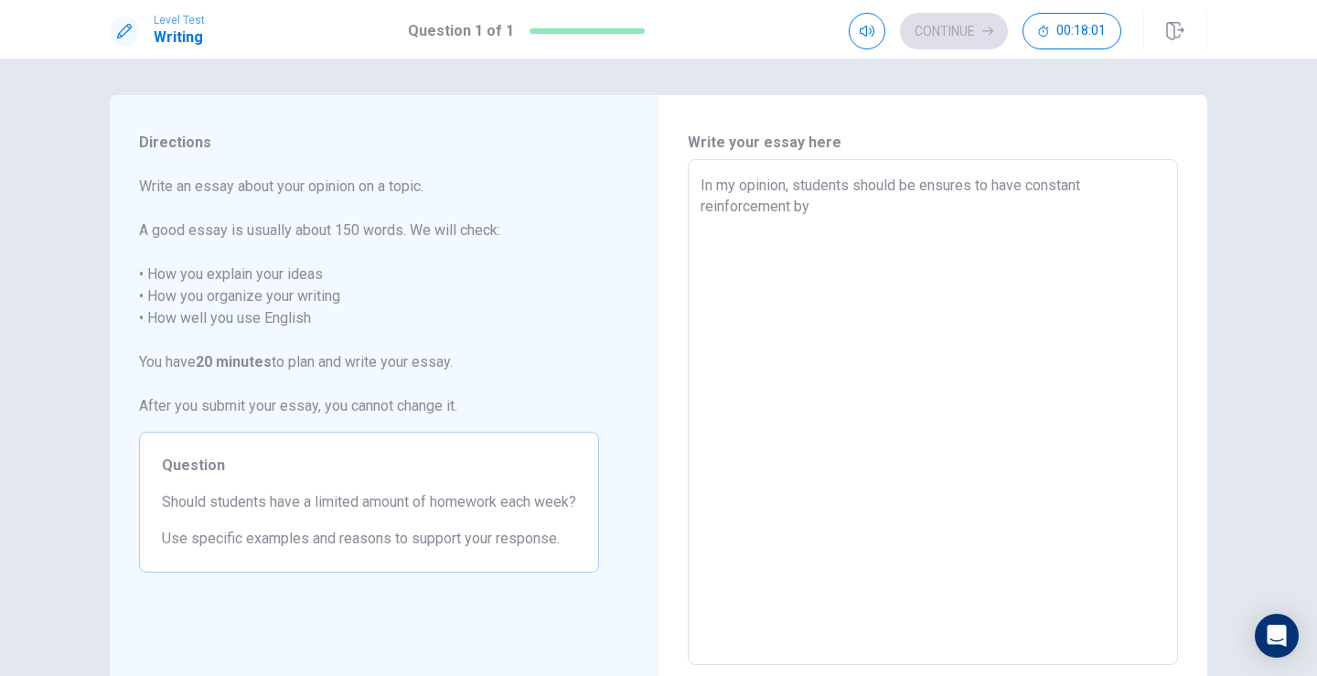
type textarea "x"
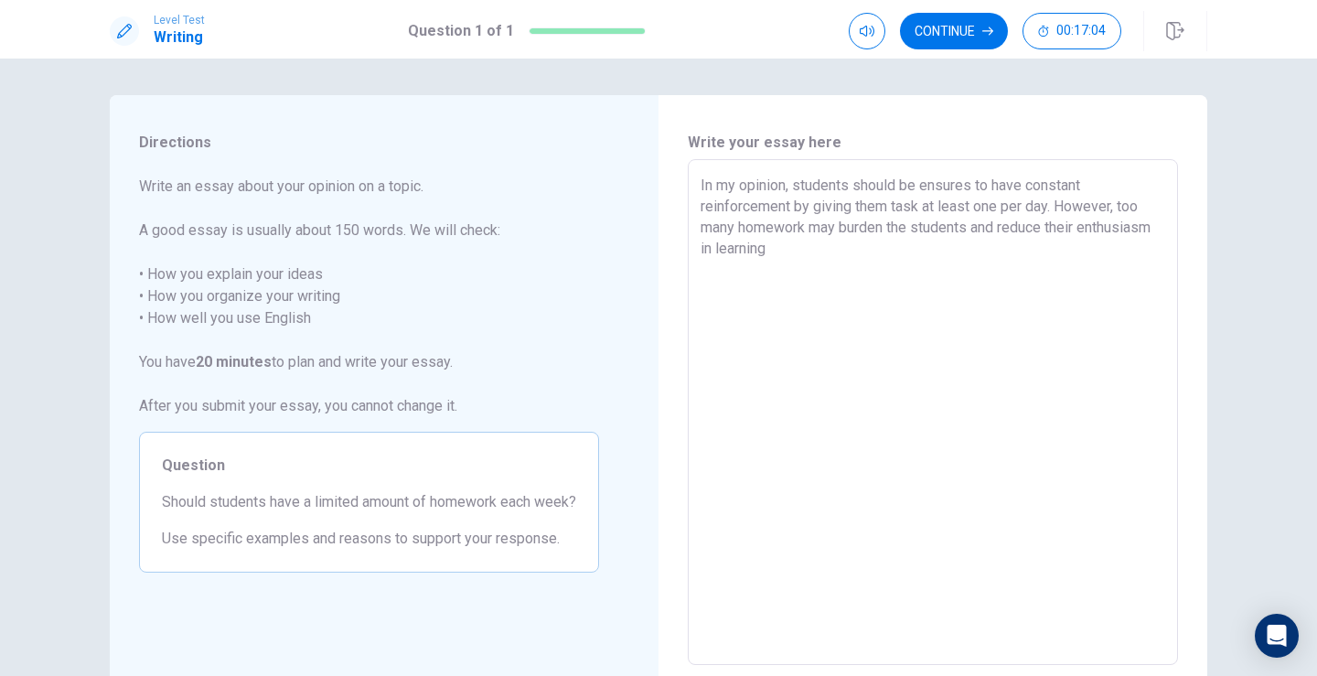
drag, startPoint x: 952, startPoint y: 233, endPoint x: 930, endPoint y: 219, distance: 25.9
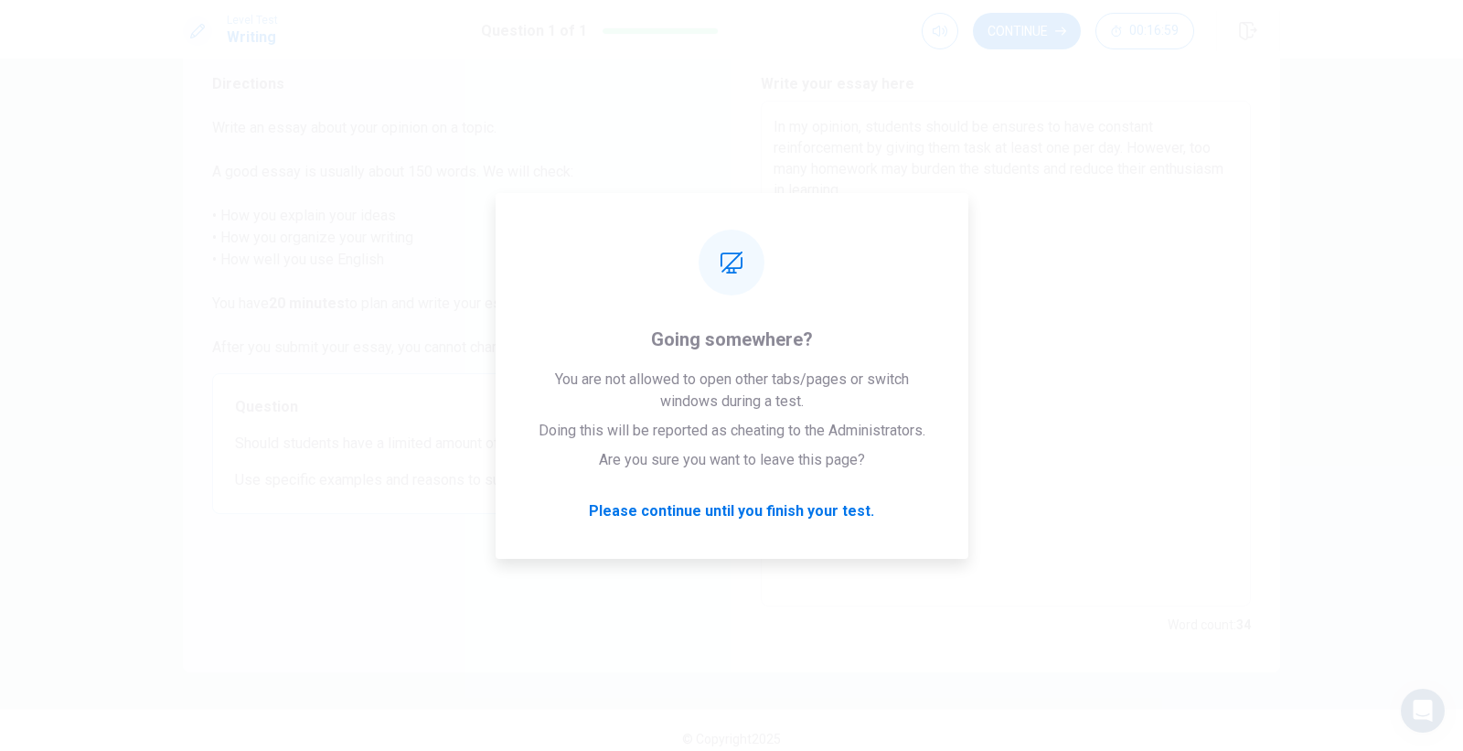
scroll to position [59, 0]
drag, startPoint x: 1217, startPoint y: 2, endPoint x: 1040, endPoint y: 167, distance: 242.6
click at [1035, 166] on textarea "In my opinion, students should be ensures to have constant reinforcement by giv…" at bounding box center [1006, 353] width 465 height 475
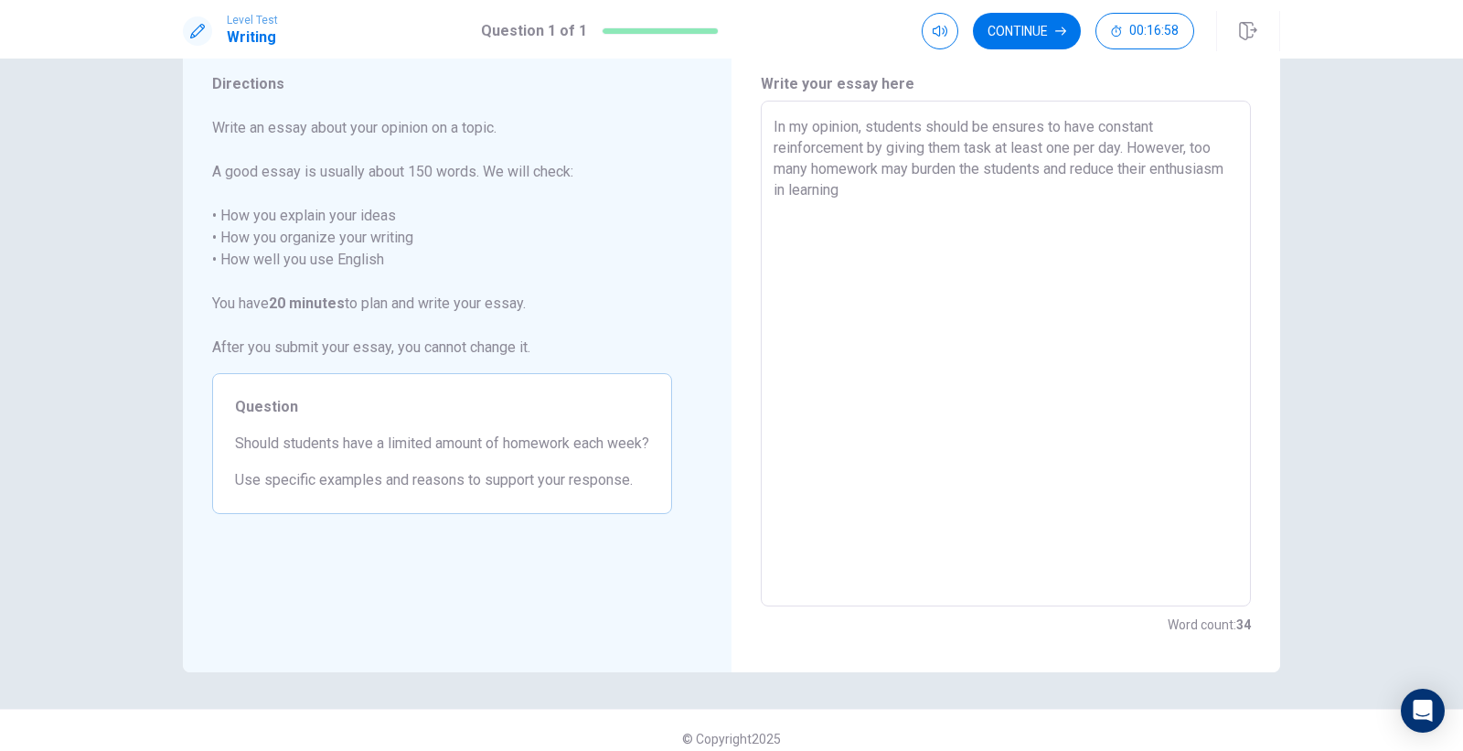
click at [1131, 295] on textarea "In my opinion, students should be ensures to have constant reinforcement by giv…" at bounding box center [1006, 353] width 465 height 475
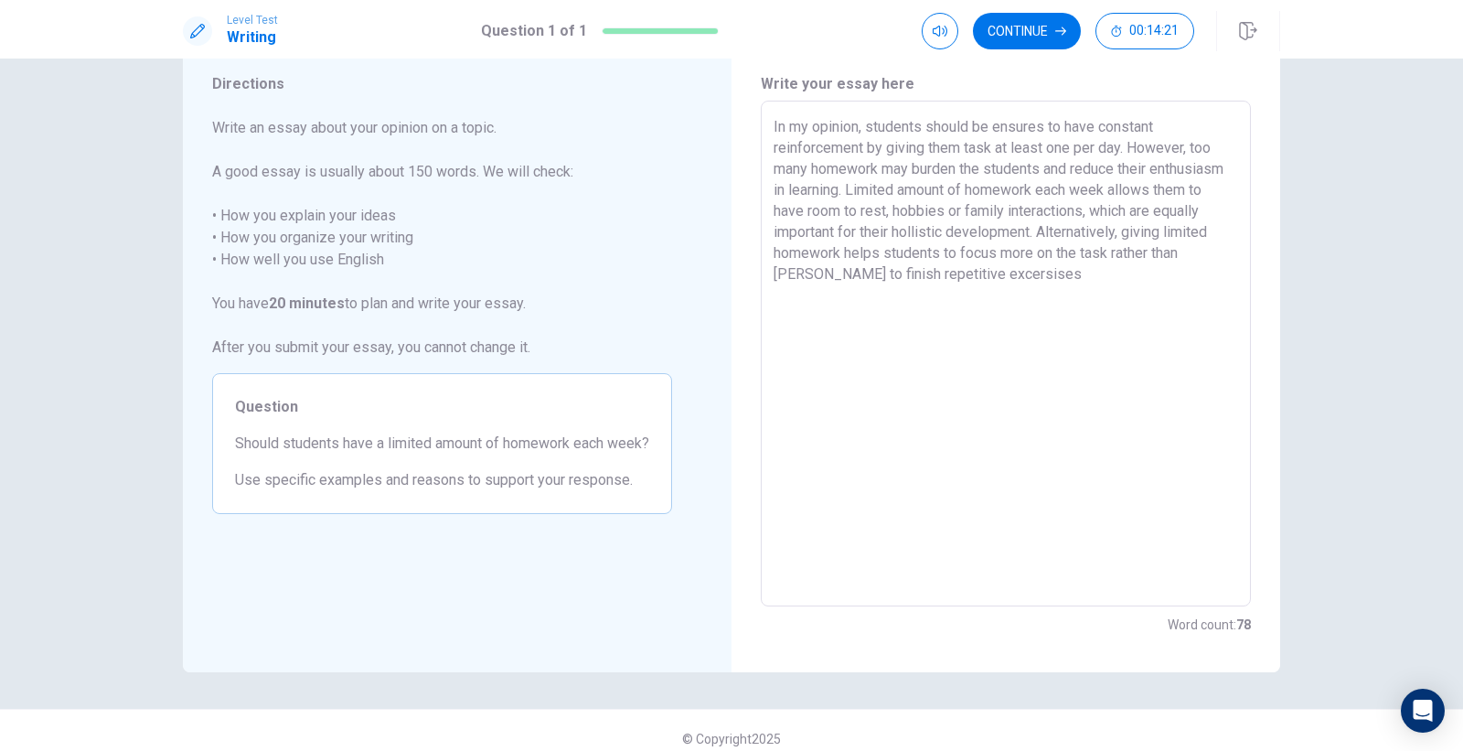
click at [1033, 276] on textarea "In my opinion, students should be ensures to have constant reinforcement by giv…" at bounding box center [1006, 353] width 465 height 475
click at [1050, 278] on textarea "In my opinion, students should be ensures to have constant reinforcement by giv…" at bounding box center [1006, 353] width 465 height 475
click at [1105, 288] on textarea "In my opinion, students should be ensures to have constant reinforcement by giv…" at bounding box center [1006, 353] width 465 height 475
click at [1099, 297] on textarea "In my opinion, students should be ensures to have constant reinforcement by giv…" at bounding box center [1006, 353] width 465 height 475
click at [1132, 321] on textarea "In my opinion, students should be ensures to have constant reinforcement by giv…" at bounding box center [1006, 353] width 465 height 475
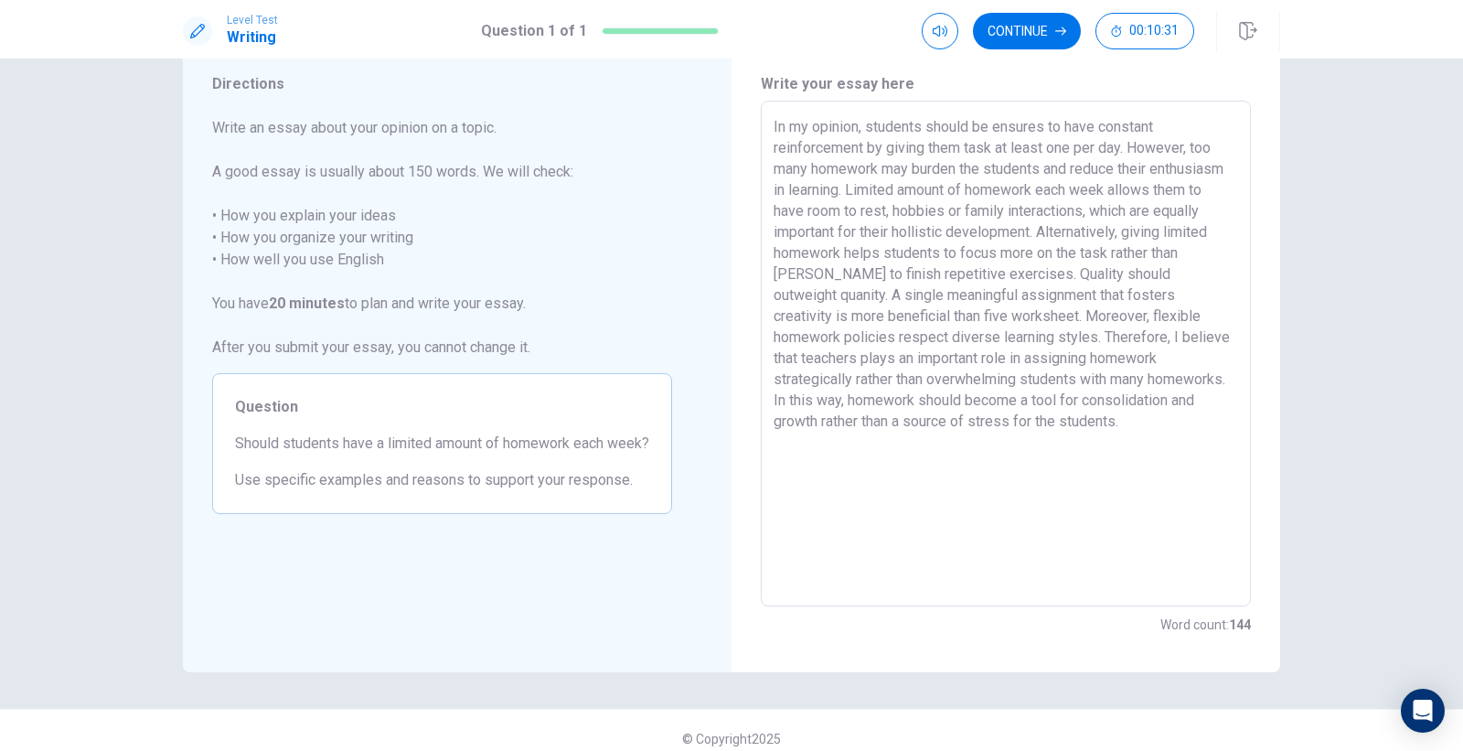
drag, startPoint x: 860, startPoint y: 126, endPoint x: 768, endPoint y: 131, distance: 91.6
click at [774, 131] on textarea "In my opinion, students should be ensures to have constant reinforcement by giv…" at bounding box center [1006, 353] width 465 height 475
click at [824, 233] on textarea "Yes, students should be ensures to have constant reinforcement by giving them t…" at bounding box center [1006, 353] width 465 height 475
click at [791, 318] on textarea "Yes, students should be ensures to have constant reinforcement by giving them t…" at bounding box center [1006, 353] width 465 height 475
click at [1044, 31] on button "Continue" at bounding box center [1027, 31] width 108 height 37
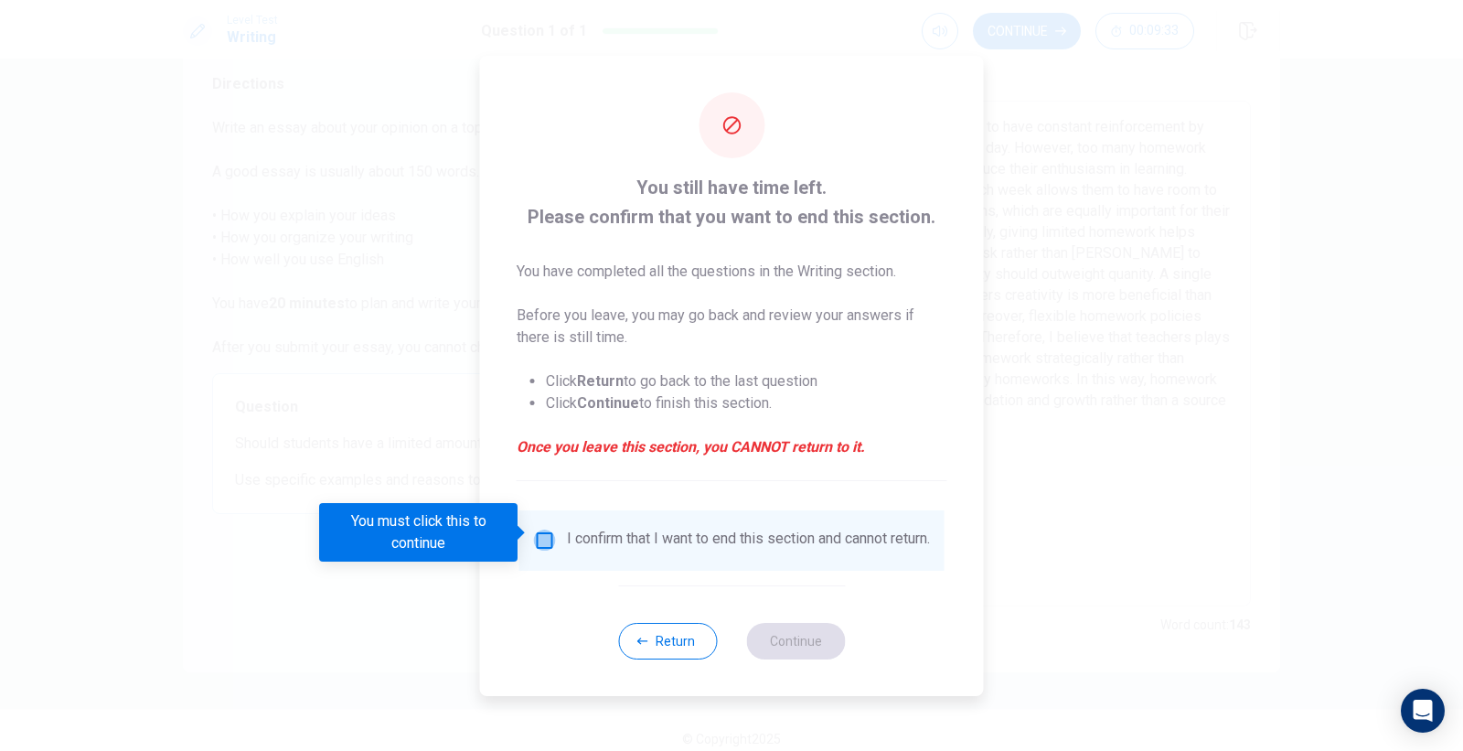
click at [541, 532] on input "You must click this to continue" at bounding box center [545, 540] width 22 height 22
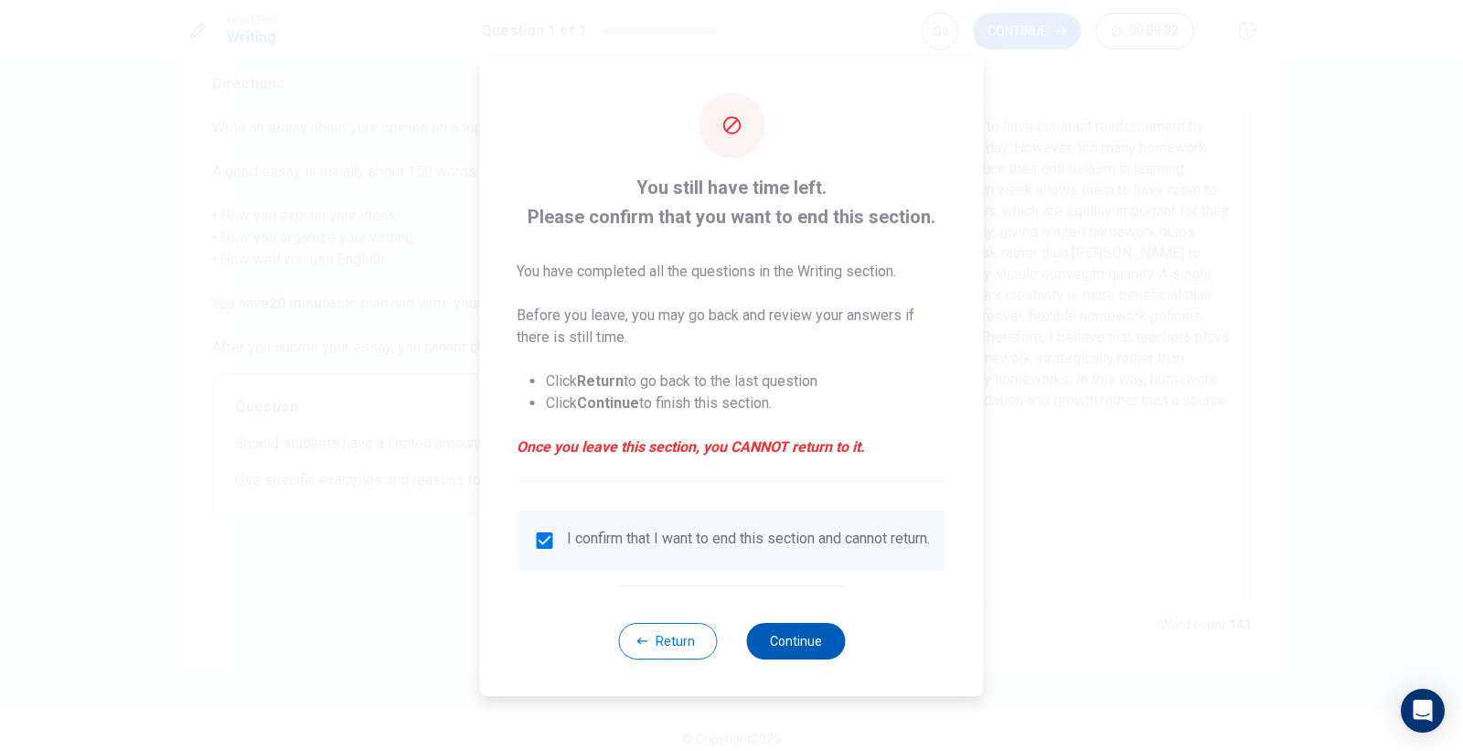
click at [794, 645] on button "Continue" at bounding box center [795, 641] width 99 height 37
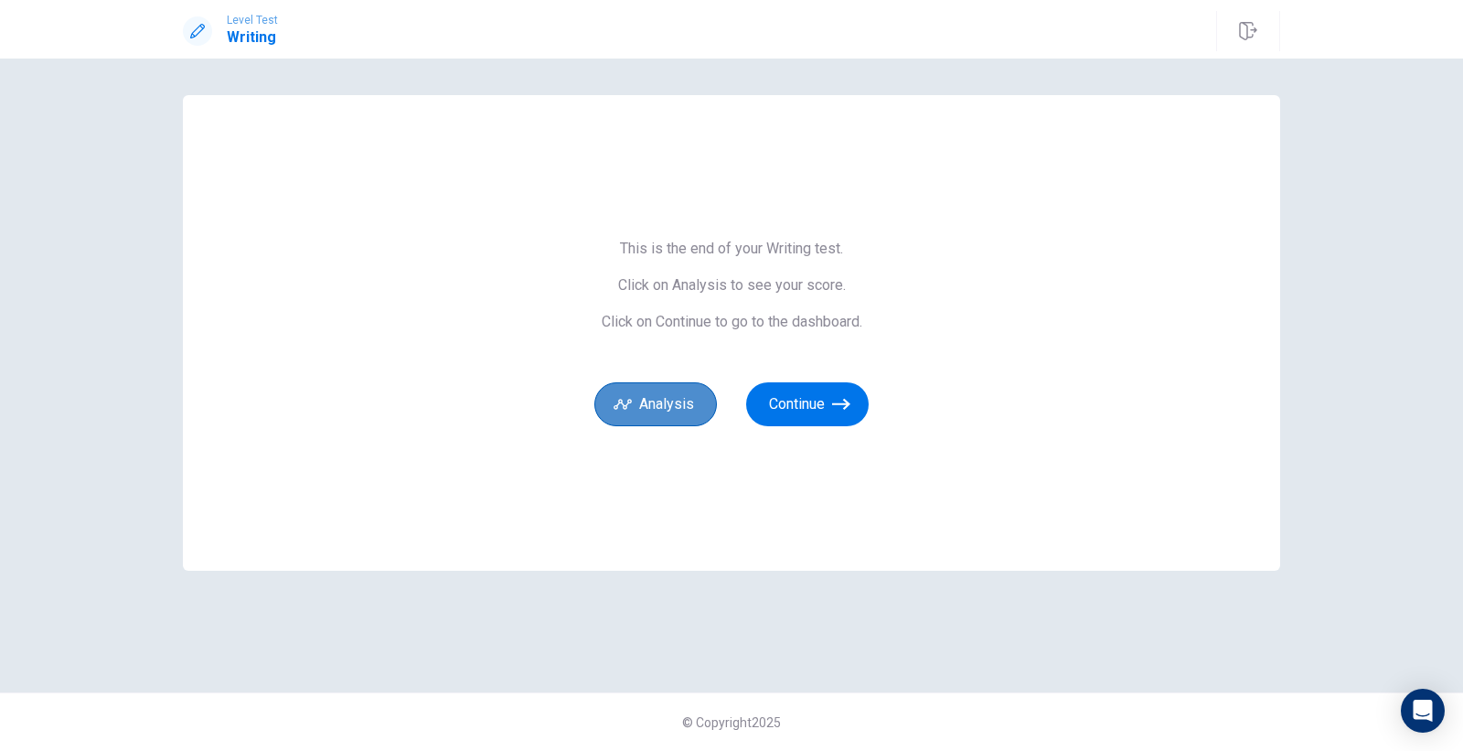
click at [692, 400] on button "Analysis" at bounding box center [655, 404] width 123 height 44
